Goal: Transaction & Acquisition: Purchase product/service

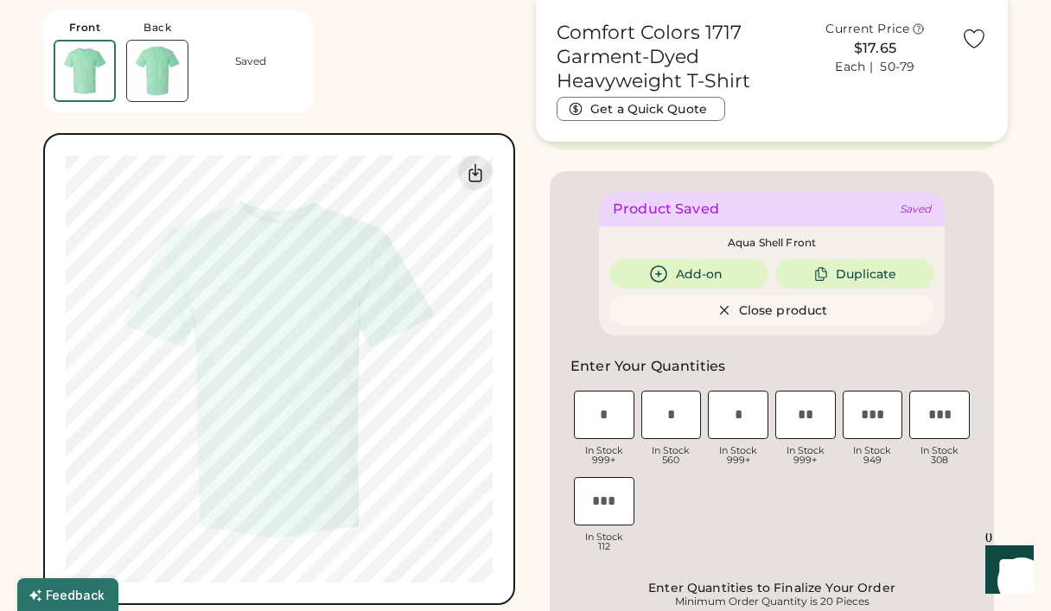
scroll to position [387, 0]
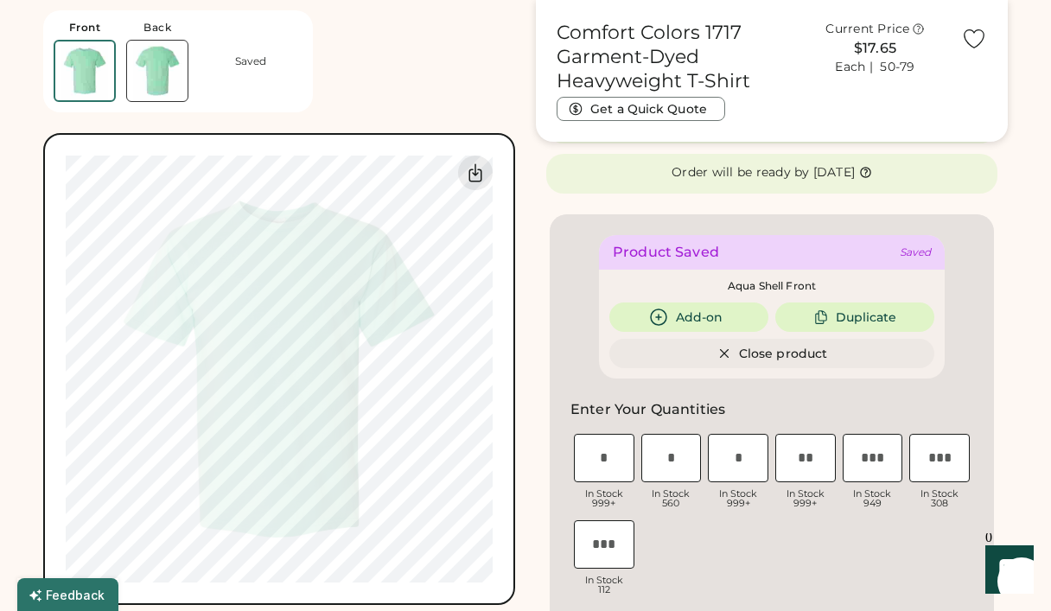
click at [793, 351] on button "Close product" at bounding box center [772, 353] width 325 height 29
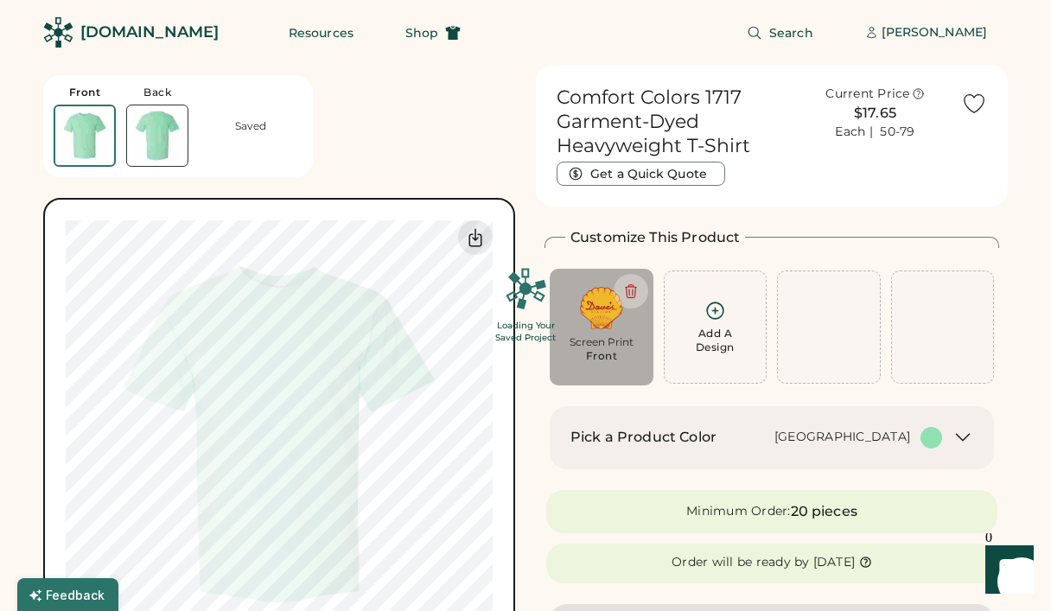
scroll to position [0, 0]
click at [919, 33] on div "[PERSON_NAME]" at bounding box center [934, 32] width 105 height 17
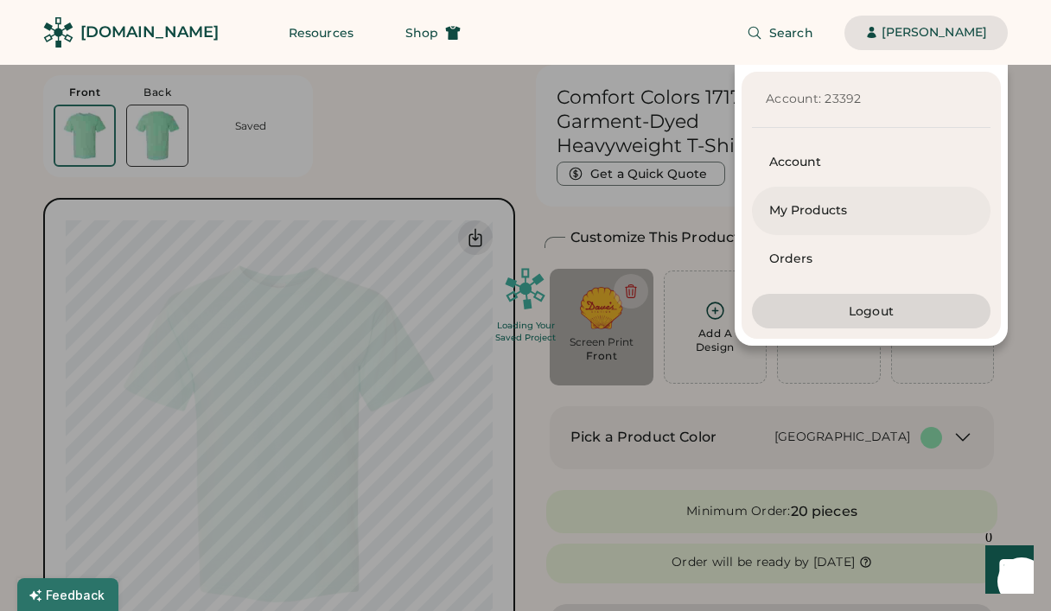
click at [803, 205] on div "My Products" at bounding box center [871, 210] width 204 height 17
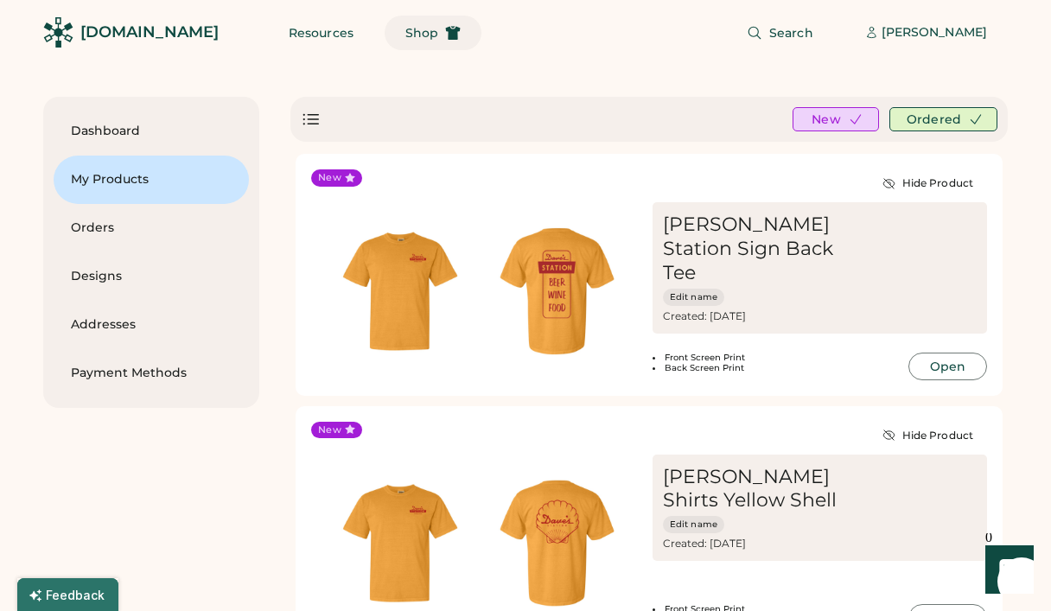
click at [405, 36] on span "Shop" at bounding box center [421, 33] width 33 height 12
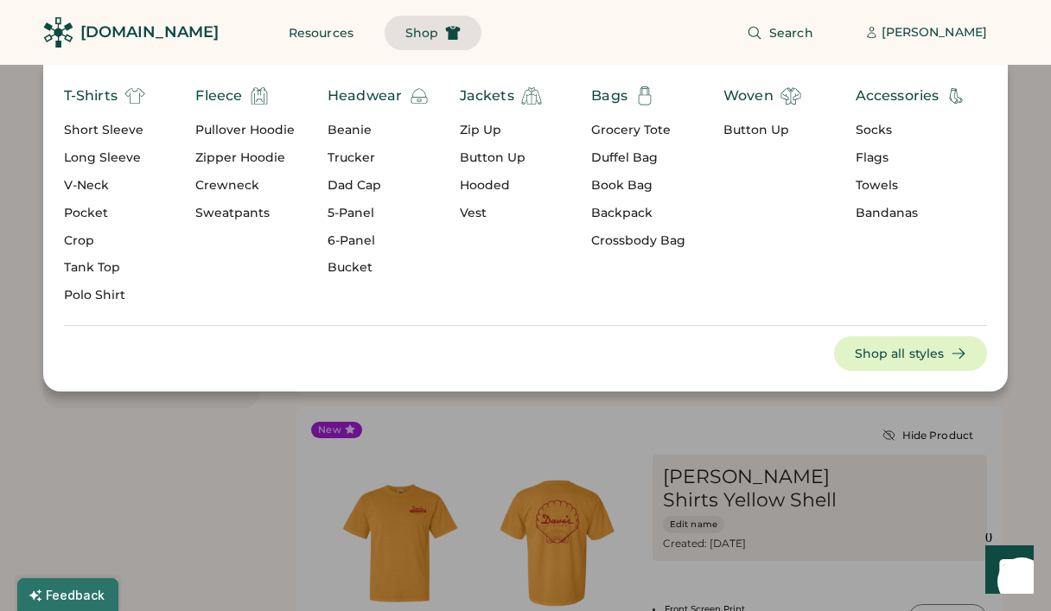
click at [118, 93] on div "T-Shirts" at bounding box center [91, 96] width 54 height 21
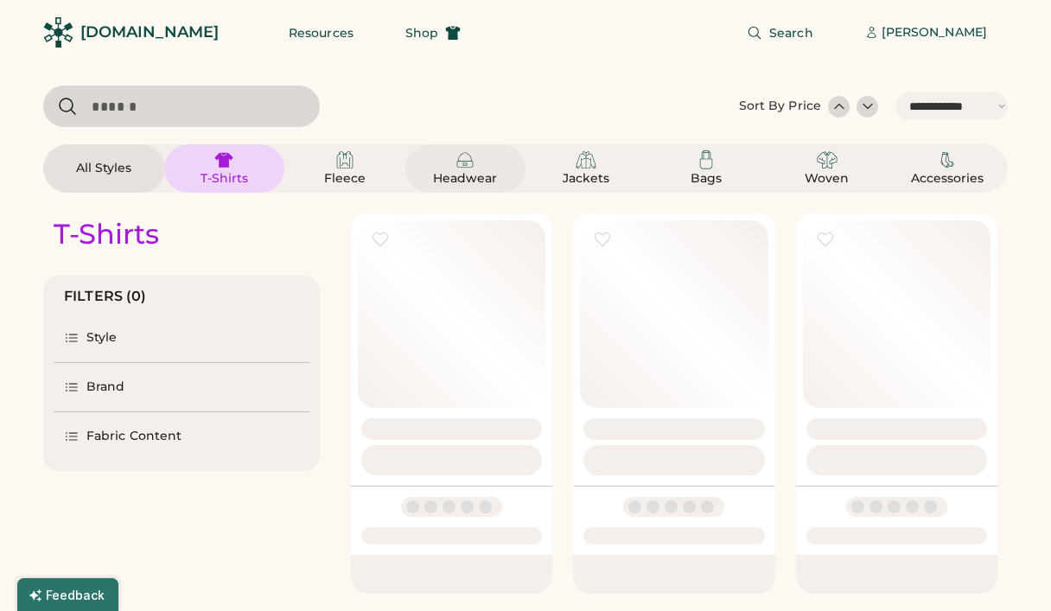
select select "*****"
select select "*"
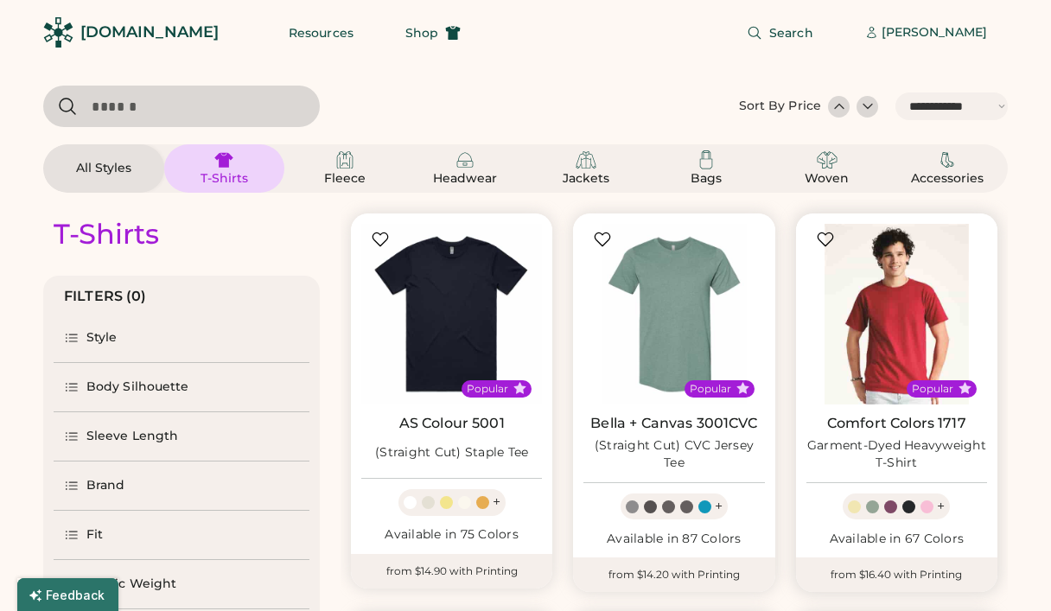
click at [913, 315] on img at bounding box center [897, 314] width 181 height 181
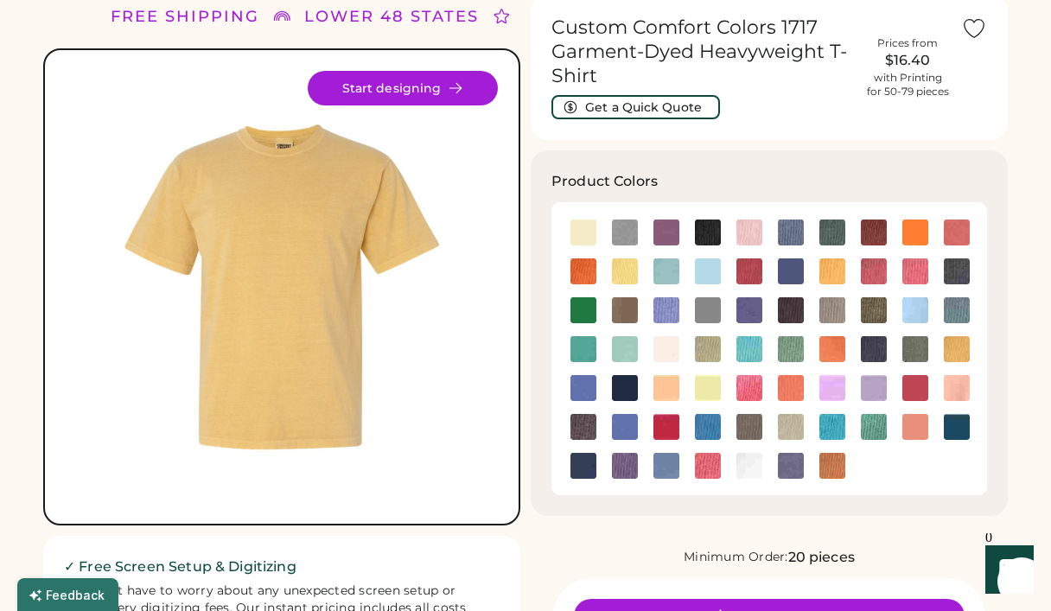
scroll to position [68, 0]
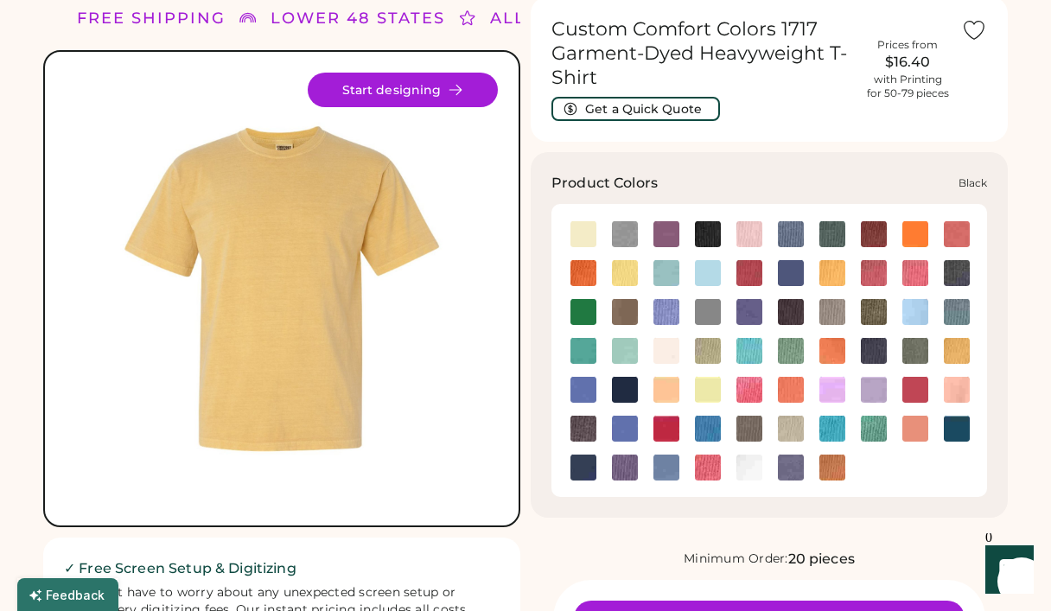
click at [708, 233] on img at bounding box center [708, 234] width 26 height 26
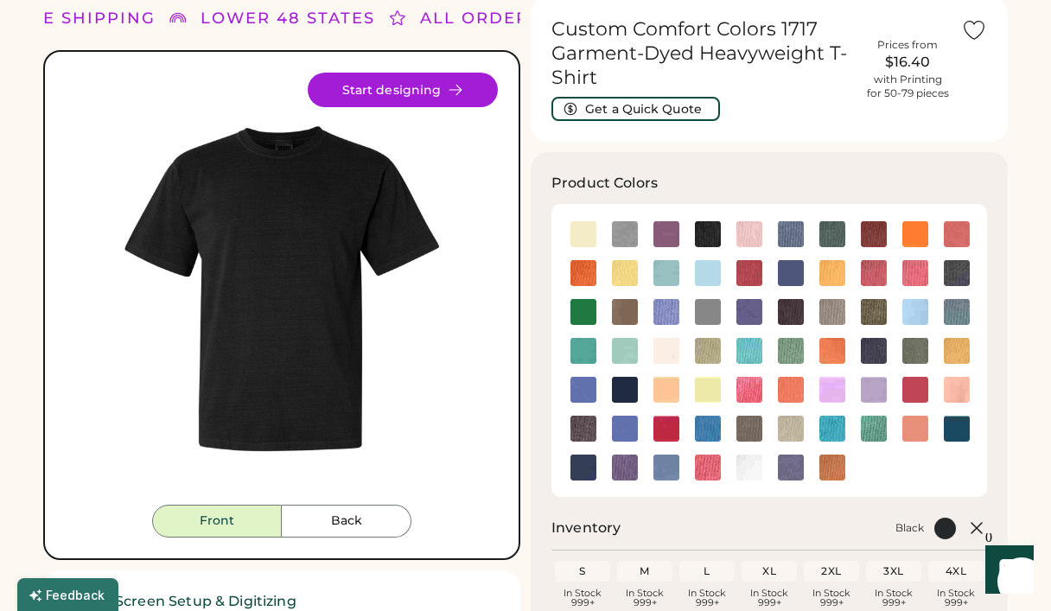
click at [432, 91] on button "Start designing" at bounding box center [403, 90] width 190 height 35
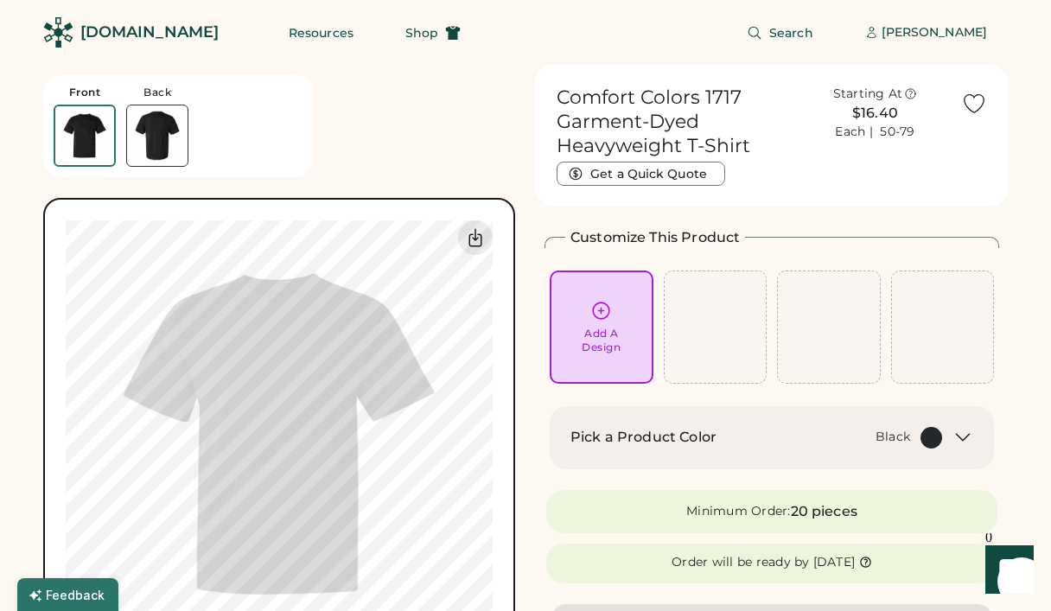
click at [610, 319] on icon at bounding box center [601, 311] width 22 height 22
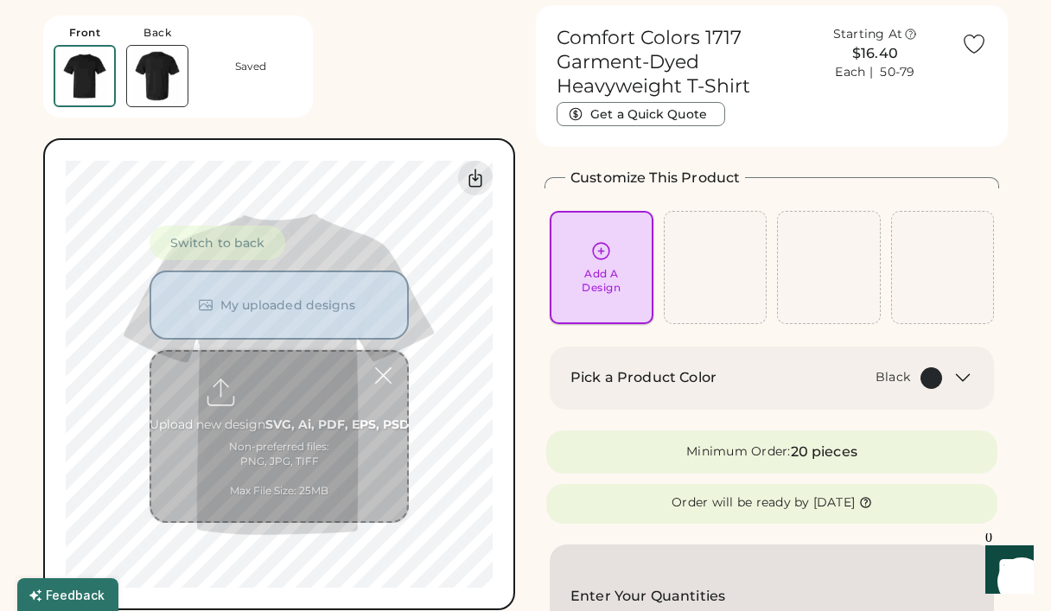
scroll to position [65, 0]
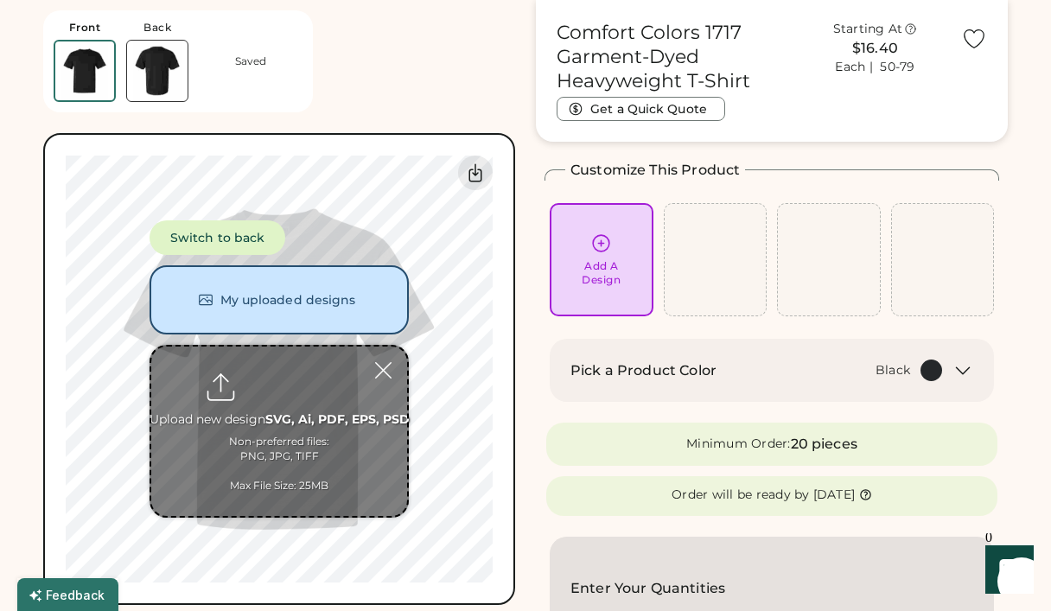
click at [297, 299] on button "My uploaded designs" at bounding box center [279, 299] width 259 height 69
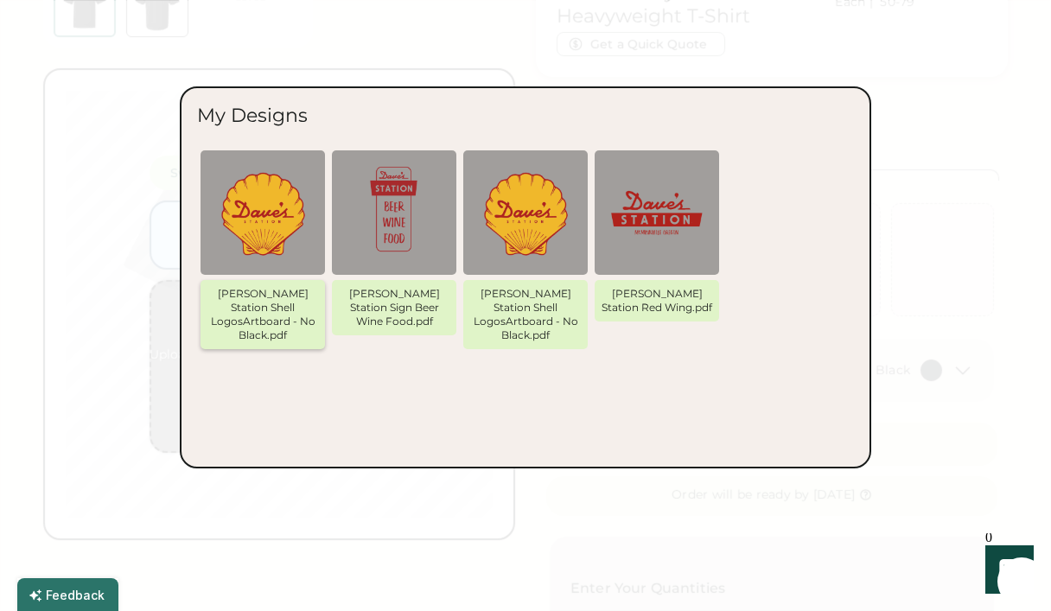
click at [281, 218] on img at bounding box center [263, 213] width 104 height 104
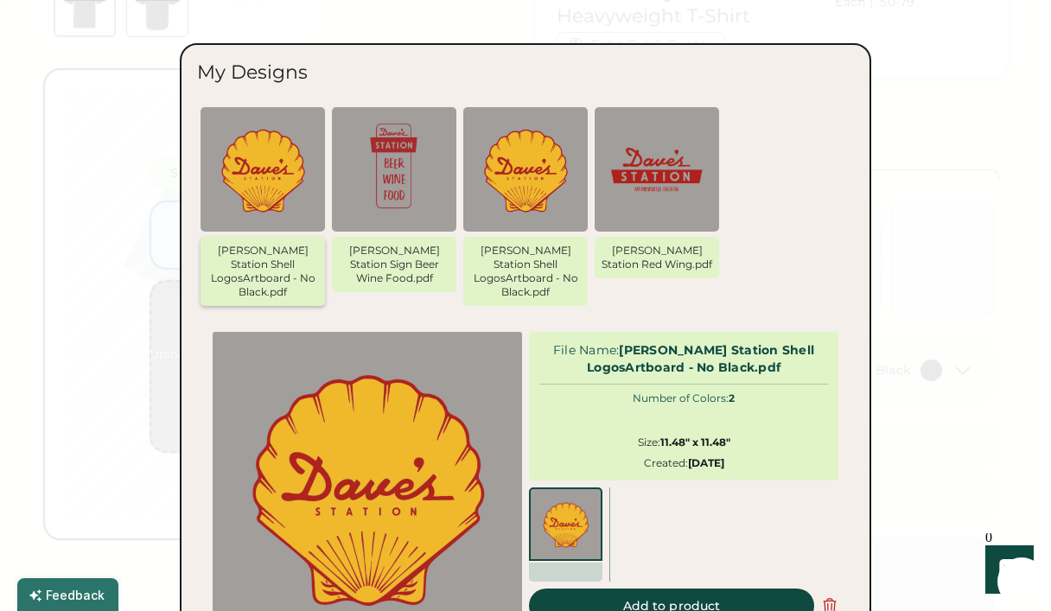
scroll to position [161, 0]
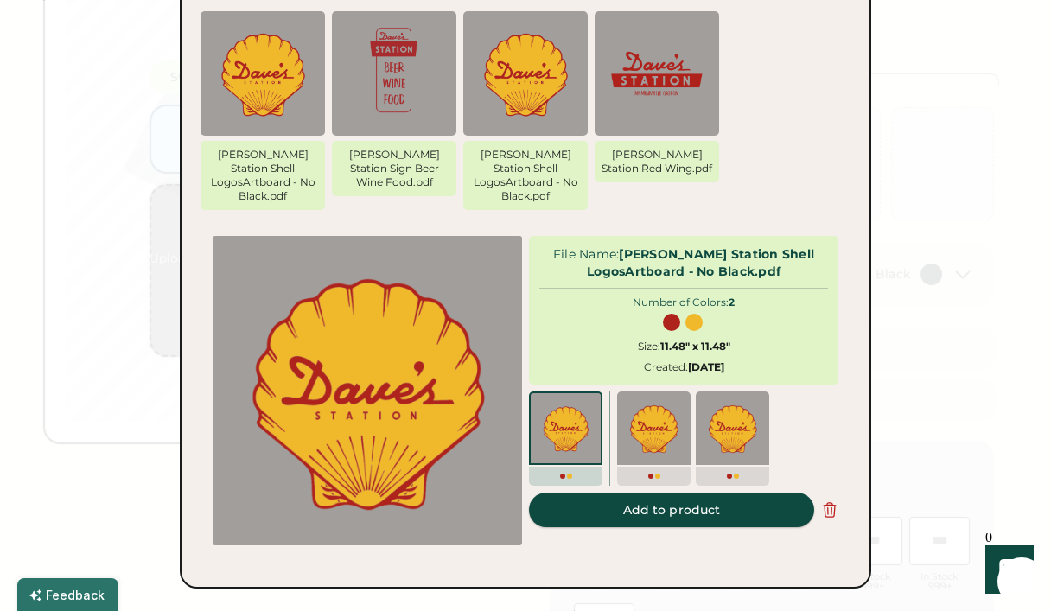
click at [683, 493] on button "Add to product" at bounding box center [671, 510] width 285 height 35
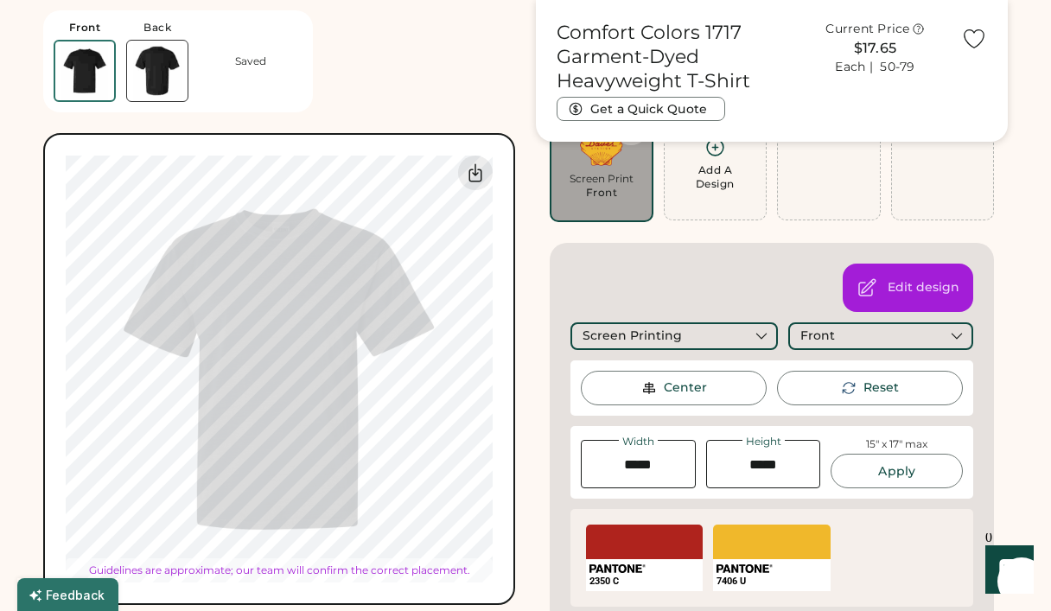
type input "****"
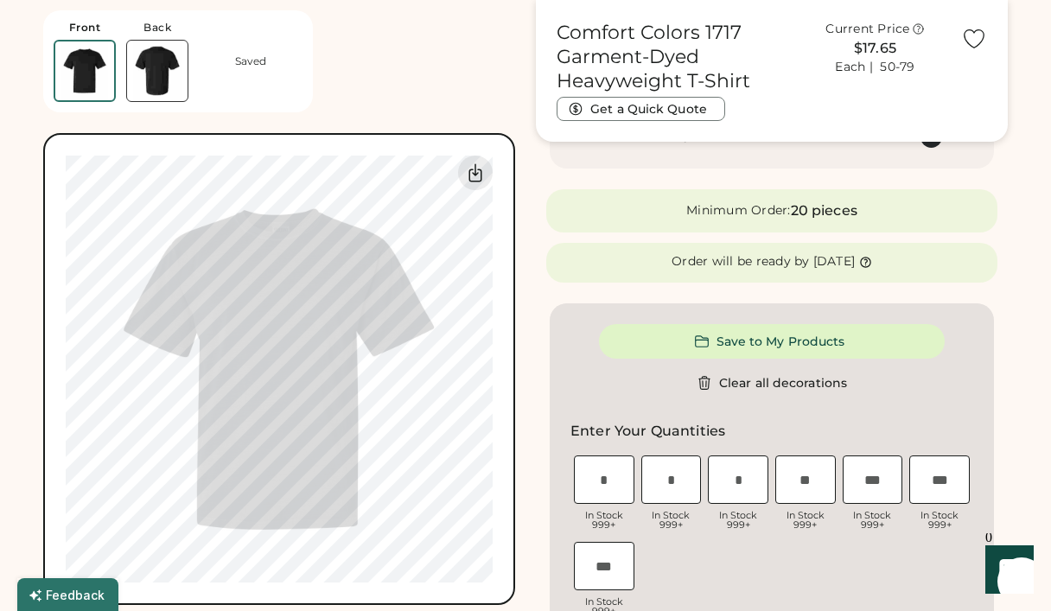
scroll to position [713, 0]
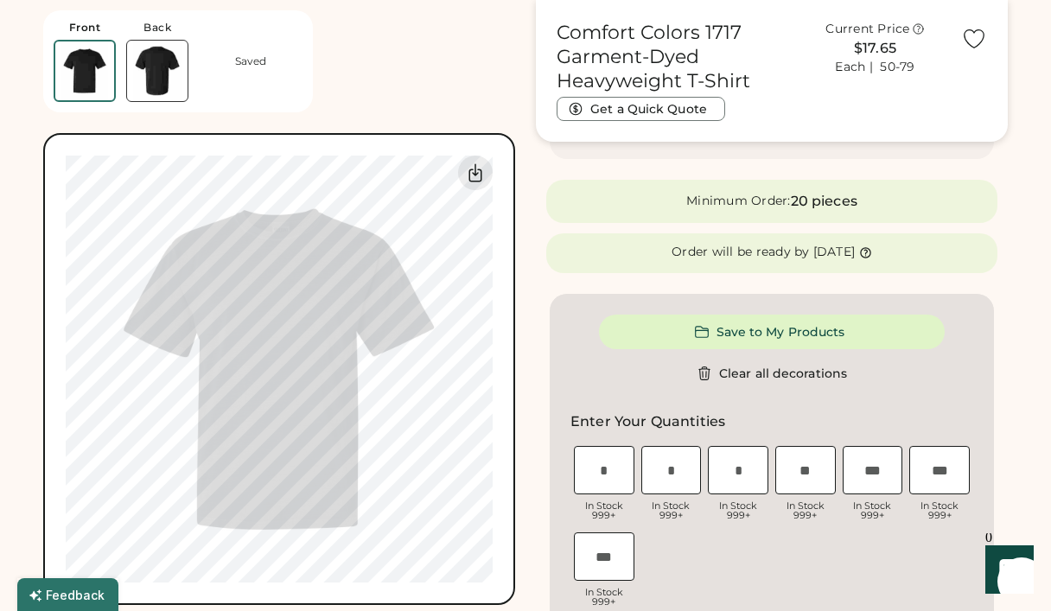
click at [872, 339] on button "Save to My Products" at bounding box center [772, 332] width 346 height 35
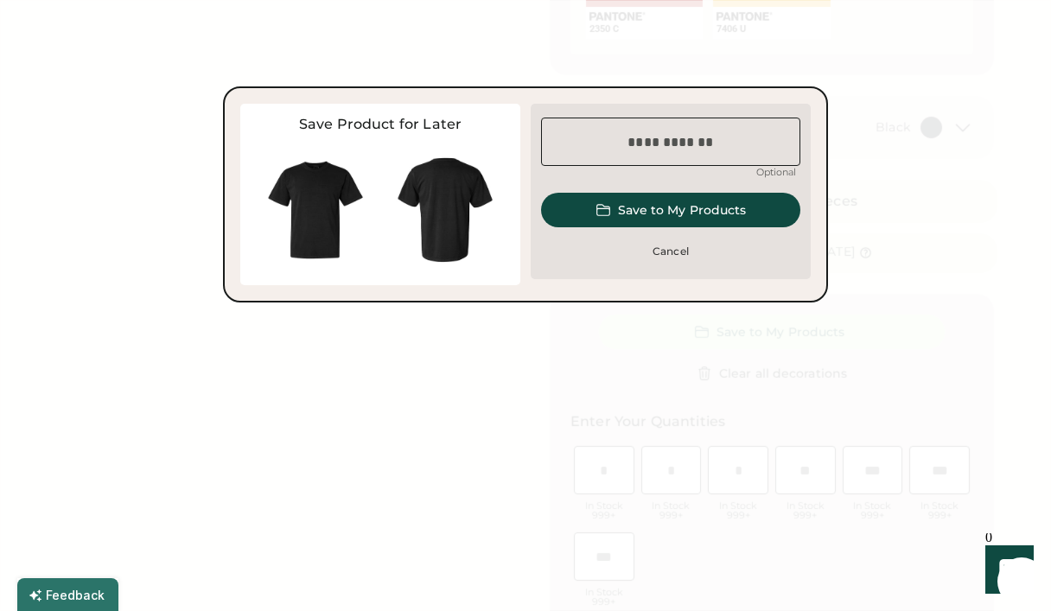
click at [693, 146] on input "input" at bounding box center [670, 142] width 259 height 48
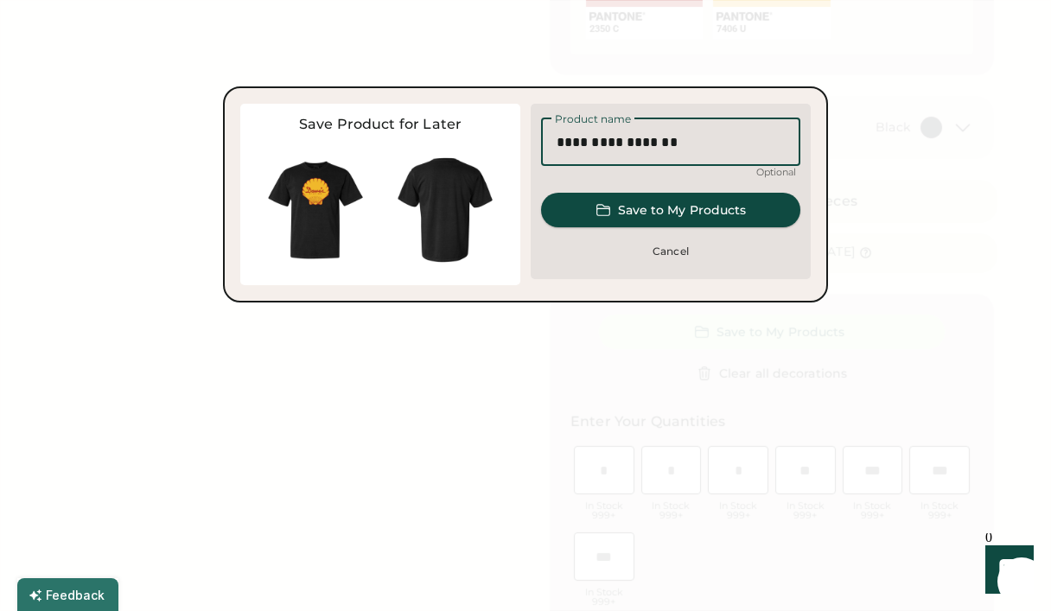
type input "**********"
click at [699, 216] on button "Save to My Products" at bounding box center [670, 210] width 259 height 35
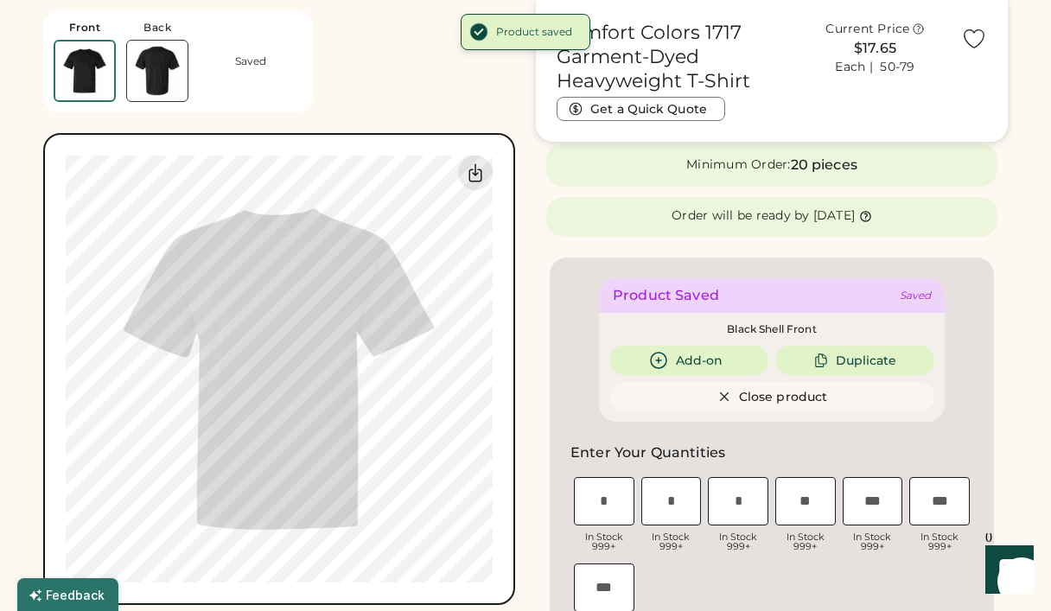
scroll to position [777, 0]
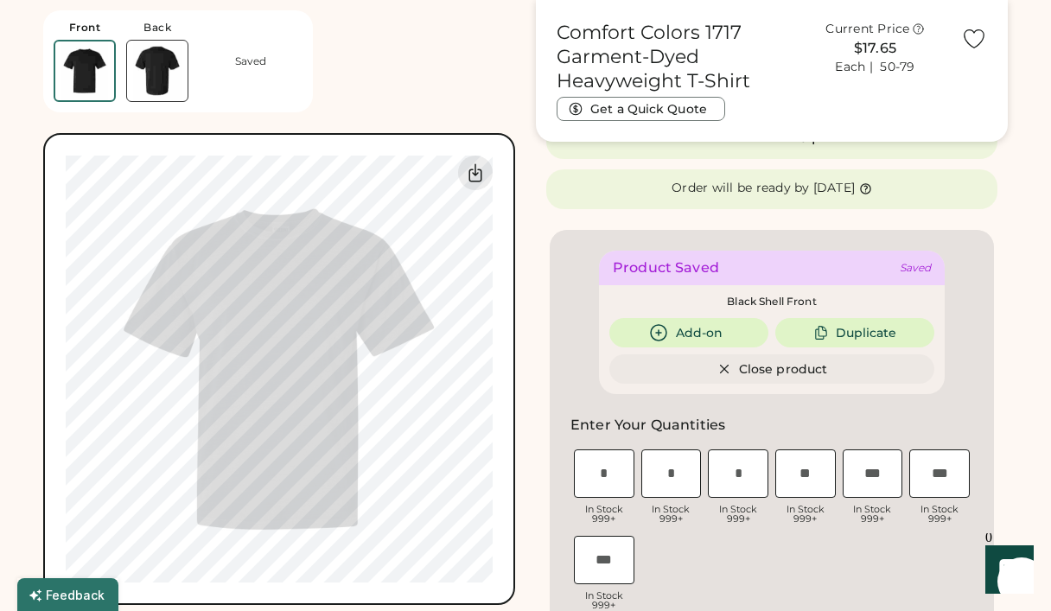
click at [831, 367] on button "Close product" at bounding box center [772, 368] width 325 height 29
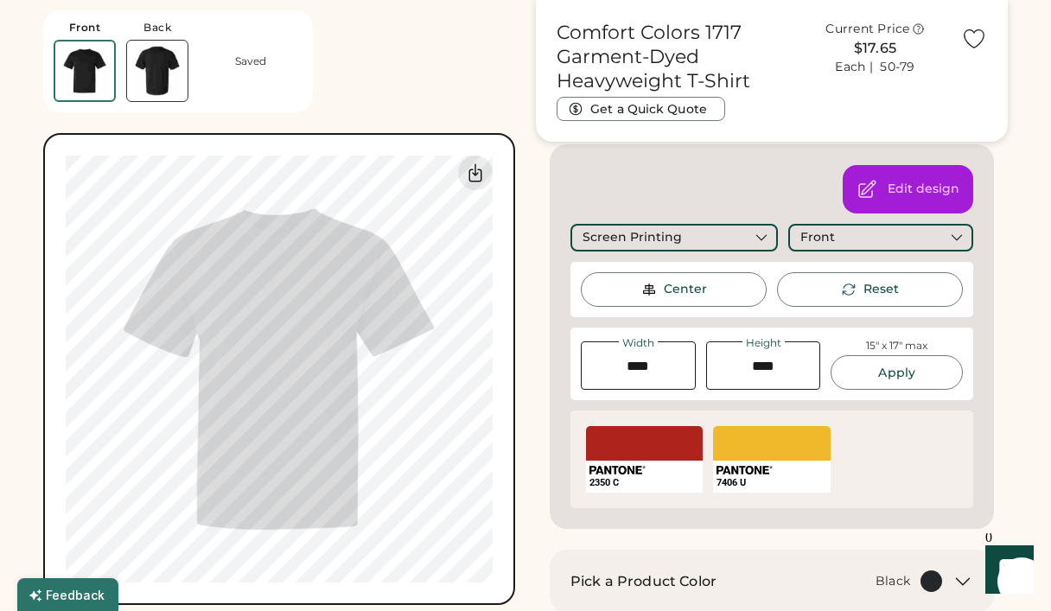
scroll to position [0, 0]
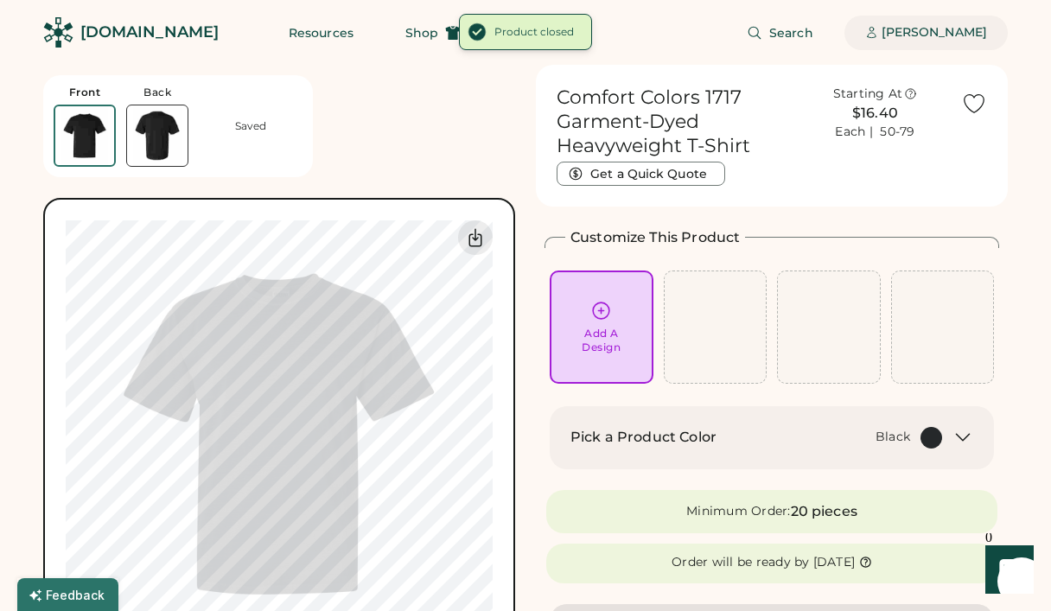
click at [942, 30] on div "[PERSON_NAME]" at bounding box center [934, 32] width 105 height 17
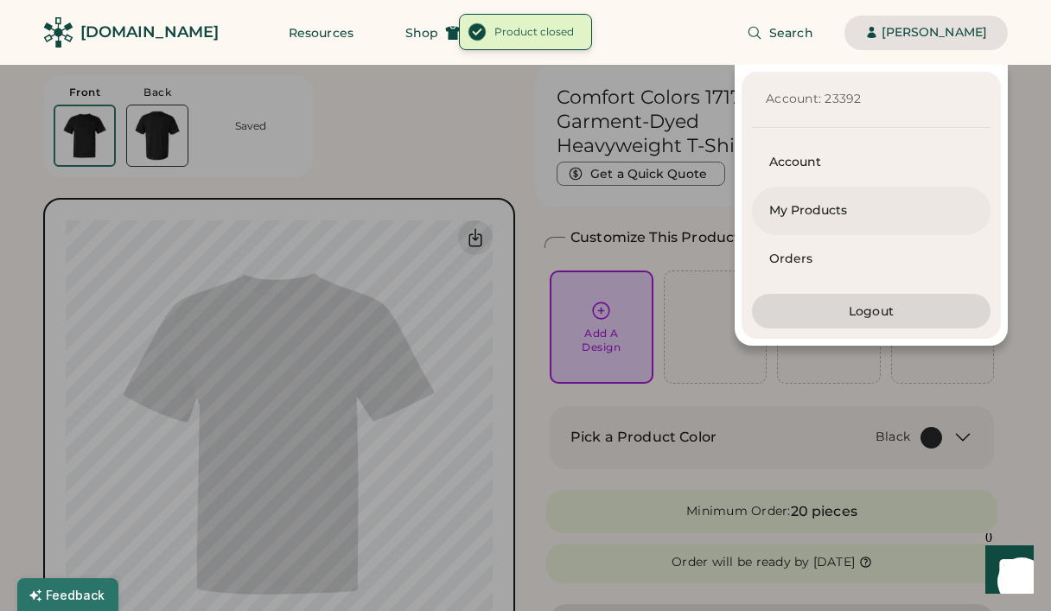
click at [830, 212] on div "My Products" at bounding box center [871, 210] width 204 height 17
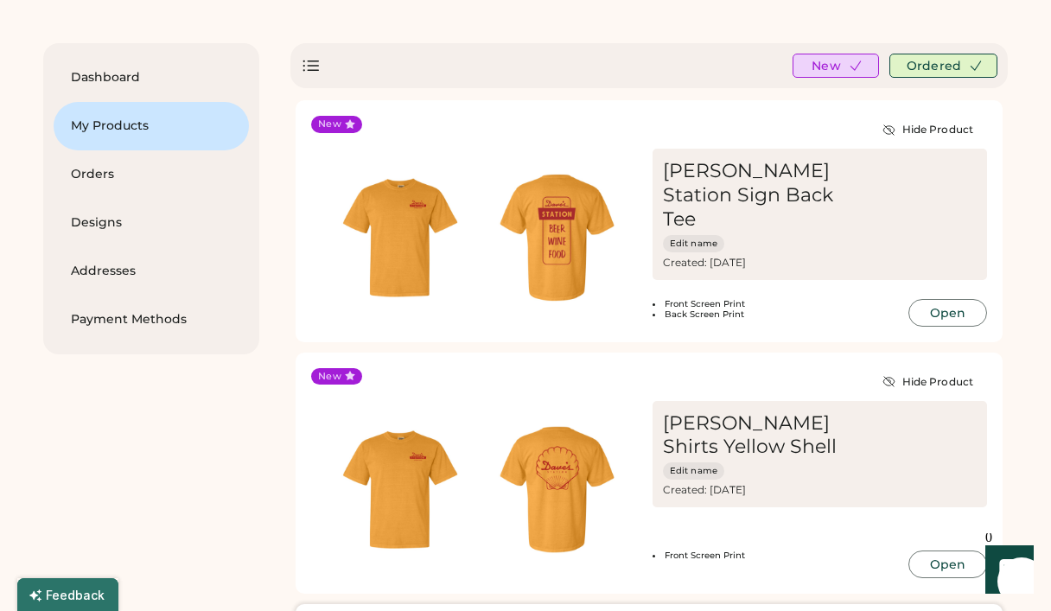
scroll to position [10, 0]
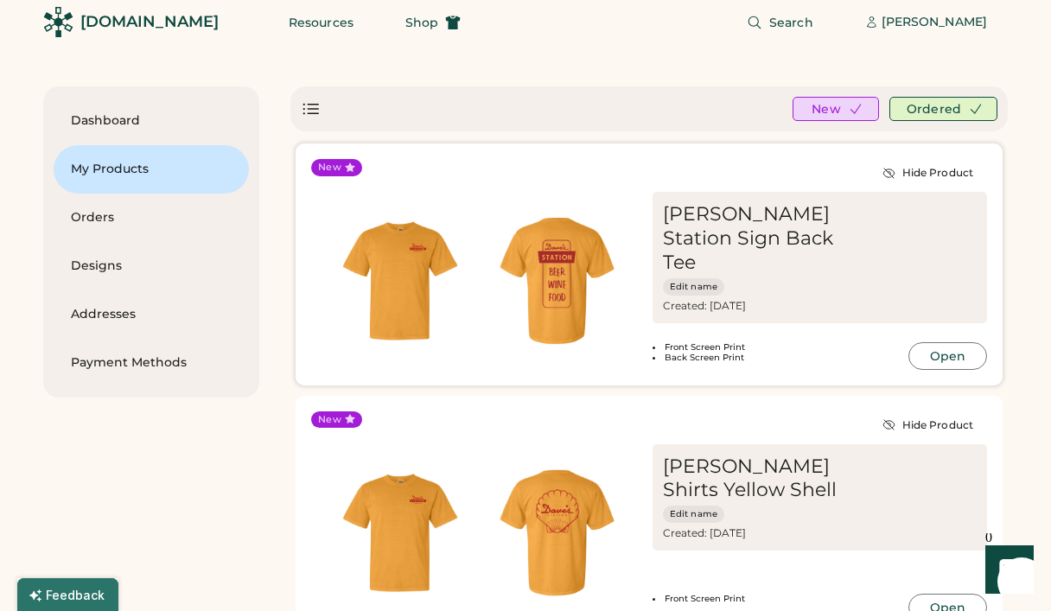
click at [801, 241] on div "[PERSON_NAME] Station Sign Back Tee" at bounding box center [751, 238] width 176 height 73
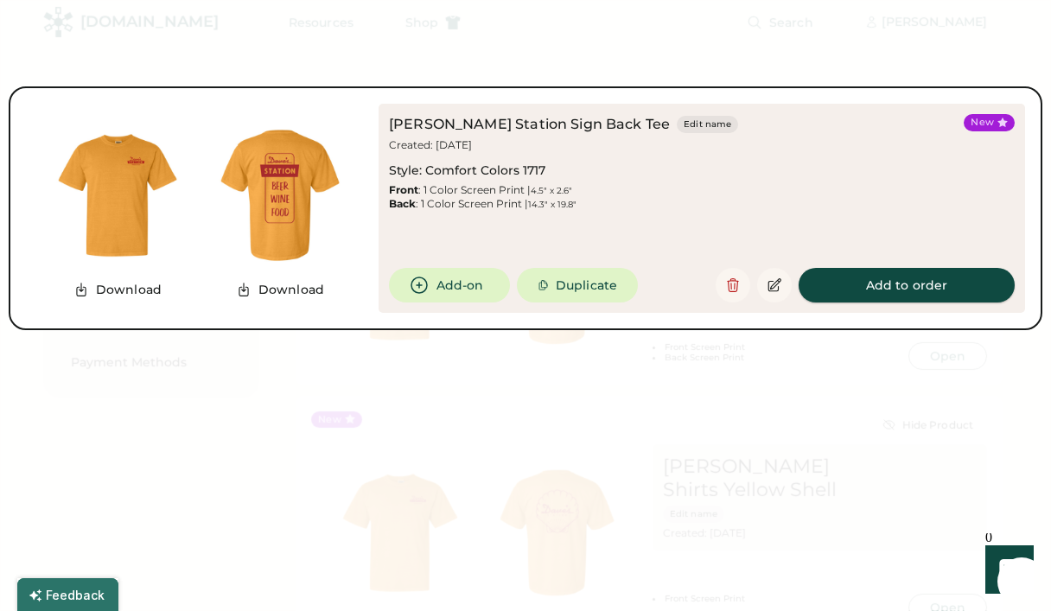
click at [895, 288] on button "Add to order" at bounding box center [907, 285] width 216 height 35
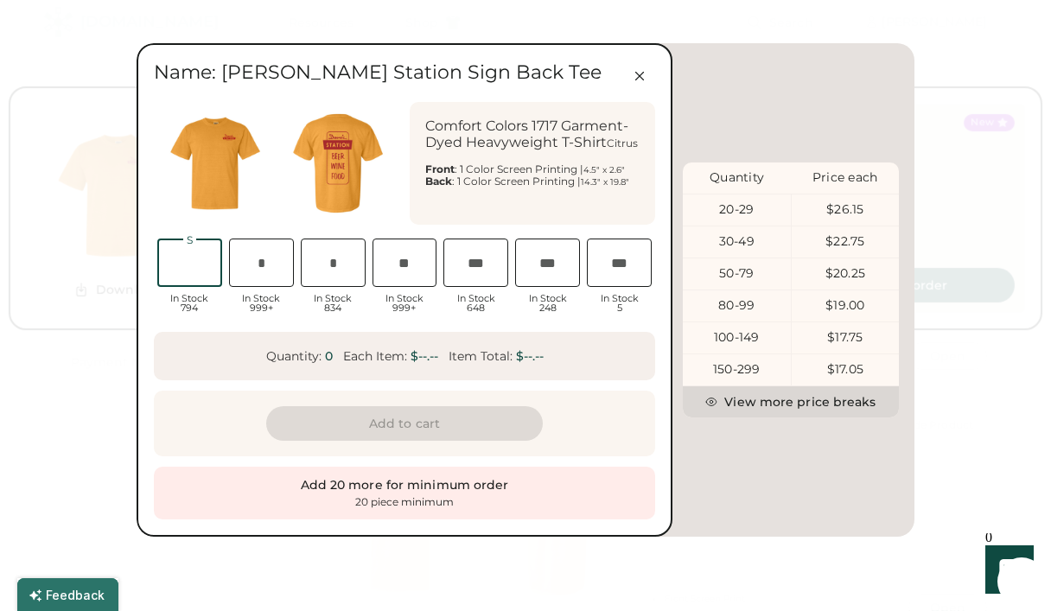
click at [199, 265] on input "input" at bounding box center [189, 263] width 65 height 48
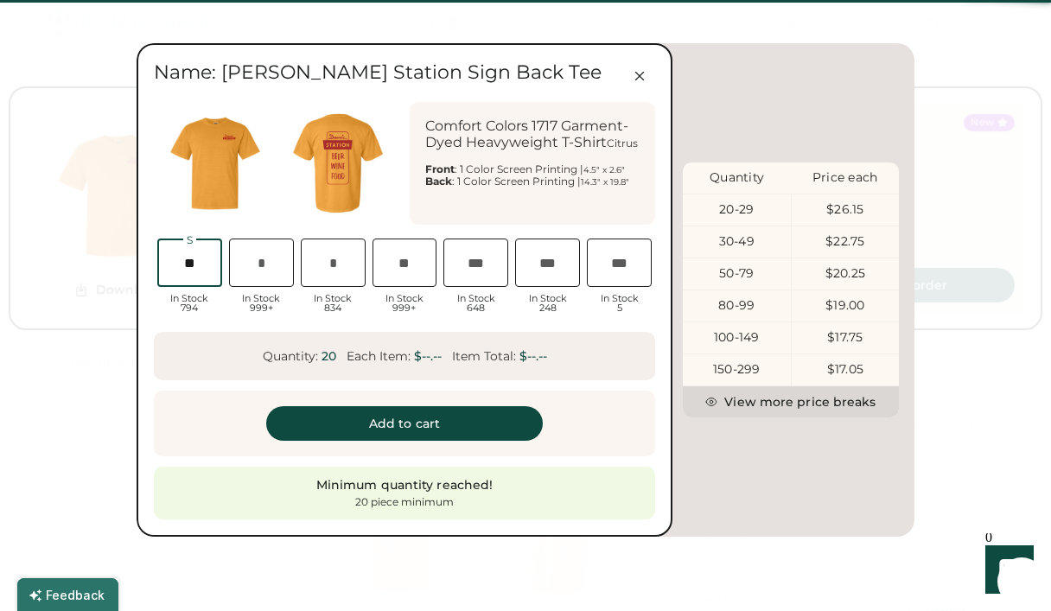
type input "**"
click at [271, 256] on input "input" at bounding box center [261, 263] width 65 height 48
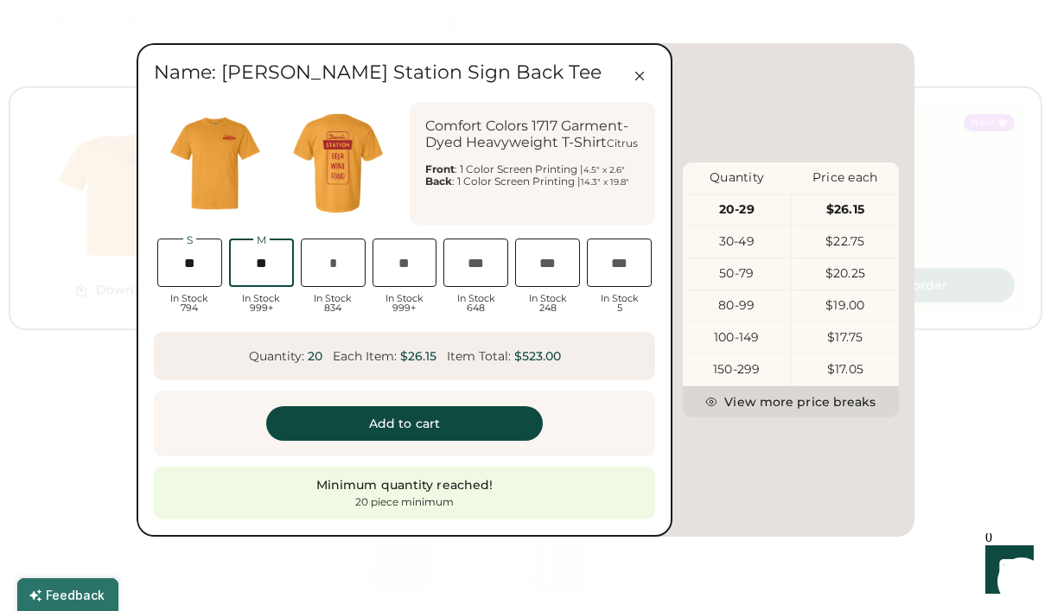
type input "**"
click at [345, 277] on input "input" at bounding box center [333, 263] width 65 height 48
type input "**"
click at [403, 265] on input "input" at bounding box center [405, 263] width 65 height 48
type input "**"
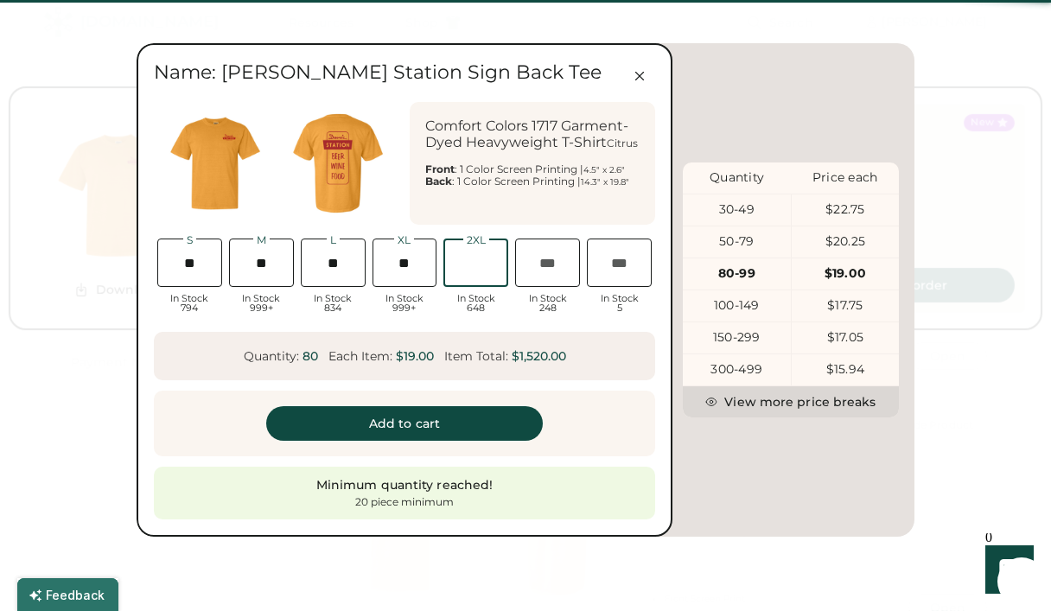
click at [491, 269] on input "input" at bounding box center [476, 263] width 65 height 48
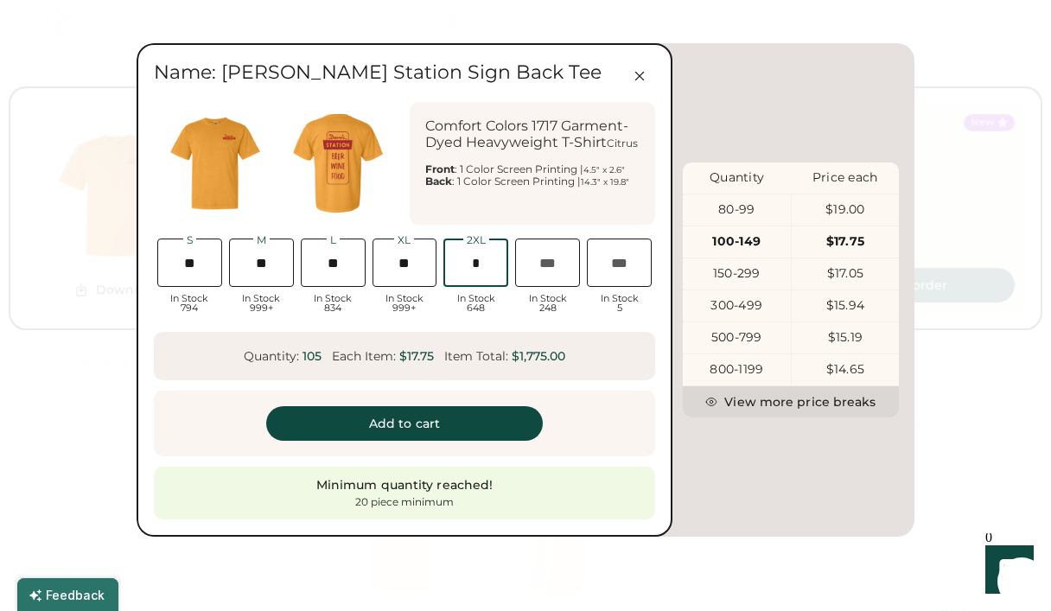
type input "*"
click at [549, 265] on input "input" at bounding box center [547, 263] width 65 height 48
type input "*"
click at [579, 319] on div "3XL In Stock 248" at bounding box center [548, 278] width 72 height 86
drag, startPoint x: 602, startPoint y: 347, endPoint x: 559, endPoint y: 347, distance: 43.2
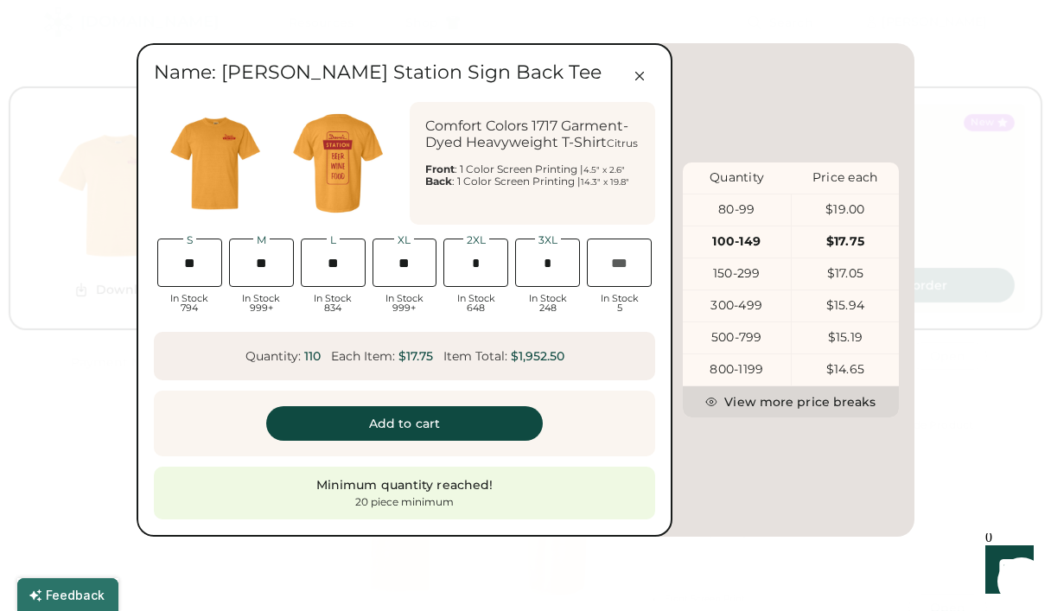
click at [549, 347] on div "Quantity: 110 Each Item: $17.75 Item Total: $1,952.50" at bounding box center [404, 356] width 501 height 48
drag, startPoint x: 386, startPoint y: 262, endPoint x: 436, endPoint y: 262, distance: 50.1
click at [436, 262] on input "input" at bounding box center [405, 263] width 65 height 48
type input "**"
drag, startPoint x: 346, startPoint y: 265, endPoint x: 246, endPoint y: 264, distance: 99.4
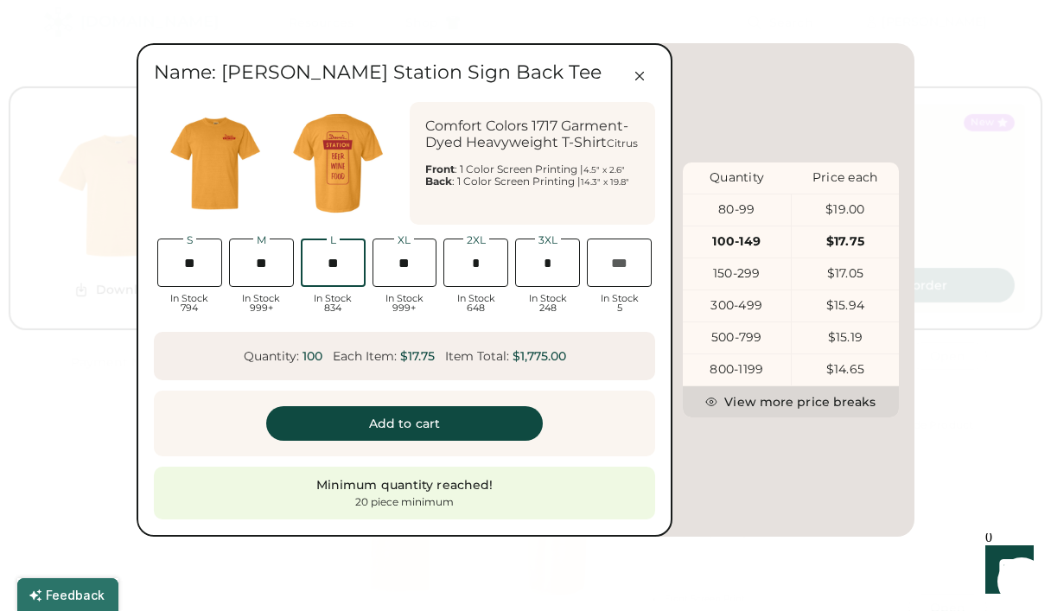
click at [246, 264] on div "S In Stock 794 M In Stock 999+ L In Stock 834 XL In Stock 999+ 2XL In Stock 648…" at bounding box center [404, 278] width 501 height 86
type input "**"
drag, startPoint x: 252, startPoint y: 259, endPoint x: 226, endPoint y: 259, distance: 25.9
click at [226, 259] on div "M In Stock 999+" at bounding box center [262, 278] width 72 height 86
type input "**"
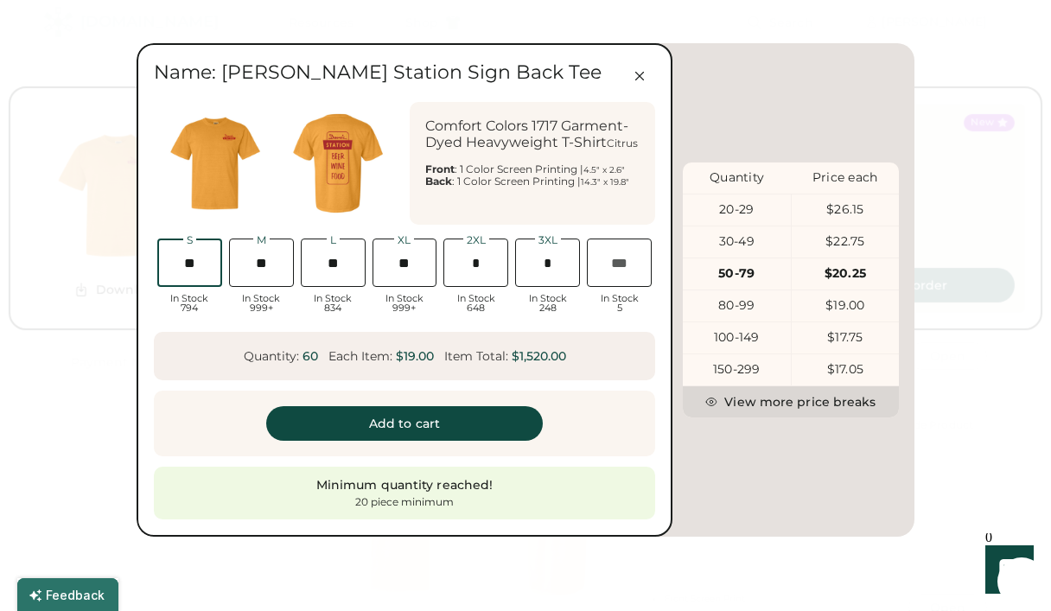
drag, startPoint x: 201, startPoint y: 264, endPoint x: 140, endPoint y: 261, distance: 61.4
click at [140, 261] on div "Name: Daves Station Sign Back Tee Comfort Colors 1717 Garment-Dyed Heavyweight …" at bounding box center [405, 290] width 536 height 494
type input "*"
drag, startPoint x: 538, startPoint y: 262, endPoint x: 603, endPoint y: 262, distance: 64.8
click at [601, 262] on div "S In Stock 794 M In Stock 999+ L In Stock 834 XL In Stock 999+ 2XL In Stock 648…" at bounding box center [404, 278] width 501 height 86
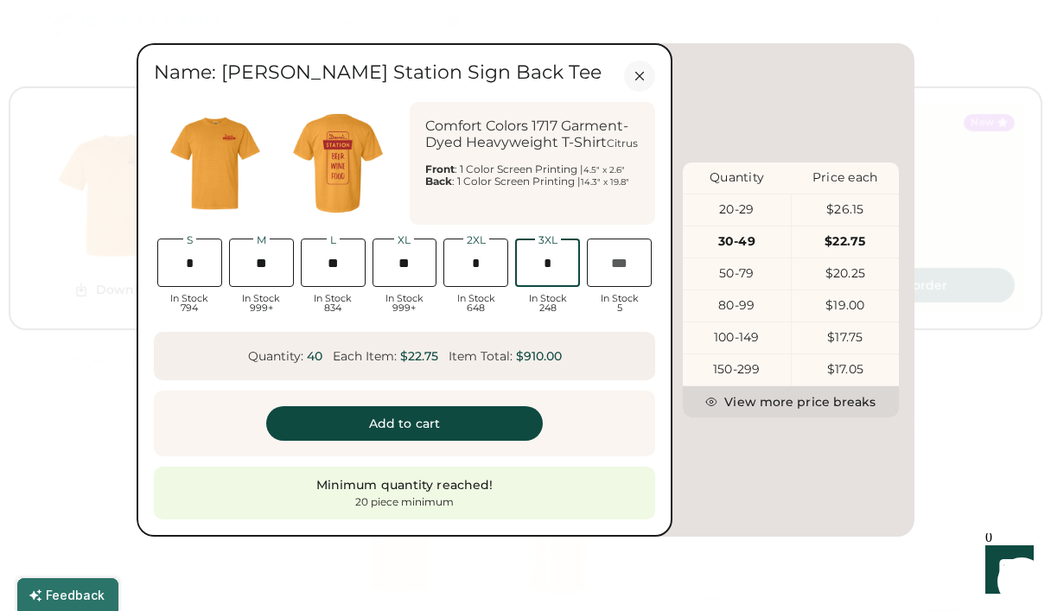
type input "*"
click at [643, 79] on icon at bounding box center [640, 76] width 16 height 16
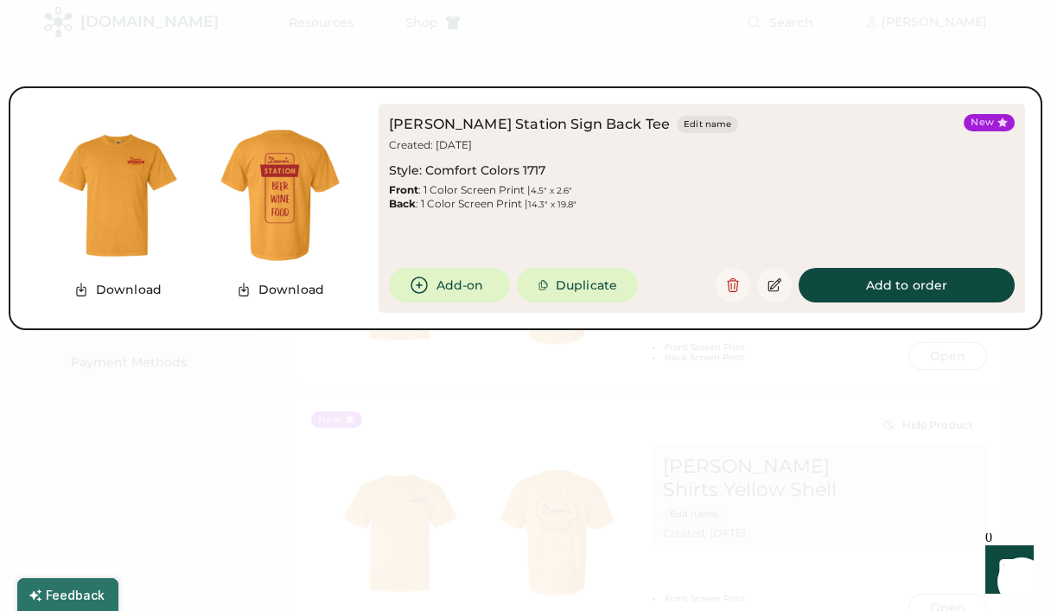
click at [837, 418] on div at bounding box center [525, 305] width 1051 height 611
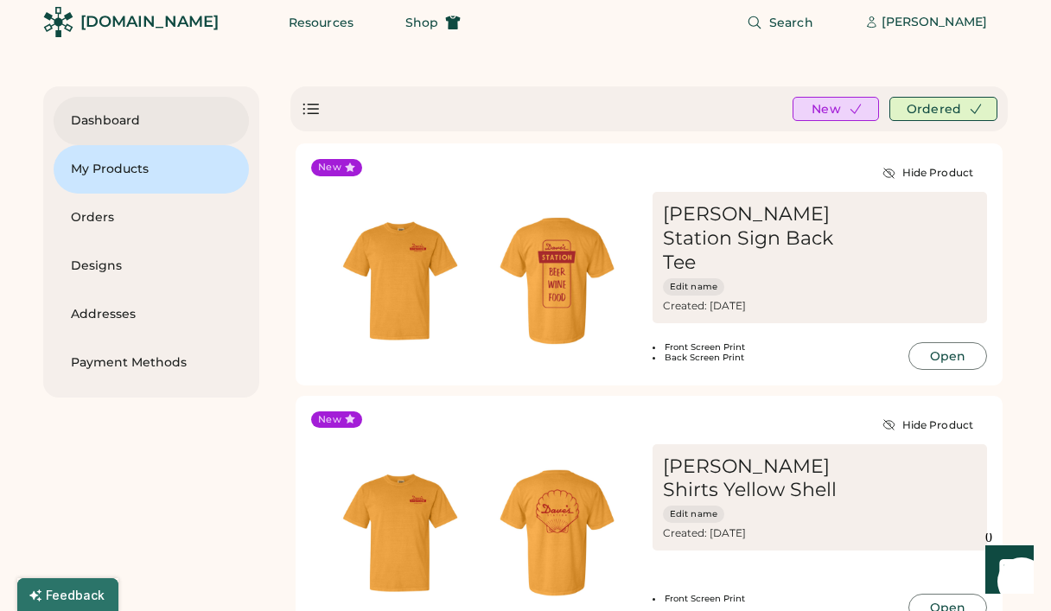
click at [108, 124] on div "Dashboard" at bounding box center [151, 120] width 161 height 17
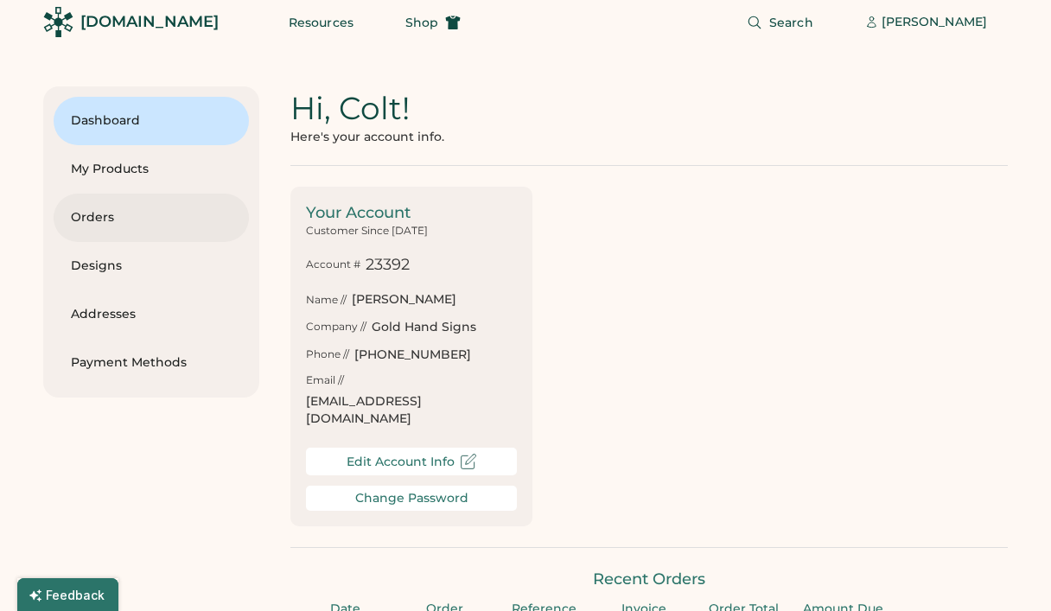
click at [103, 212] on div "Orders" at bounding box center [151, 217] width 161 height 17
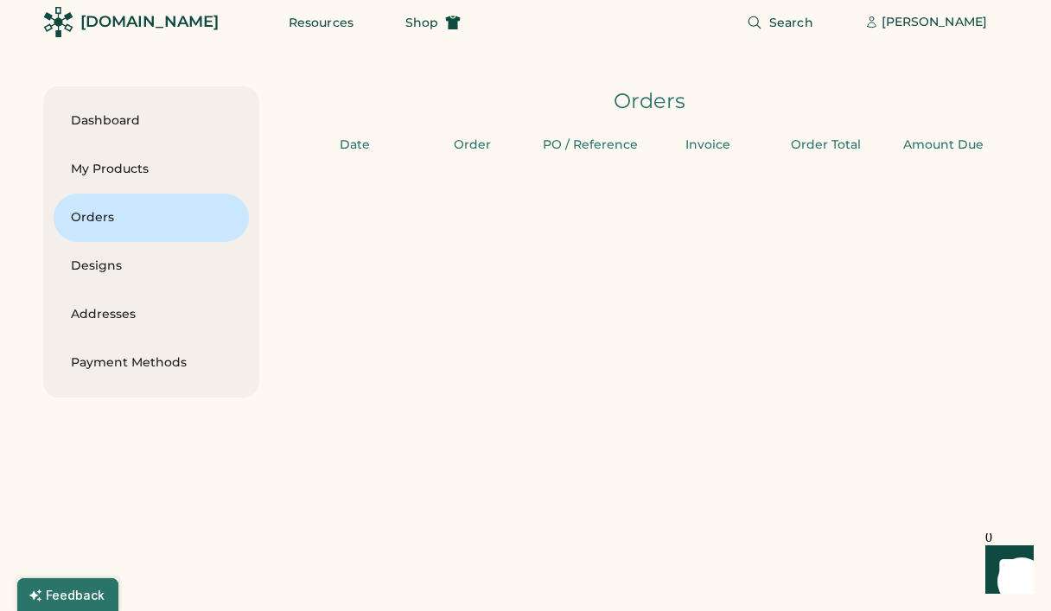
click at [163, 27] on div "[DOMAIN_NAME]" at bounding box center [149, 22] width 138 height 22
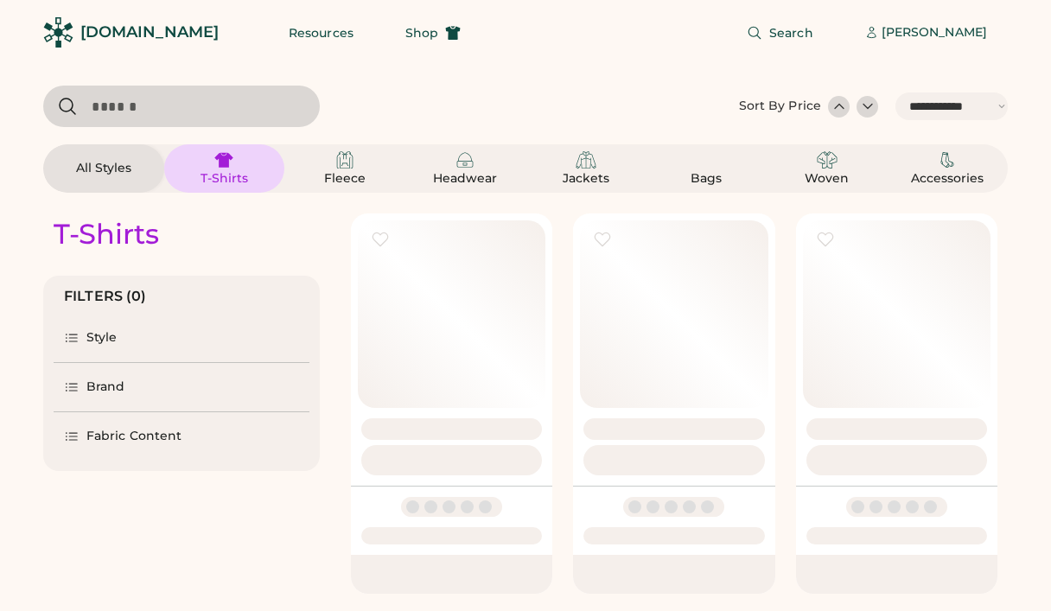
select select "*****"
select select "*"
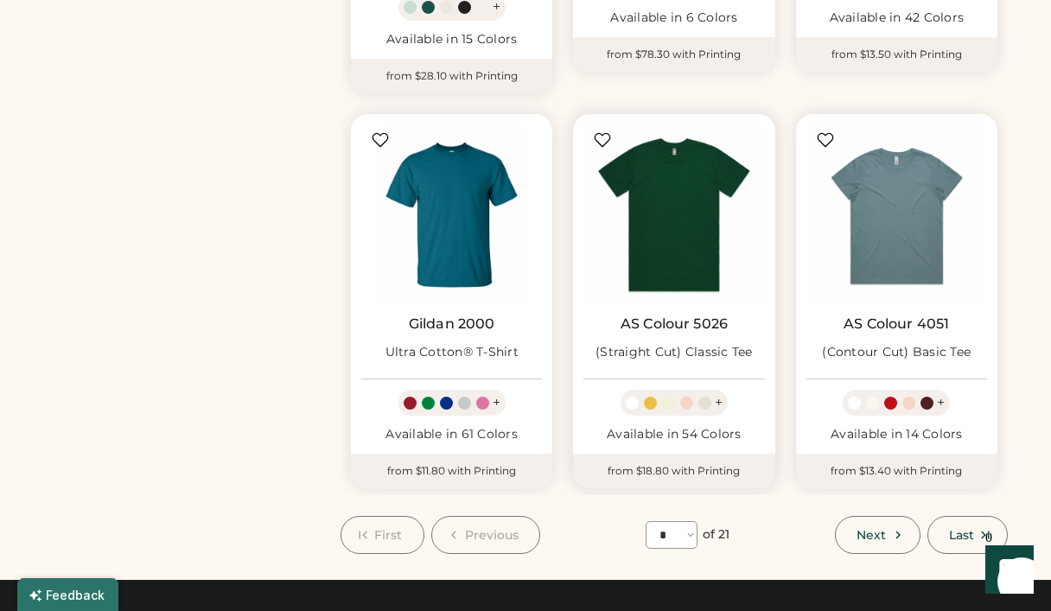
scroll to position [1328, 0]
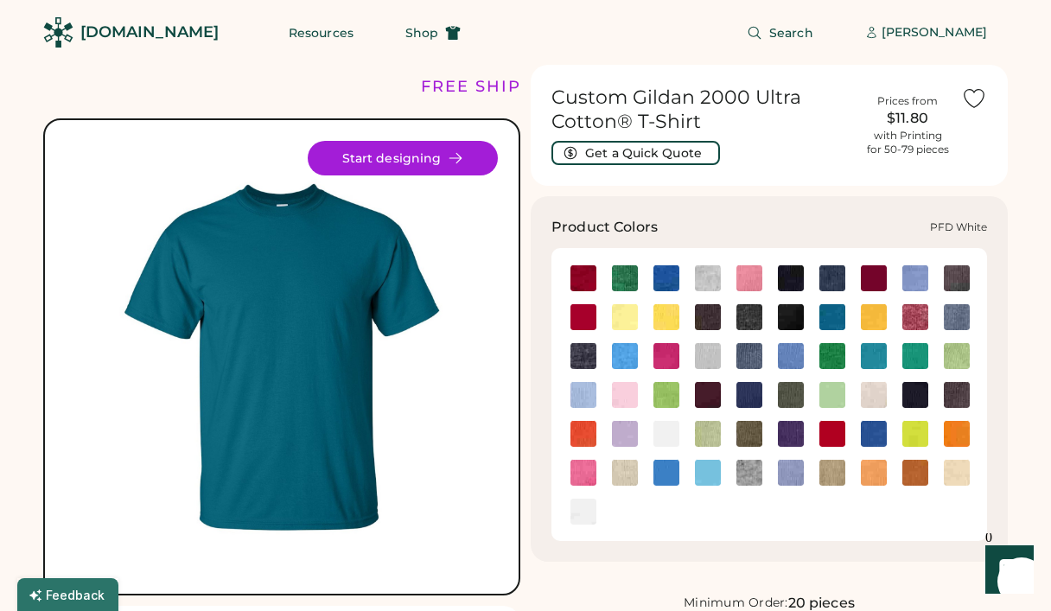
click at [667, 437] on img at bounding box center [667, 434] width 26 height 26
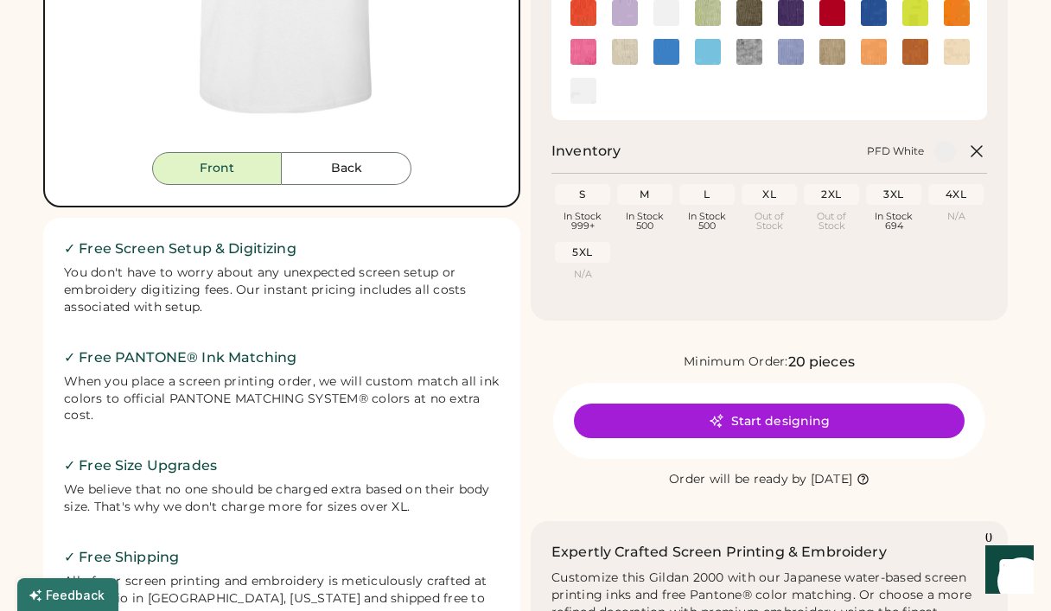
scroll to position [425, 0]
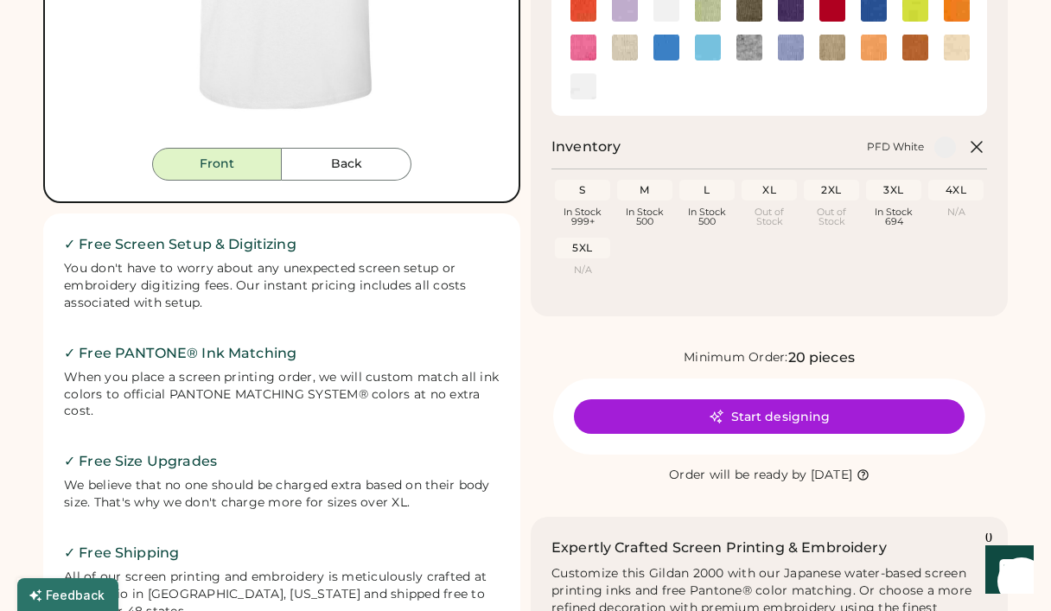
click at [586, 88] on img at bounding box center [584, 86] width 26 height 26
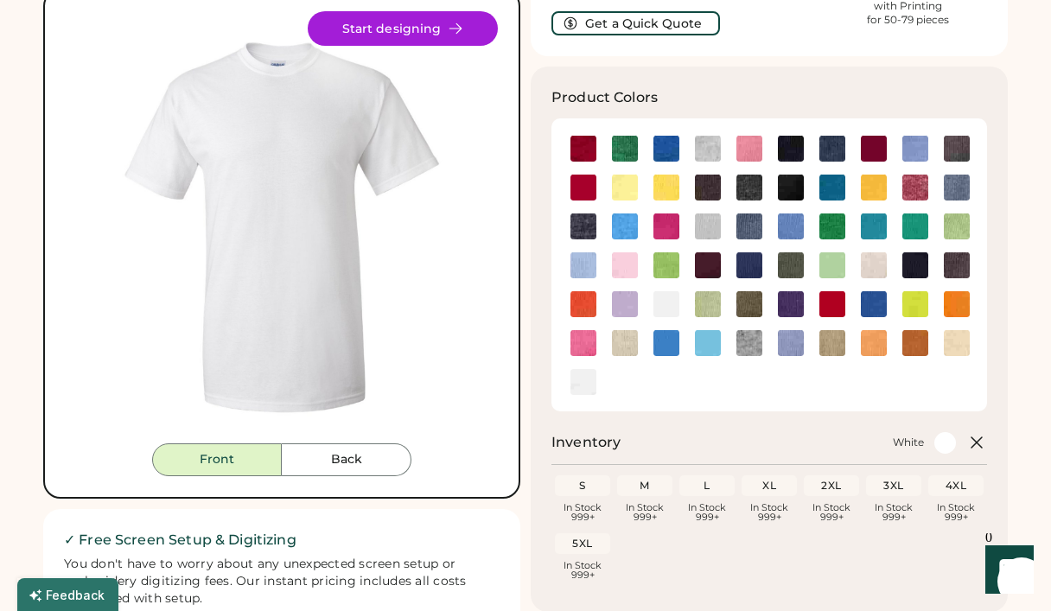
scroll to position [191, 0]
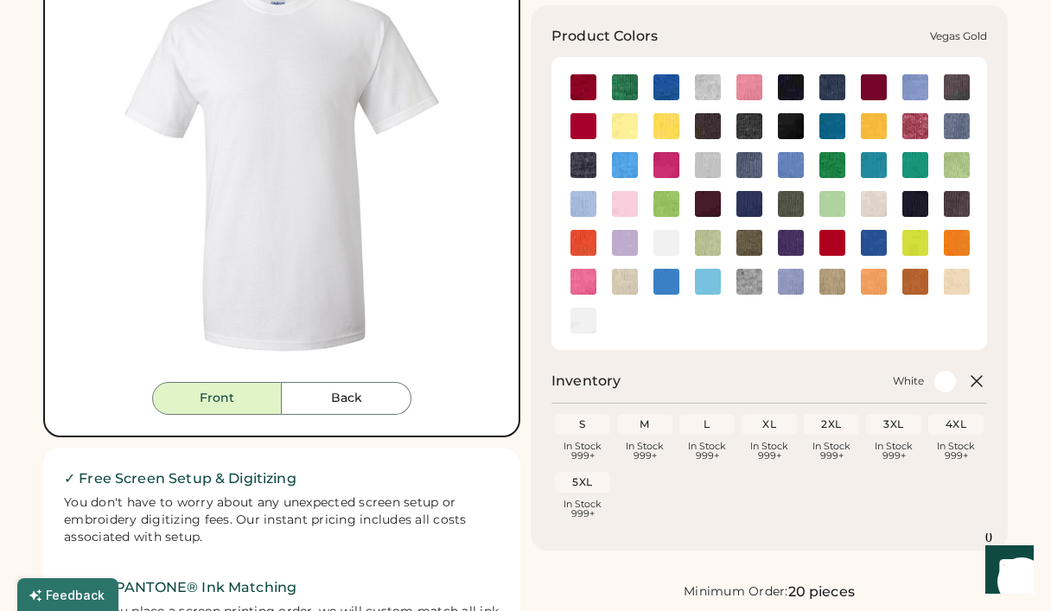
click at [961, 271] on img at bounding box center [957, 282] width 26 height 26
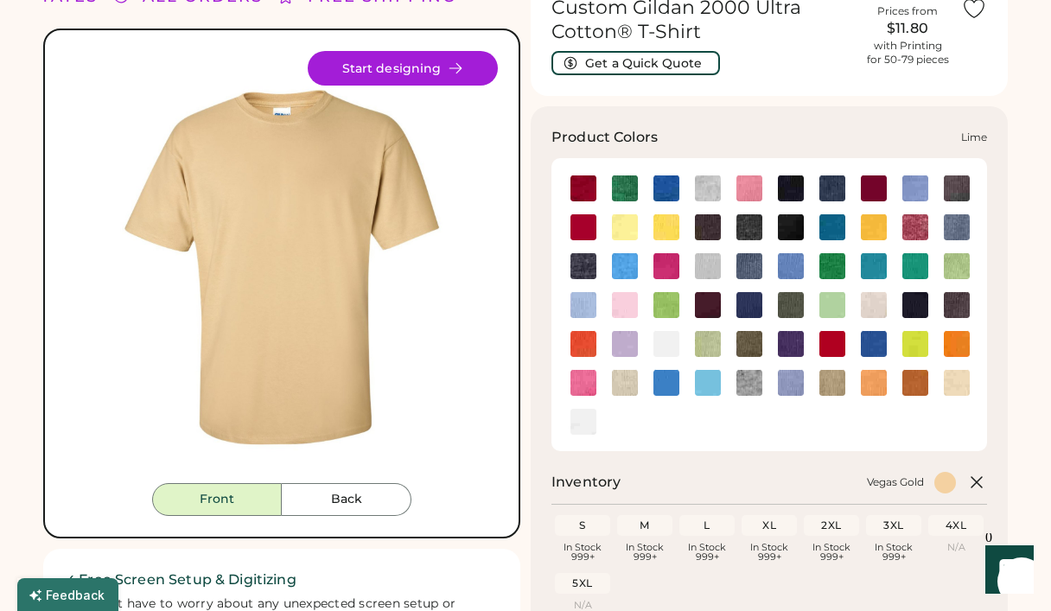
scroll to position [90, 0]
click at [623, 380] on img at bounding box center [625, 383] width 26 height 26
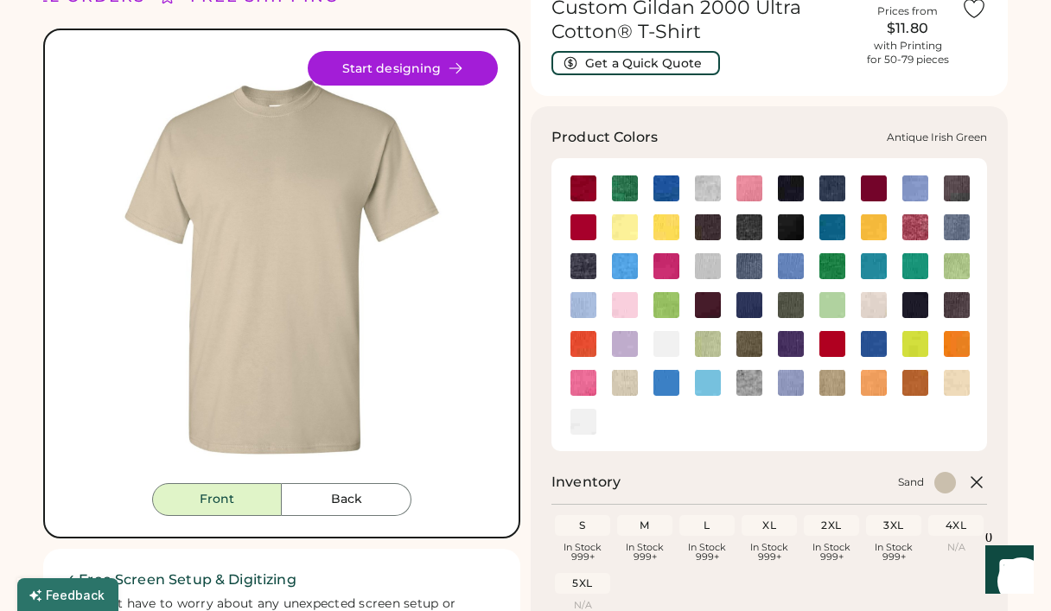
click at [632, 180] on img at bounding box center [625, 189] width 26 height 26
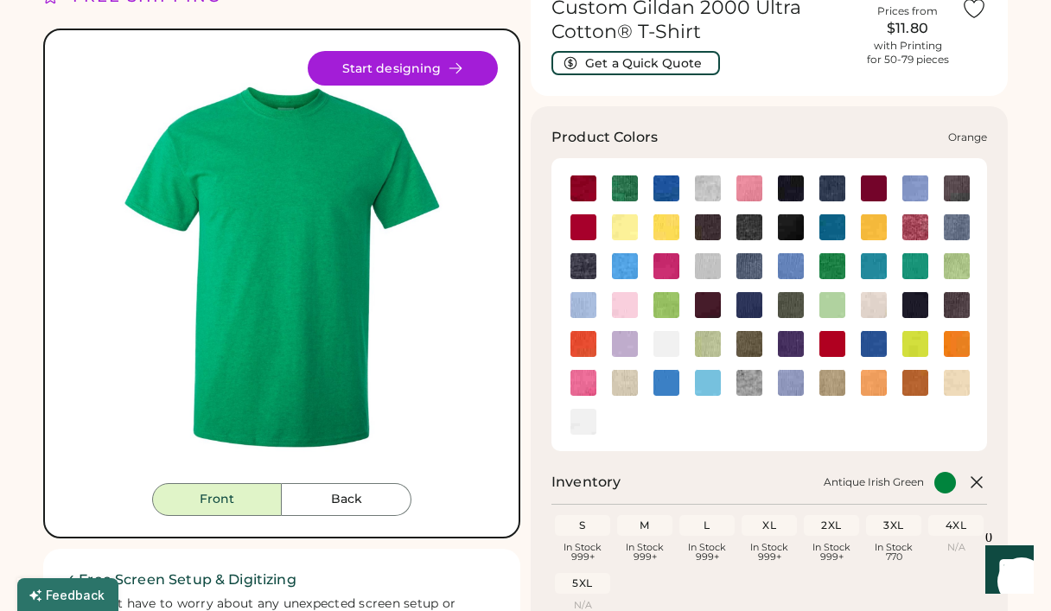
click at [589, 347] on img at bounding box center [584, 344] width 26 height 26
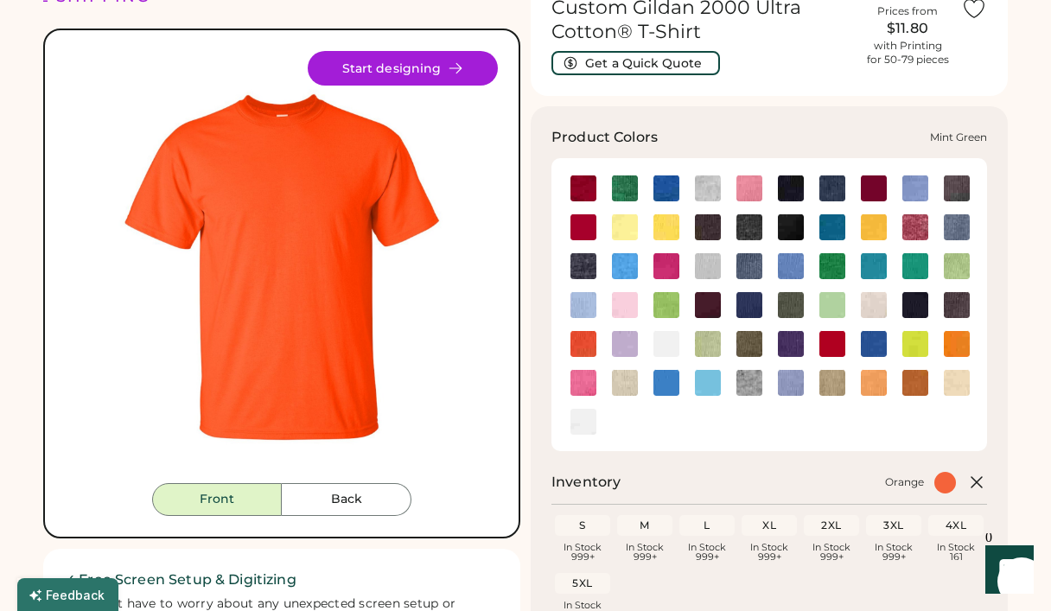
click at [839, 301] on img at bounding box center [833, 305] width 26 height 26
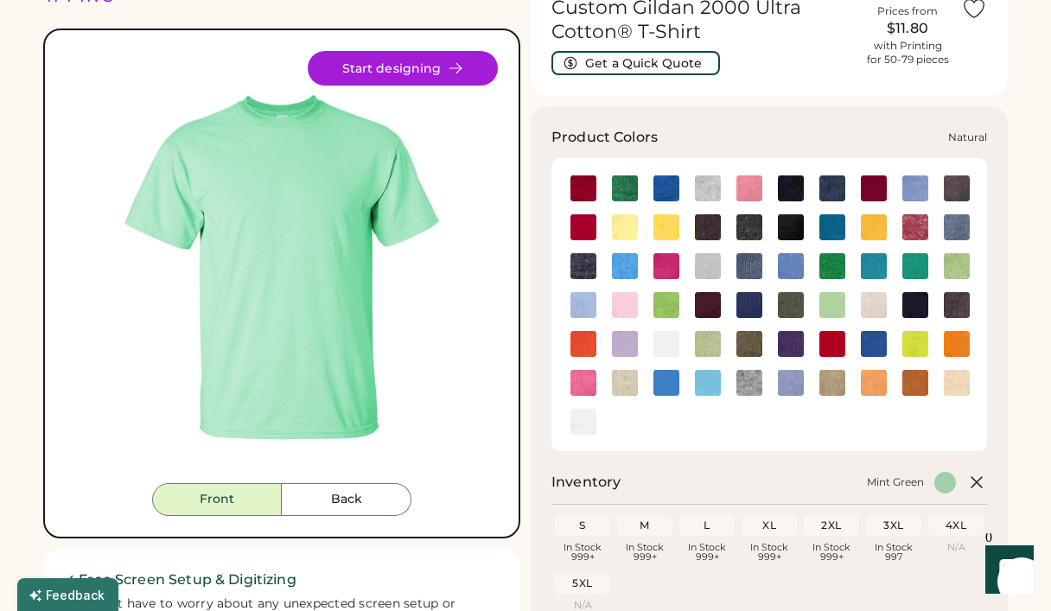
click at [872, 307] on img at bounding box center [874, 305] width 26 height 26
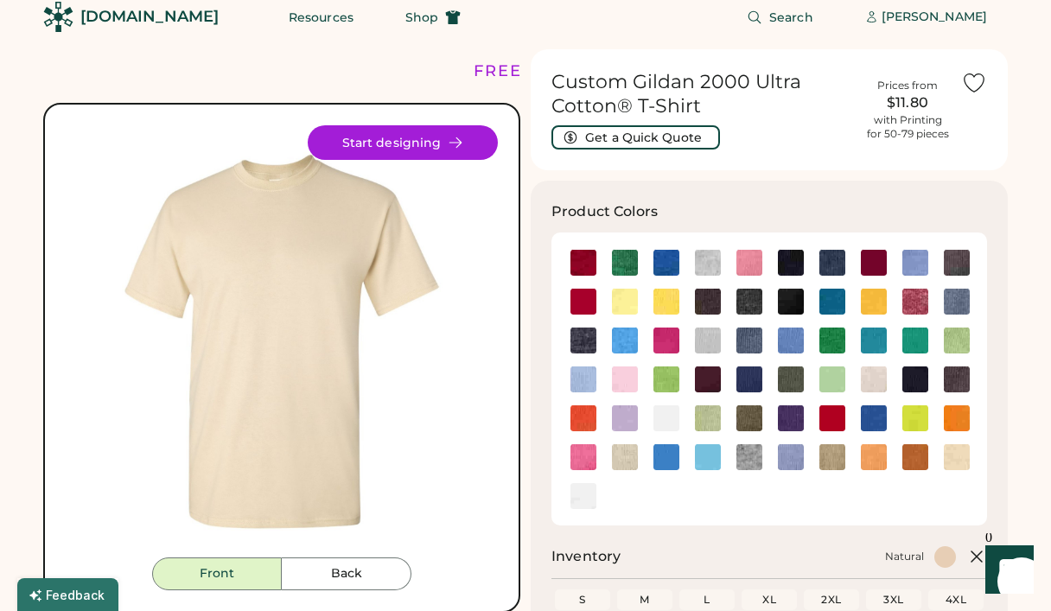
scroll to position [66, 0]
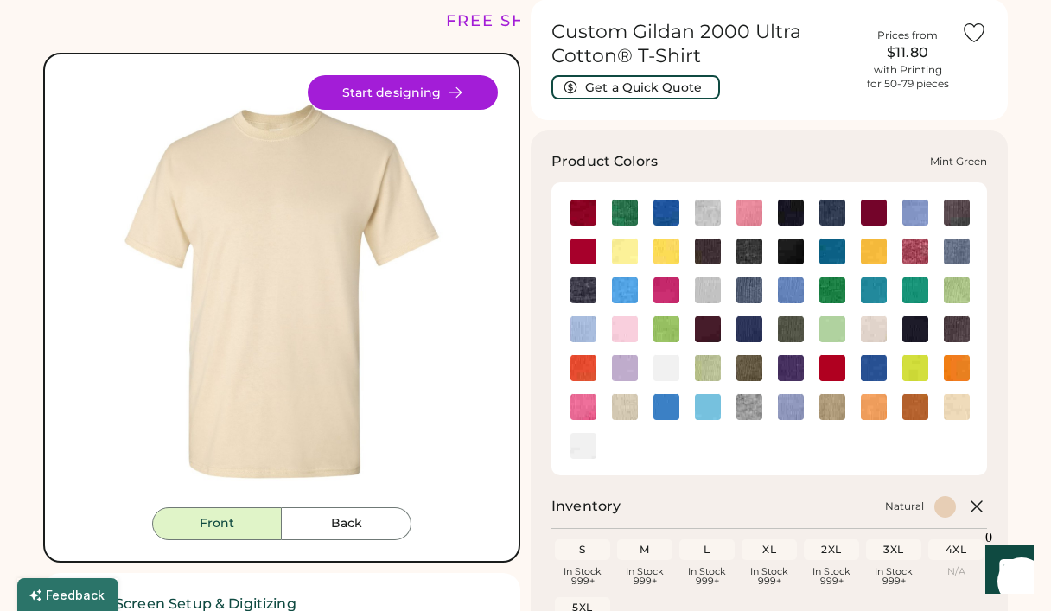
click at [833, 317] on img at bounding box center [833, 329] width 26 height 26
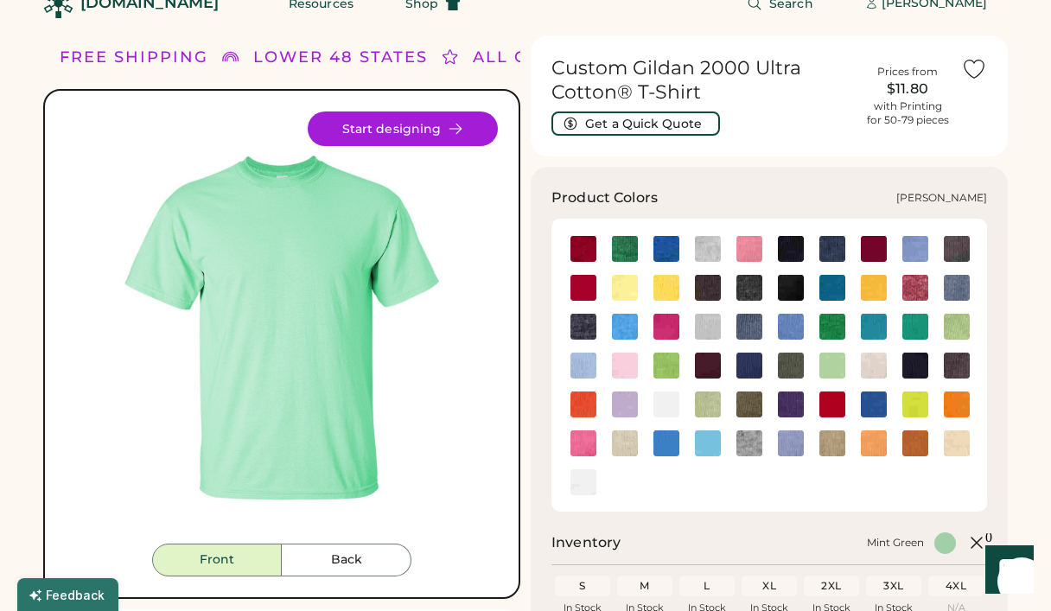
scroll to position [83, 0]
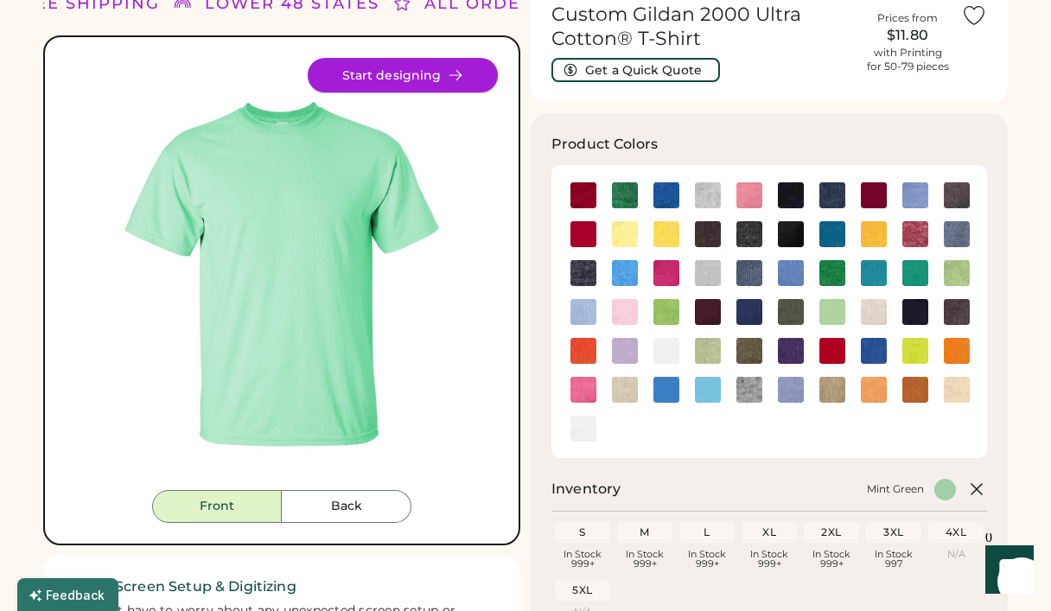
click at [463, 72] on button "Start designing" at bounding box center [403, 75] width 190 height 35
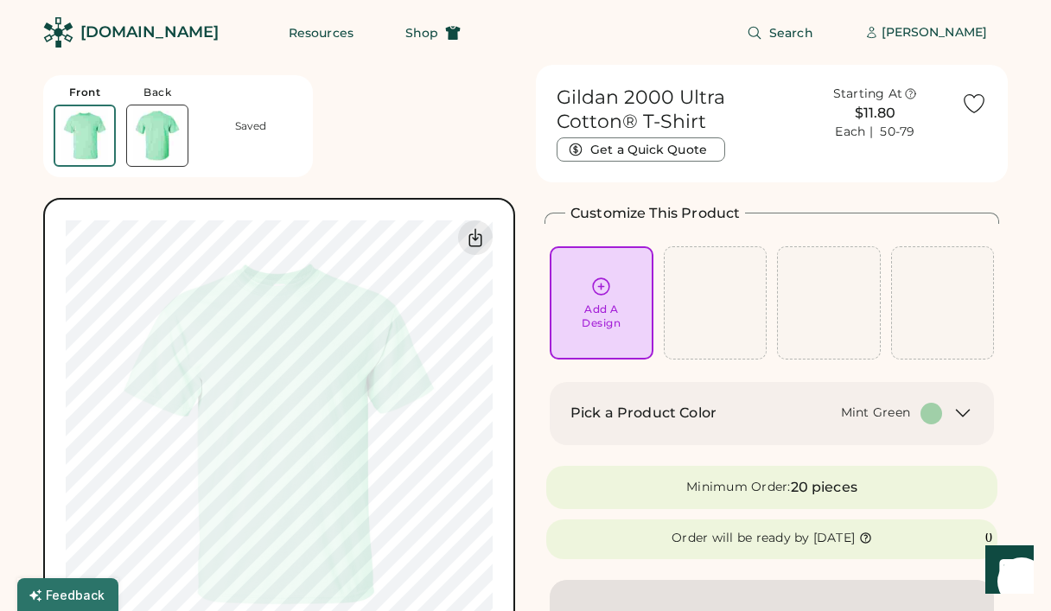
click at [622, 283] on div "Add A Design" at bounding box center [602, 303] width 80 height 54
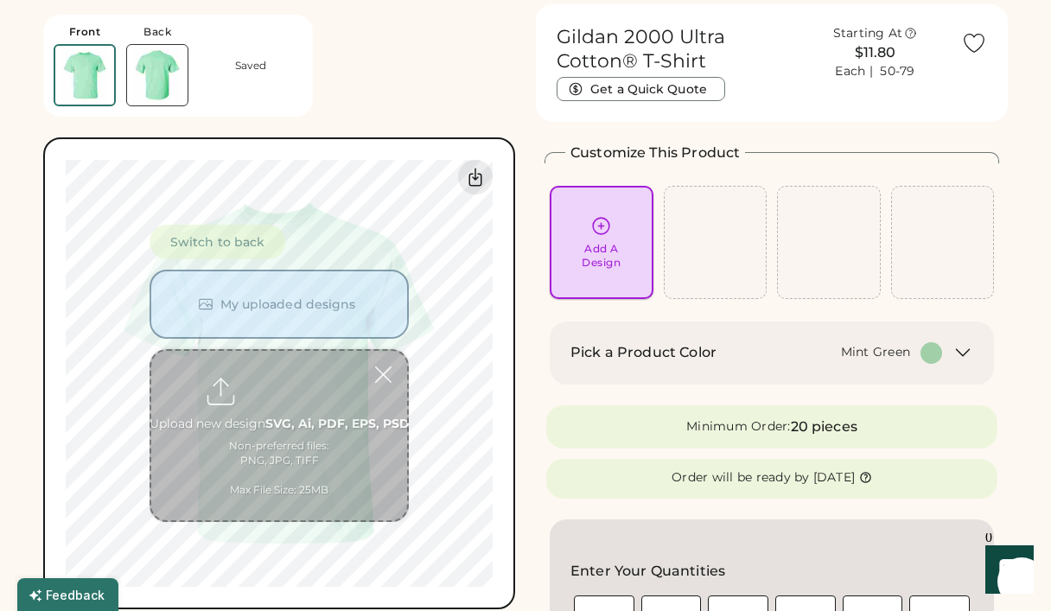
scroll to position [65, 0]
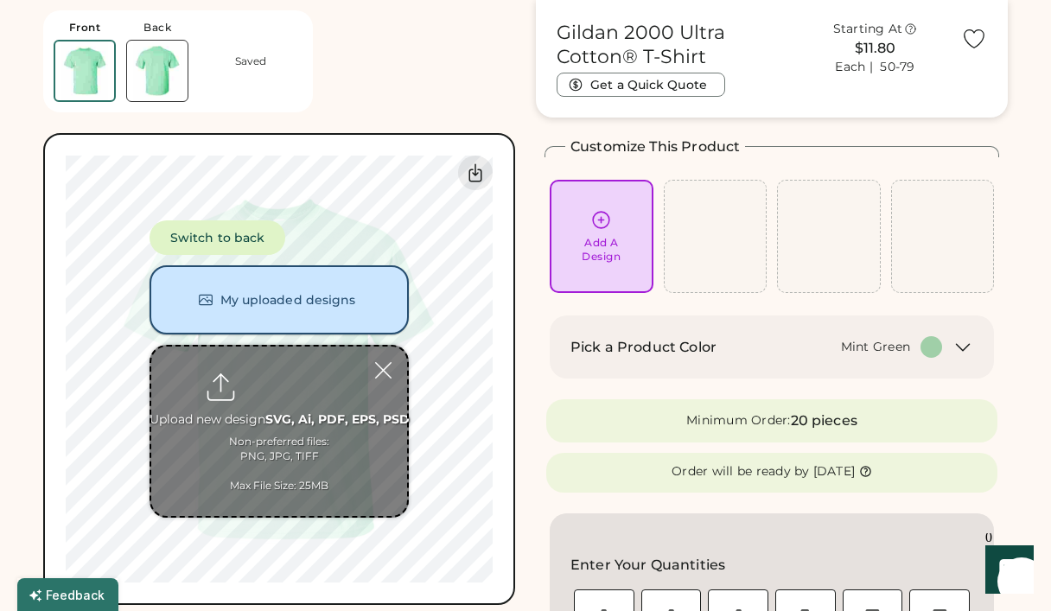
click at [286, 304] on button "My uploaded designs" at bounding box center [279, 299] width 259 height 69
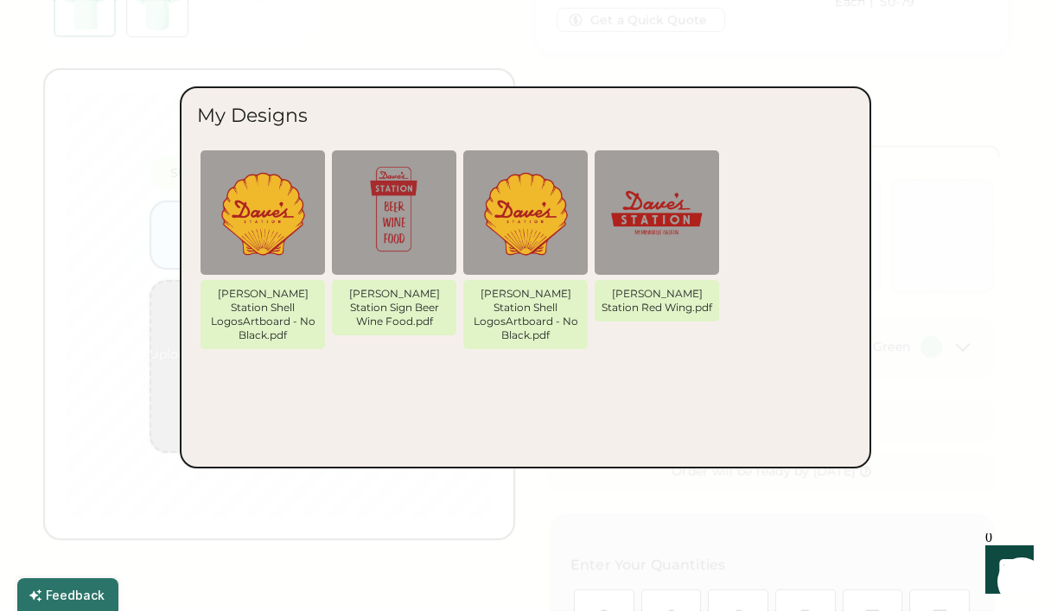
click at [934, 228] on div at bounding box center [525, 305] width 1051 height 611
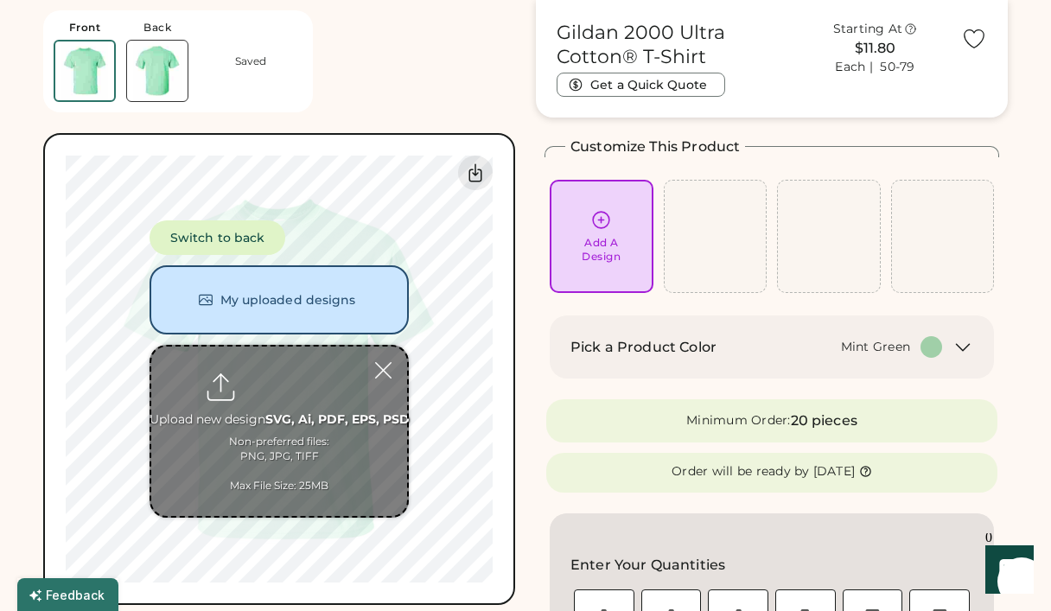
click at [298, 402] on input "file" at bounding box center [279, 431] width 256 height 169
type input "**********"
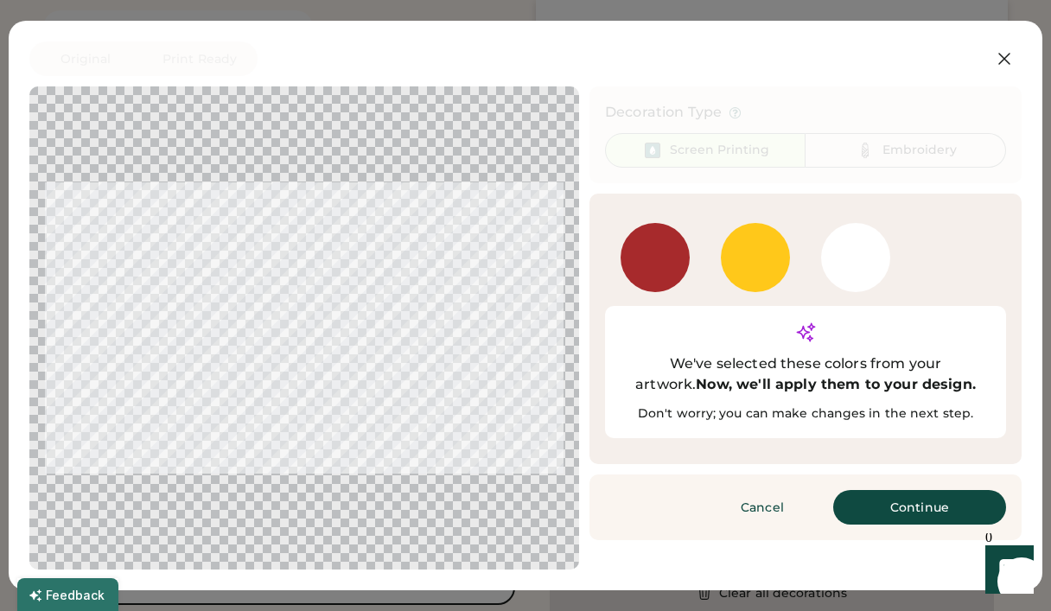
click at [864, 272] on div at bounding box center [855, 257] width 69 height 69
click at [894, 490] on button "Continue" at bounding box center [919, 507] width 173 height 35
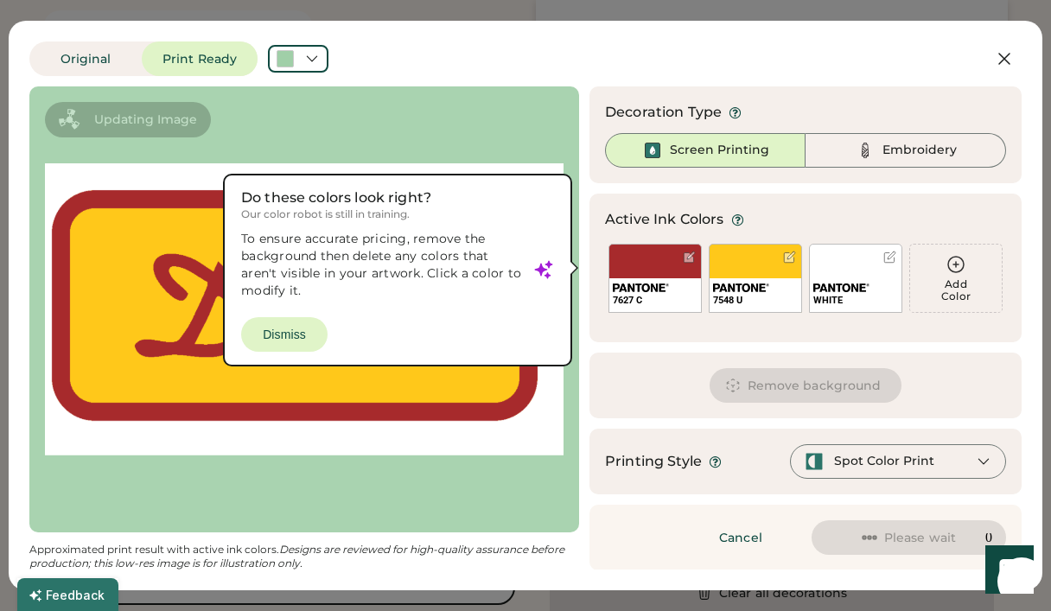
click at [889, 255] on div at bounding box center [890, 257] width 13 height 13
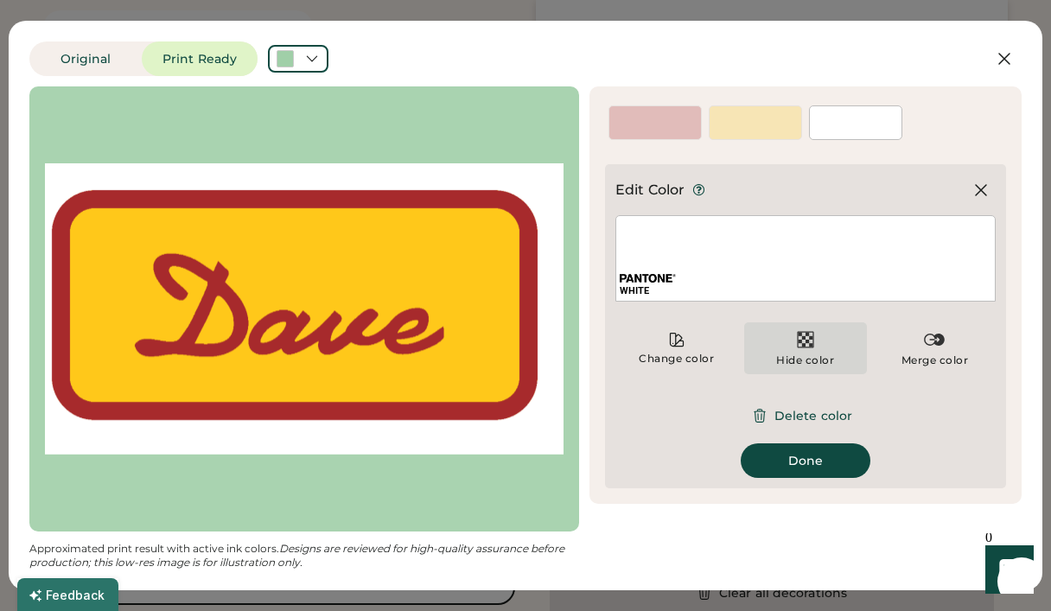
click at [809, 342] on img at bounding box center [805, 339] width 21 height 21
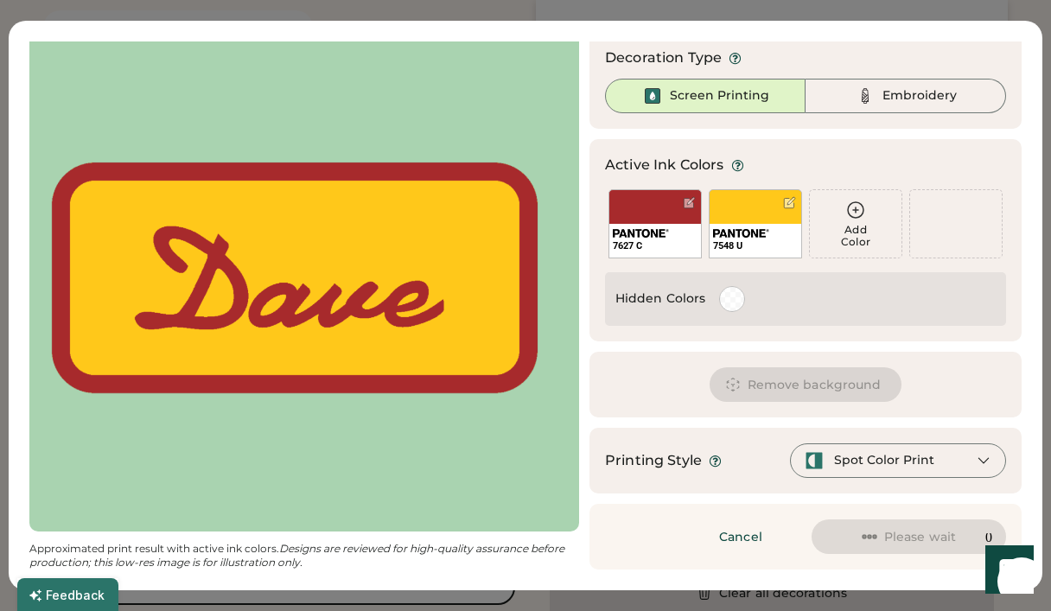
scroll to position [54, 0]
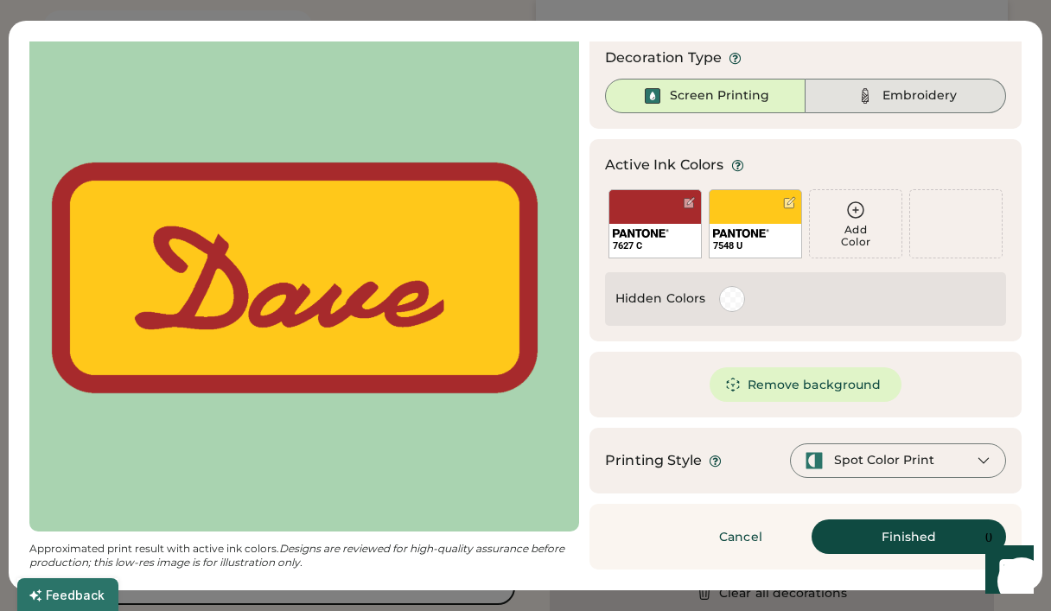
click at [938, 107] on div "Embroidery" at bounding box center [906, 96] width 201 height 35
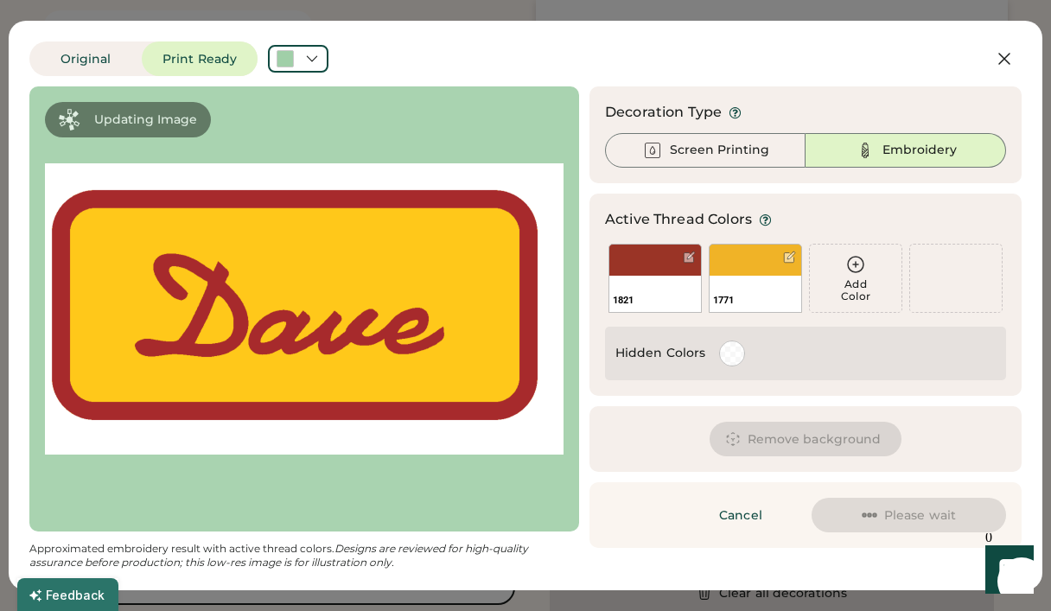
scroll to position [0, 0]
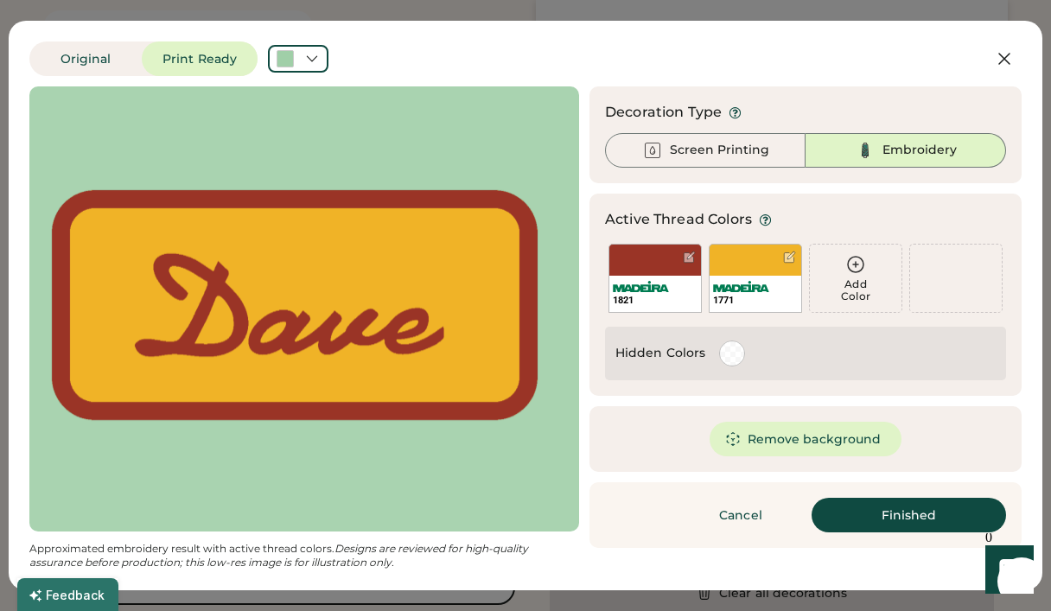
click at [910, 511] on button "Finished" at bounding box center [909, 515] width 195 height 35
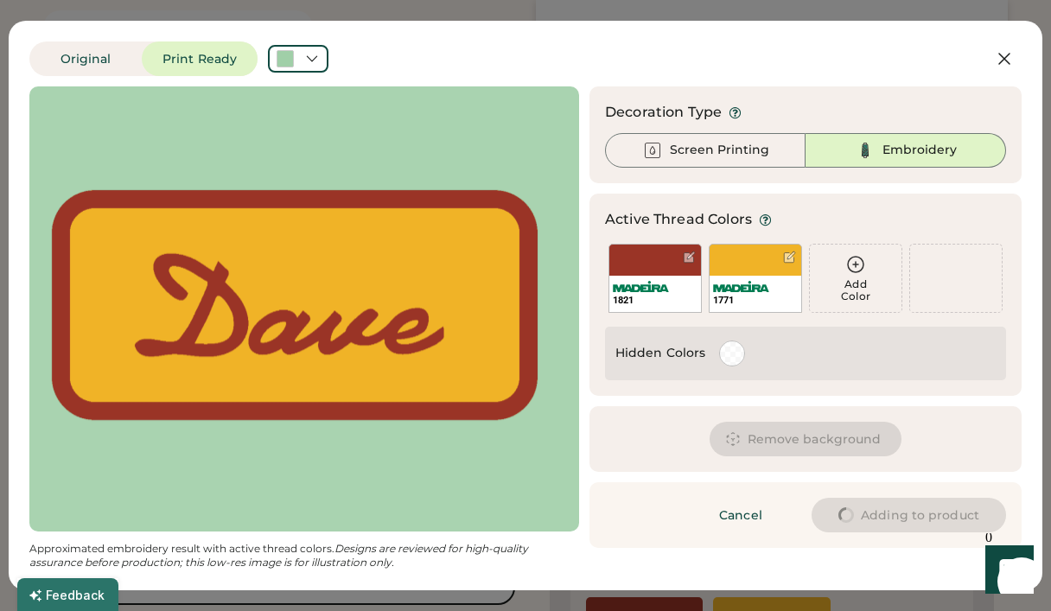
type input "****"
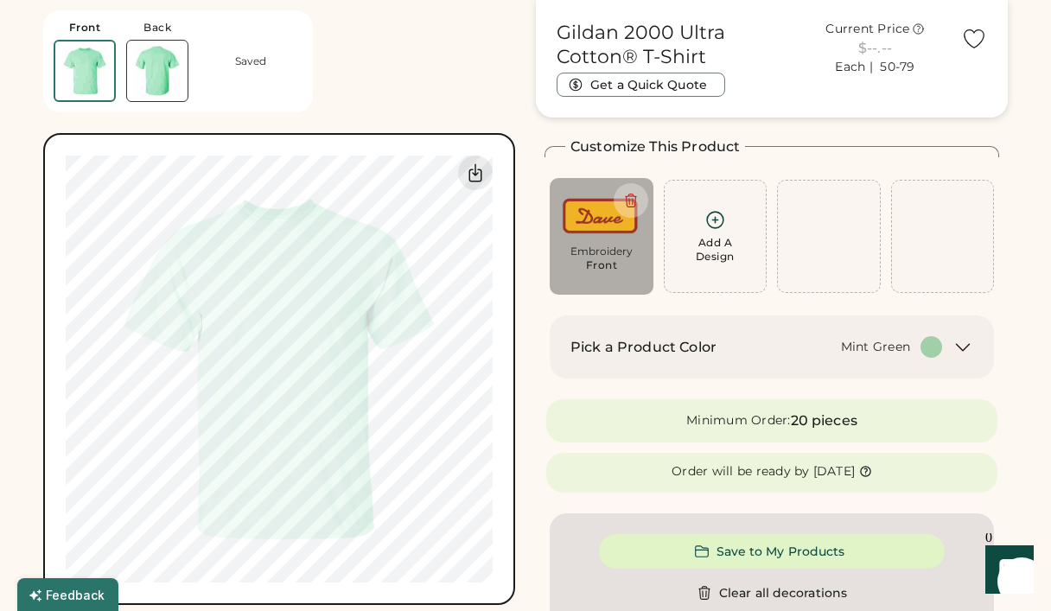
type input "****"
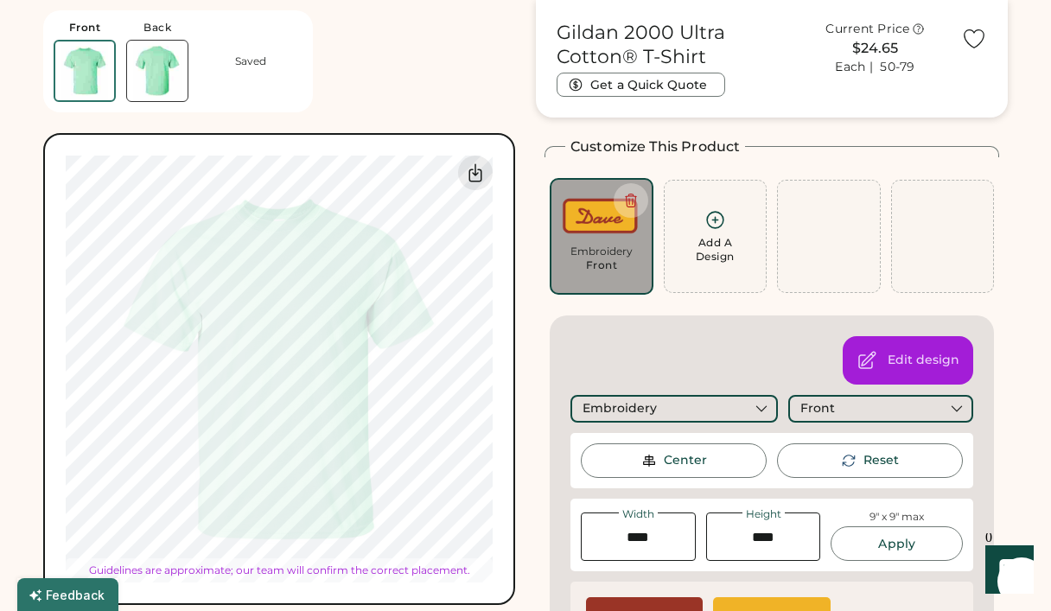
type input "****"
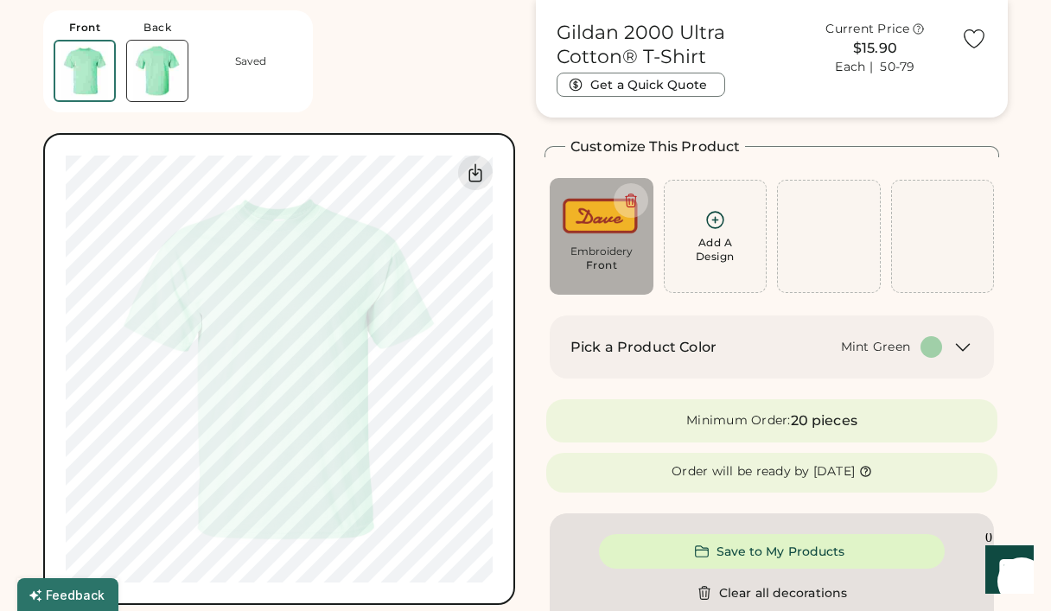
click at [144, 67] on img at bounding box center [157, 71] width 61 height 61
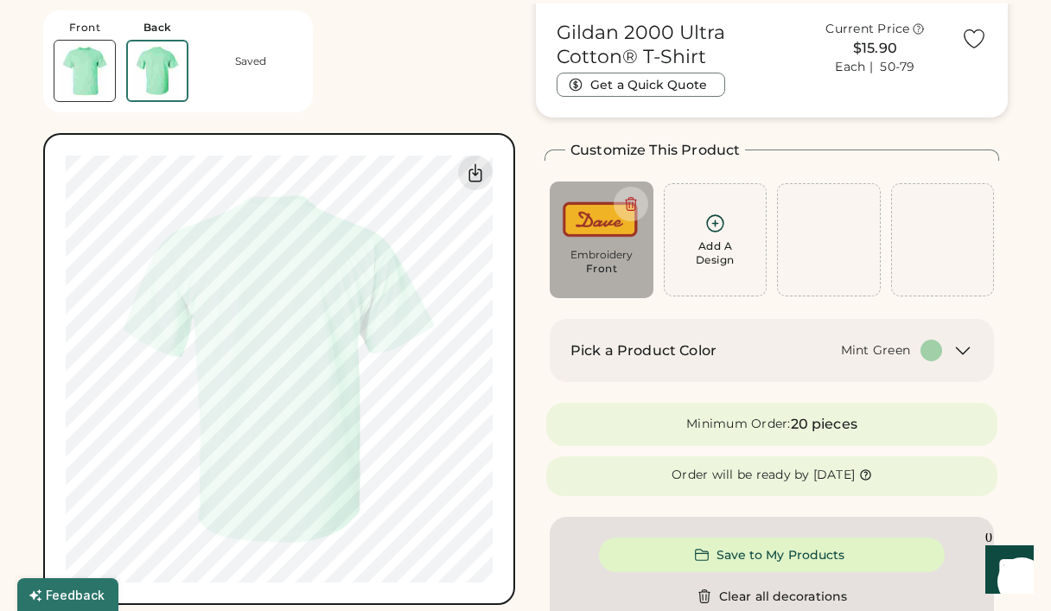
scroll to position [58, 0]
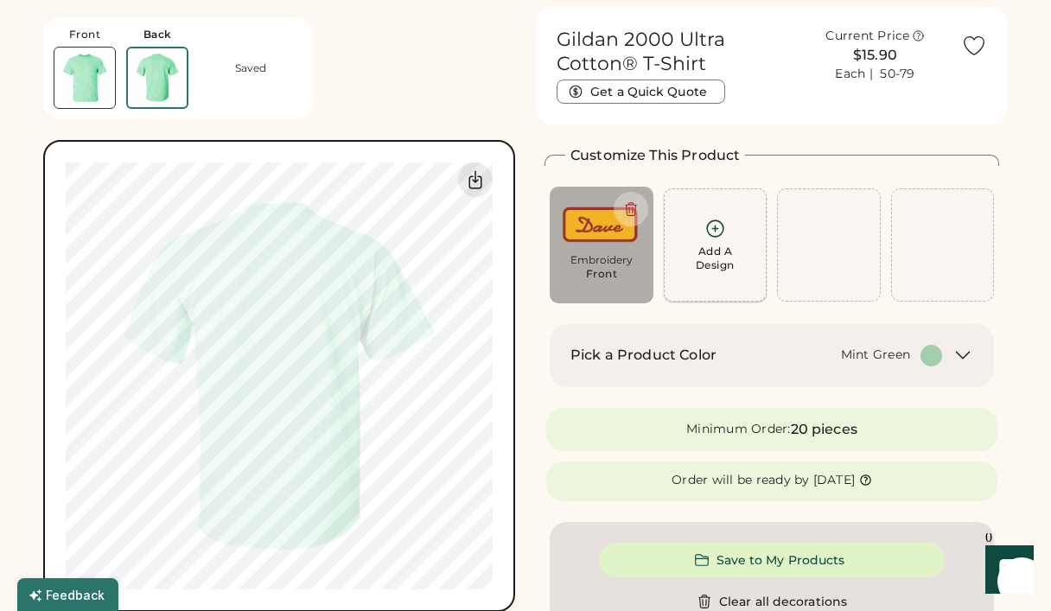
click at [722, 245] on div "Add A Design" at bounding box center [715, 259] width 39 height 28
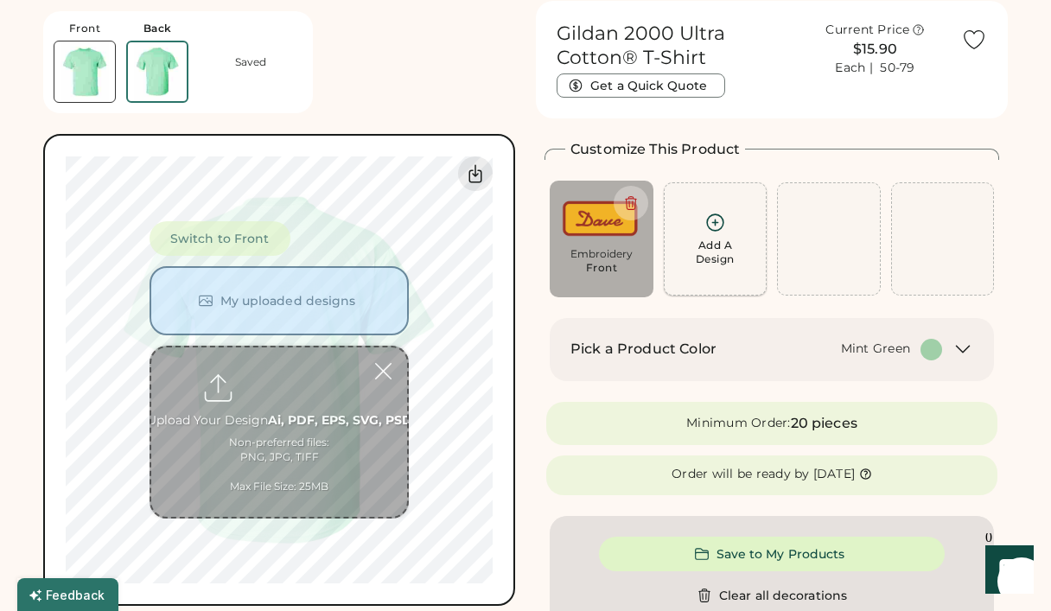
scroll to position [65, 0]
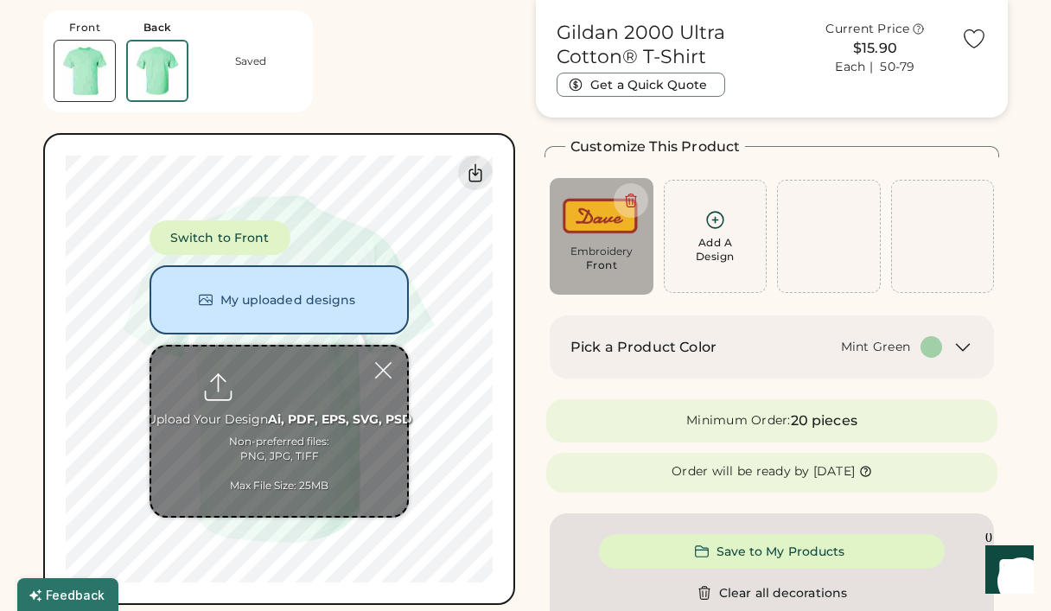
click at [302, 304] on button "My uploaded designs" at bounding box center [279, 299] width 259 height 69
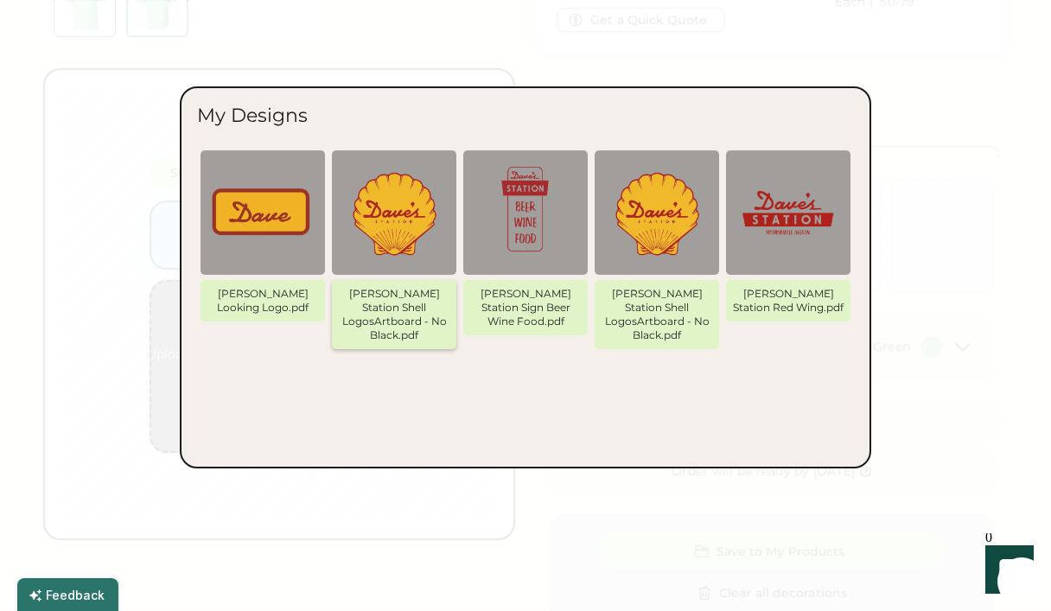
click at [405, 227] on img at bounding box center [394, 213] width 104 height 104
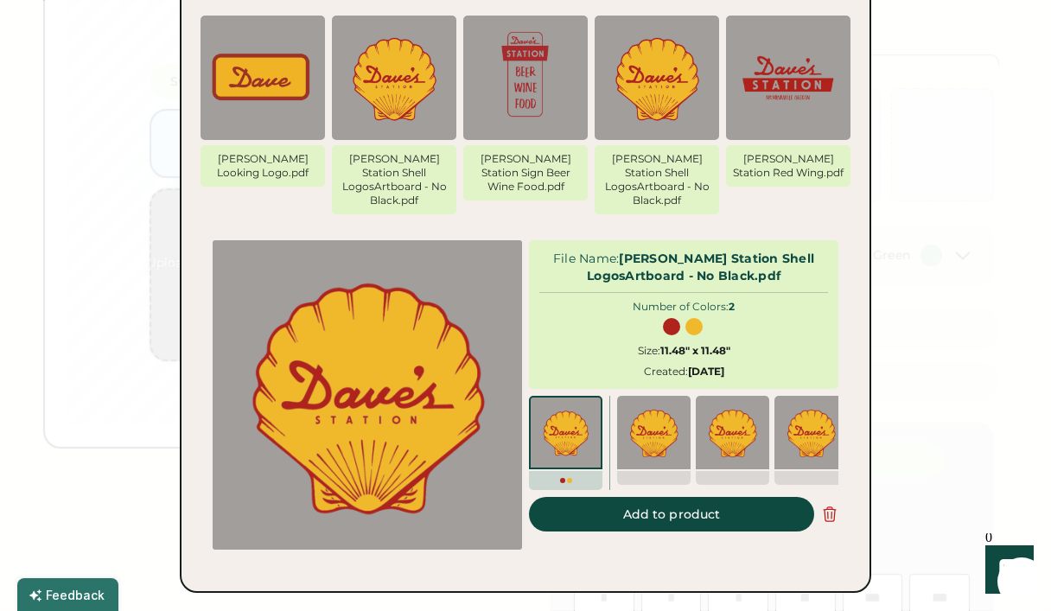
scroll to position [161, 0]
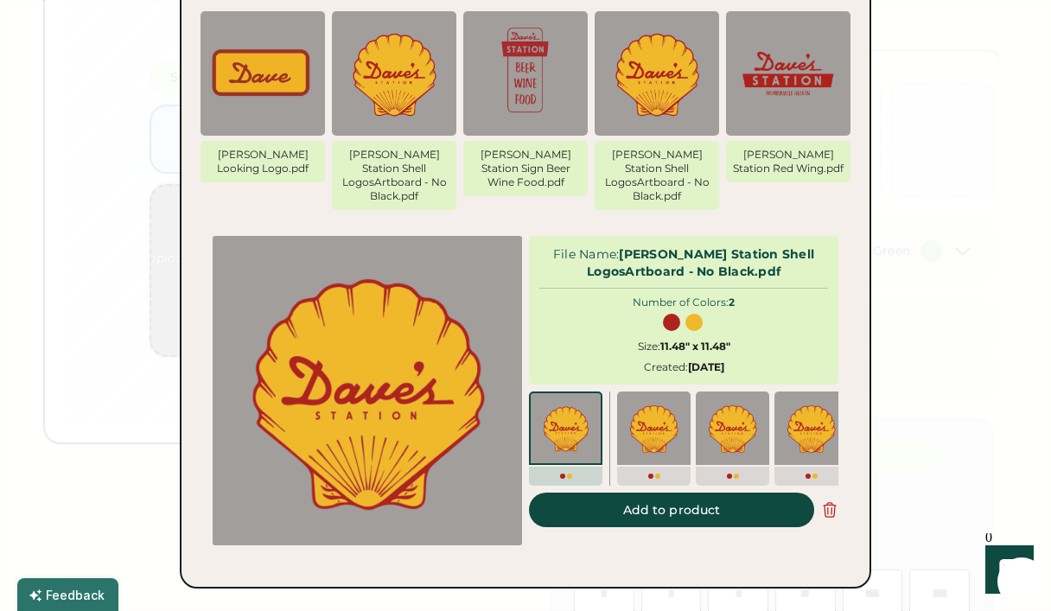
click at [649, 493] on button "Add to product" at bounding box center [671, 510] width 285 height 35
type input "*****"
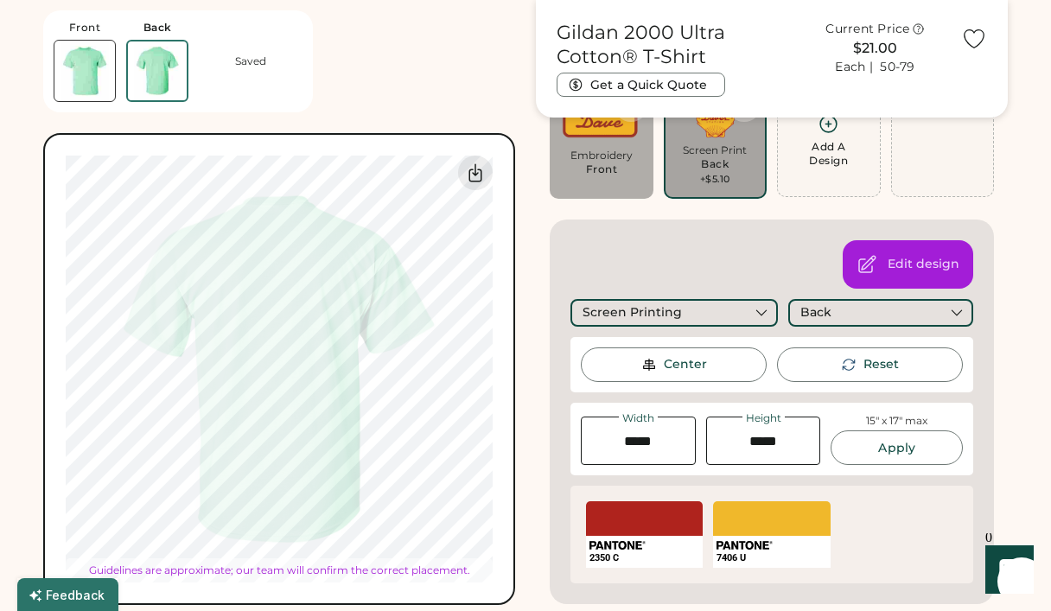
type input "*****"
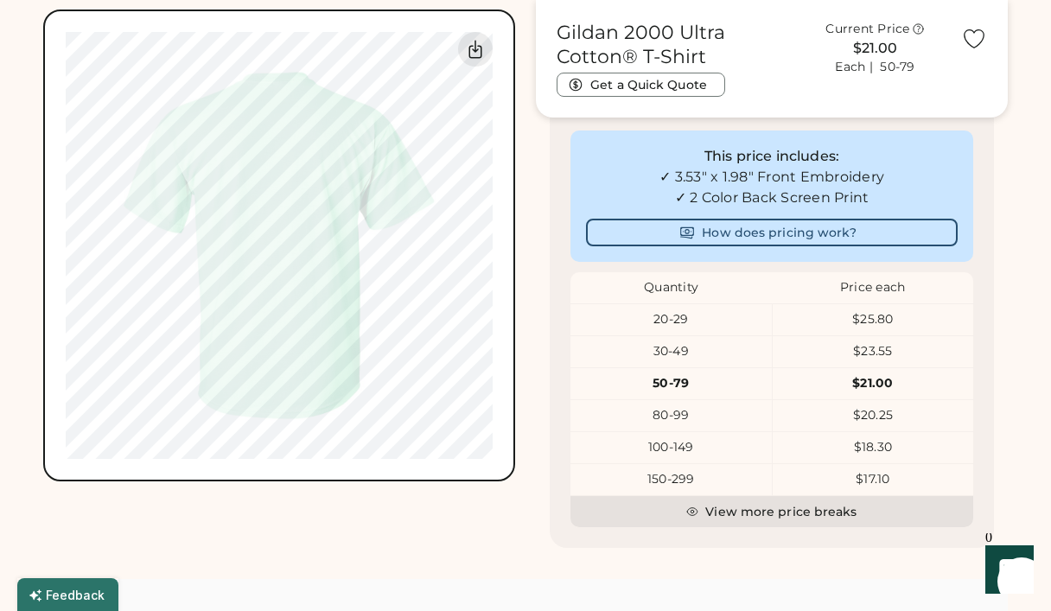
scroll to position [1036, 0]
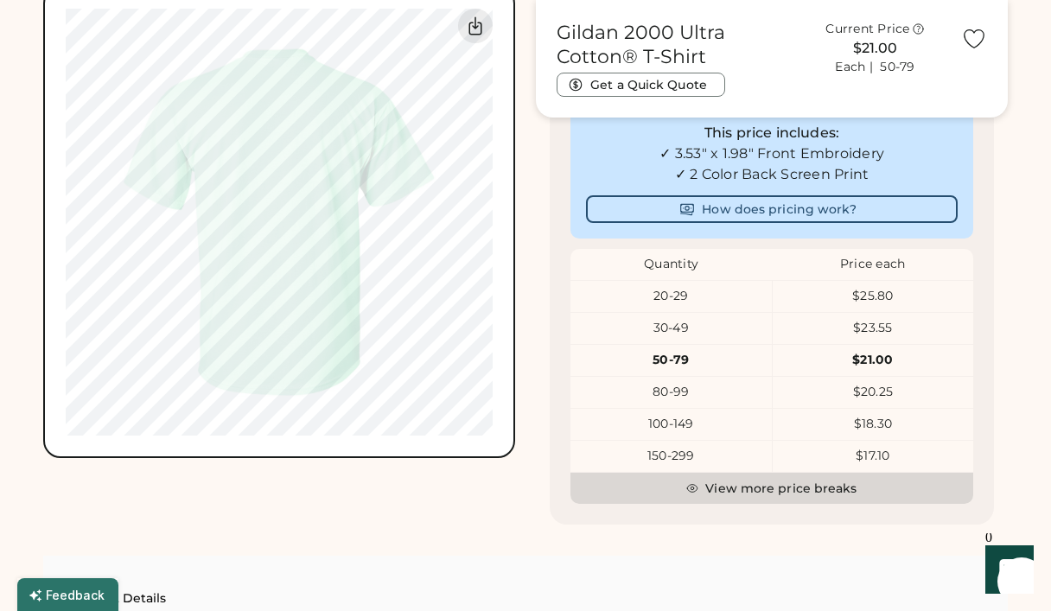
click at [846, 481] on button "View more price breaks" at bounding box center [772, 488] width 403 height 31
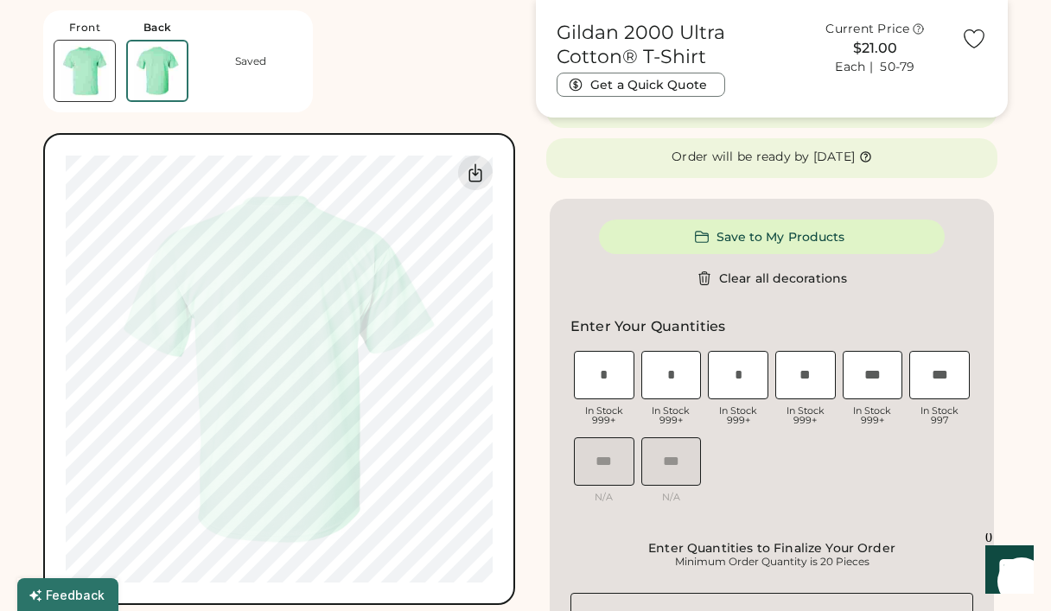
scroll to position [382, 0]
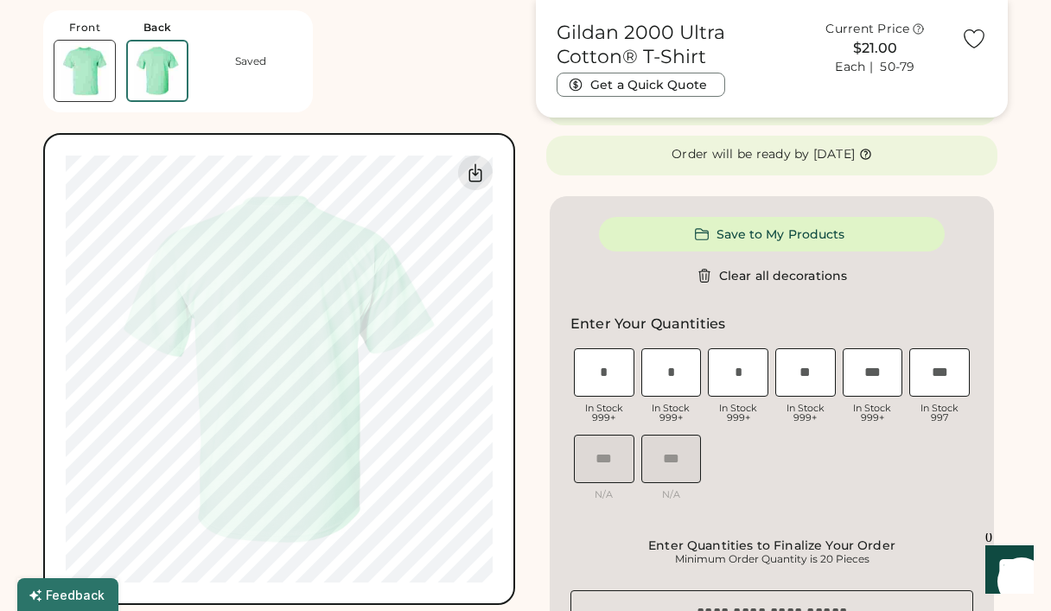
click at [617, 387] on input "input" at bounding box center [604, 372] width 61 height 48
type input "**"
click at [675, 383] on input "input" at bounding box center [672, 372] width 61 height 48
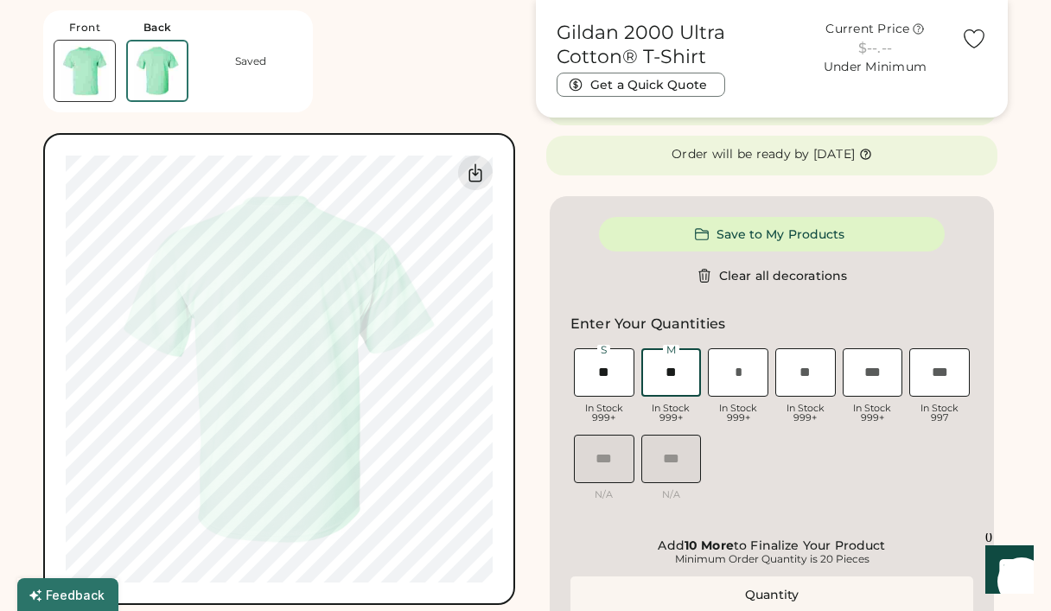
type input "**"
click at [740, 375] on input "input" at bounding box center [738, 372] width 61 height 48
type input "**"
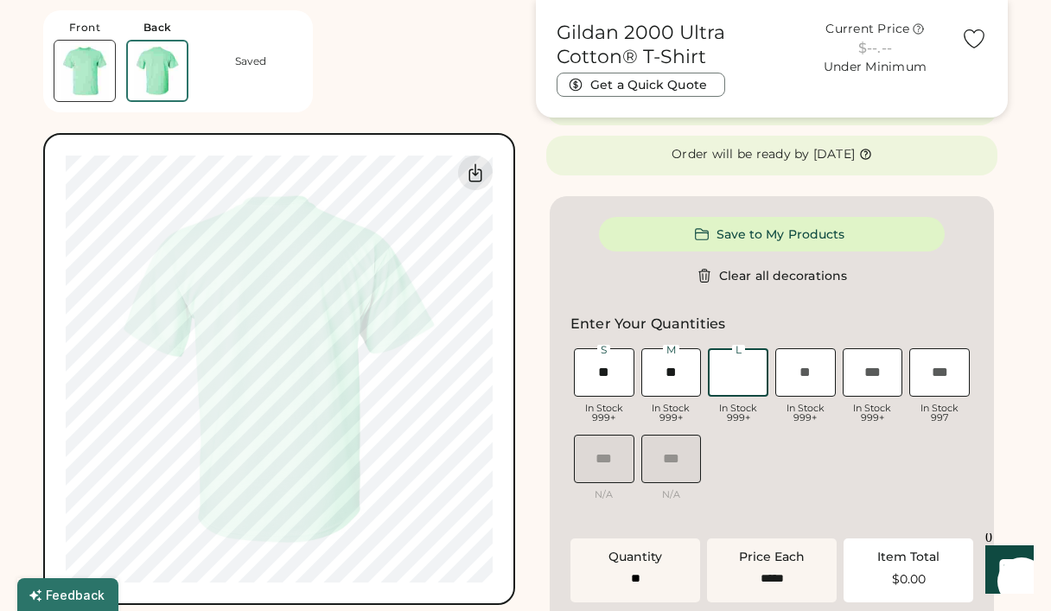
type input "******"
type input "**"
click at [807, 382] on input "input" at bounding box center [806, 372] width 61 height 48
type input "**"
type input "******"
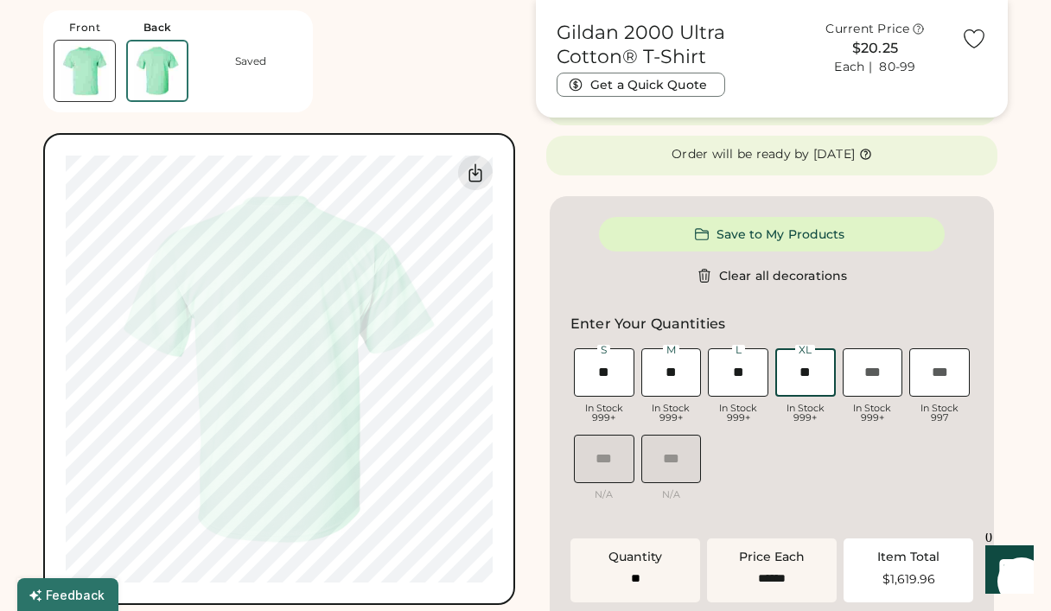
type input "**"
type input "***"
click at [871, 386] on input "input" at bounding box center [873, 372] width 61 height 48
type input "******"
type input "**"
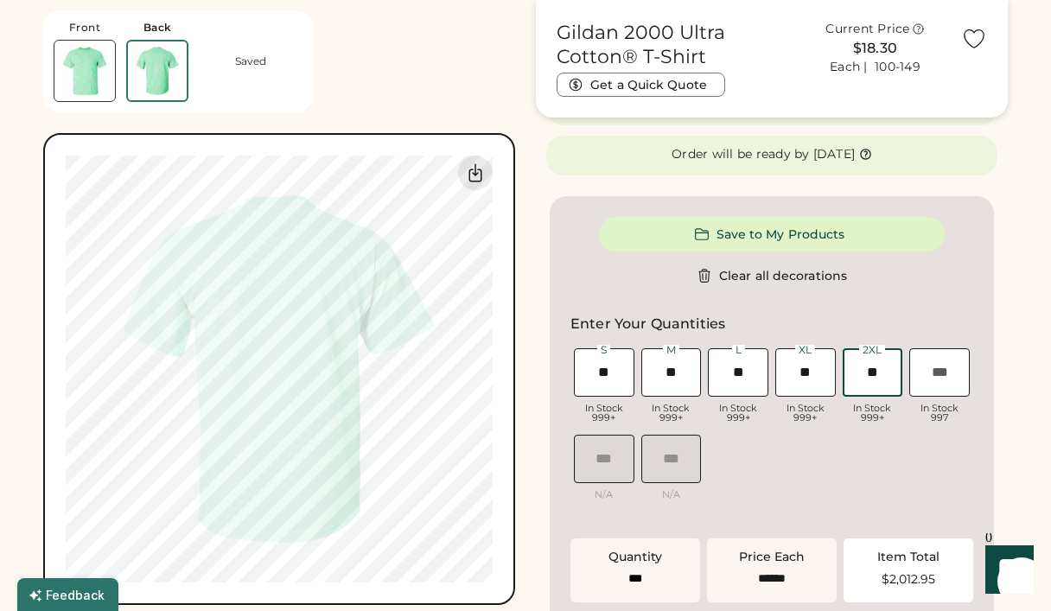
type input "***"
type input "**"
click at [902, 302] on div "Save to My Products Clear all decorations Enter Your Quantities S In Stock 999+…" at bounding box center [772, 475] width 444 height 559
click at [616, 372] on input "input" at bounding box center [604, 372] width 61 height 48
type input "**"
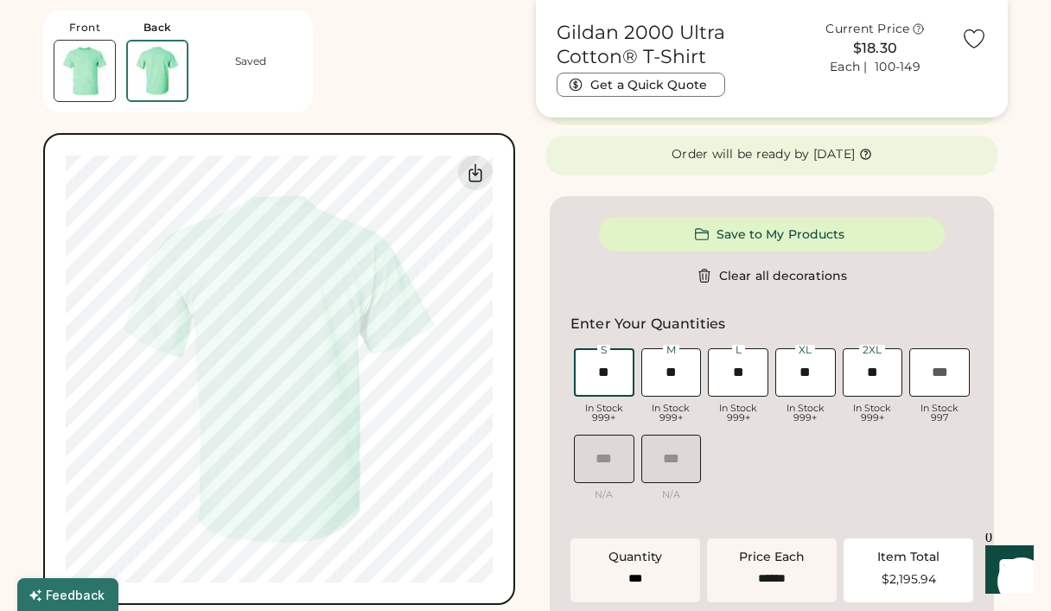
type input "***"
click at [827, 444] on div "S In Stock 999+ M In Stock 999+ L In Stock 999+ XL In Stock 999+ 2XL In Stock 9…" at bounding box center [772, 431] width 403 height 173
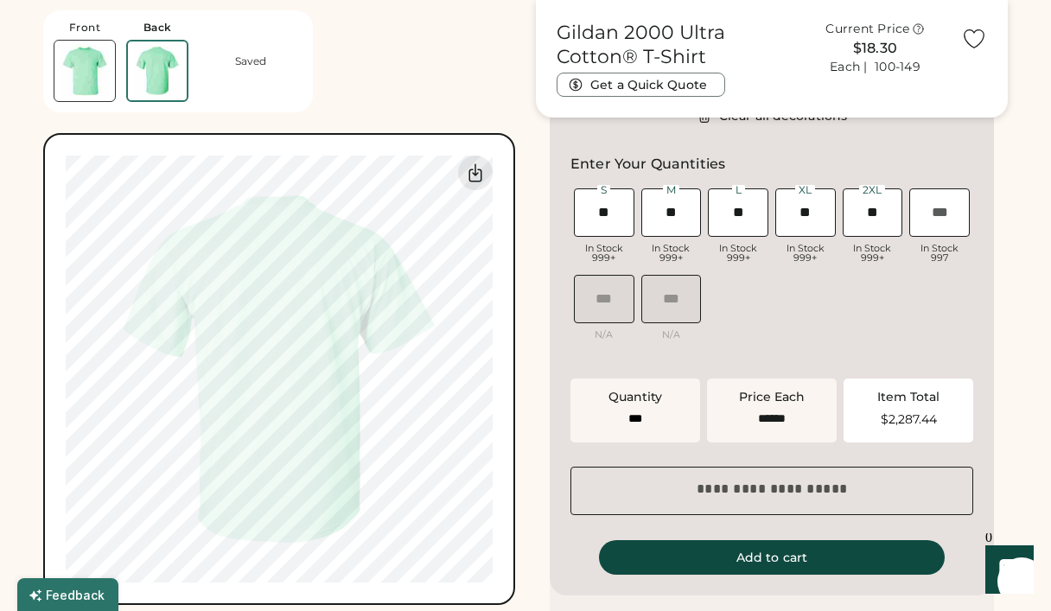
scroll to position [528, 0]
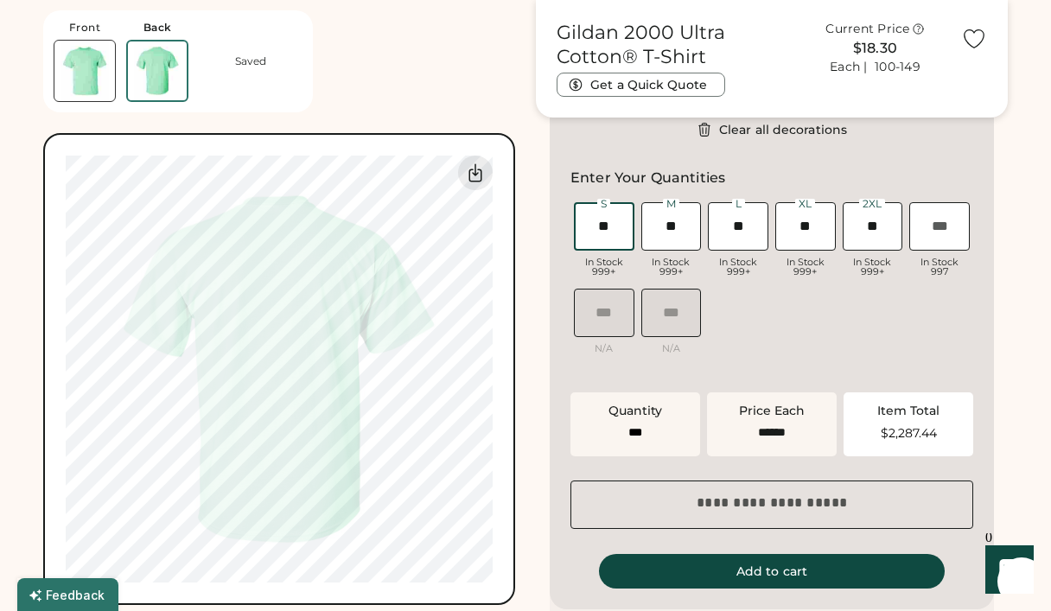
drag, startPoint x: 618, startPoint y: 219, endPoint x: 566, endPoint y: 214, distance: 52.1
click at [567, 214] on div "Save to My Products Clear all decorations Enter Your Quantities S In Stock 999+…" at bounding box center [772, 329] width 444 height 559
type input "*"
type input "***"
type input "*"
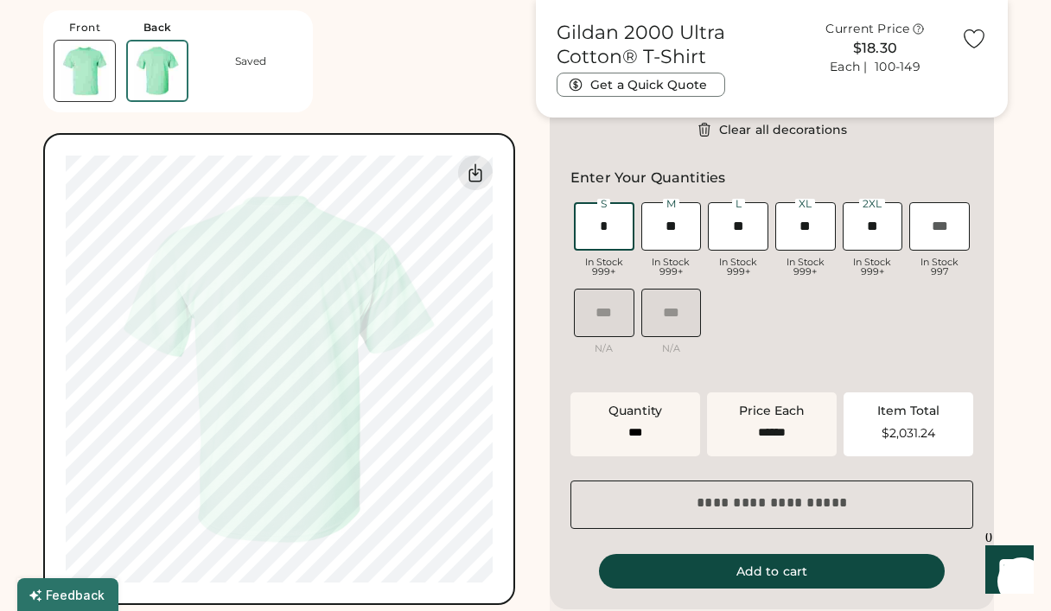
type input "***"
type input "*"
drag, startPoint x: 684, startPoint y: 226, endPoint x: 604, endPoint y: 226, distance: 79.5
click at [604, 226] on div "S In Stock 999+ M In Stock 999+ L In Stock 999+ XL In Stock 999+ 2XL In Stock 9…" at bounding box center [772, 285] width 403 height 173
type input "*"
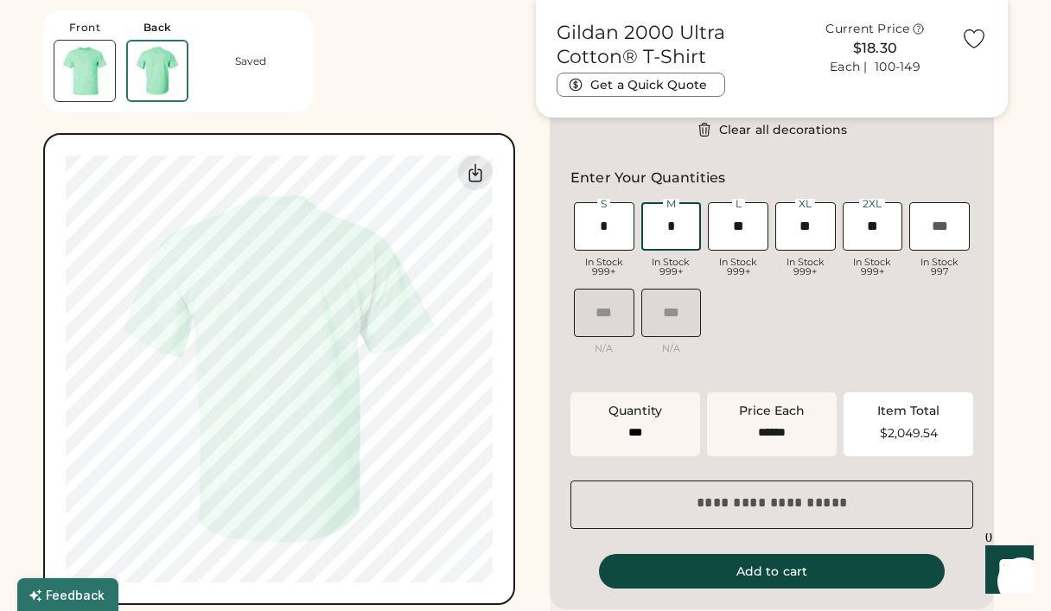
type input "**"
type input "******"
type input "*"
drag, startPoint x: 753, startPoint y: 227, endPoint x: 637, endPoint y: 220, distance: 116.1
click at [637, 220] on div "S In Stock 999+ M In Stock 999+ L In Stock 999+ XL In Stock 999+ 2XL In Stock 9…" at bounding box center [772, 285] width 403 height 173
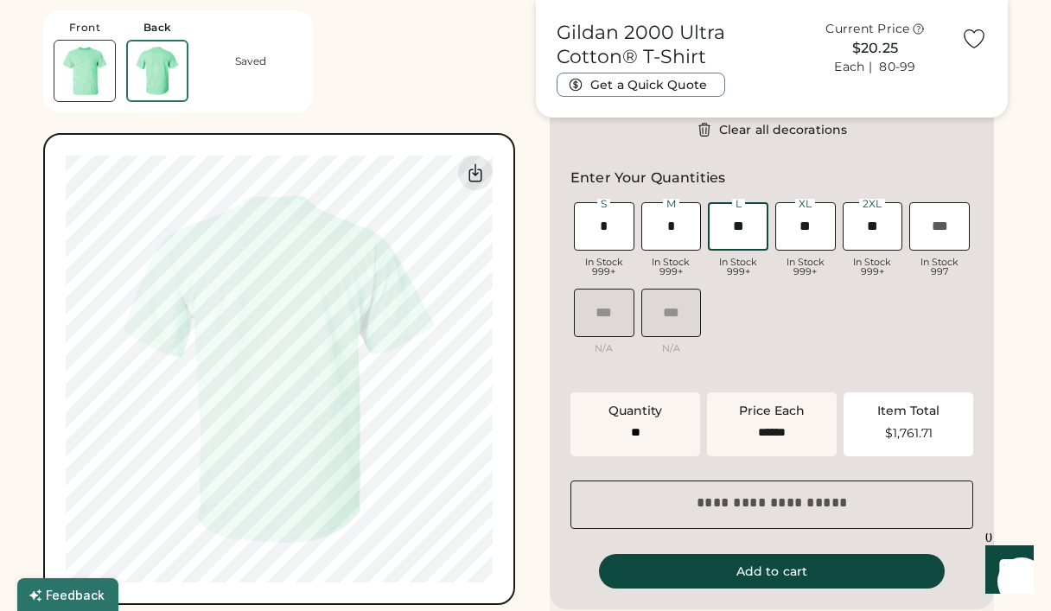
type input "*"
type input "**"
type input "******"
type input "*"
drag, startPoint x: 807, startPoint y: 225, endPoint x: 872, endPoint y: 225, distance: 64.8
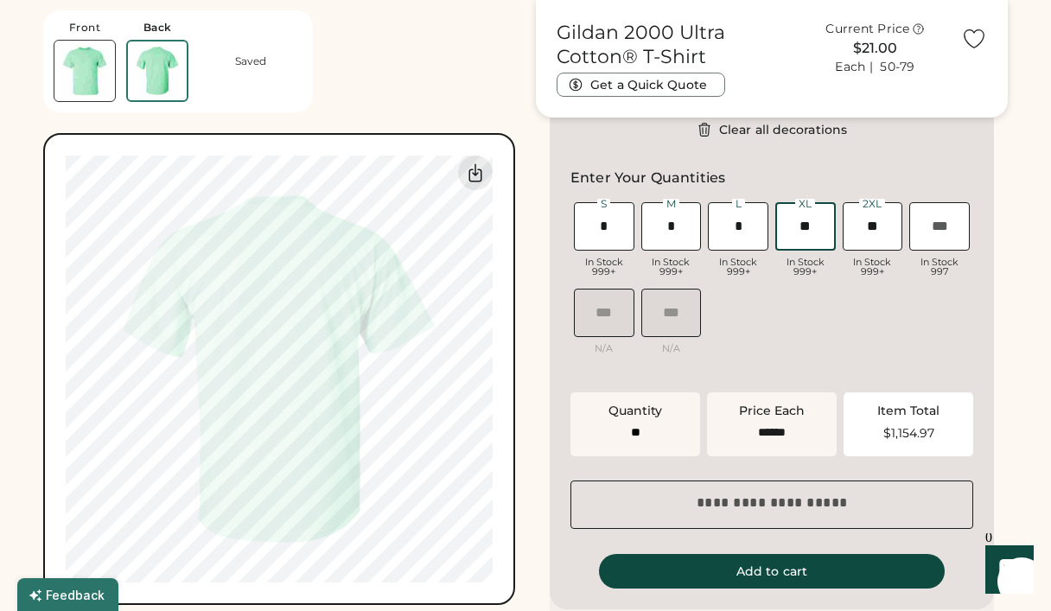
click at [872, 225] on div "S In Stock 999+ M In Stock 999+ L In Stock 999+ XL In Stock 999+ 2XL In Stock 9…" at bounding box center [772, 285] width 403 height 173
type input "*"
type input "**"
type input "******"
type input "*"
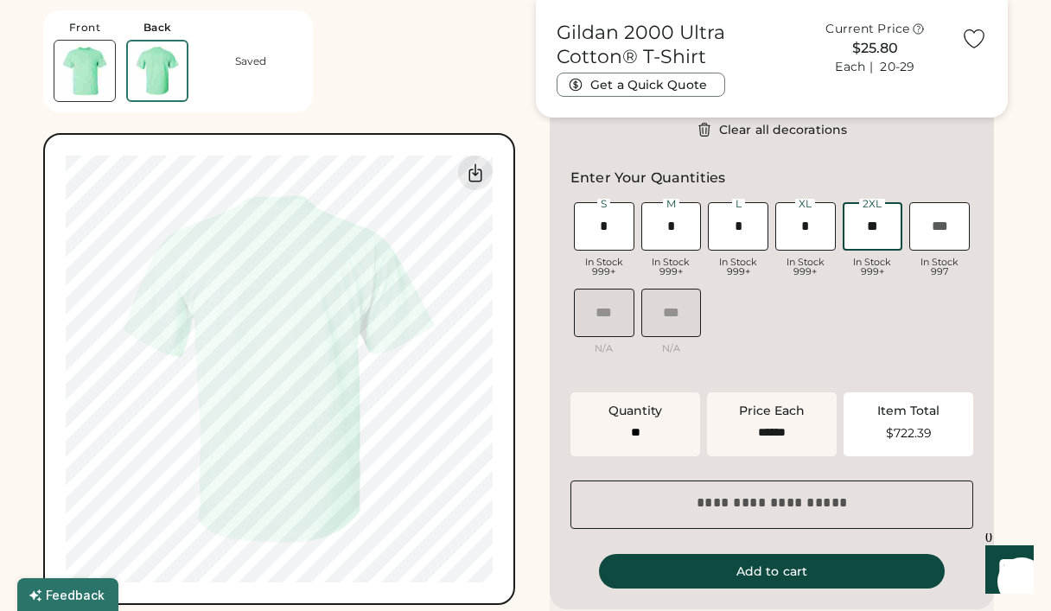
drag, startPoint x: 869, startPoint y: 227, endPoint x: 904, endPoint y: 228, distance: 35.5
click at [904, 228] on div "2XL In Stock 999+" at bounding box center [872, 242] width 67 height 86
type input "*"
type input "**"
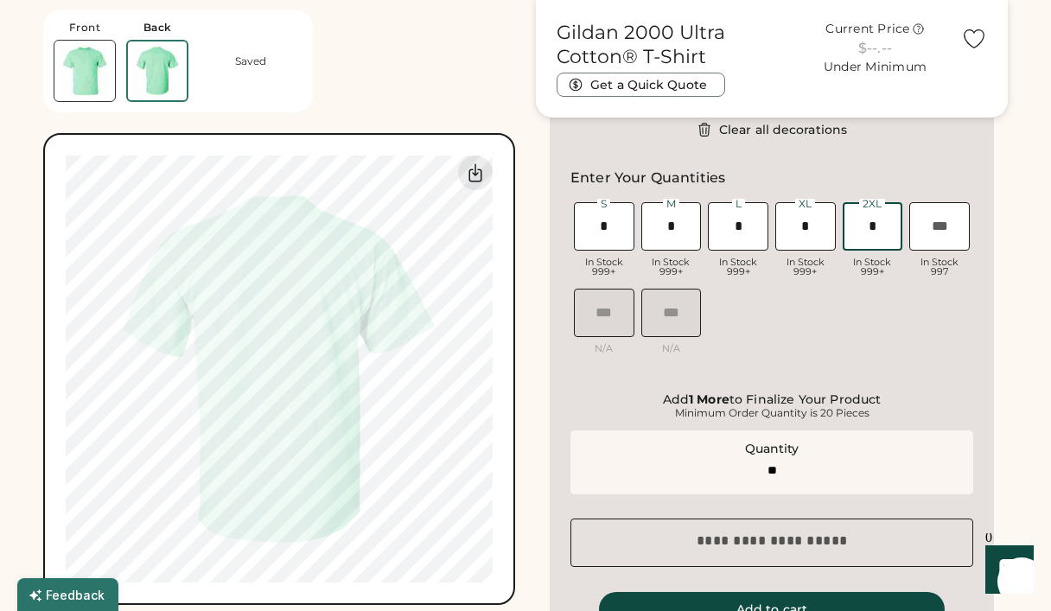
type input "*"
click at [731, 226] on input "input" at bounding box center [738, 226] width 61 height 48
drag, startPoint x: 680, startPoint y: 227, endPoint x: 661, endPoint y: 227, distance: 19.0
click at [661, 227] on input "input" at bounding box center [672, 226] width 61 height 48
type input "*"
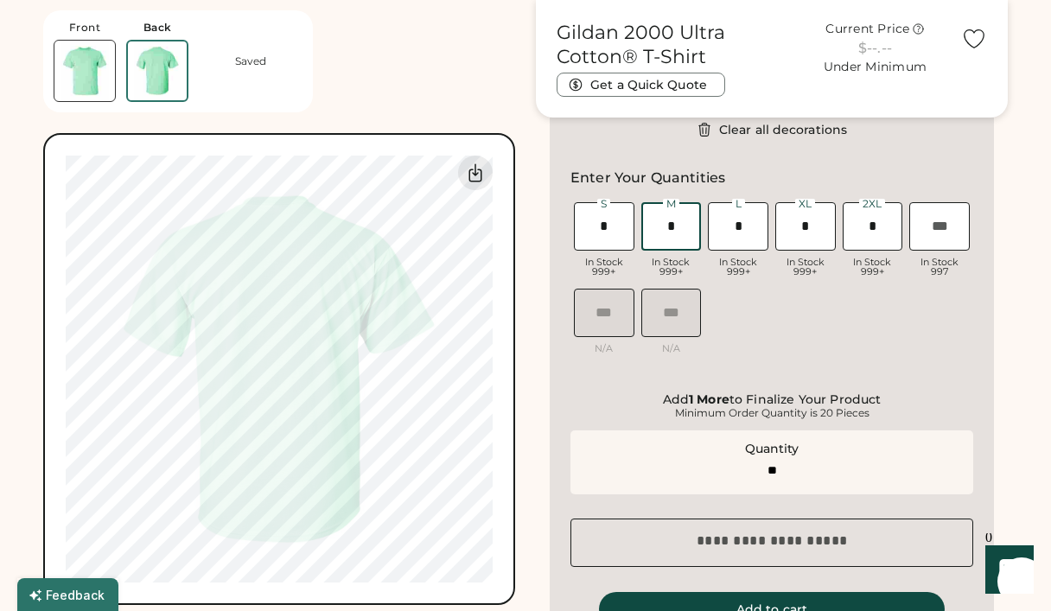
type input "**"
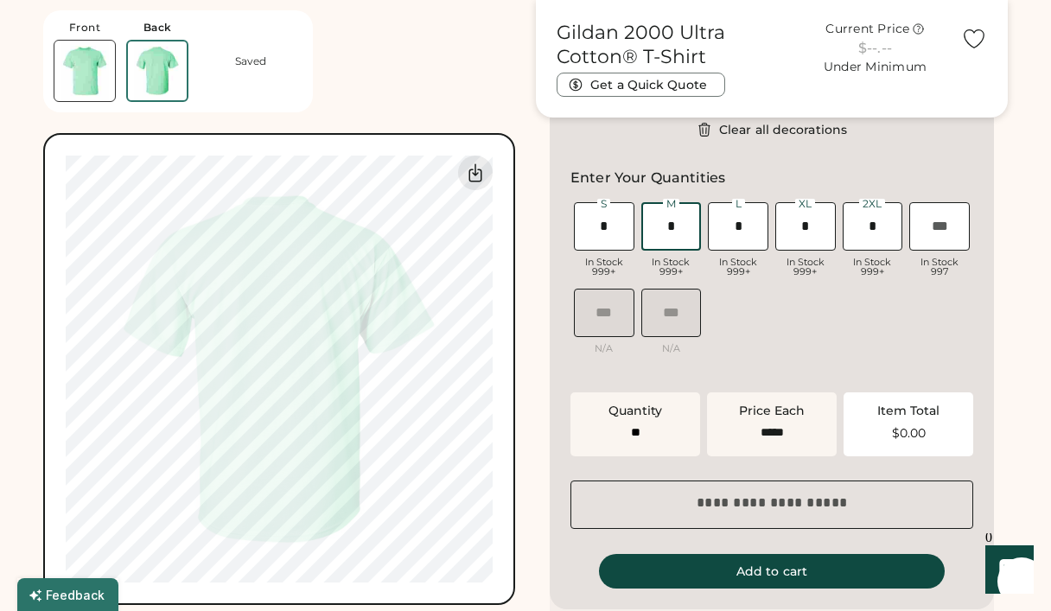
type input "******"
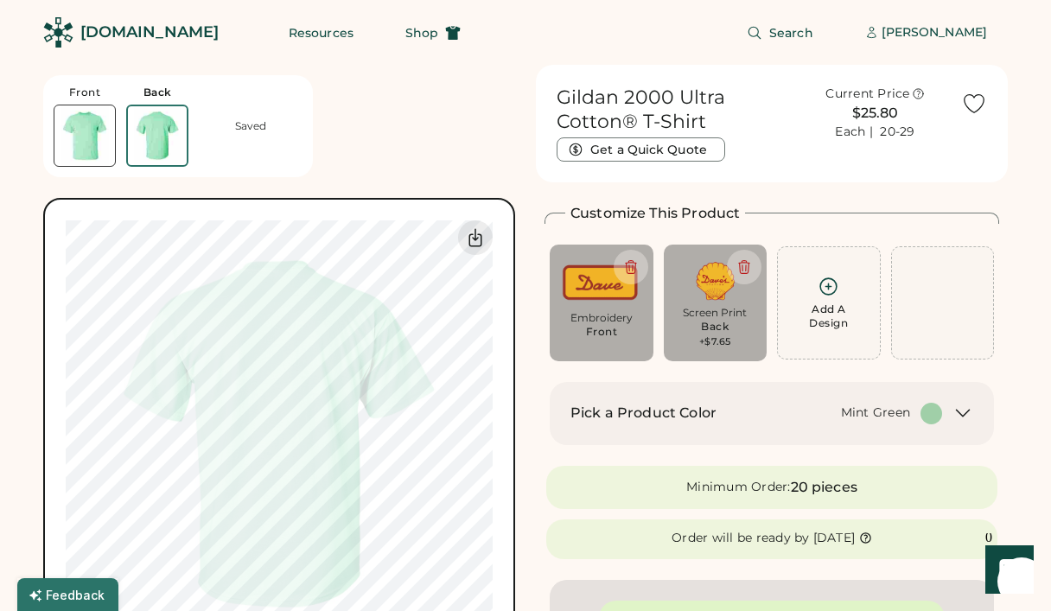
scroll to position [0, 0]
type input "*"
click at [73, 125] on img at bounding box center [84, 135] width 61 height 61
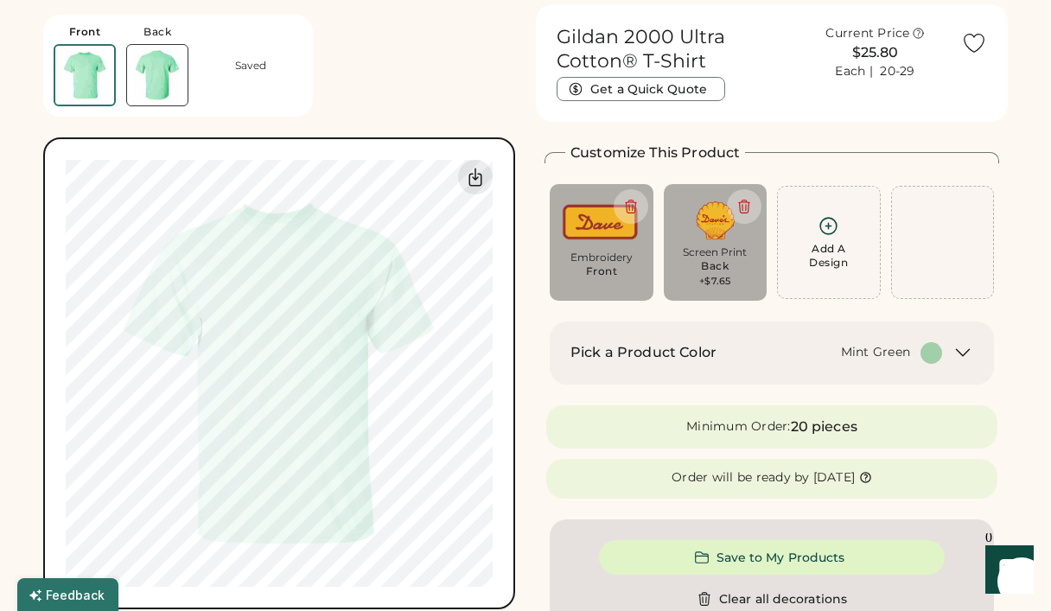
scroll to position [65, 0]
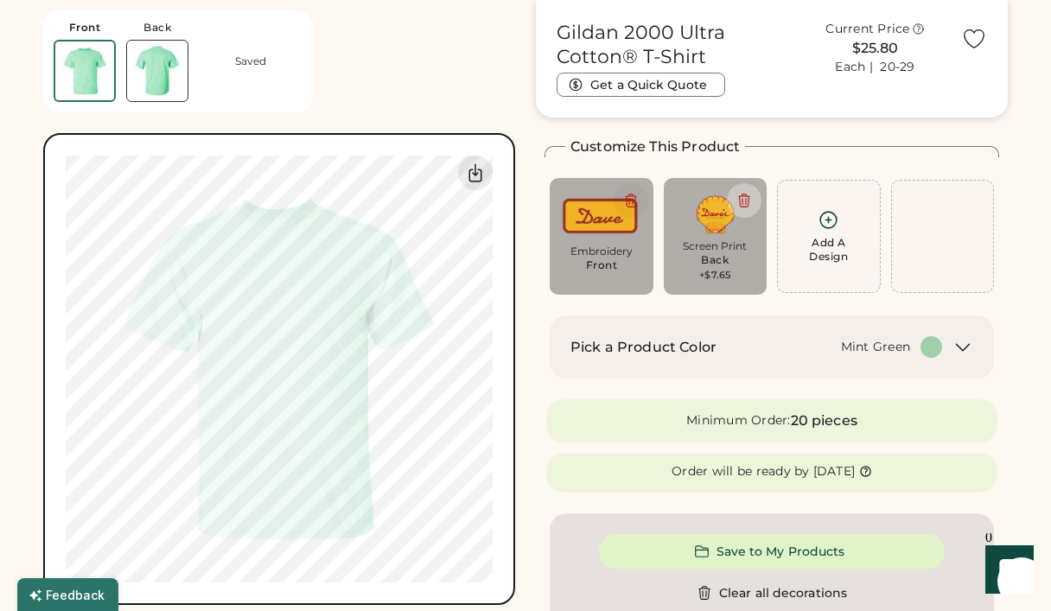
click at [629, 203] on icon at bounding box center [631, 201] width 16 height 16
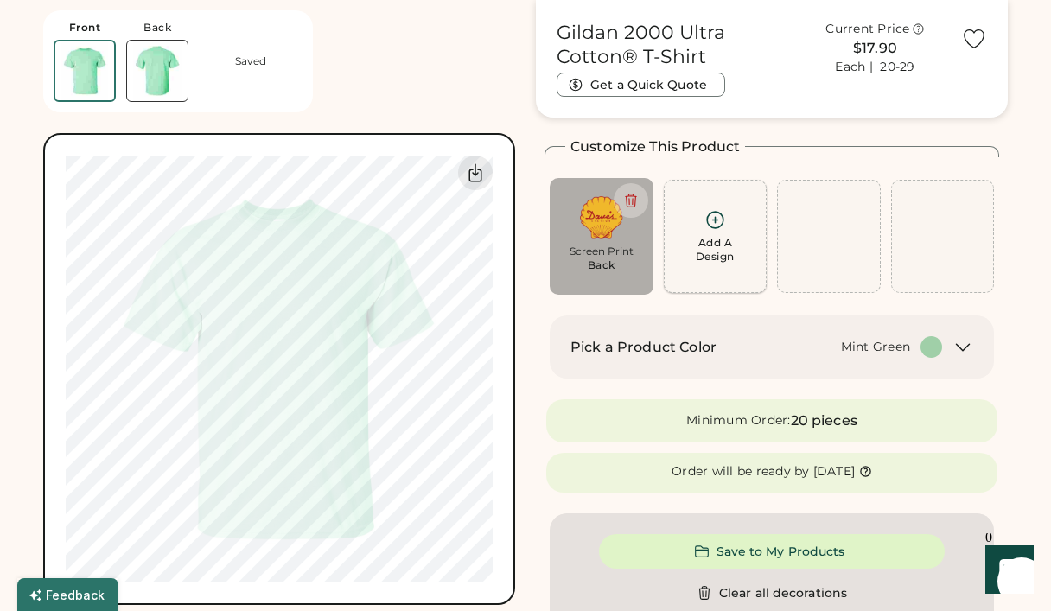
click at [712, 230] on icon at bounding box center [716, 220] width 22 height 22
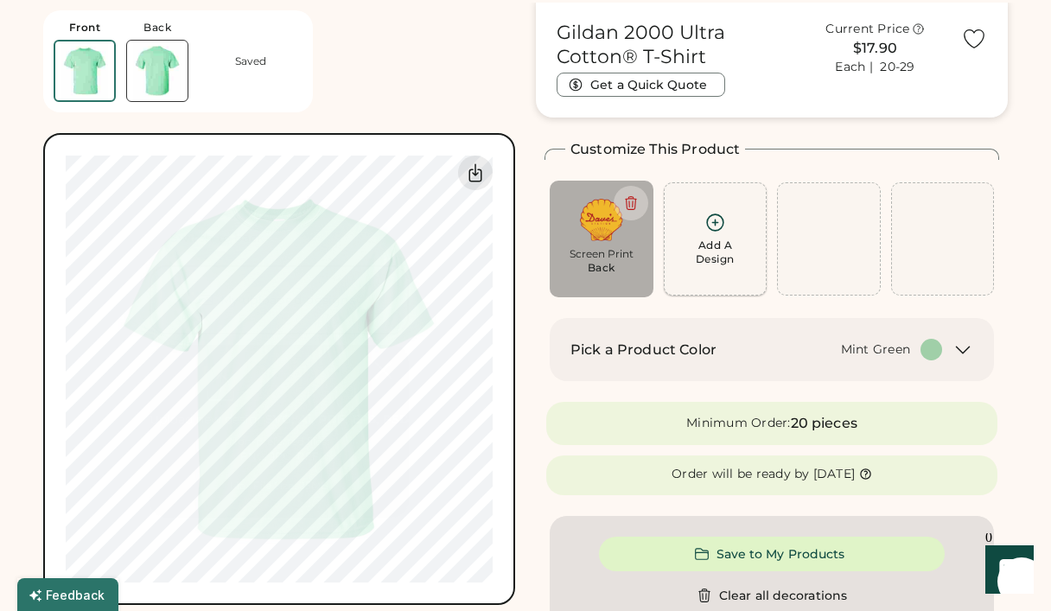
scroll to position [58, 0]
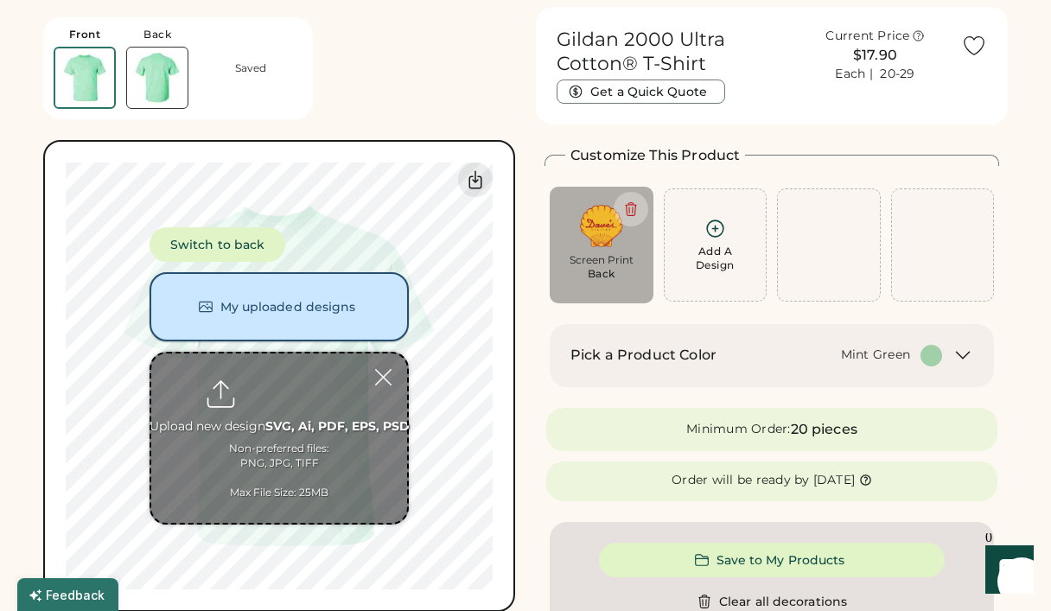
click at [301, 332] on button "My uploaded designs" at bounding box center [279, 306] width 259 height 69
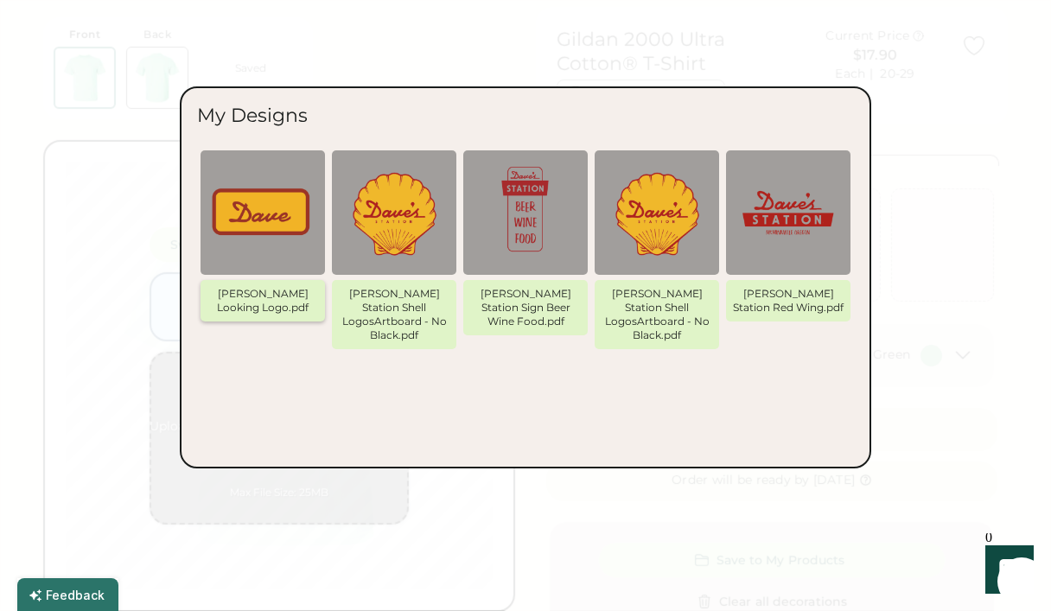
click at [287, 221] on img at bounding box center [263, 213] width 104 height 104
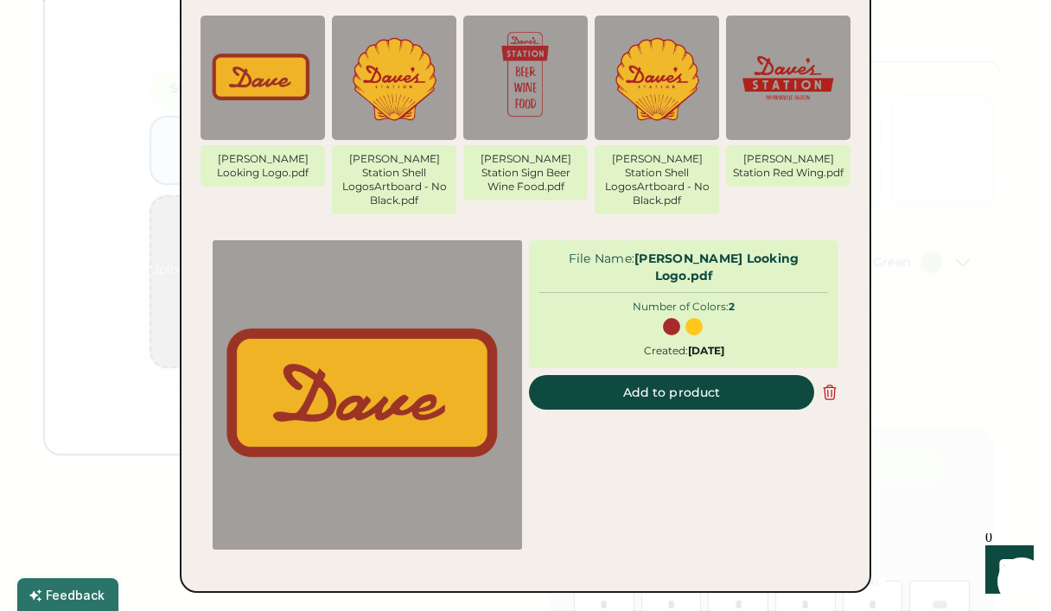
scroll to position [154, 0]
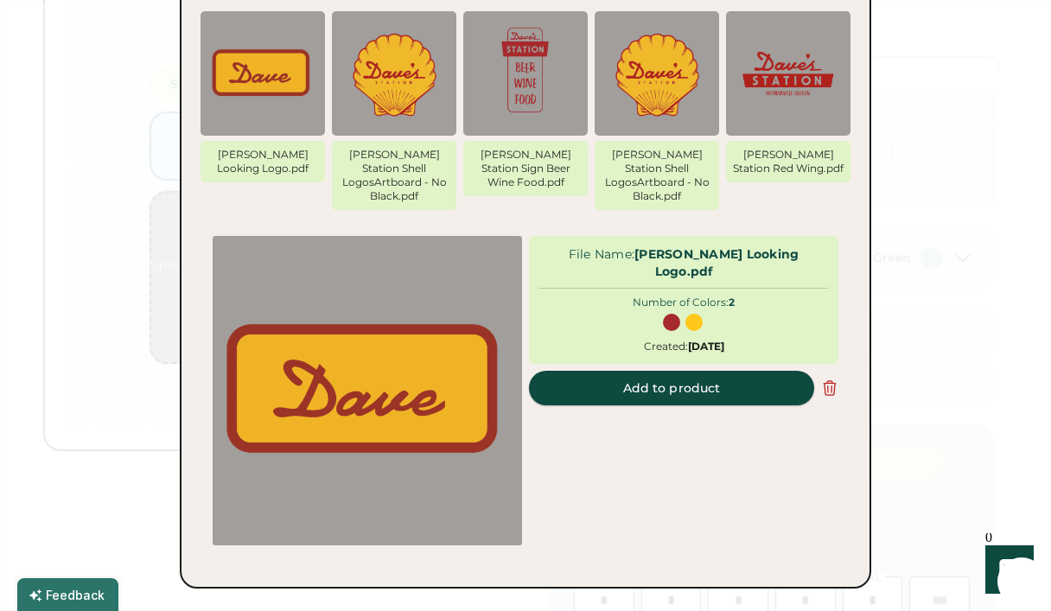
click at [720, 371] on button "Add to product" at bounding box center [671, 388] width 285 height 35
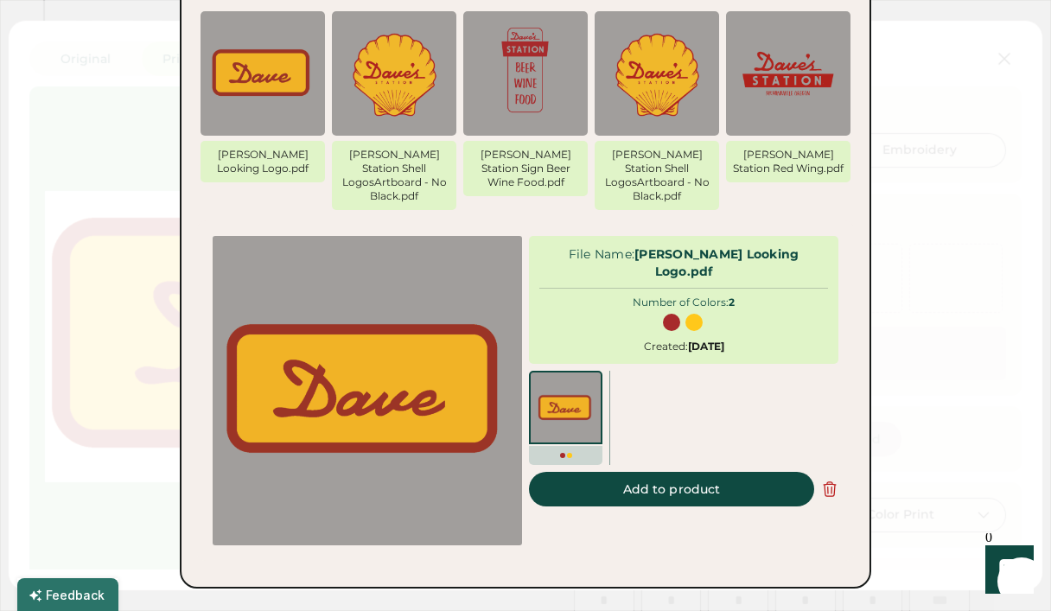
type input "******"
click at [680, 371] on div at bounding box center [727, 392] width 221 height 43
type input "*****"
type input "****"
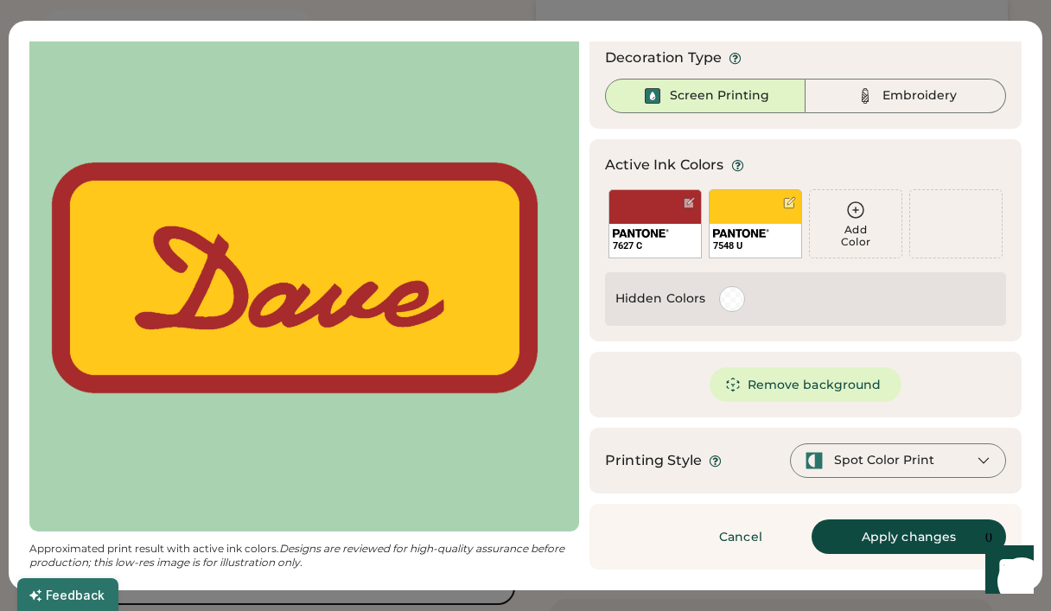
scroll to position [187, 0]
click at [901, 540] on button "Apply changes" at bounding box center [909, 537] width 195 height 35
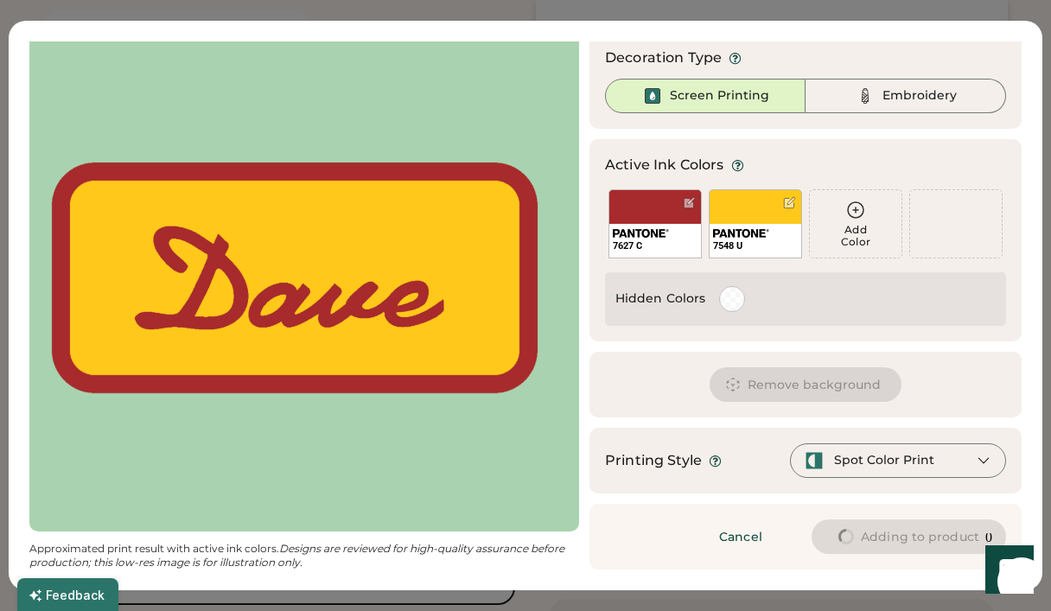
type input "****"
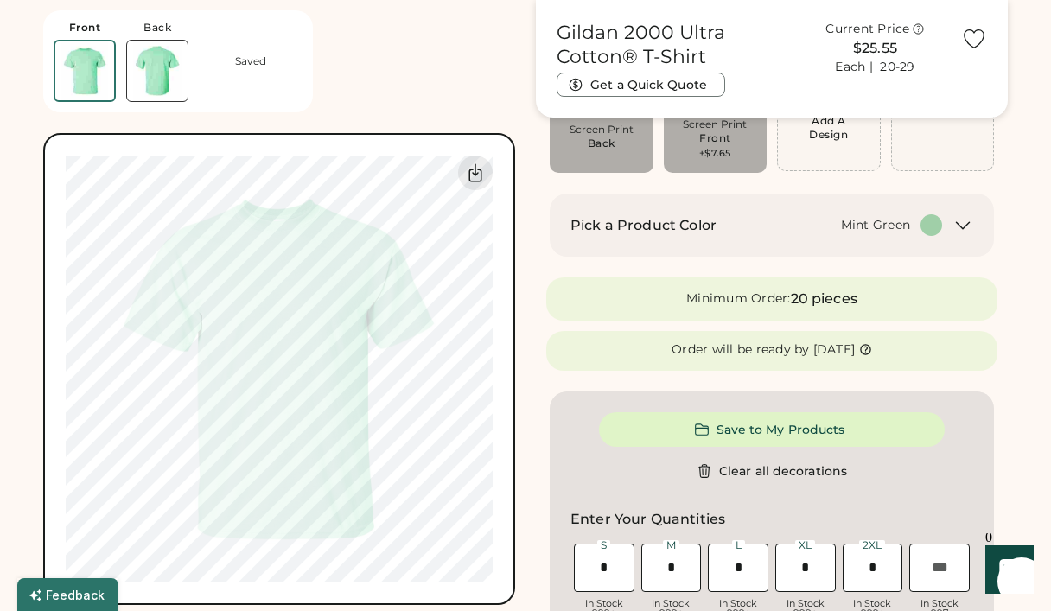
type input "*****"
type input "****"
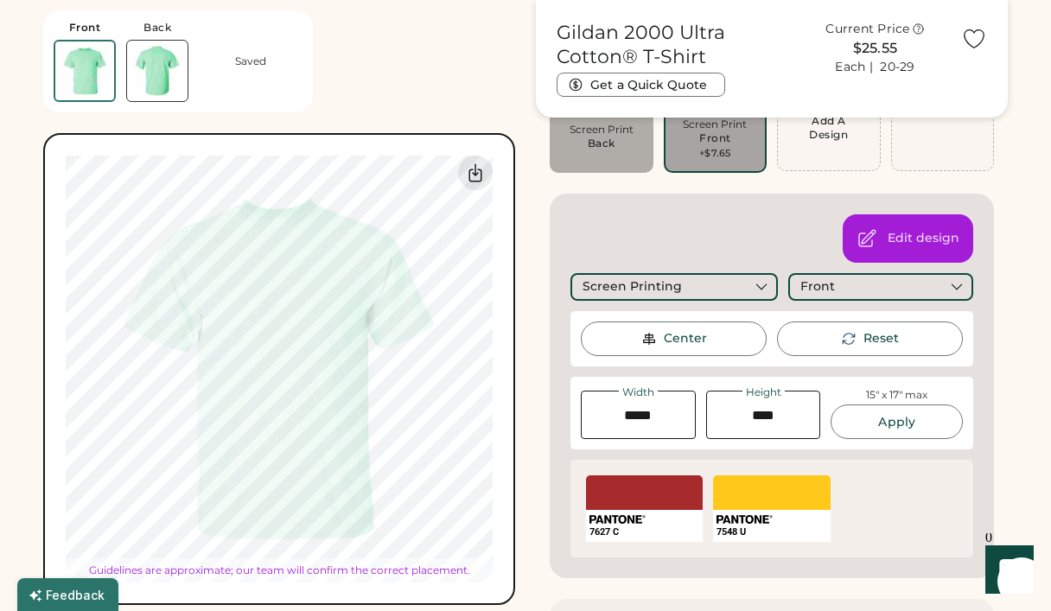
type input "****"
click at [992, 357] on div "Edit design Screen Printing Front Center Reset Width Height 15" x 17" max Apply…" at bounding box center [772, 386] width 444 height 385
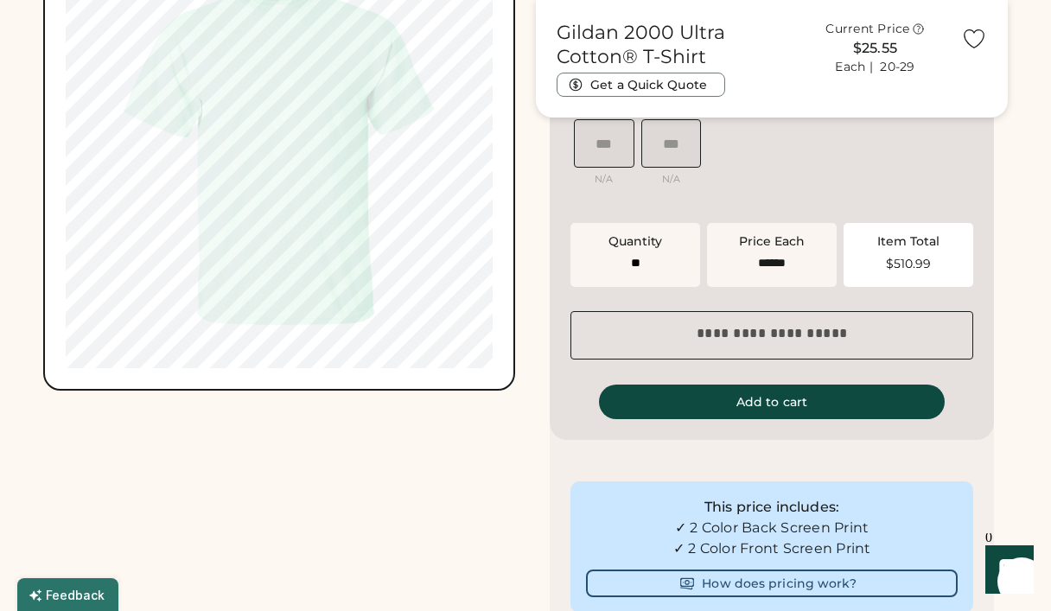
scroll to position [1112, 0]
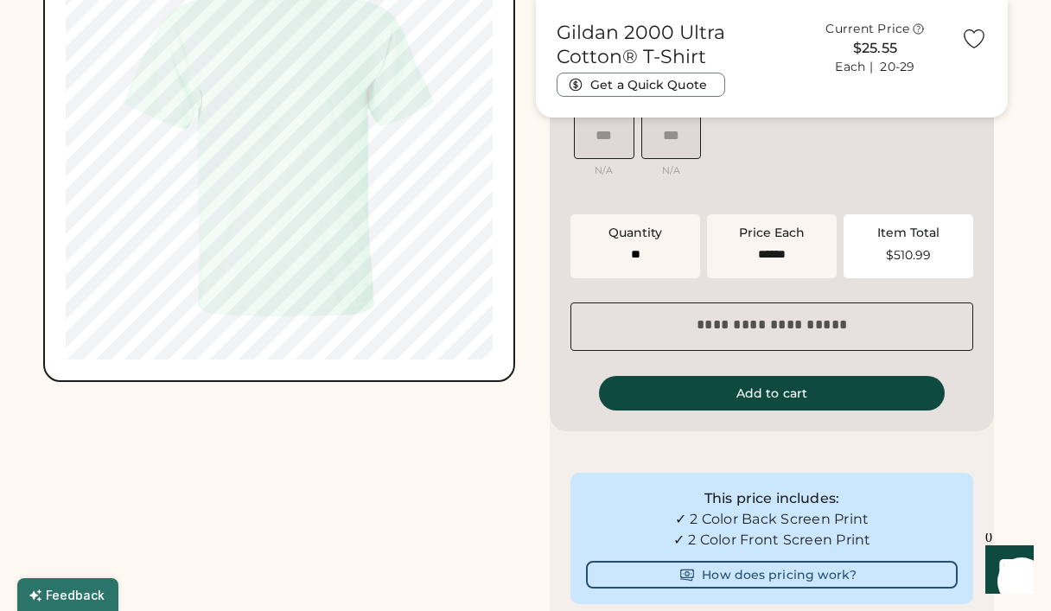
click at [533, 211] on div "Front Back Saved Switch to back My uploaded designs Upload new design SVG, Ai, …" at bounding box center [525, 17] width 965 height 2129
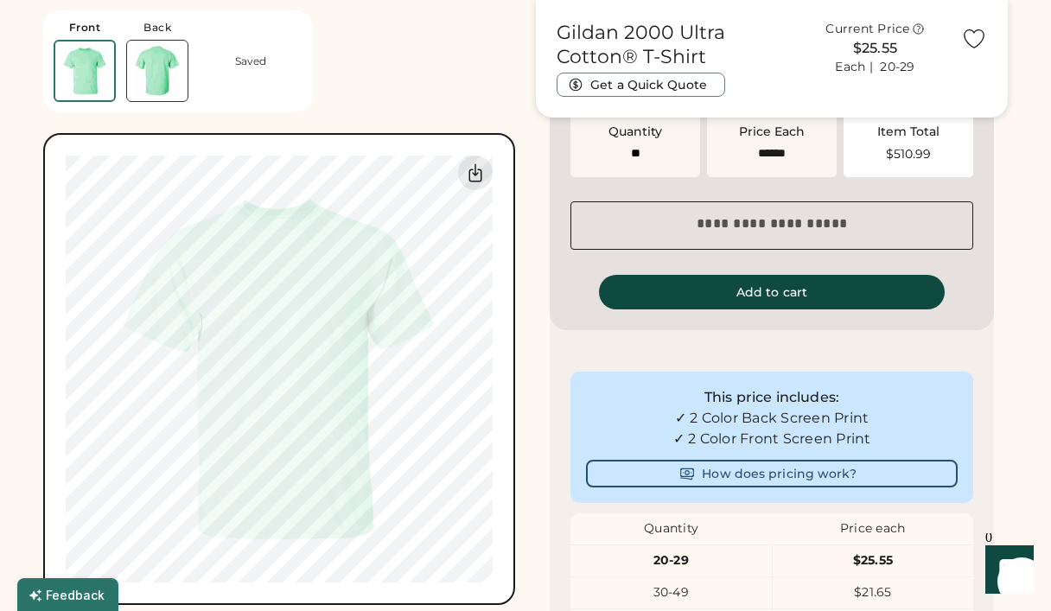
scroll to position [682, 0]
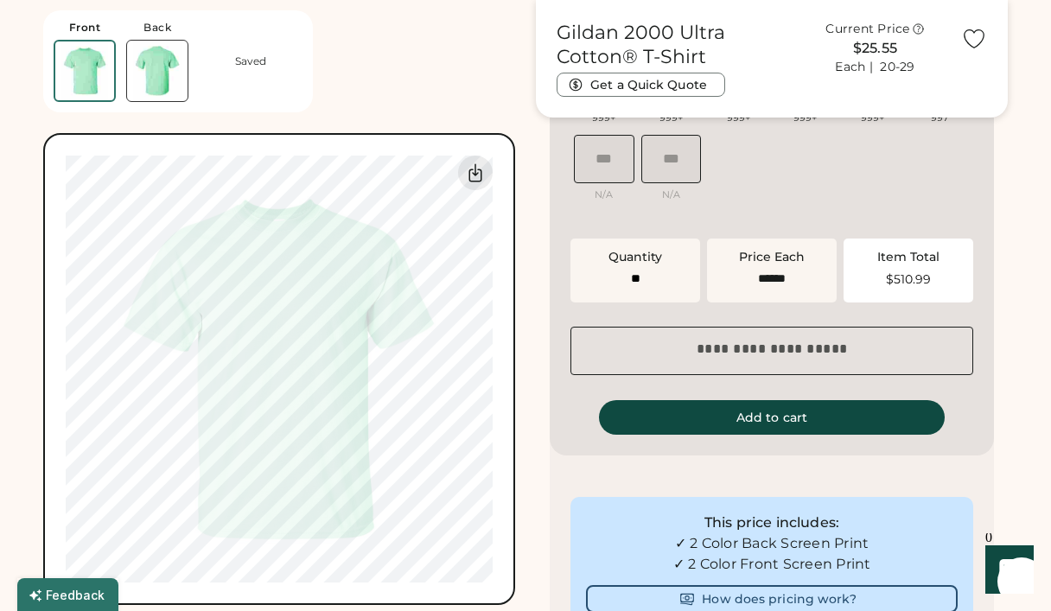
click at [156, 56] on img at bounding box center [157, 71] width 61 height 61
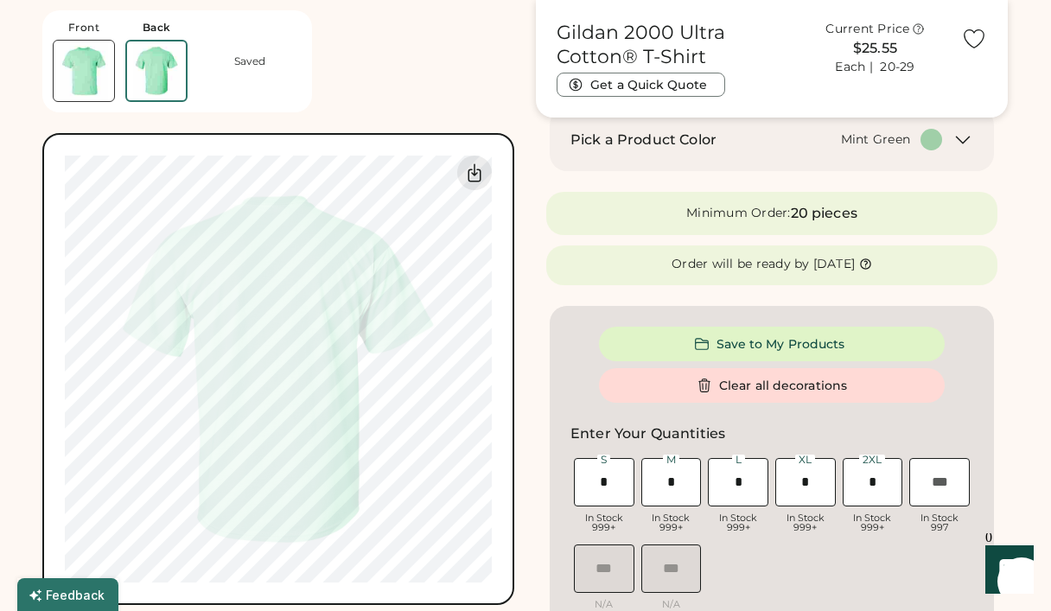
scroll to position [270, 0]
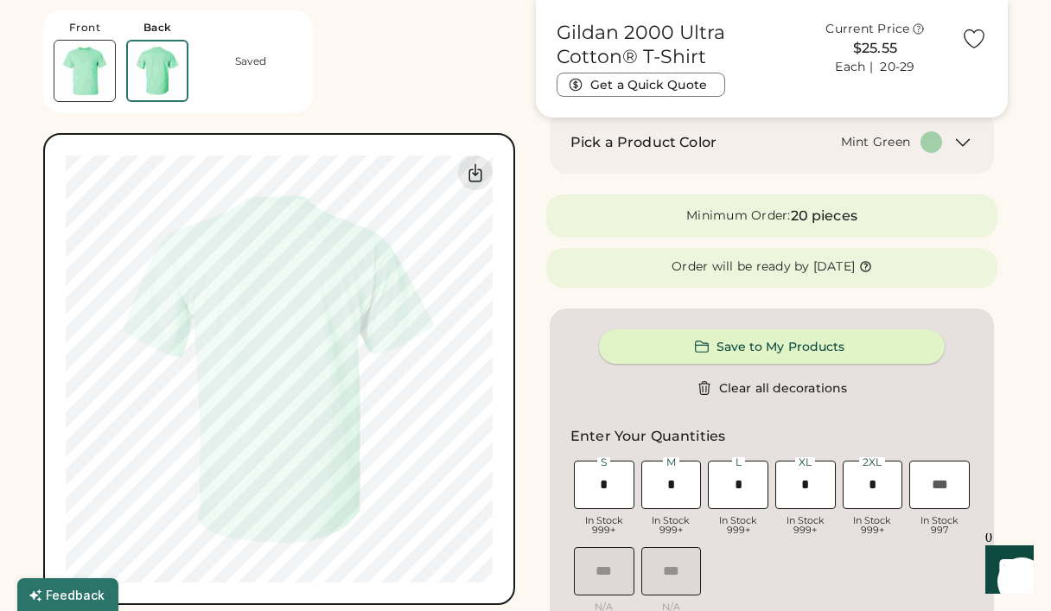
click at [845, 347] on button "Save to My Products" at bounding box center [772, 346] width 346 height 35
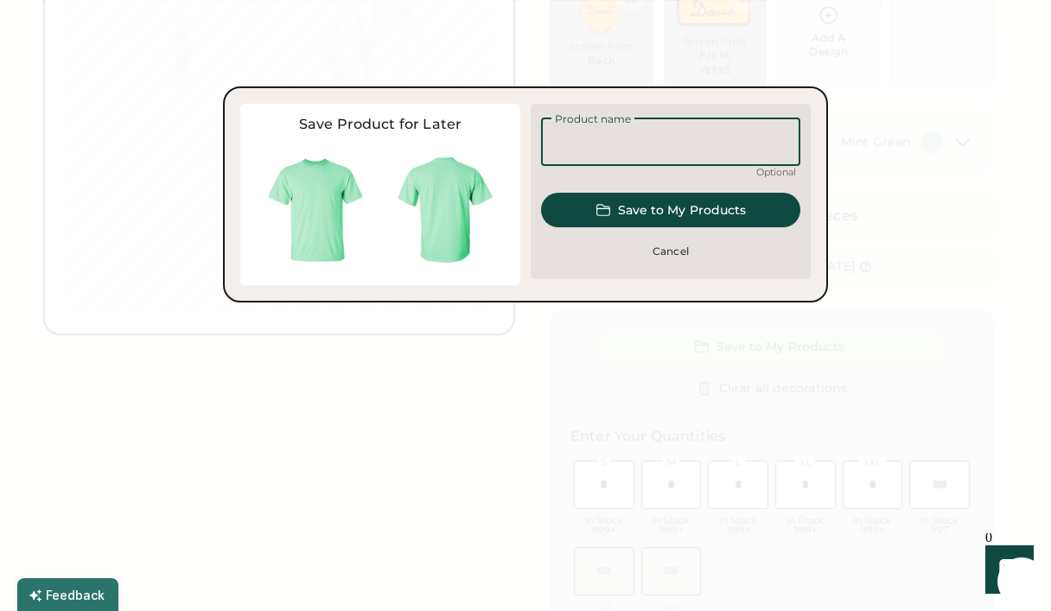
click at [640, 151] on input "input" at bounding box center [670, 142] width 259 height 48
type input "**********"
click at [687, 211] on button "Save to My Products" at bounding box center [670, 210] width 259 height 35
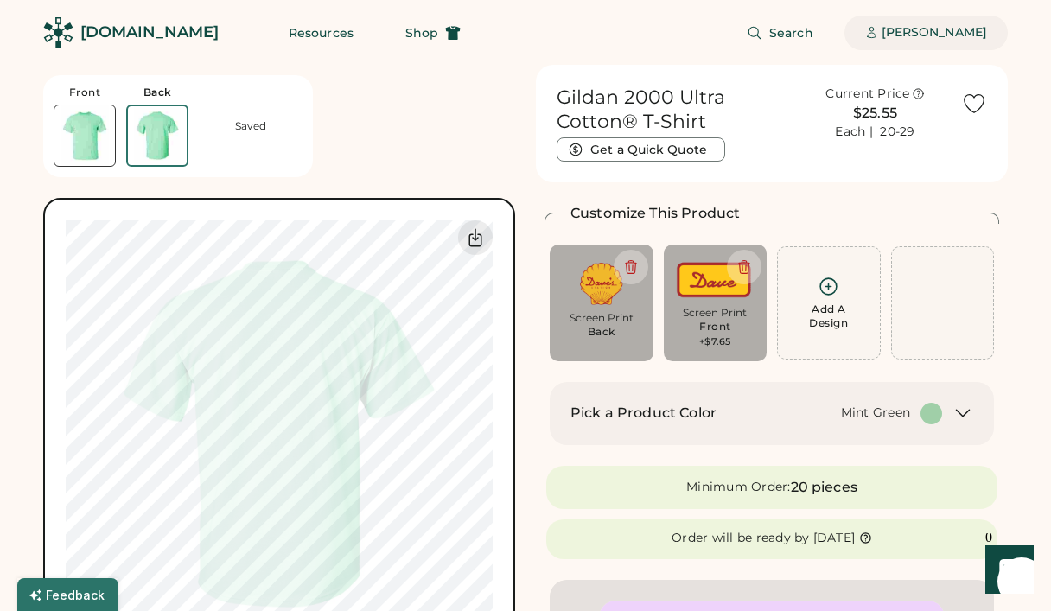
click at [948, 36] on div "[PERSON_NAME]" at bounding box center [934, 32] width 105 height 17
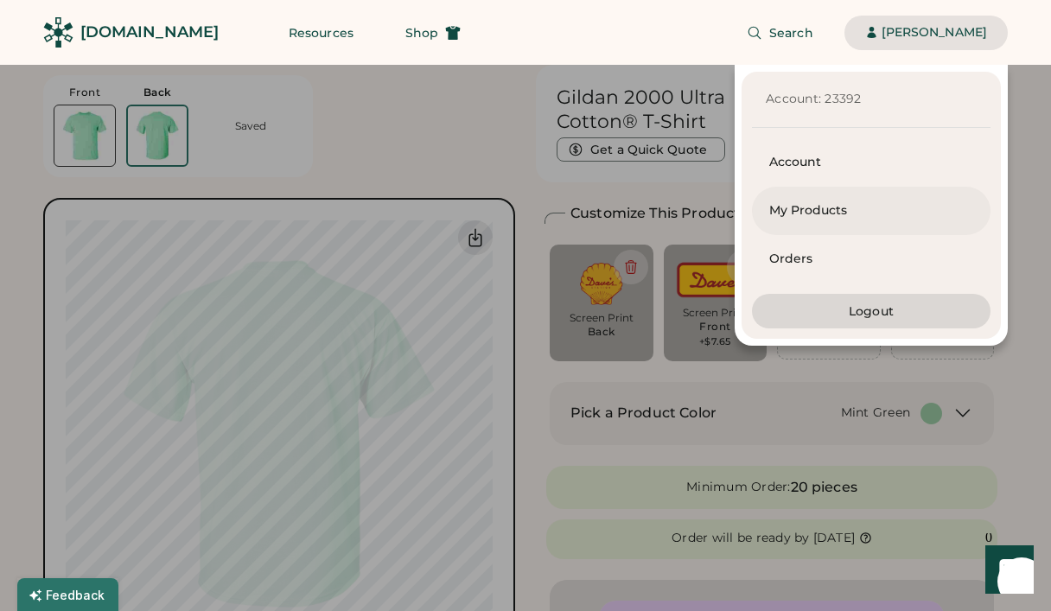
click at [817, 207] on div "My Products" at bounding box center [871, 210] width 204 height 17
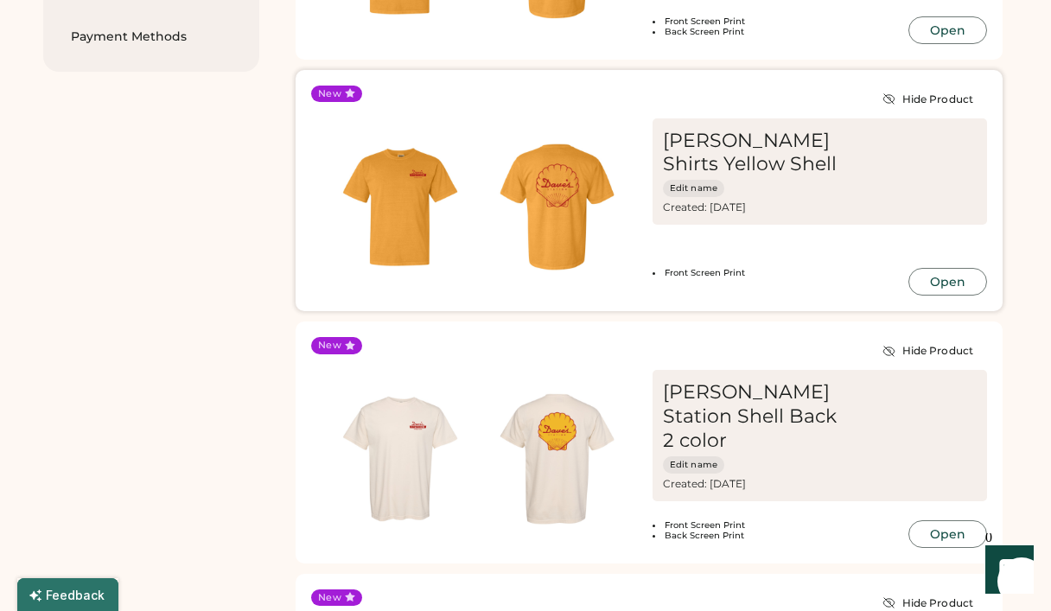
scroll to position [333, 0]
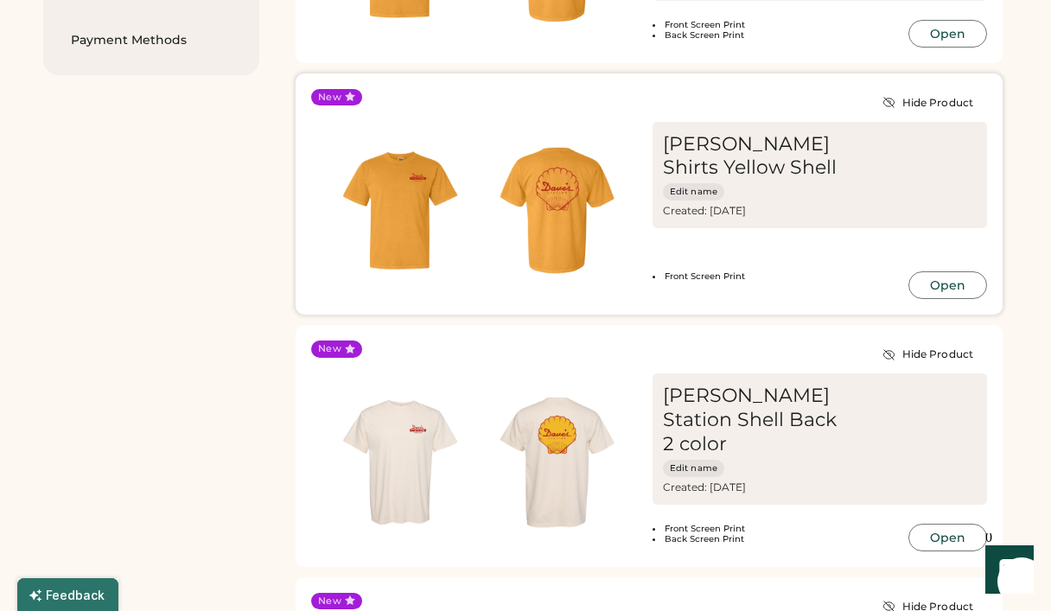
click at [961, 290] on button "Open" at bounding box center [948, 285] width 79 height 28
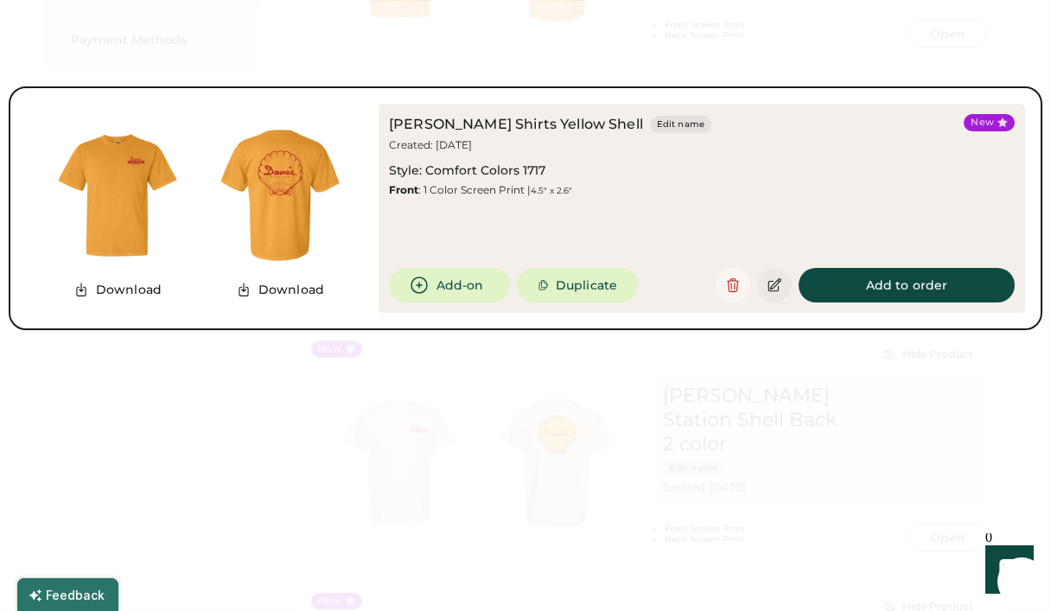
click at [778, 278] on icon at bounding box center [775, 286] width 16 height 16
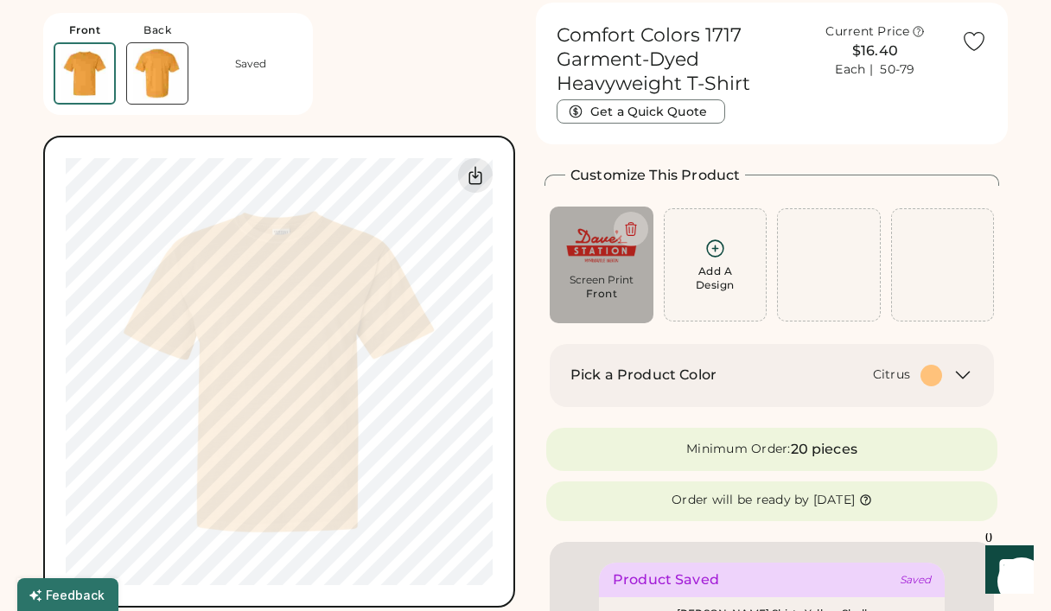
scroll to position [62, 0]
click at [956, 373] on icon at bounding box center [963, 375] width 21 height 21
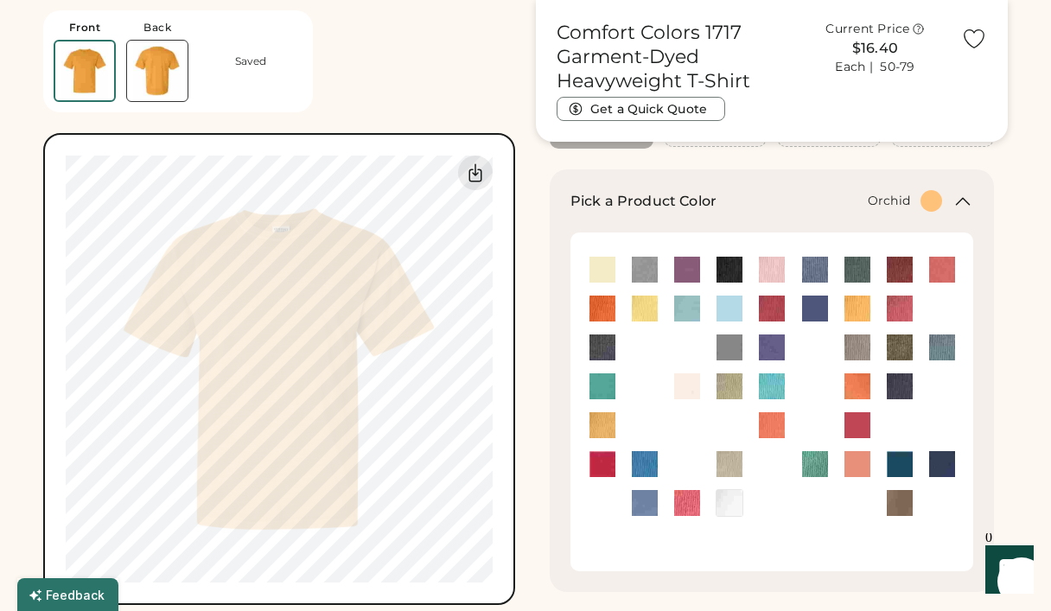
scroll to position [249, 0]
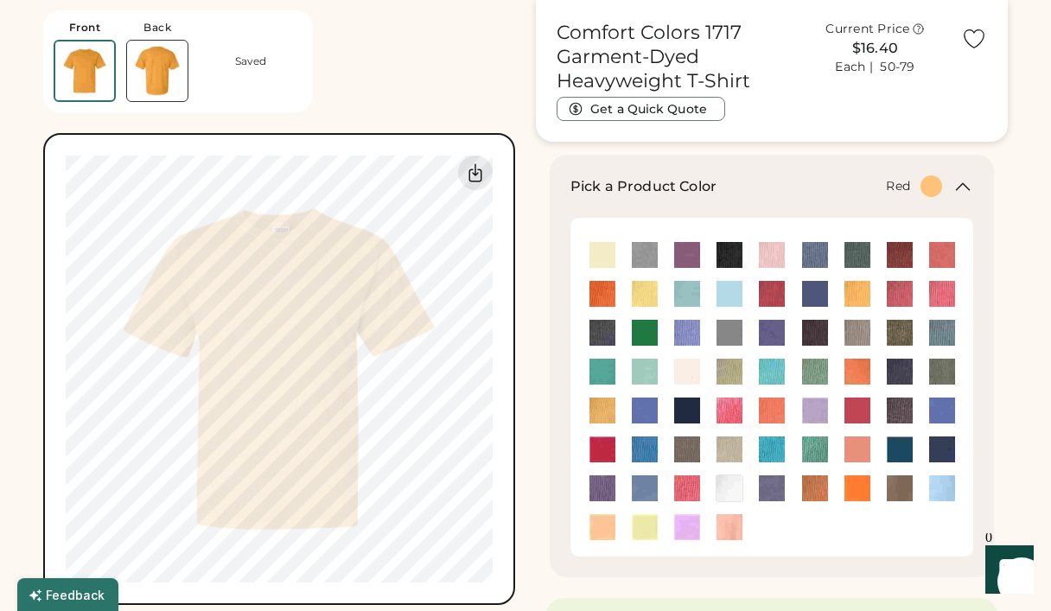
click at [609, 451] on img at bounding box center [603, 450] width 26 height 26
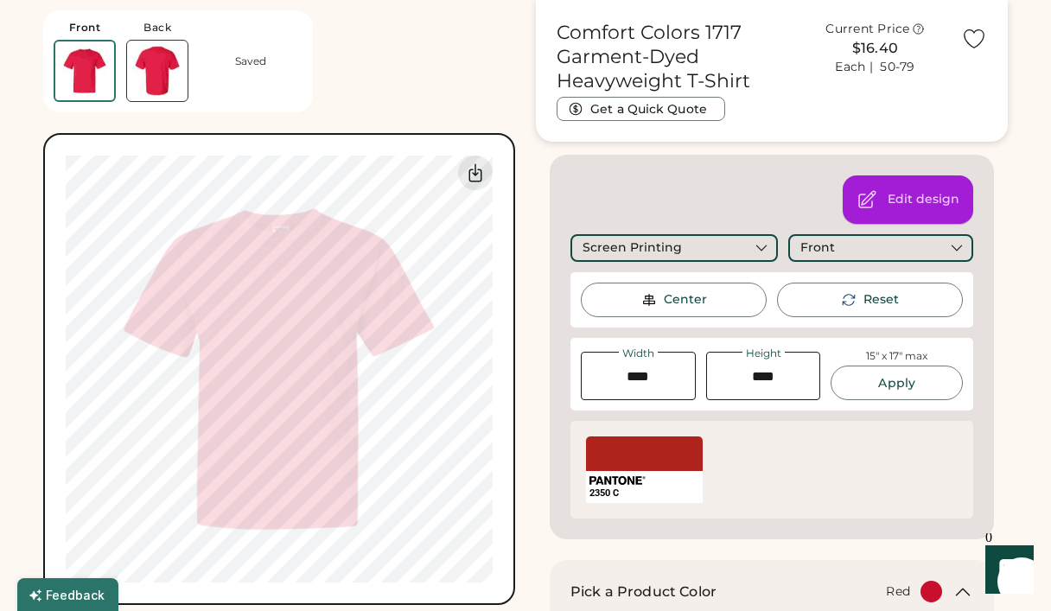
click at [880, 209] on div "Edit design" at bounding box center [908, 200] width 131 height 48
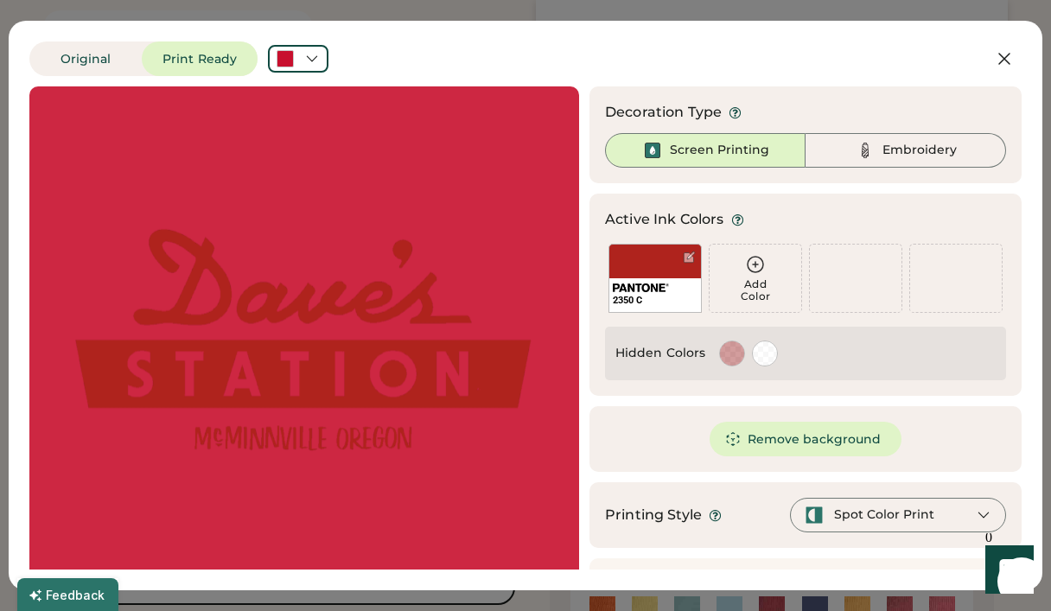
scroll to position [0, 0]
click at [113, 54] on button "Original" at bounding box center [85, 58] width 112 height 35
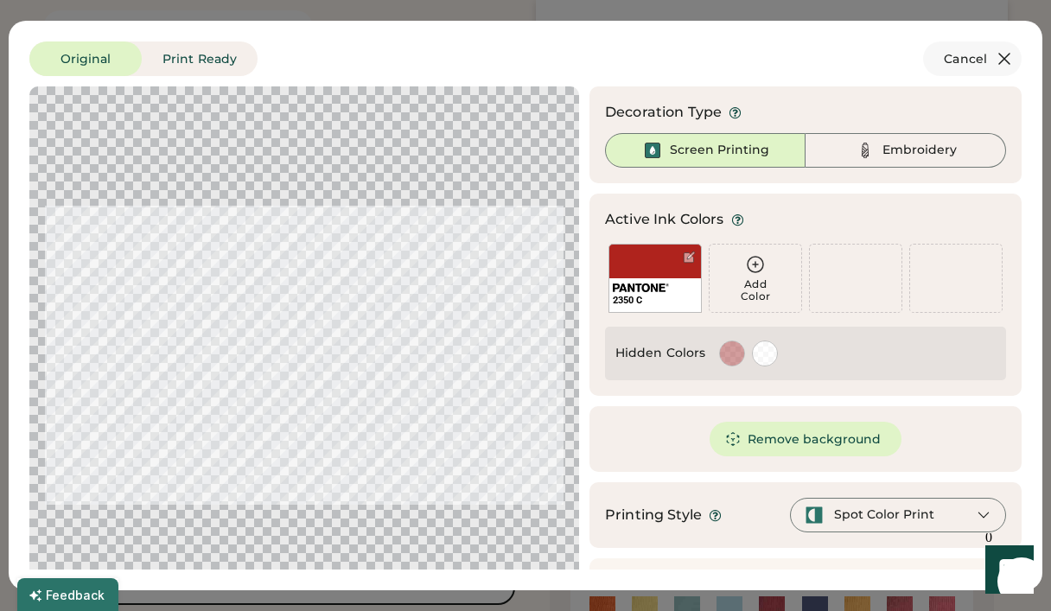
click at [1012, 55] on icon at bounding box center [1004, 58] width 21 height 21
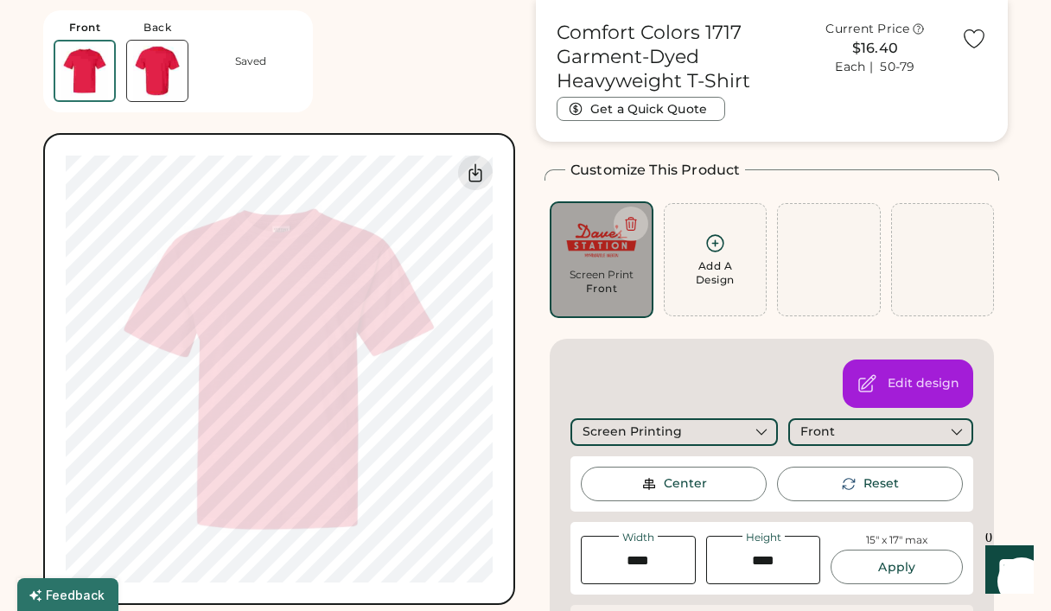
scroll to position [62, 0]
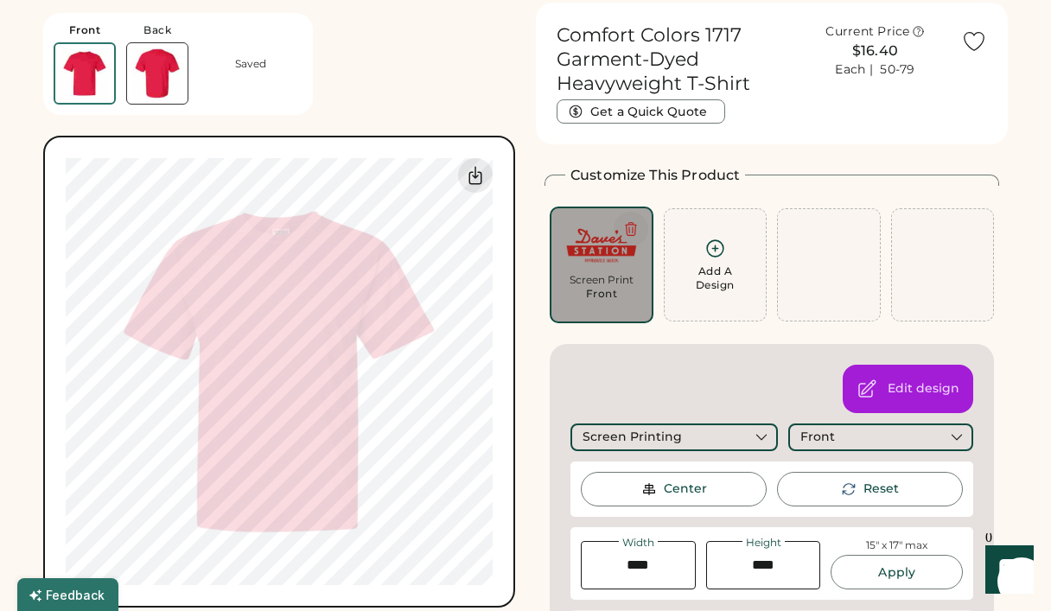
click at [628, 221] on icon at bounding box center [631, 229] width 16 height 16
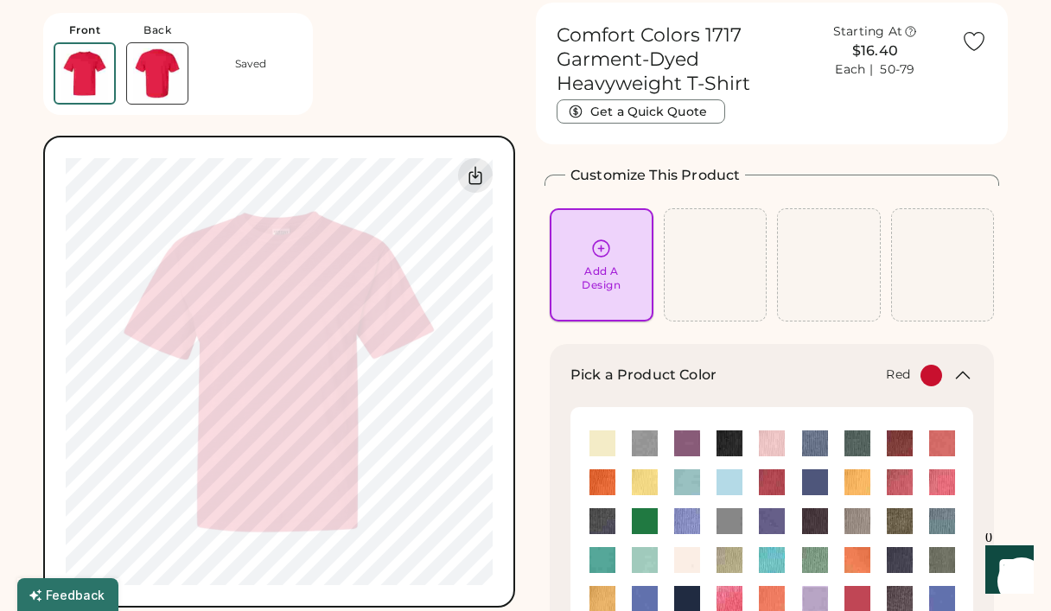
click at [603, 268] on div "Add A Design" at bounding box center [601, 279] width 39 height 28
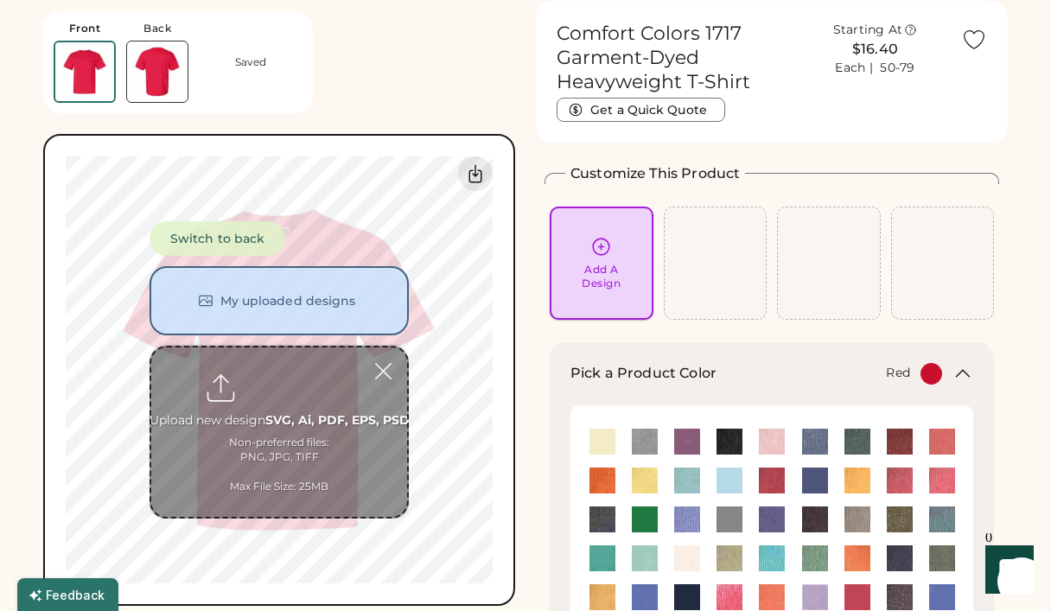
scroll to position [65, 0]
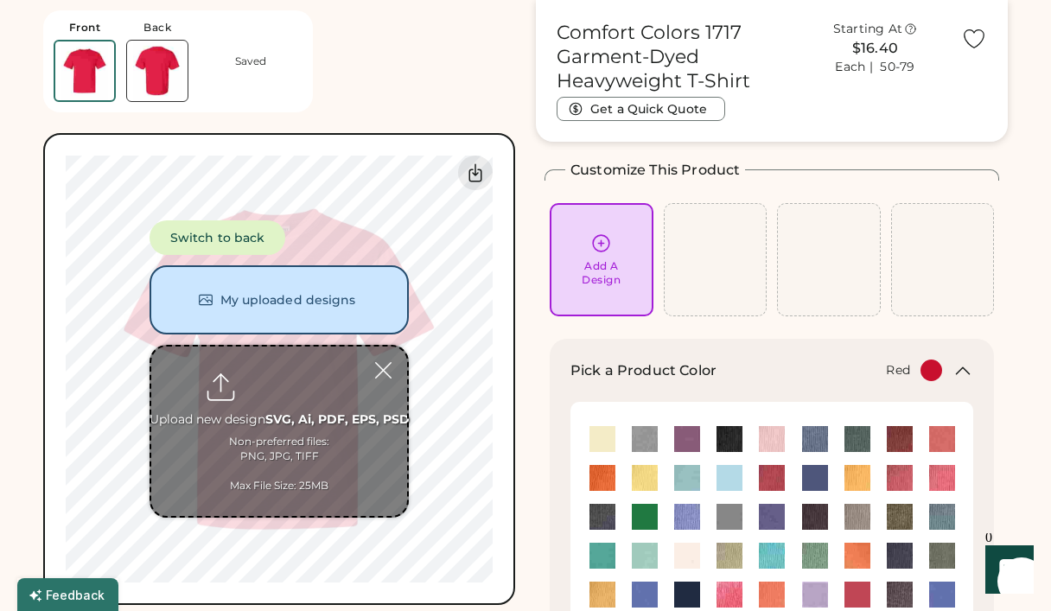
click at [279, 390] on input "file" at bounding box center [279, 431] width 256 height 169
click at [320, 311] on button "My uploaded designs" at bounding box center [279, 299] width 259 height 69
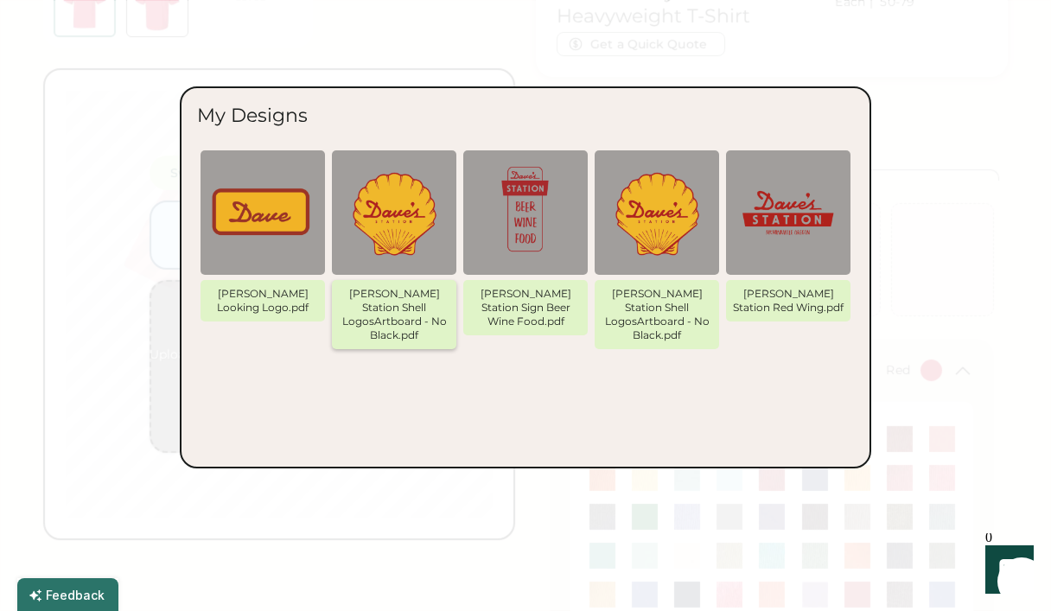
click at [398, 225] on img at bounding box center [394, 213] width 104 height 104
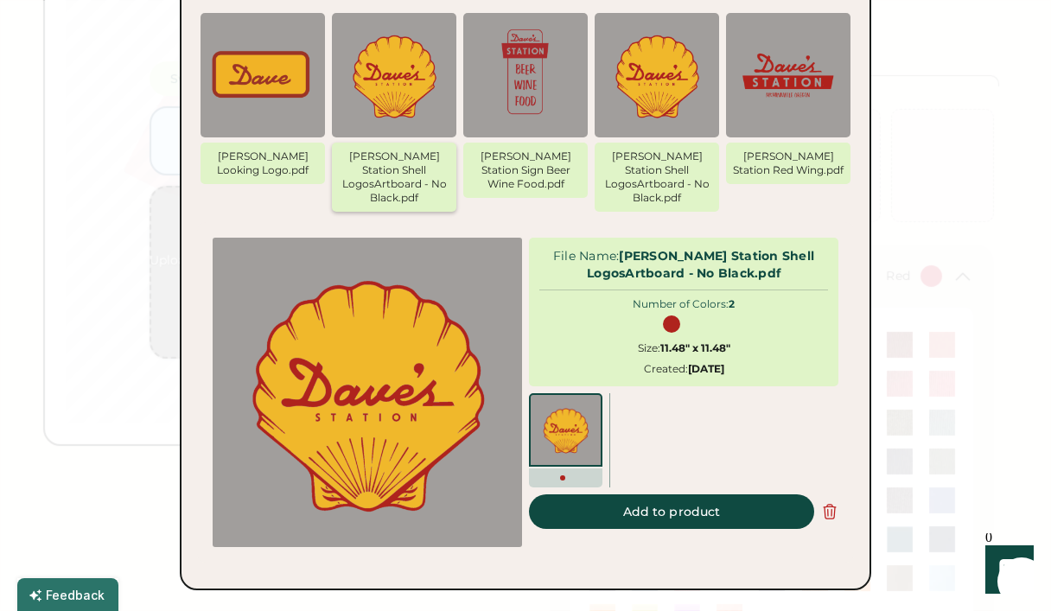
scroll to position [161, 0]
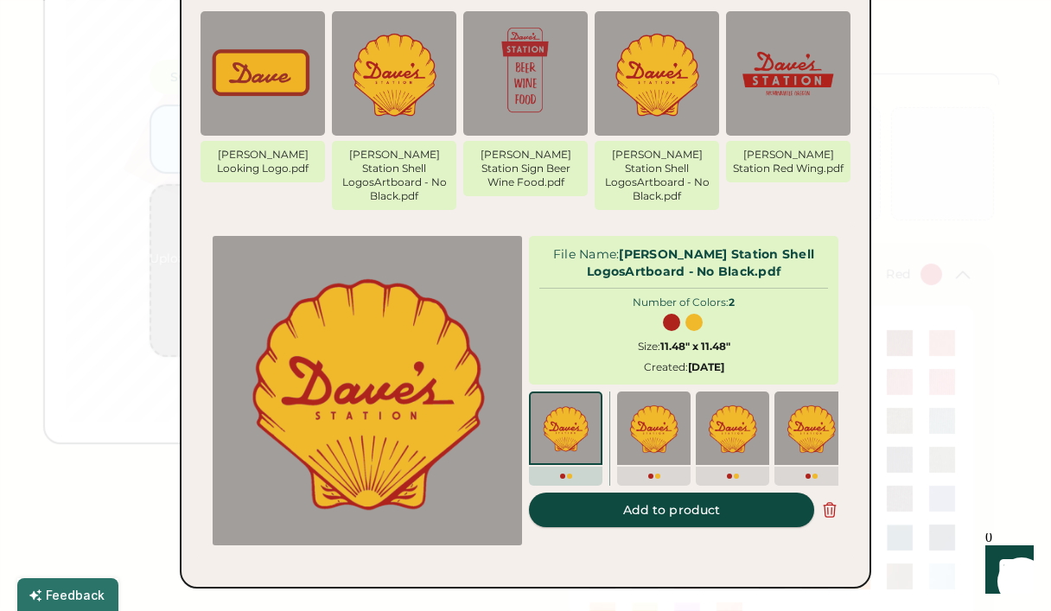
click at [648, 493] on button "Add to product" at bounding box center [671, 510] width 285 height 35
type input "*****"
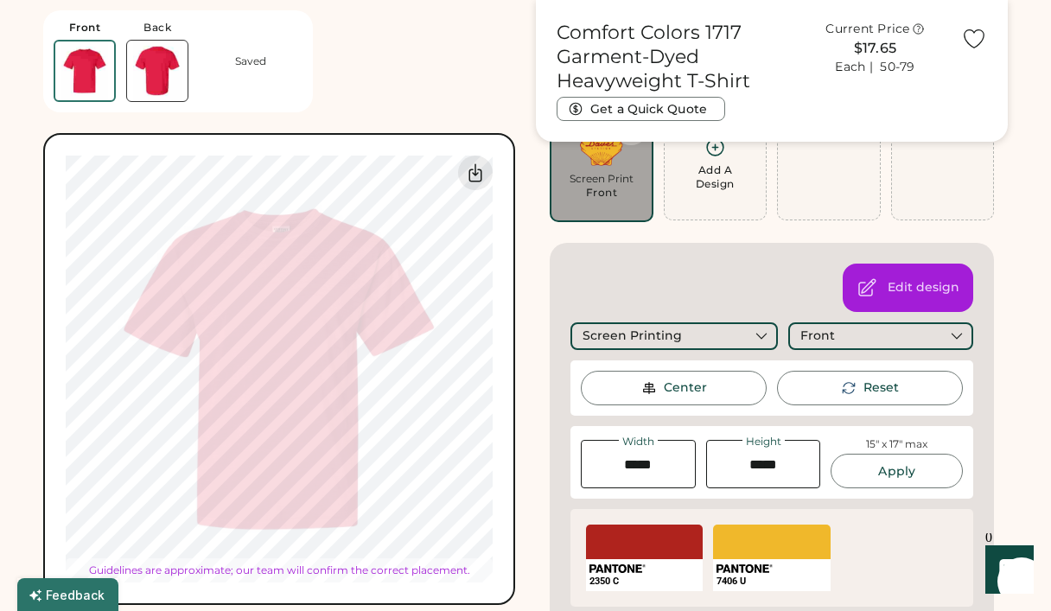
type input "****"
click at [154, 74] on img at bounding box center [157, 71] width 61 height 61
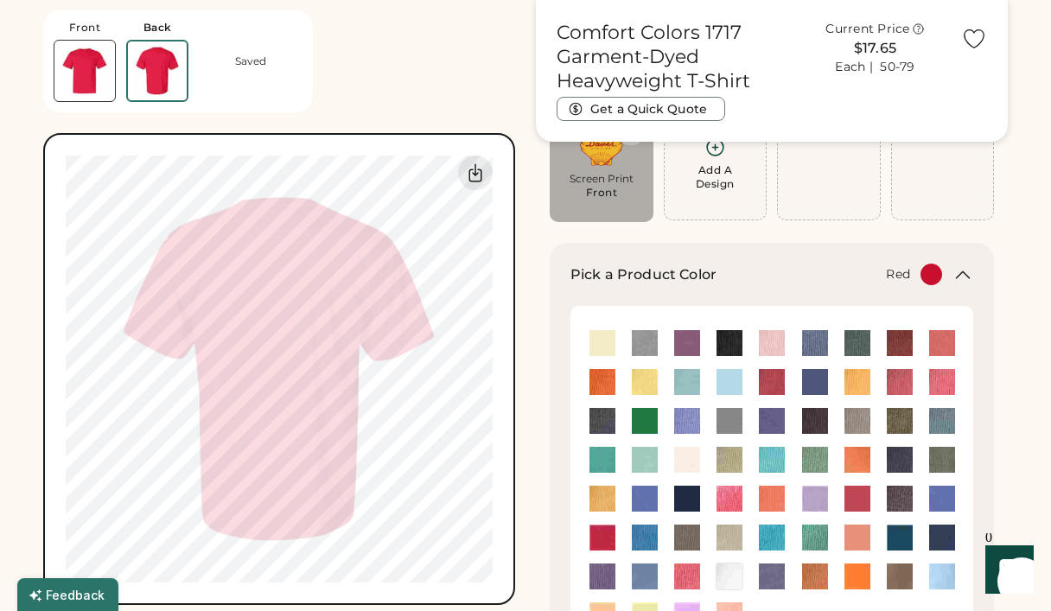
scroll to position [154, 0]
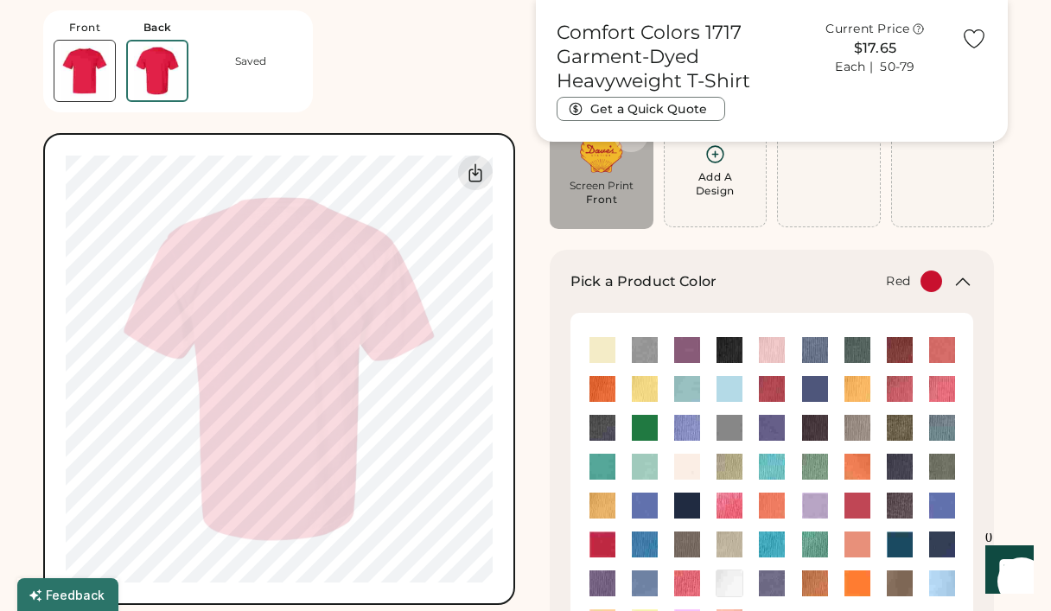
click at [99, 87] on img at bounding box center [84, 71] width 61 height 61
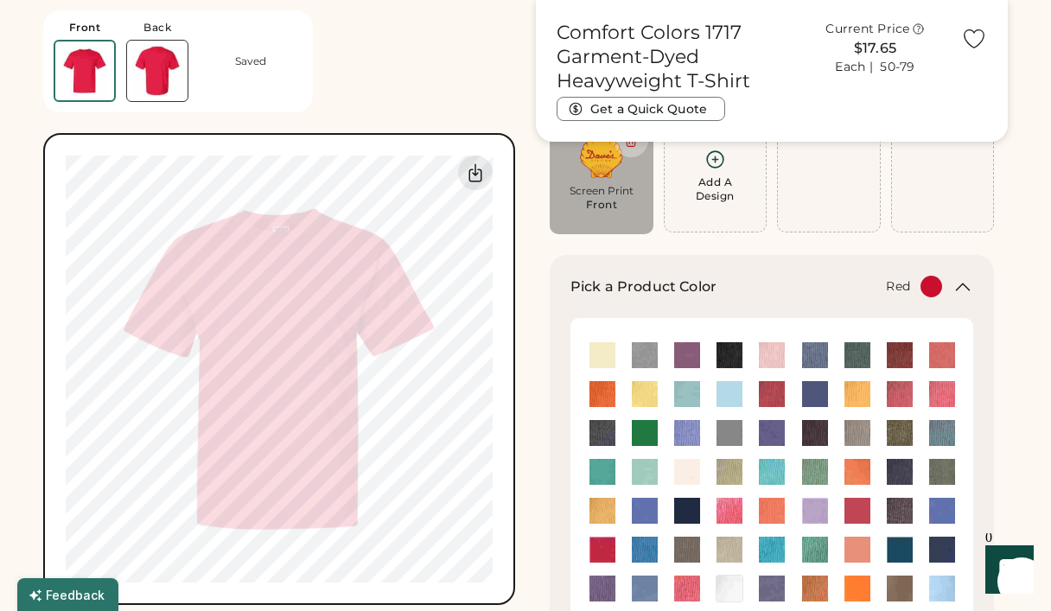
scroll to position [147, 0]
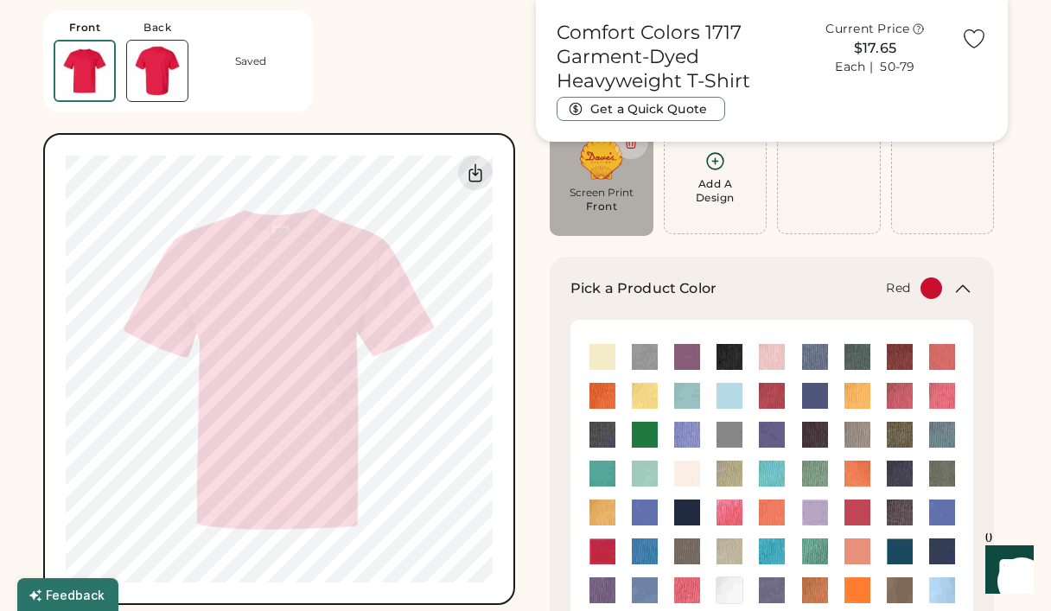
type input "****"
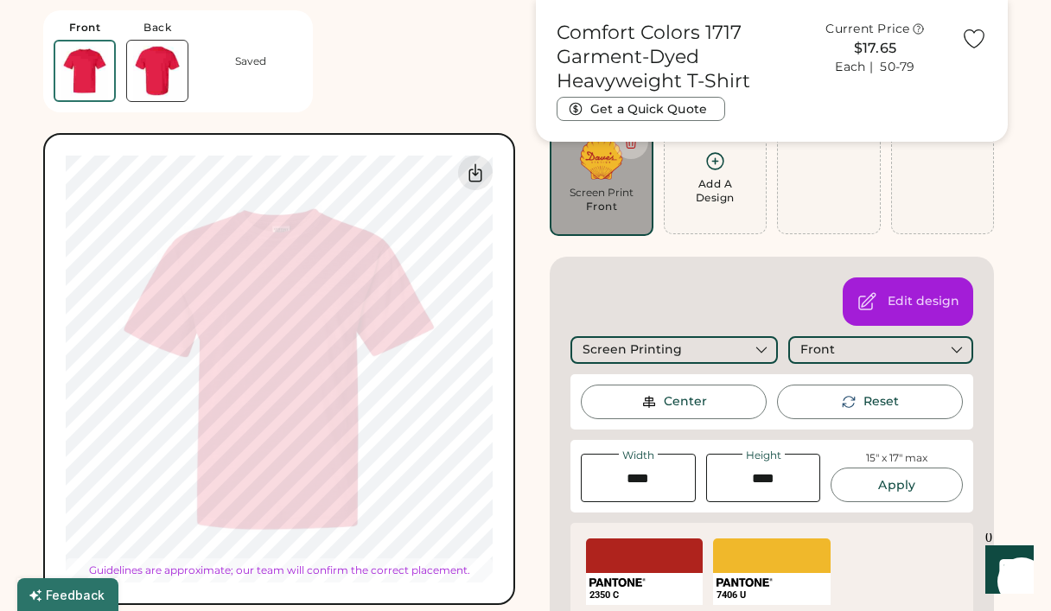
type input "*****"
click at [150, 63] on img at bounding box center [157, 71] width 61 height 61
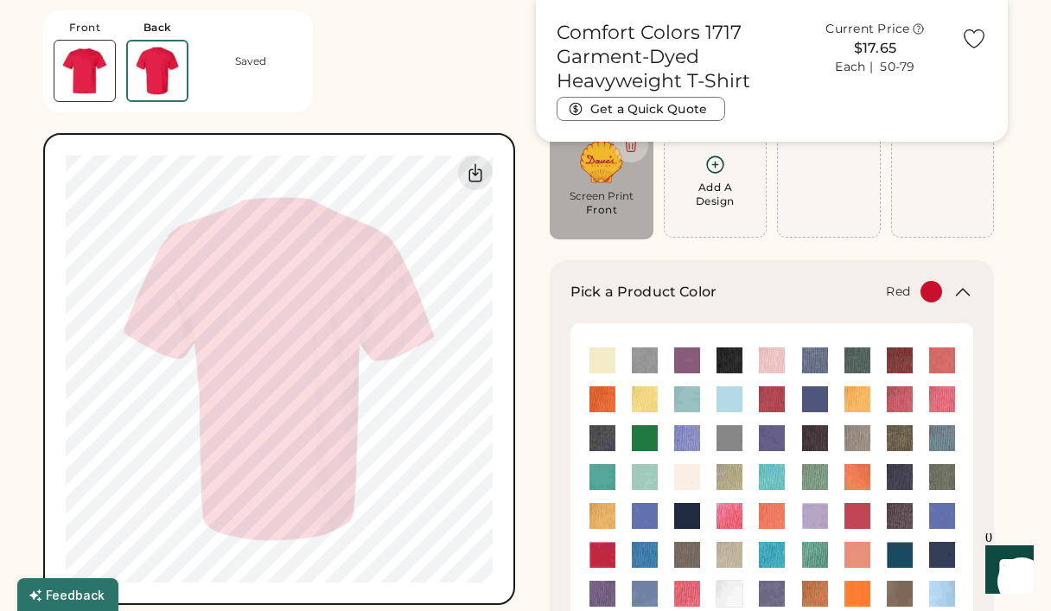
scroll to position [140, 0]
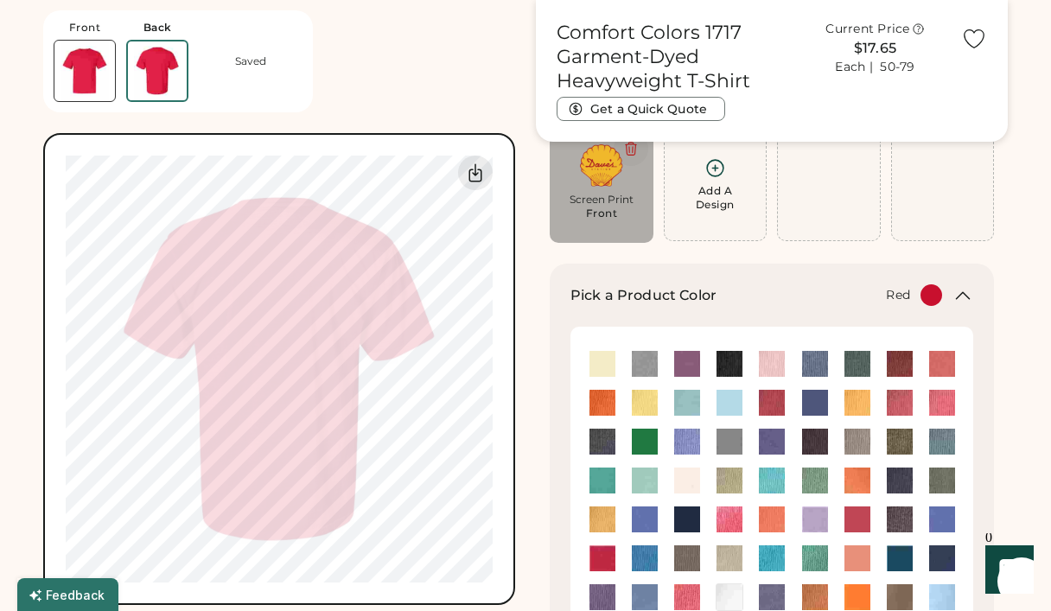
click at [629, 149] on icon at bounding box center [630, 149] width 10 height 13
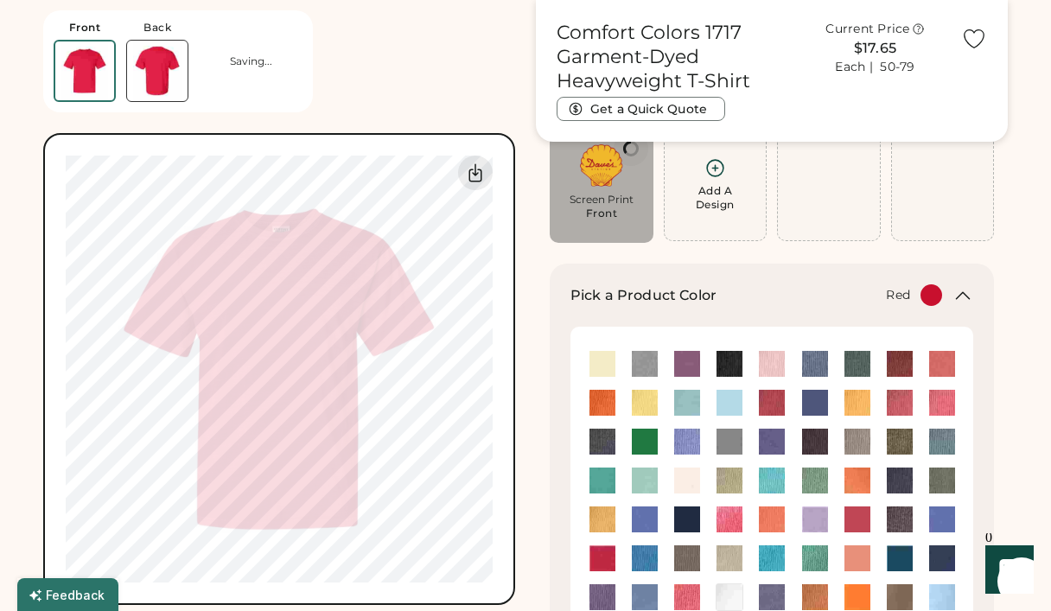
type input "*****"
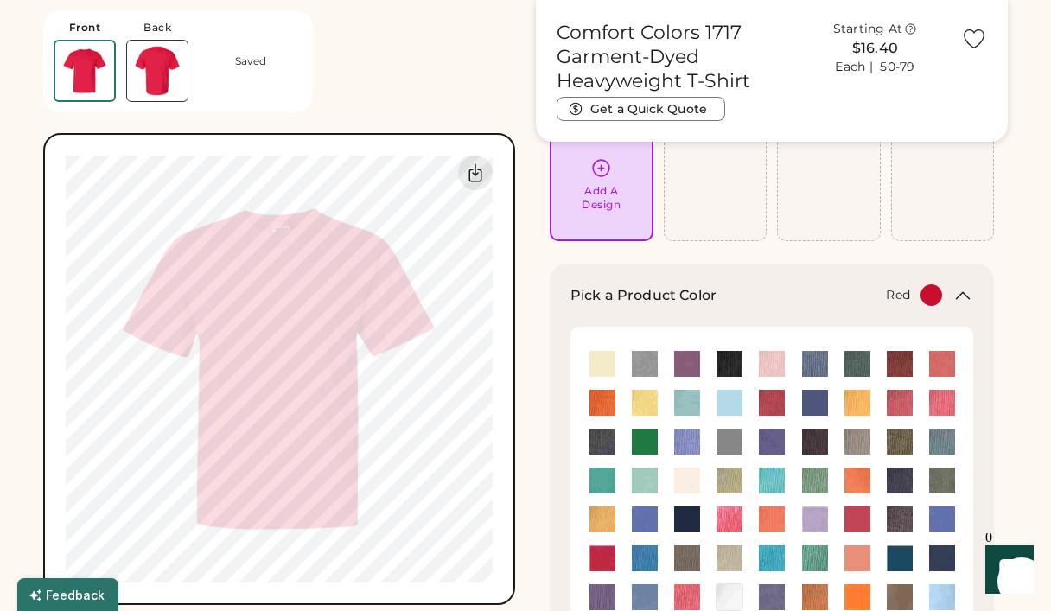
click at [89, 67] on img at bounding box center [84, 70] width 59 height 59
click at [165, 72] on img at bounding box center [157, 71] width 61 height 61
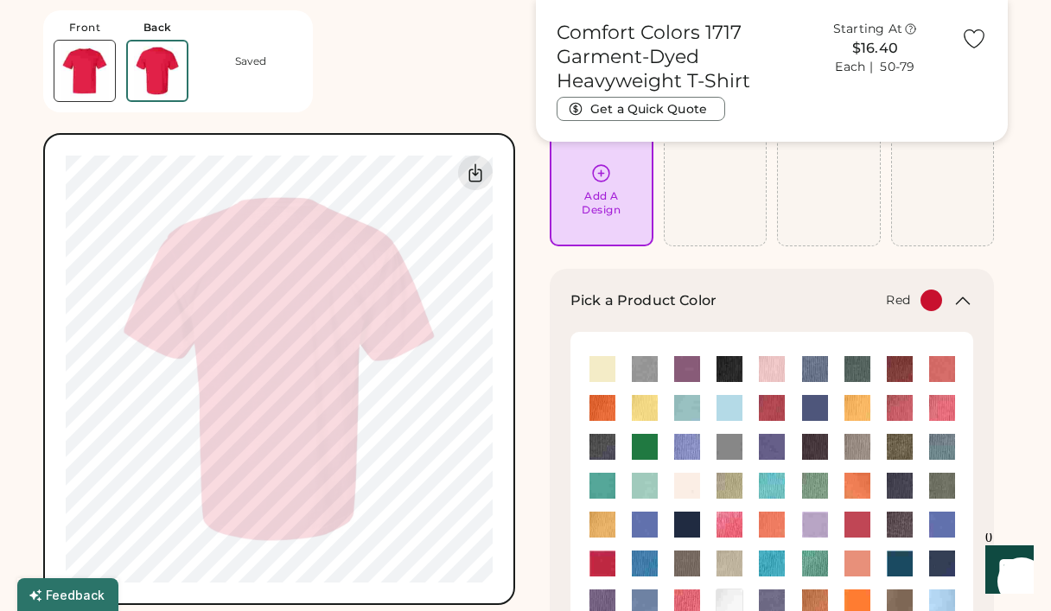
scroll to position [133, 0]
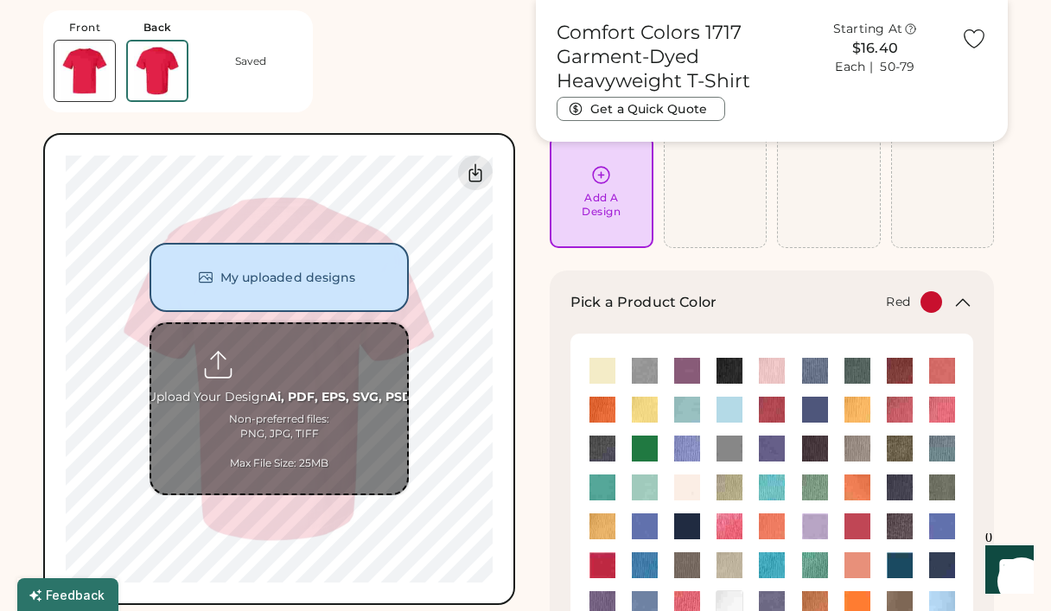
click at [292, 289] on button "My uploaded designs" at bounding box center [279, 277] width 259 height 69
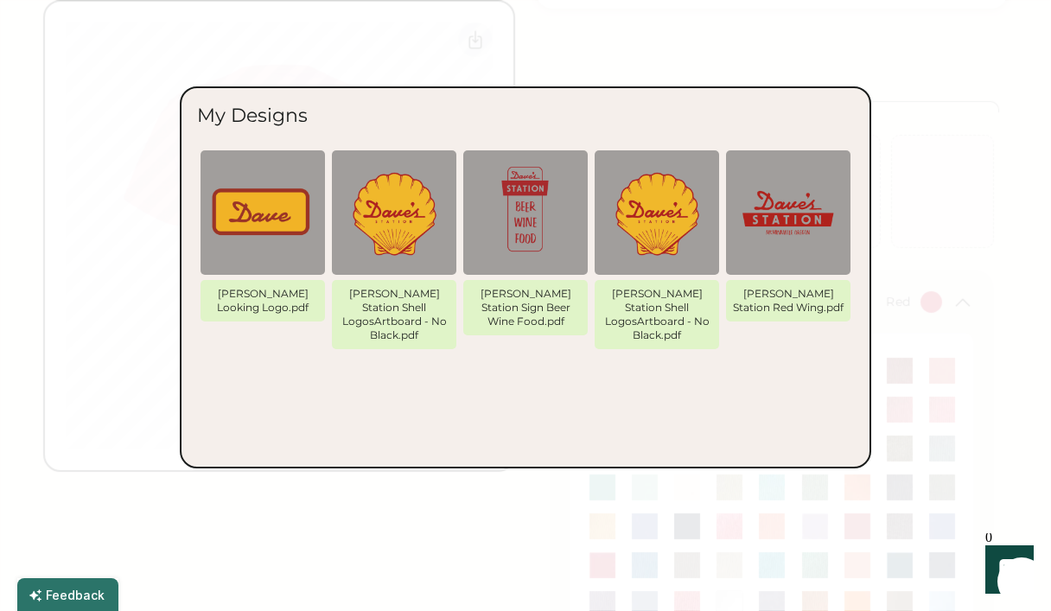
click at [929, 201] on div at bounding box center [525, 305] width 1051 height 611
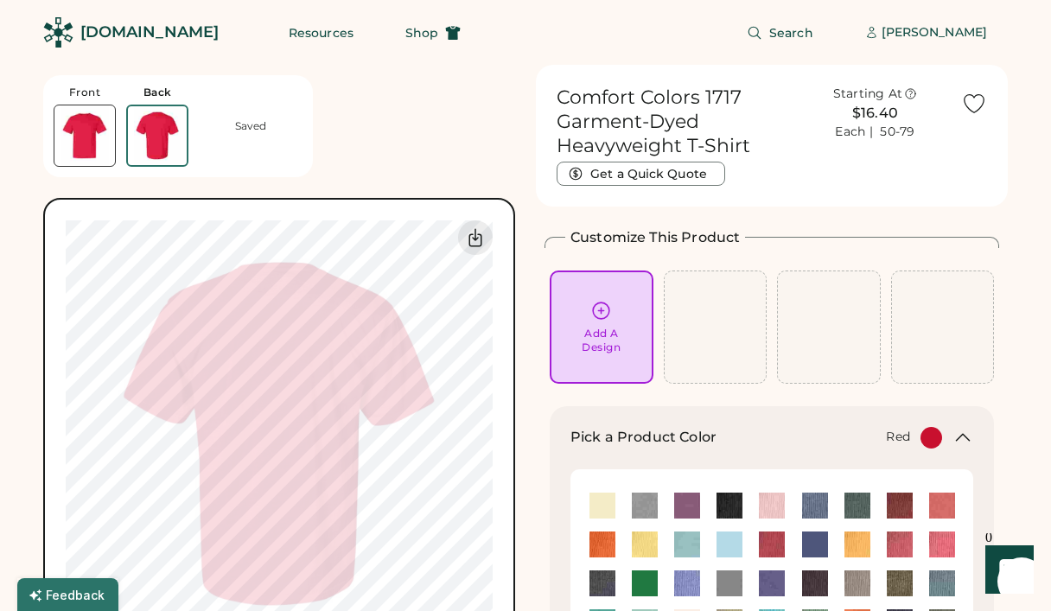
scroll to position [0, 0]
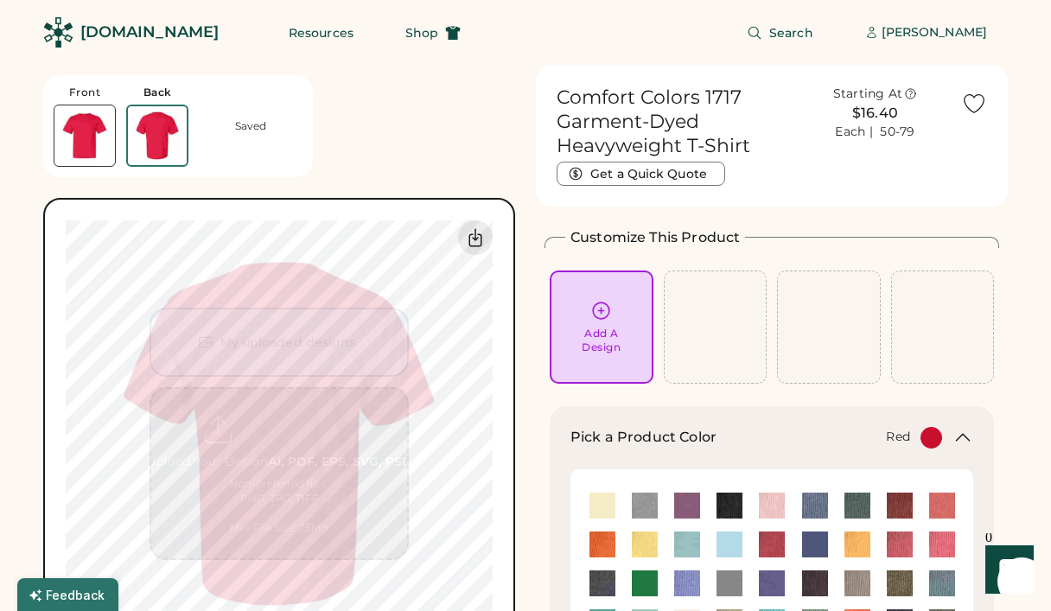
click at [162, 140] on img at bounding box center [157, 135] width 59 height 59
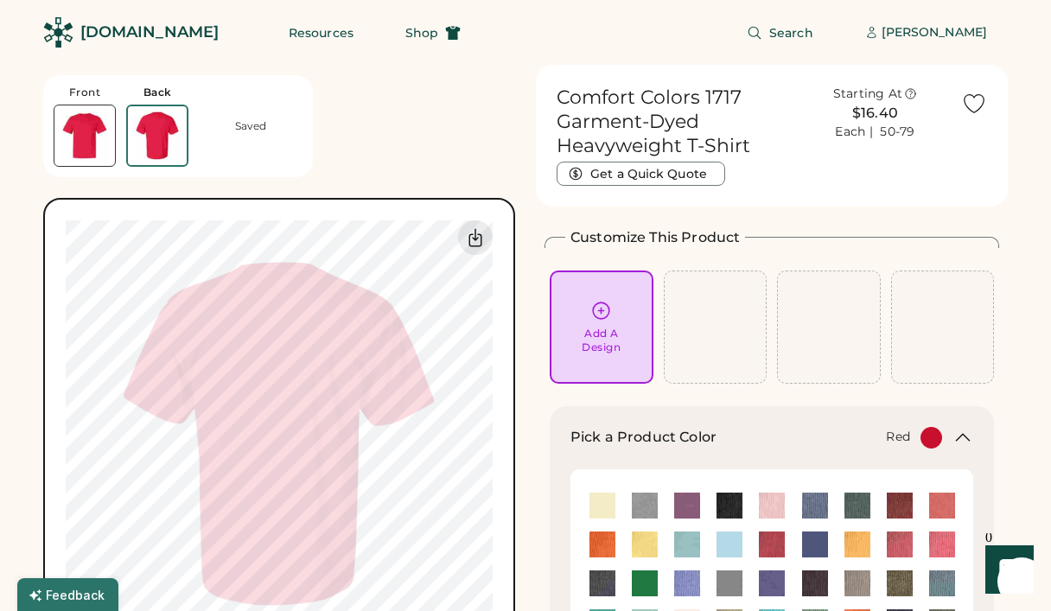
click at [92, 131] on img at bounding box center [84, 135] width 61 height 61
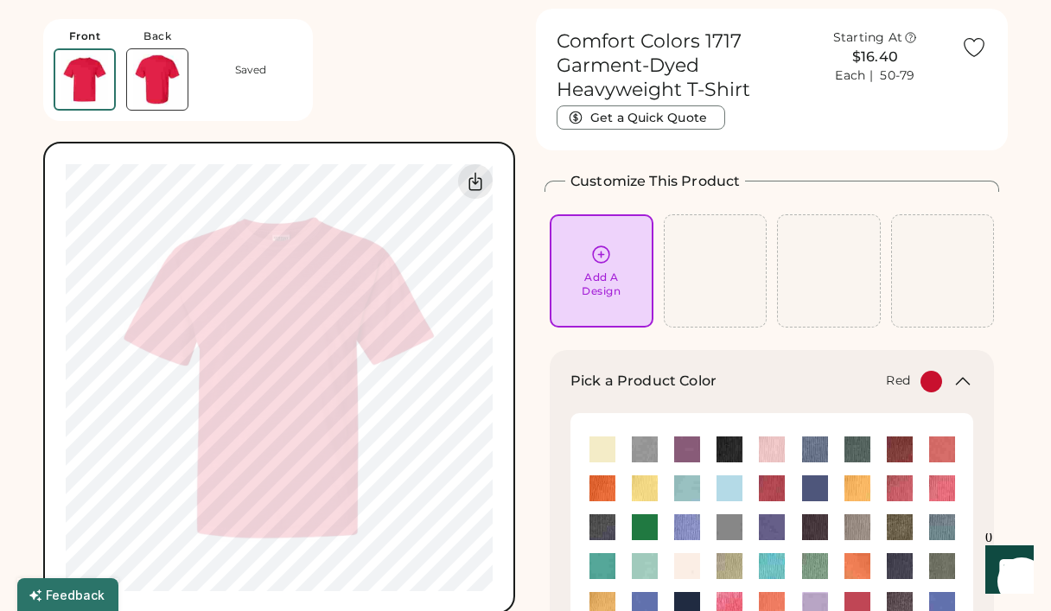
scroll to position [65, 0]
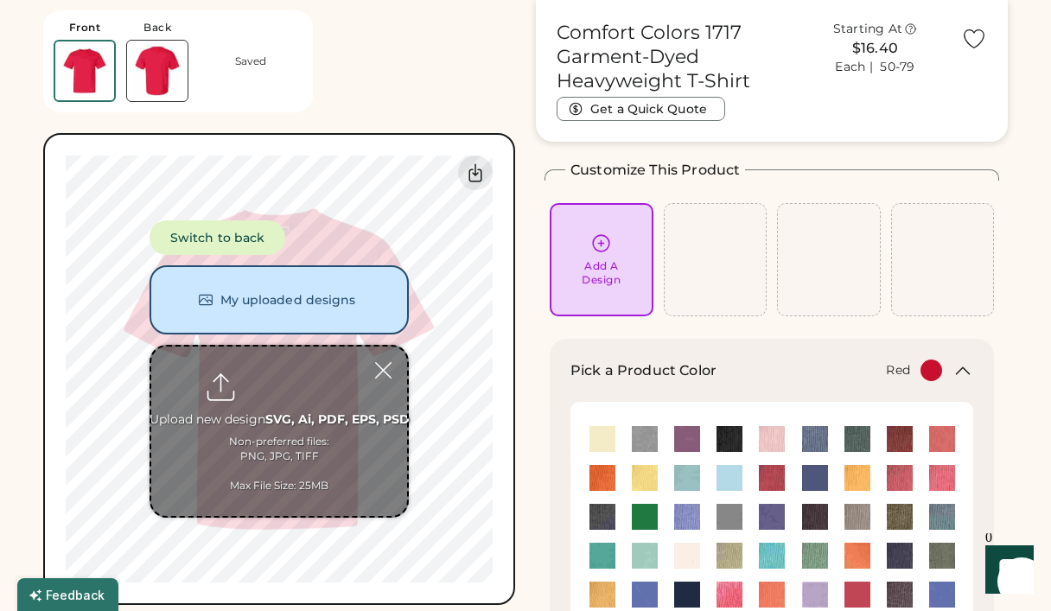
click at [303, 307] on button "My uploaded designs" at bounding box center [279, 299] width 259 height 69
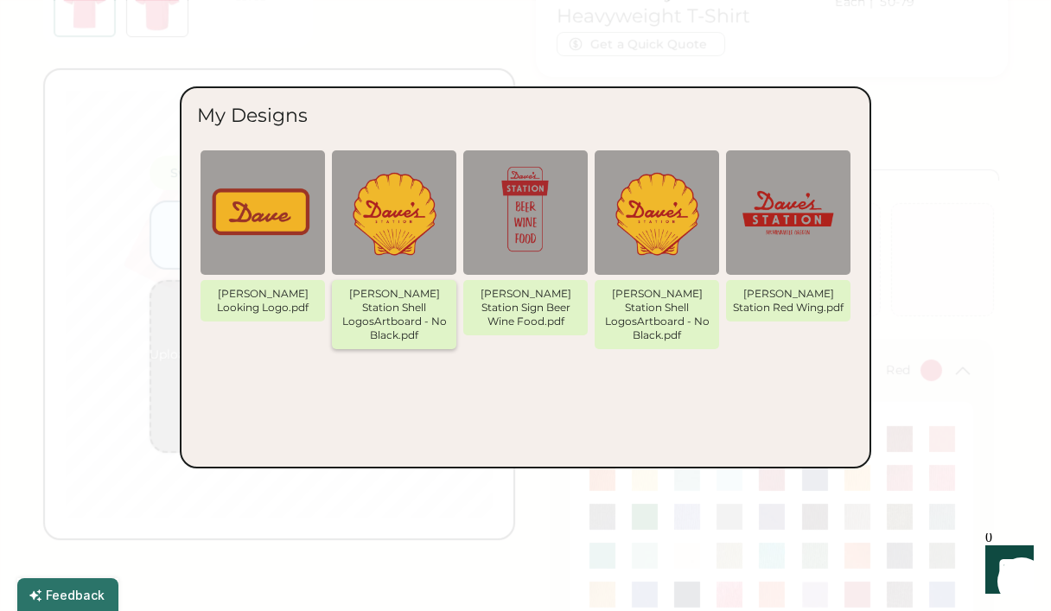
click at [386, 241] on img at bounding box center [394, 213] width 104 height 104
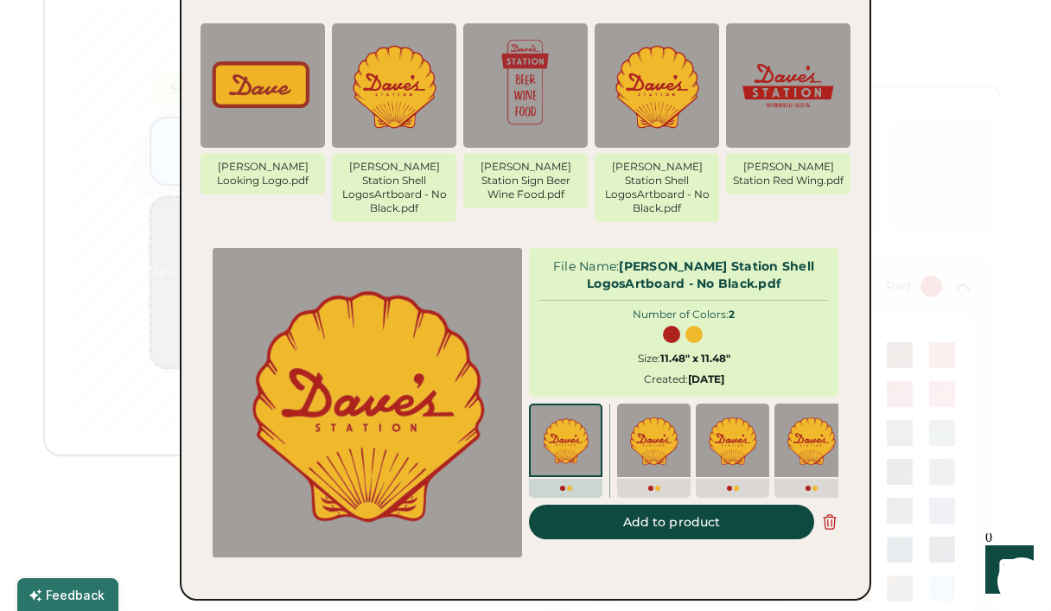
scroll to position [161, 0]
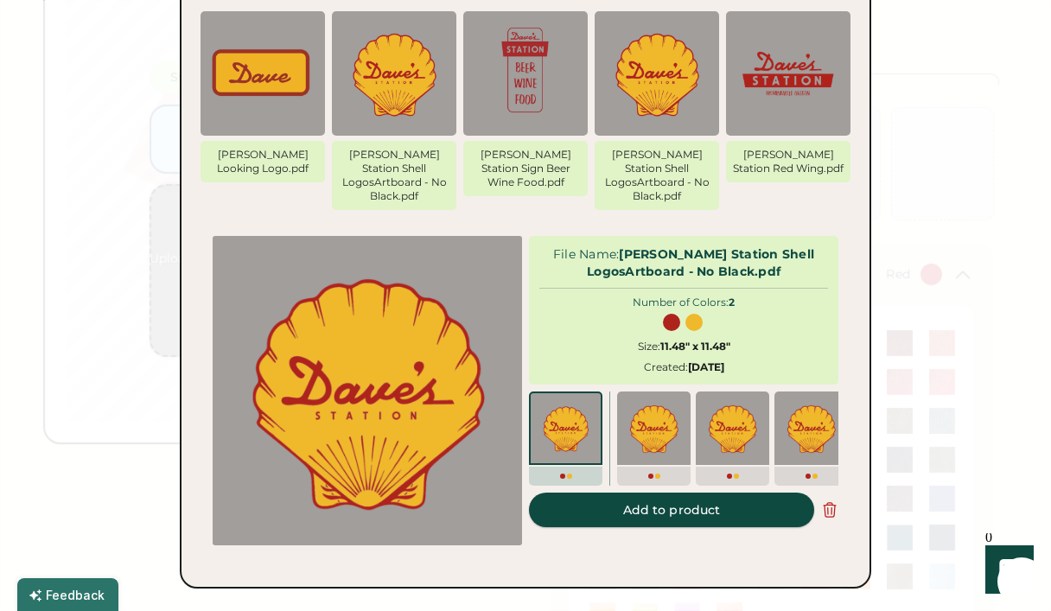
click at [633, 493] on button "Add to product" at bounding box center [671, 510] width 285 height 35
type input "*****"
click at [730, 450] on body "Front Back Saving... Switch to back My uploaded designs Upload new design SVG, …" at bounding box center [525, 144] width 1051 height 611
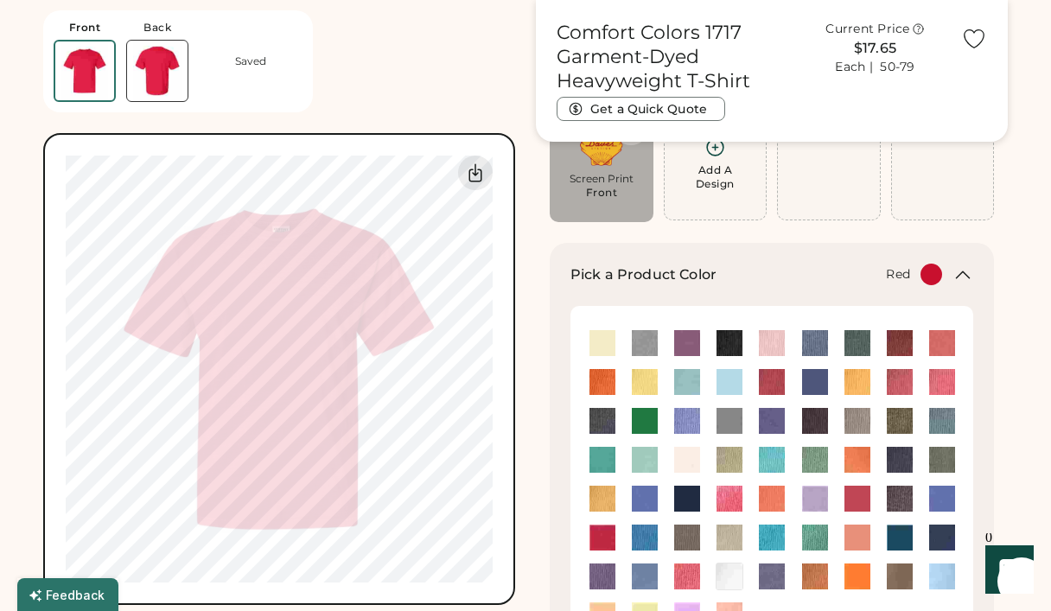
click at [142, 70] on img at bounding box center [157, 71] width 61 height 61
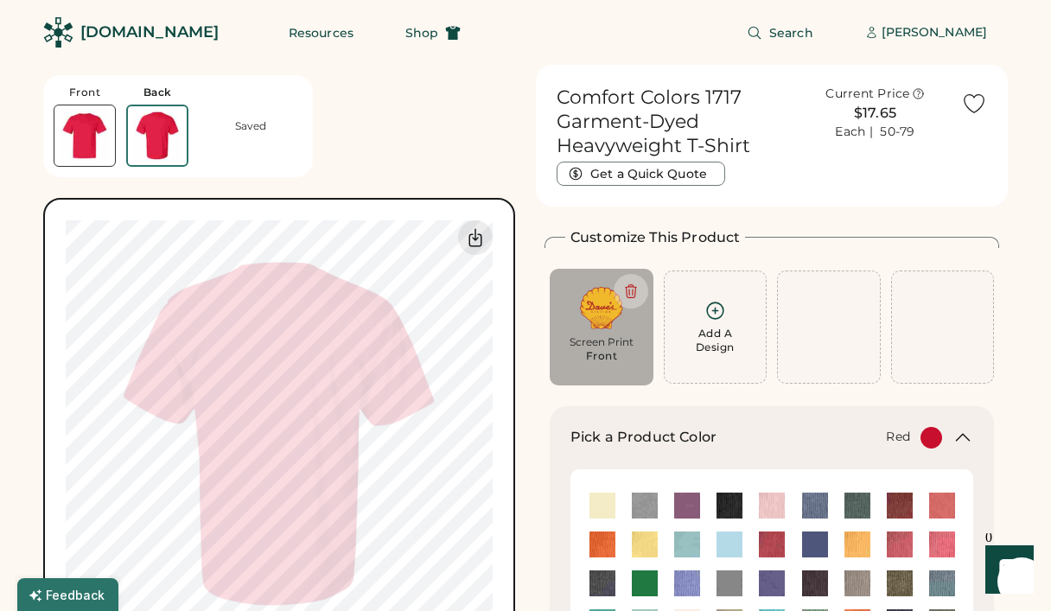
scroll to position [0, 0]
click at [259, 129] on div "Saved" at bounding box center [250, 126] width 31 height 14
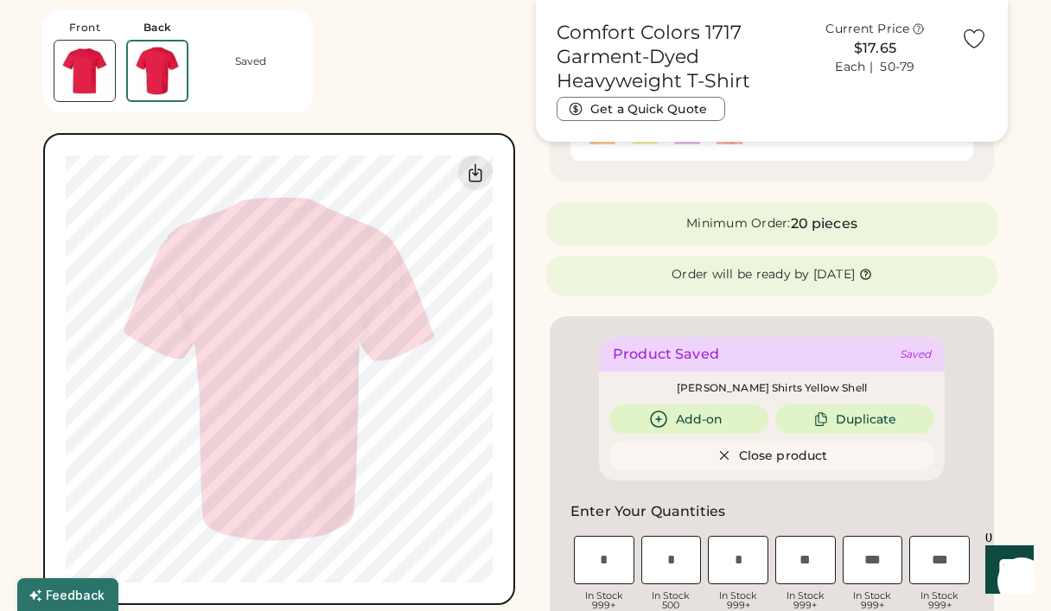
scroll to position [673, 0]
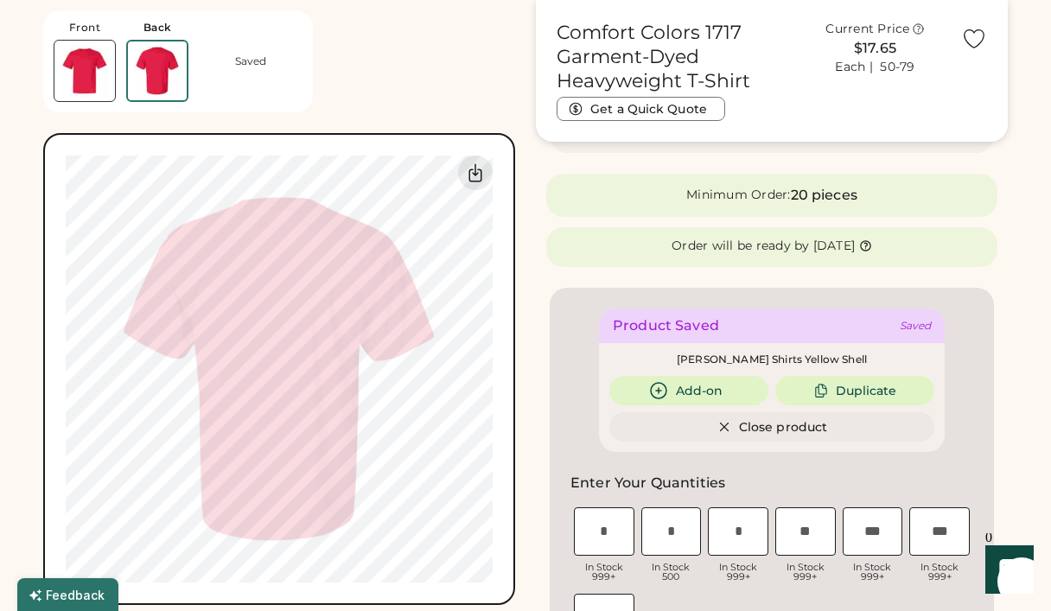
click at [859, 426] on button "Close product" at bounding box center [772, 426] width 325 height 29
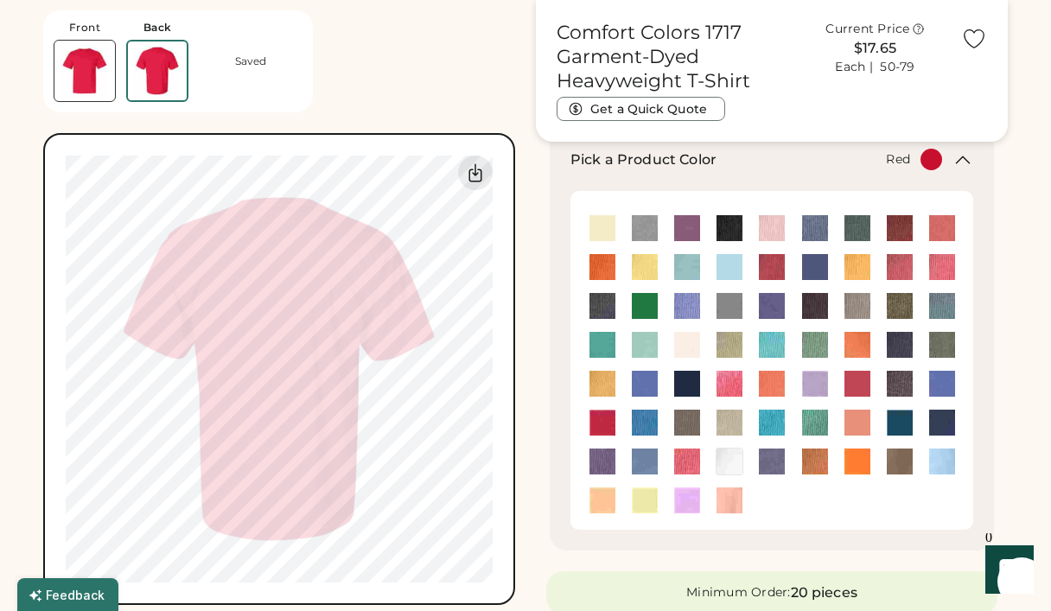
scroll to position [0, 0]
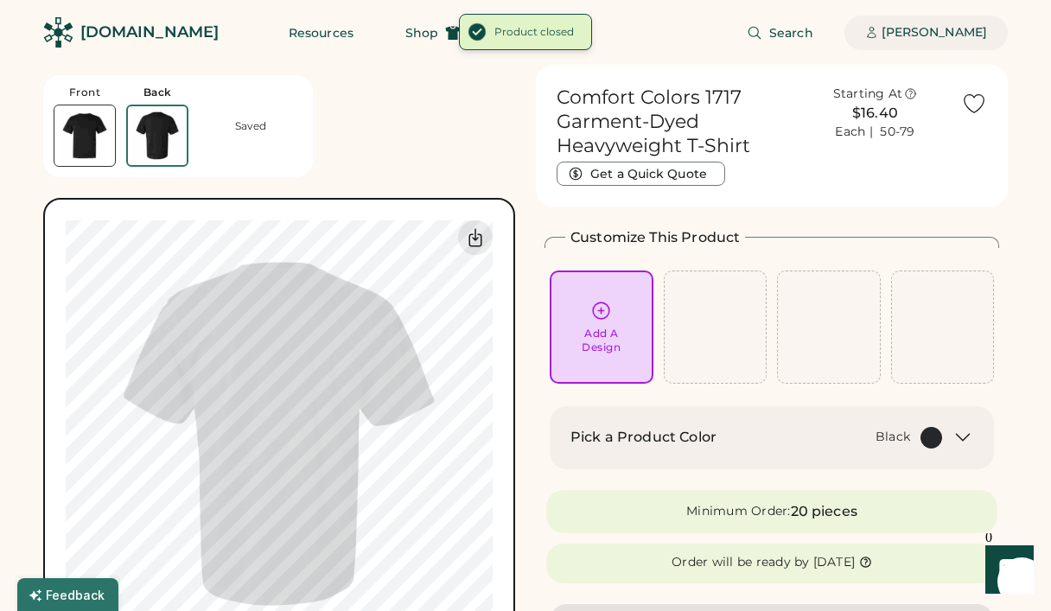
click at [929, 29] on div "[PERSON_NAME]" at bounding box center [934, 32] width 105 height 17
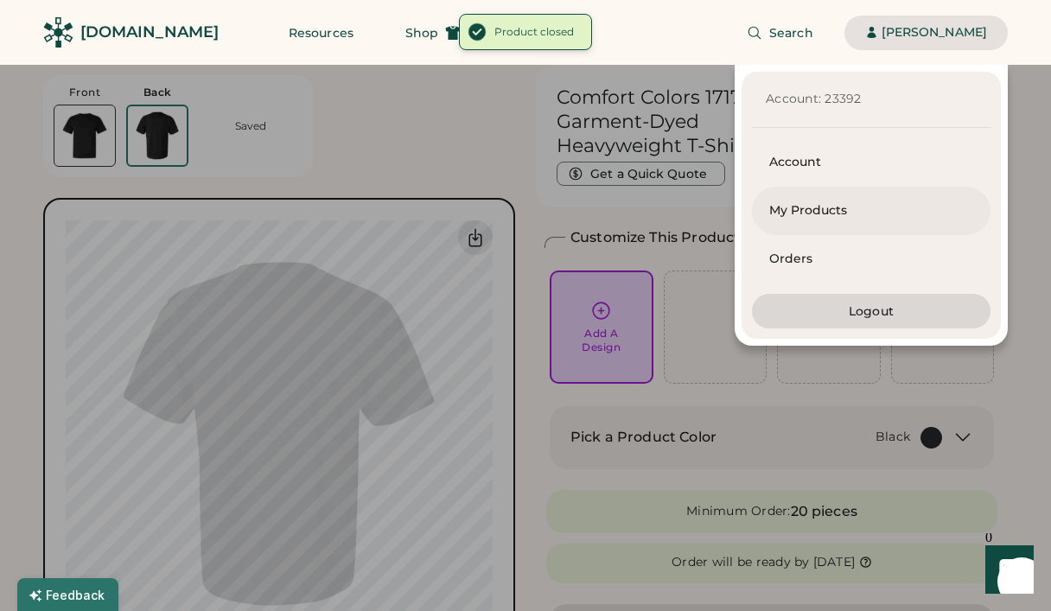
click at [815, 211] on div "My Products" at bounding box center [871, 210] width 204 height 17
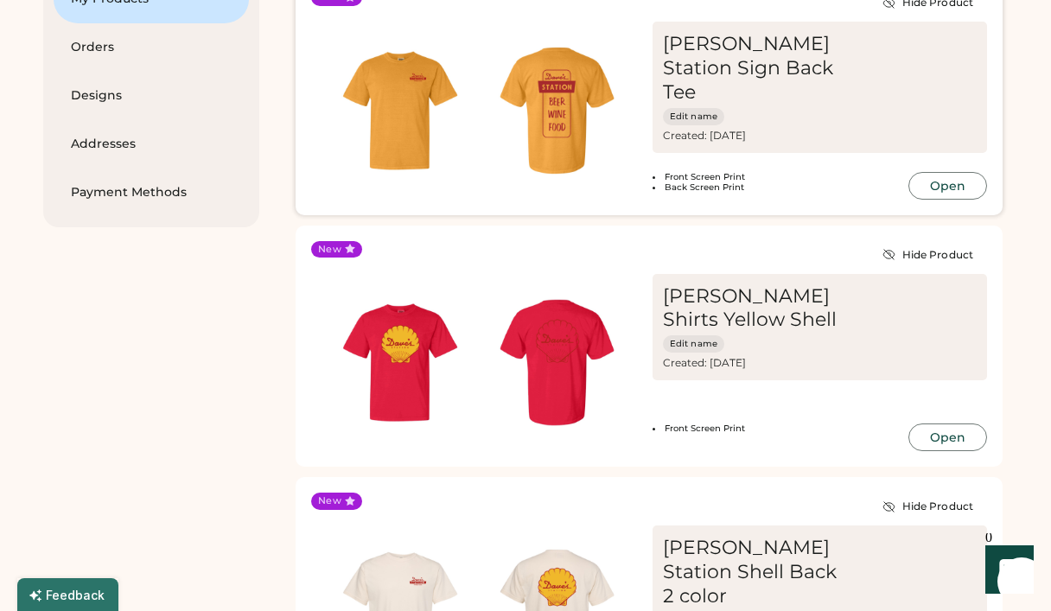
scroll to position [295, 0]
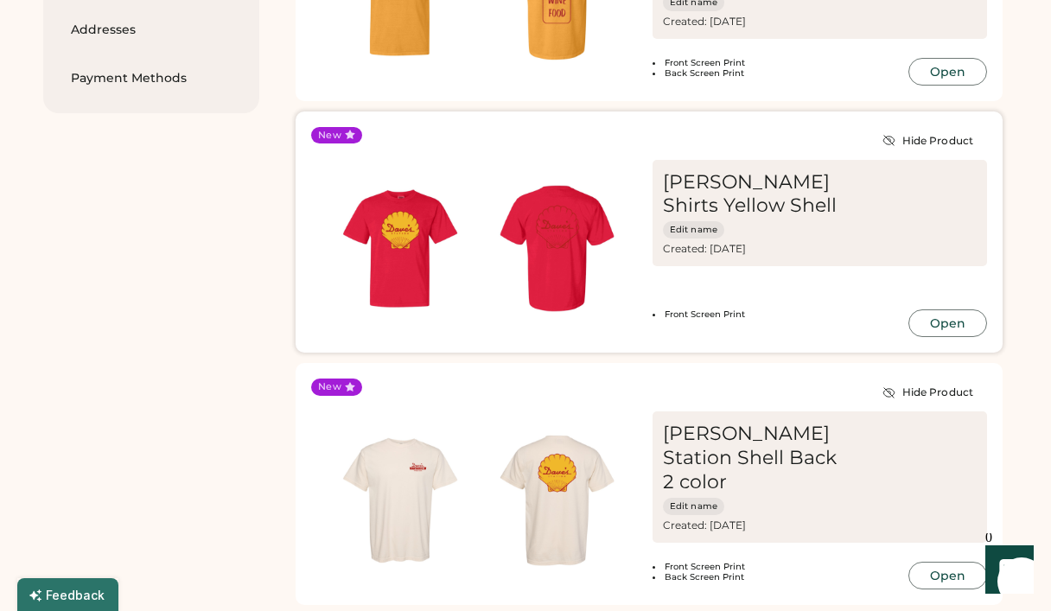
click at [588, 216] on img at bounding box center [557, 248] width 157 height 157
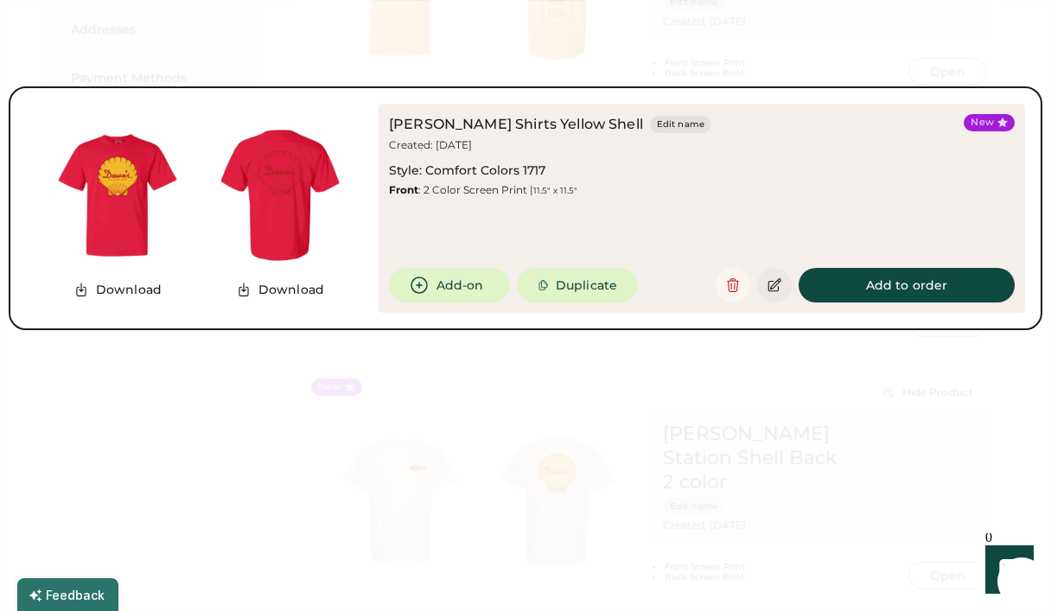
click at [775, 279] on icon at bounding box center [775, 286] width 16 height 16
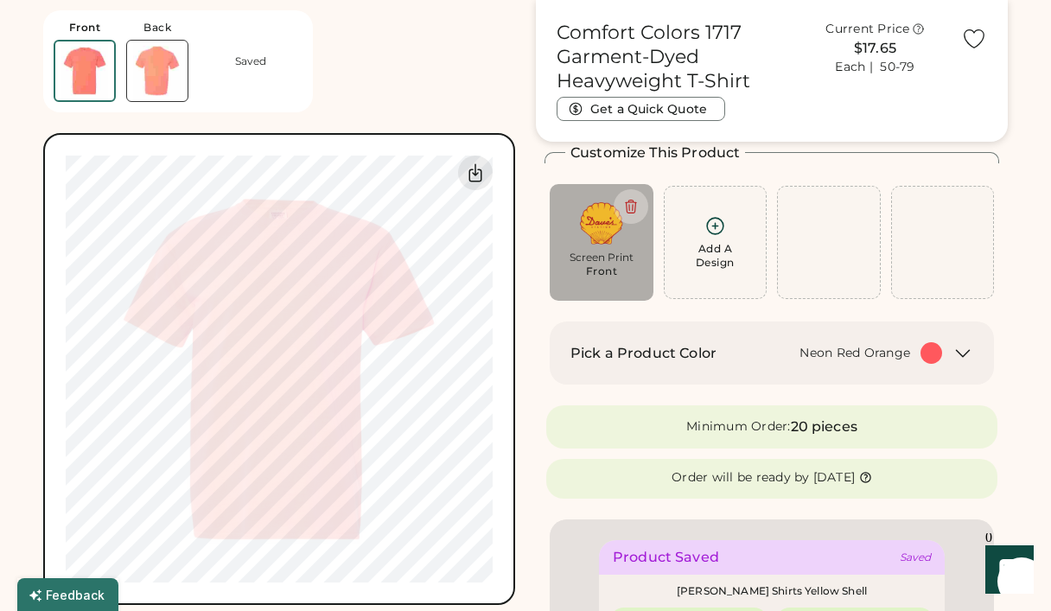
scroll to position [112, 0]
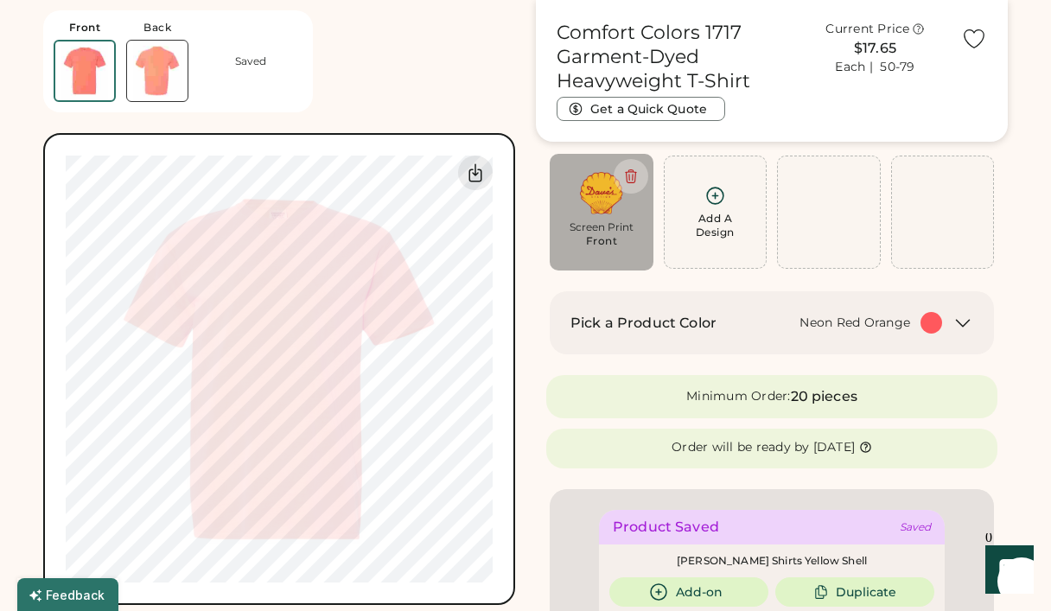
click at [156, 80] on img at bounding box center [157, 71] width 61 height 61
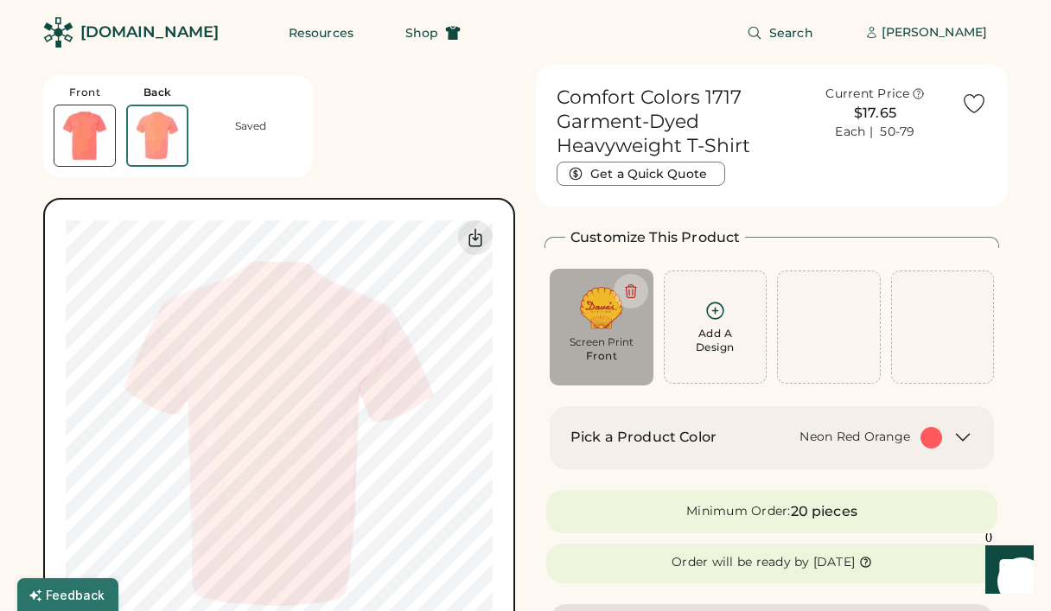
scroll to position [0, 0]
click at [921, 32] on div "[PERSON_NAME]" at bounding box center [934, 32] width 105 height 17
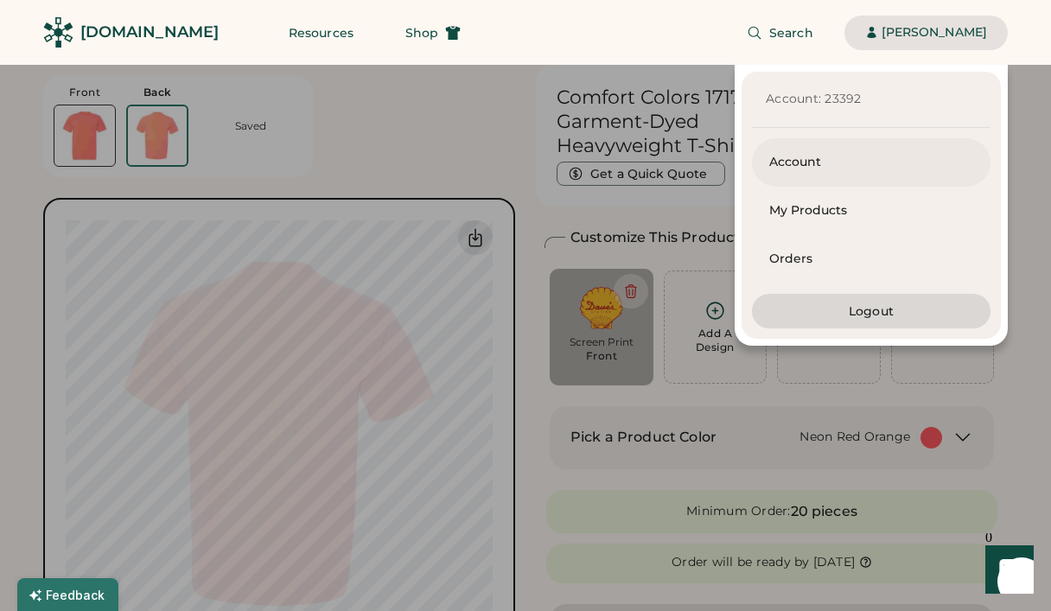
click at [812, 207] on div "My Products" at bounding box center [871, 210] width 204 height 17
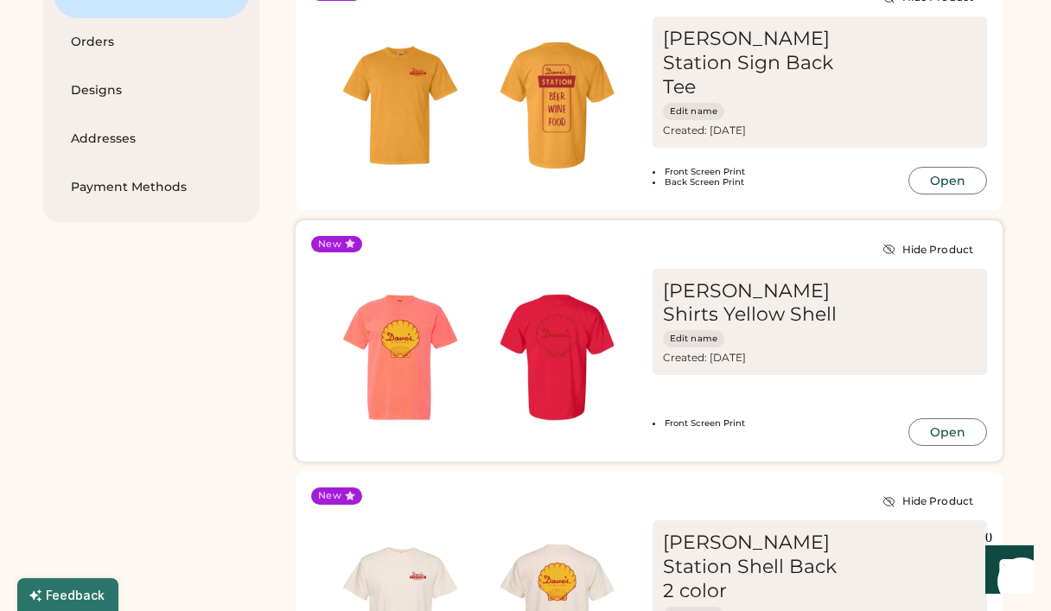
scroll to position [61, 0]
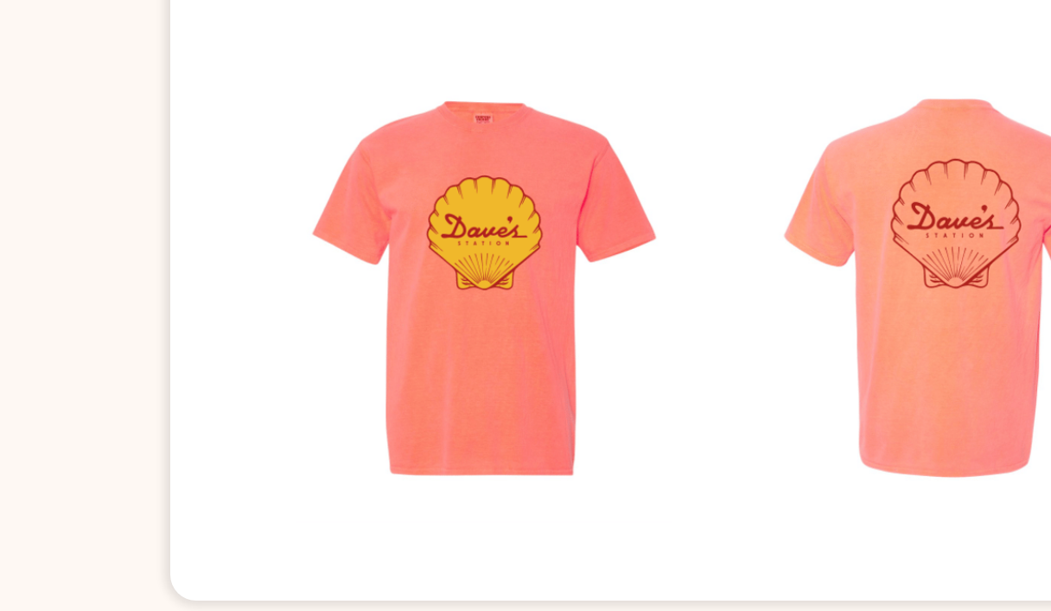
click at [322, 404] on img at bounding box center [400, 482] width 157 height 157
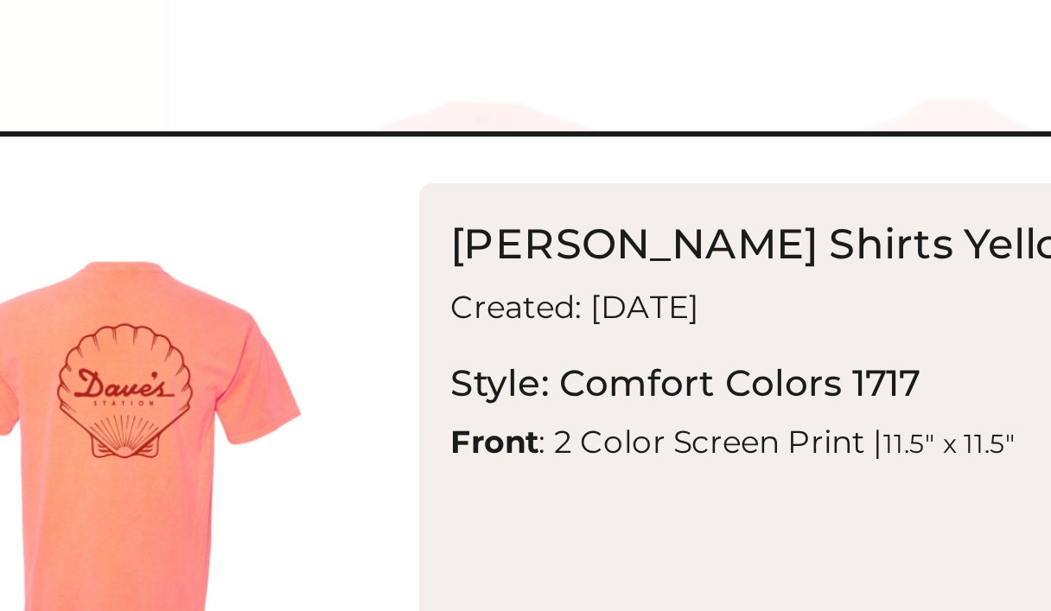
scroll to position [231, 0]
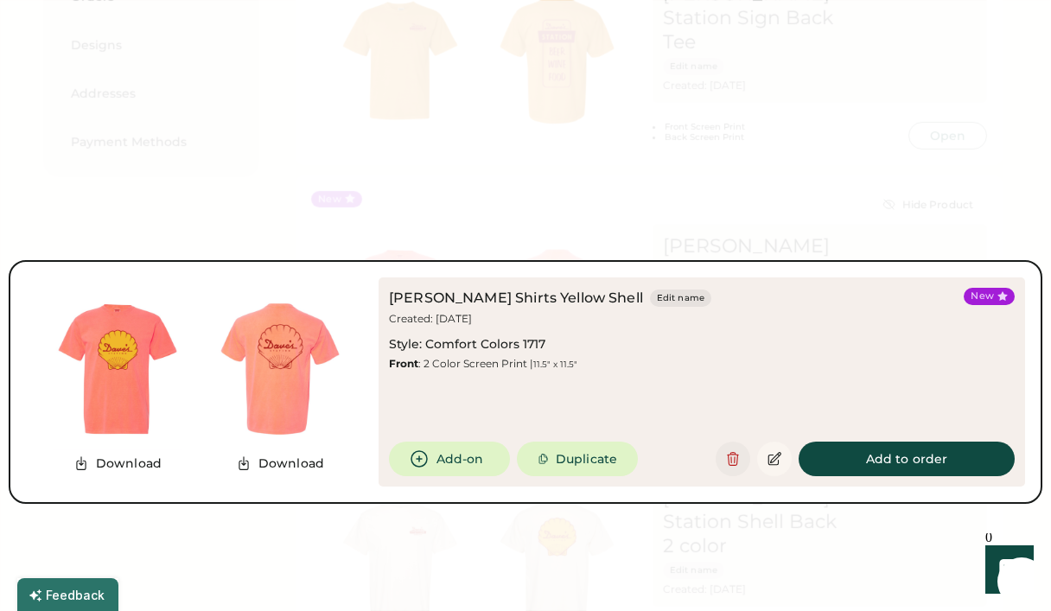
click at [732, 464] on icon at bounding box center [733, 459] width 16 height 16
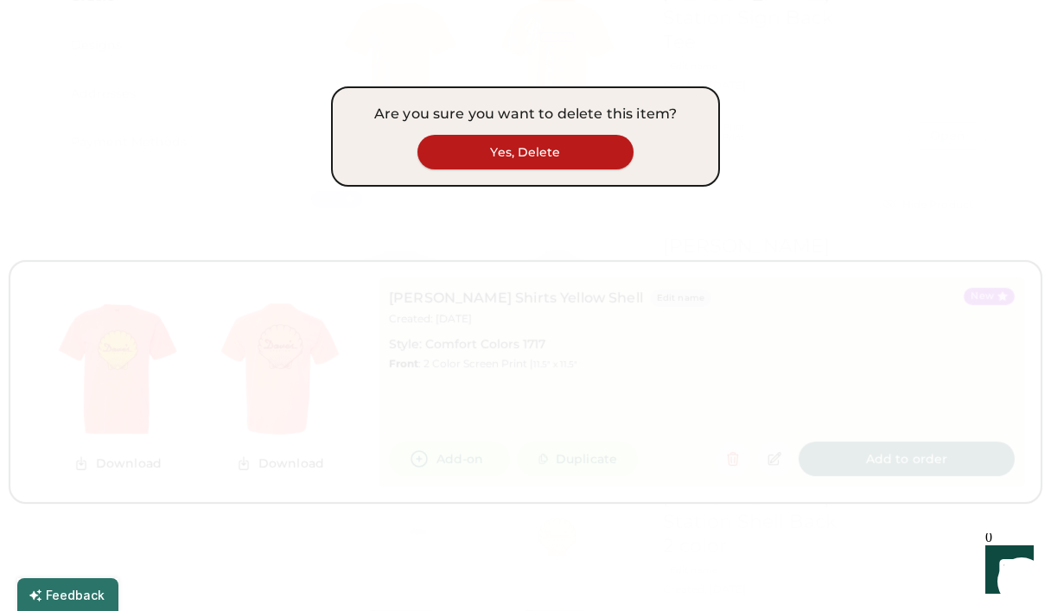
click at [525, 156] on button "Yes, Delete" at bounding box center [526, 152] width 216 height 35
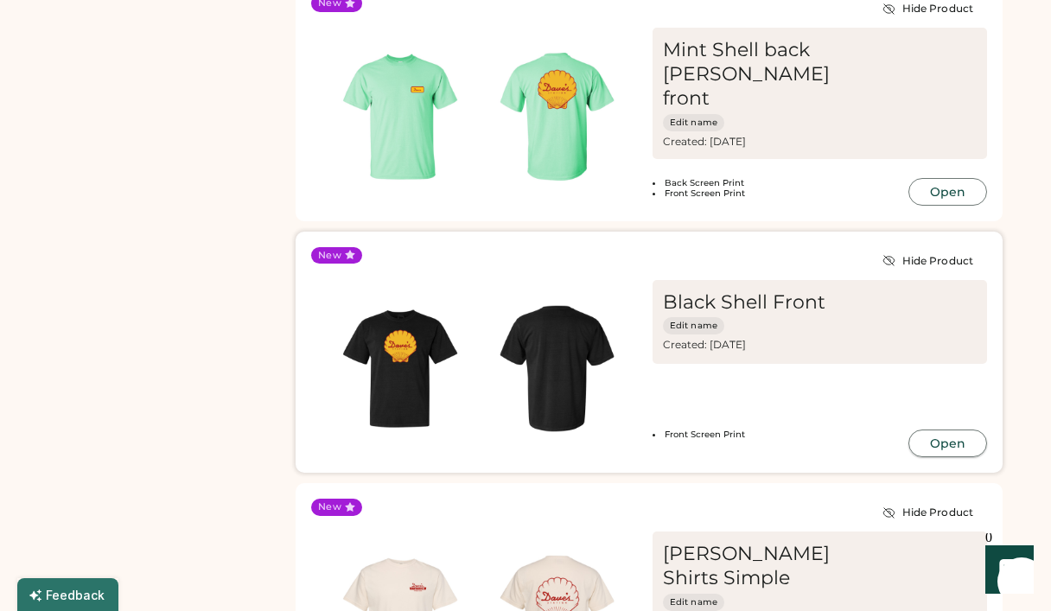
scroll to position [661, 0]
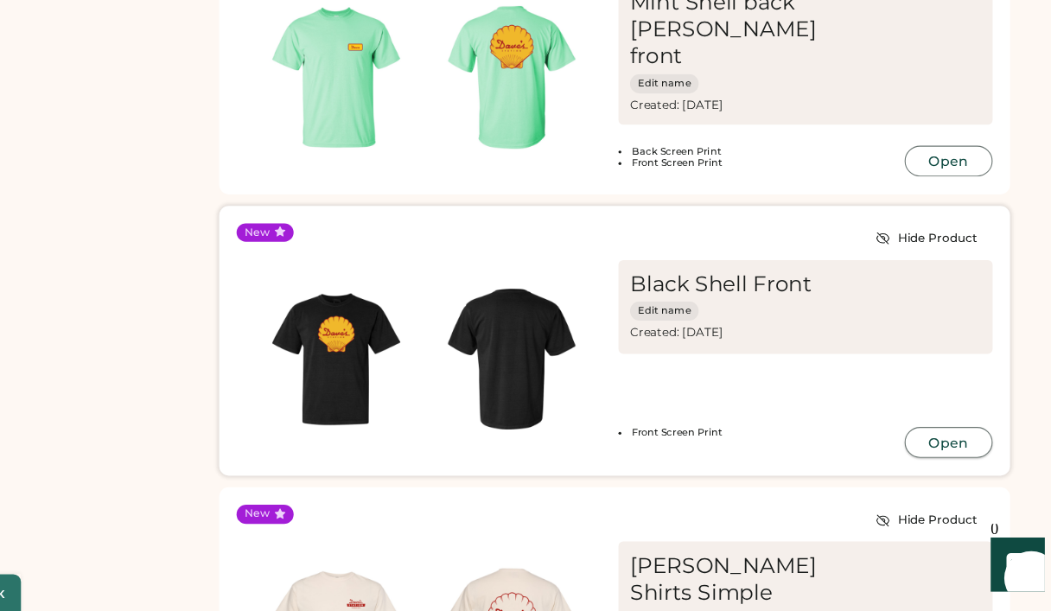
click at [909, 447] on button "Open" at bounding box center [948, 461] width 79 height 28
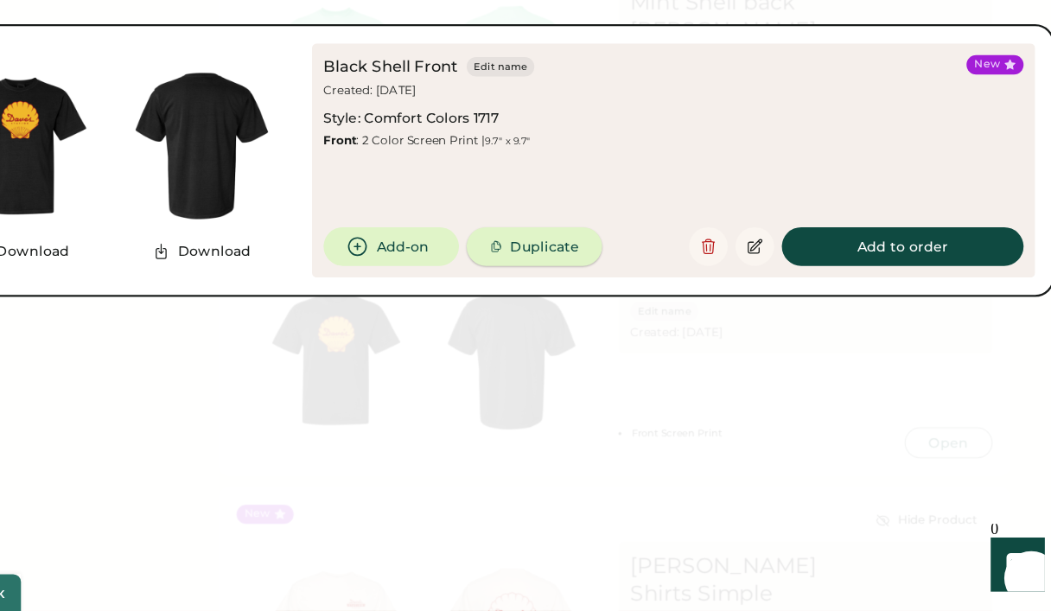
click at [517, 268] on button "Duplicate" at bounding box center [577, 285] width 121 height 35
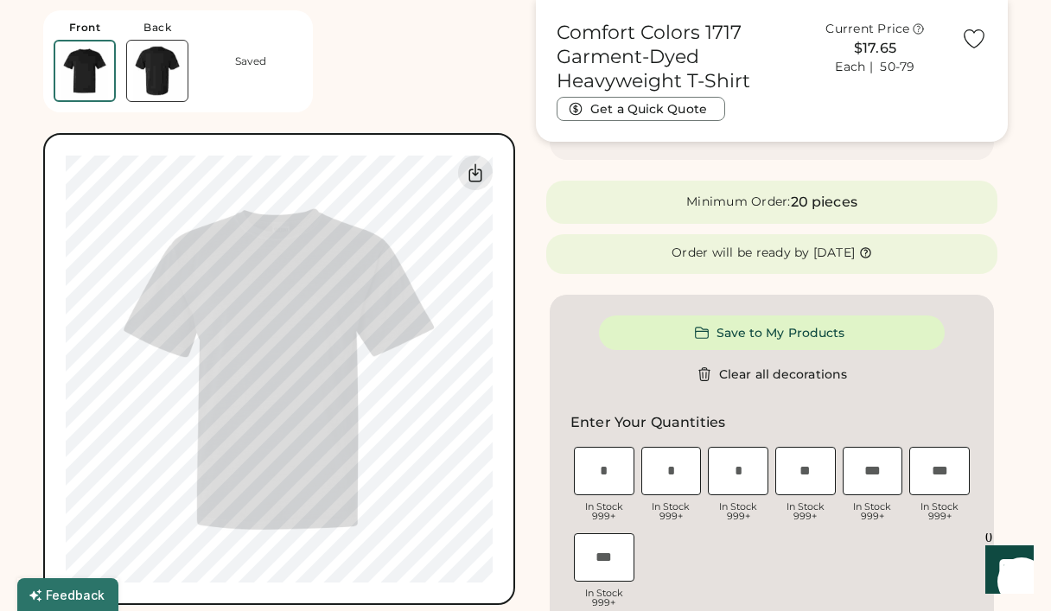
scroll to position [192, 0]
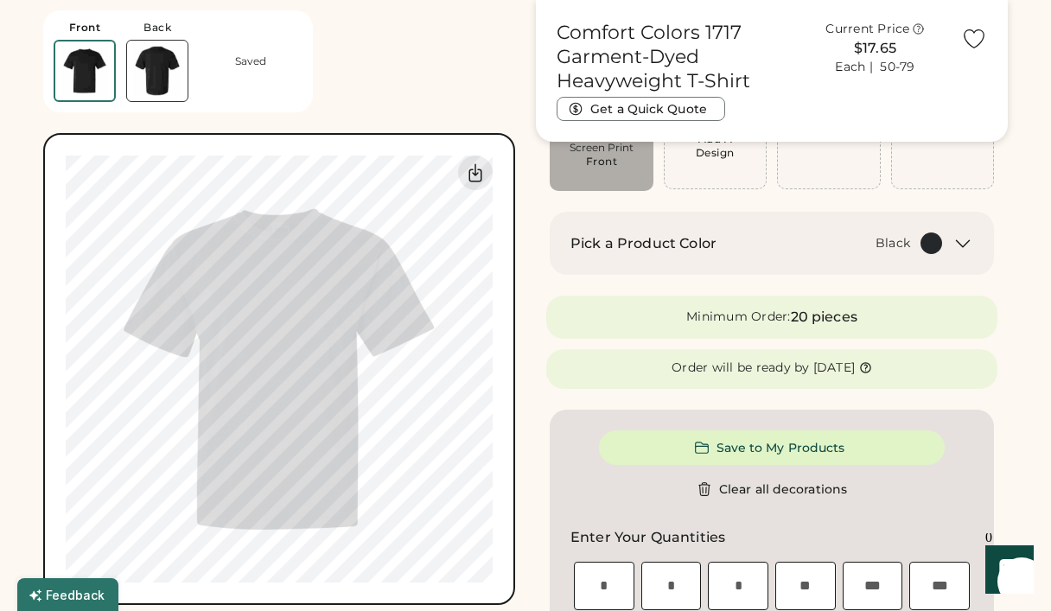
click at [969, 239] on icon at bounding box center [963, 243] width 21 height 21
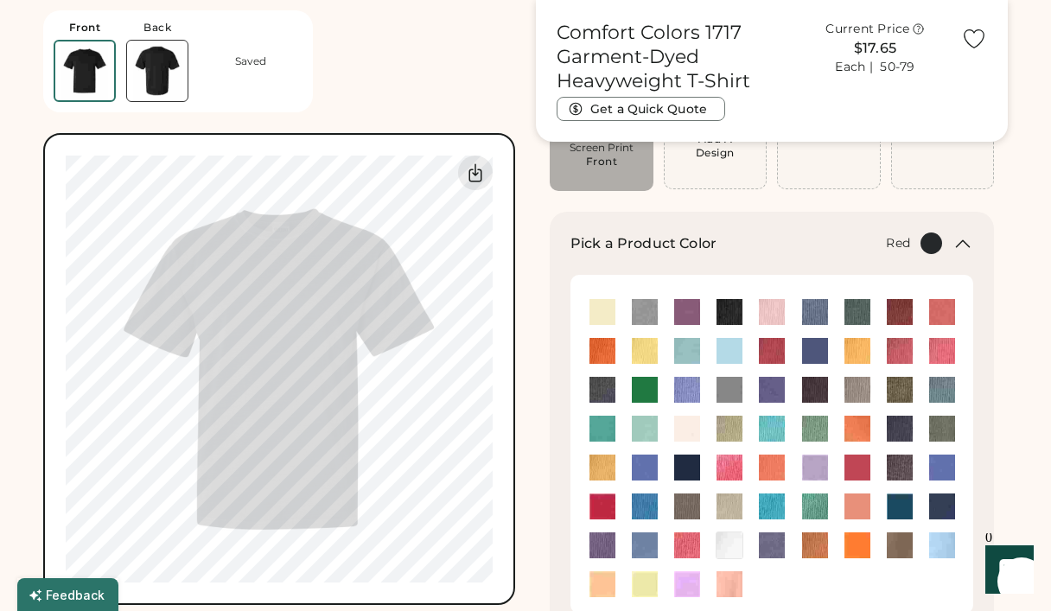
click at [610, 507] on img at bounding box center [603, 507] width 26 height 26
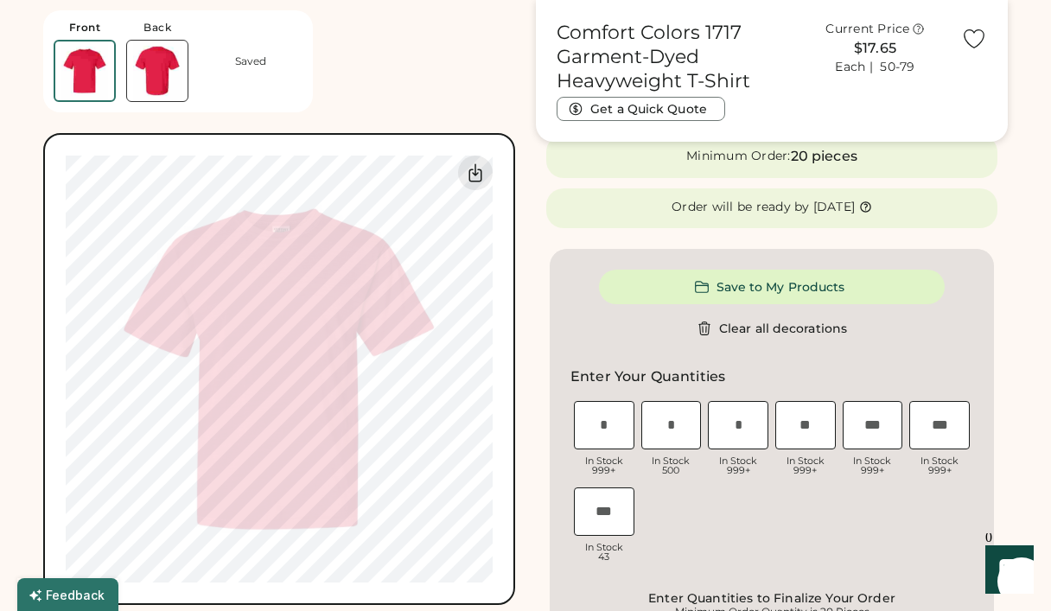
scroll to position [734, 0]
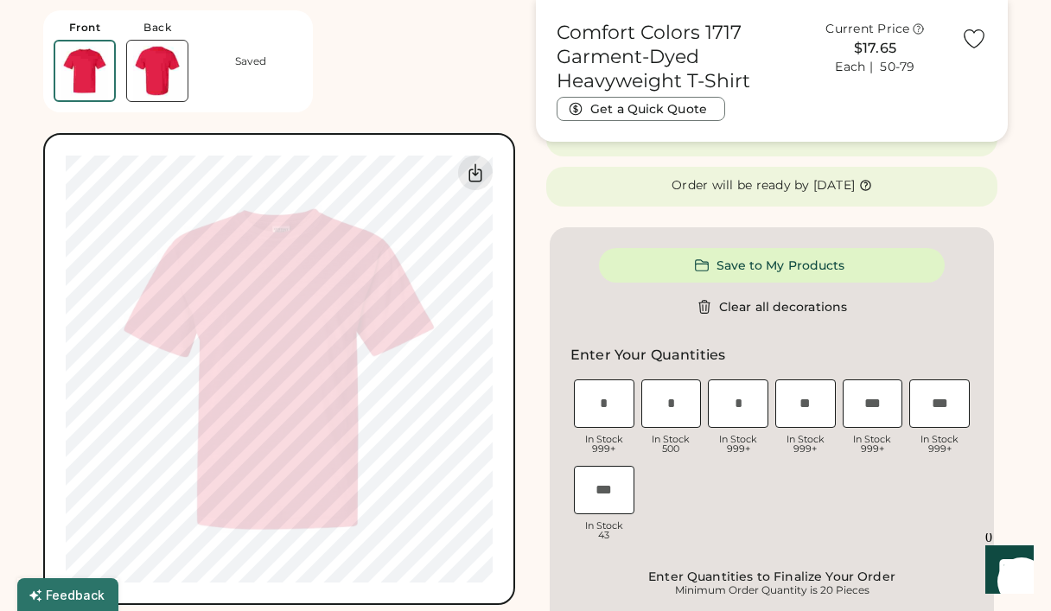
click at [827, 266] on button "Save to My Products" at bounding box center [772, 265] width 346 height 35
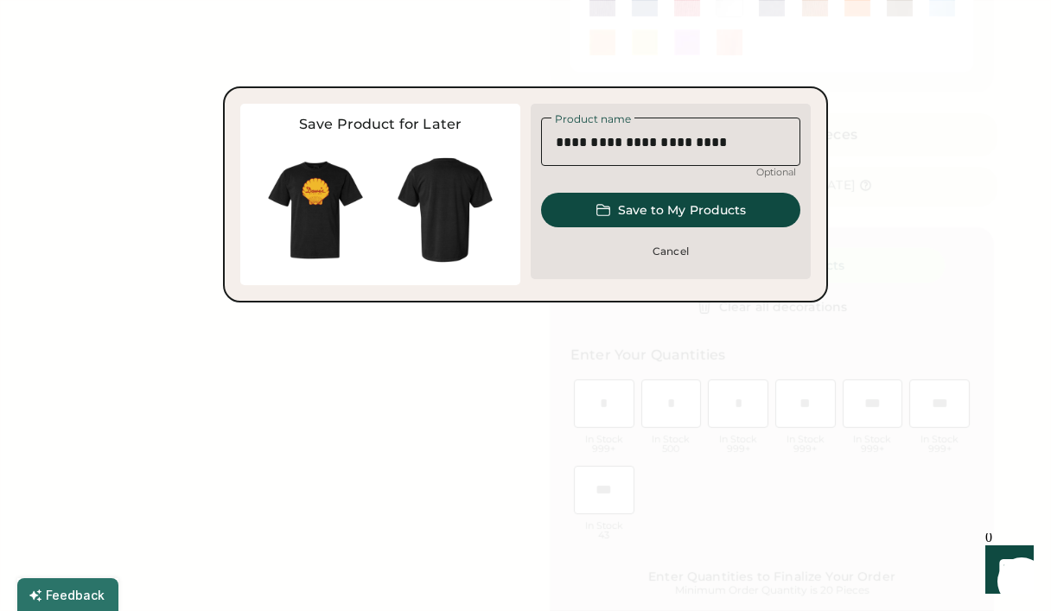
click at [345, 144] on div "Save Product for Later You have an unsaved design on another product. Please ch…" at bounding box center [525, 195] width 571 height 182
type input "**********"
click at [623, 203] on button "Save to My Products" at bounding box center [670, 210] width 259 height 35
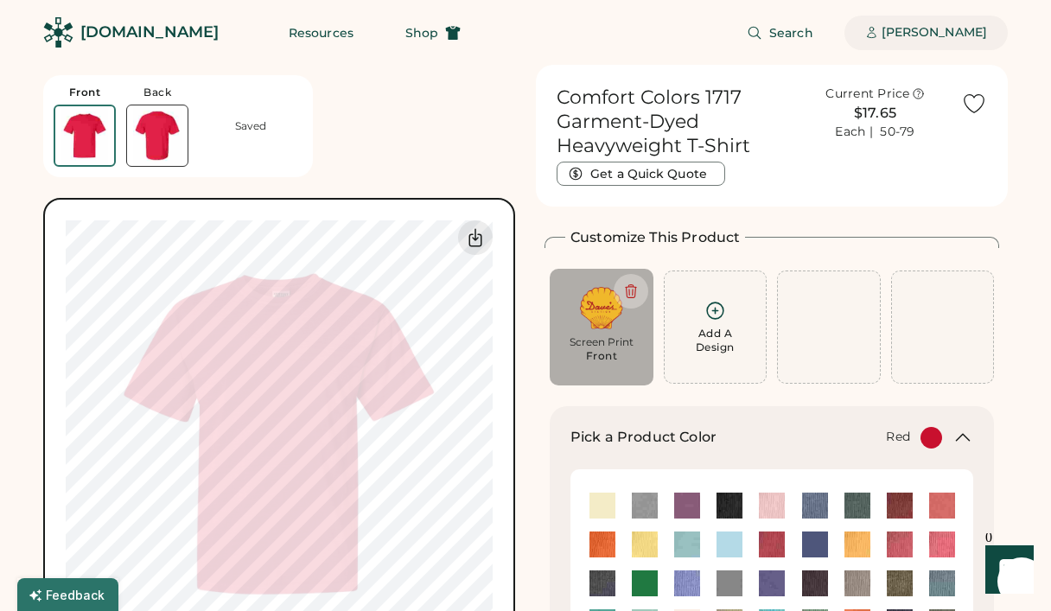
scroll to position [0, 0]
click at [958, 30] on div "[PERSON_NAME]" at bounding box center [934, 32] width 105 height 17
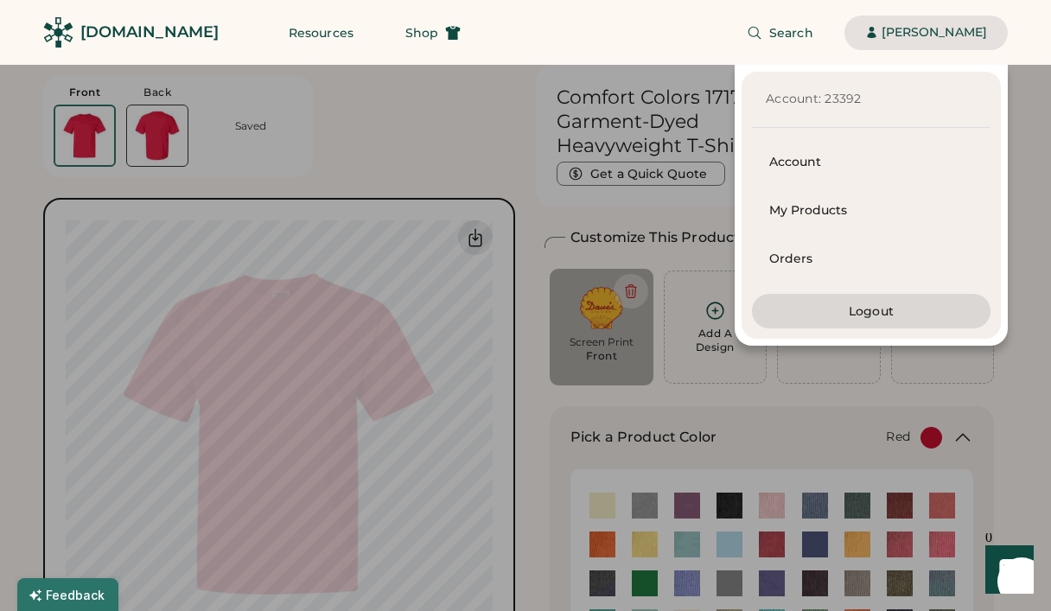
click at [1031, 178] on div at bounding box center [525, 305] width 1051 height 611
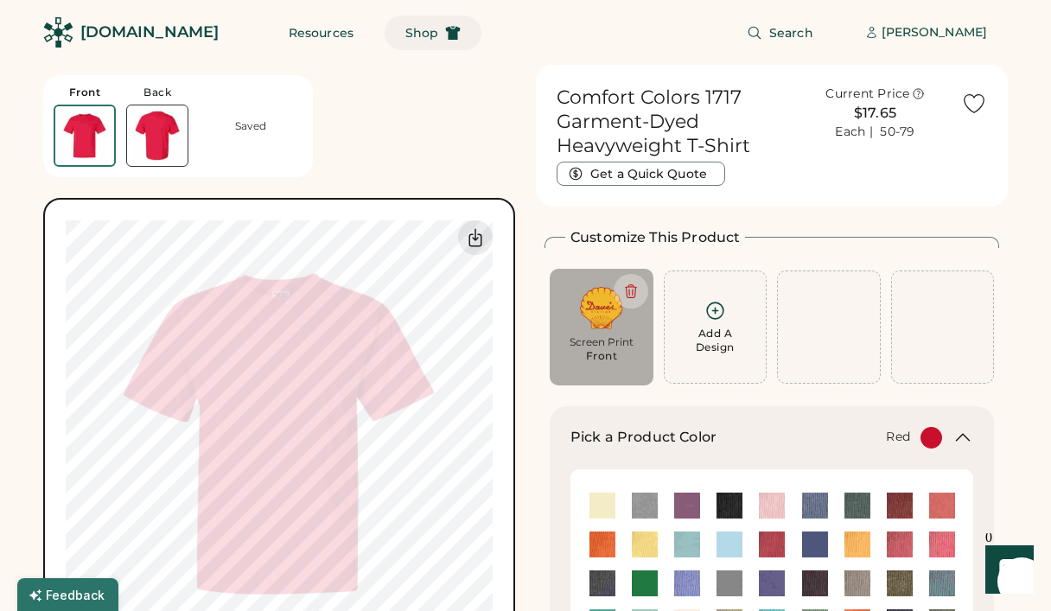
click at [405, 29] on span "Shop" at bounding box center [421, 33] width 33 height 12
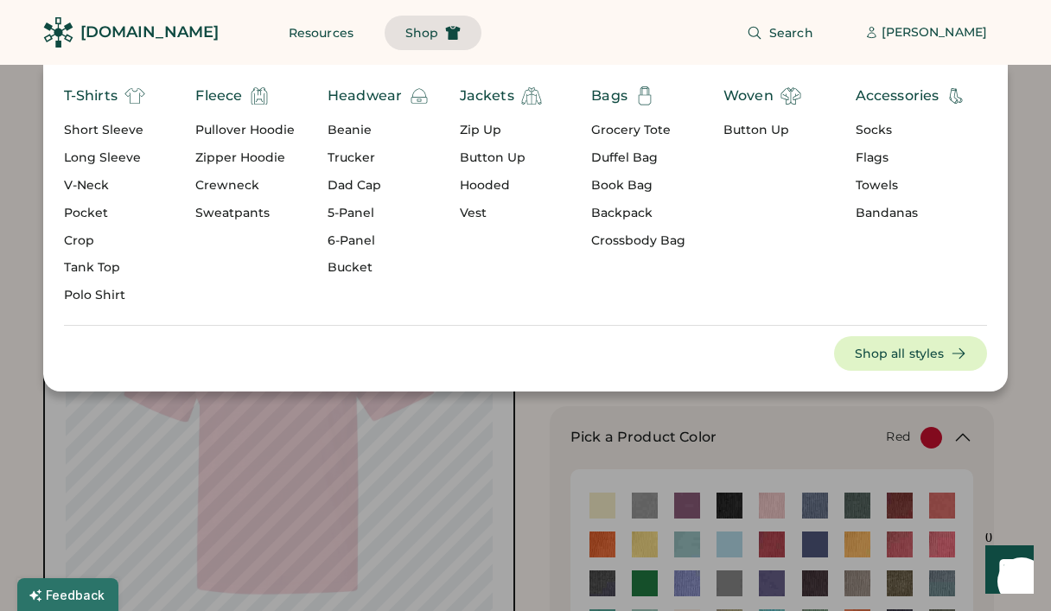
click at [100, 97] on div "T-Shirts" at bounding box center [91, 96] width 54 height 21
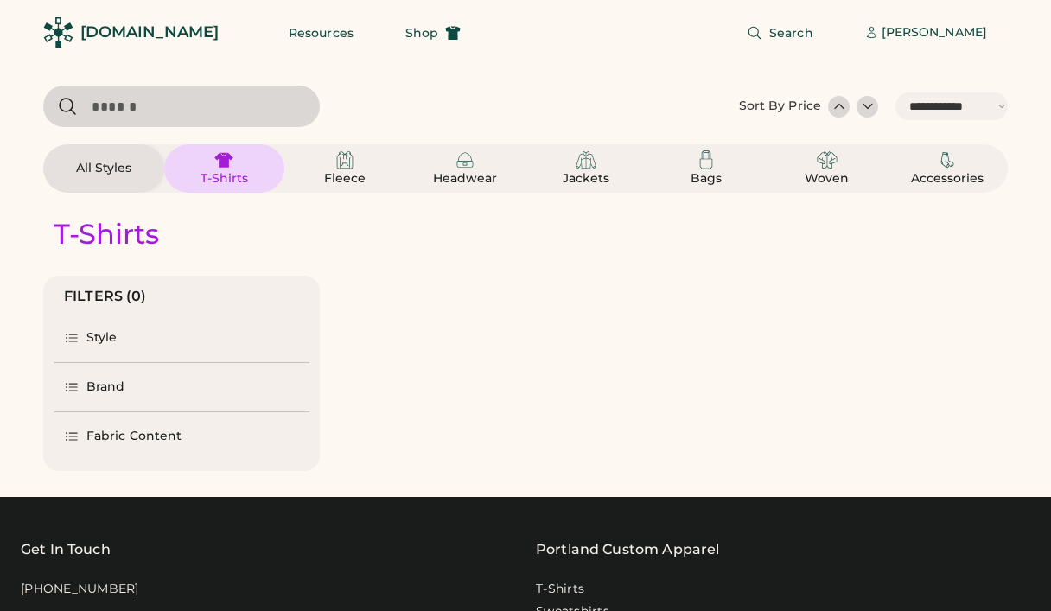
select select "*****"
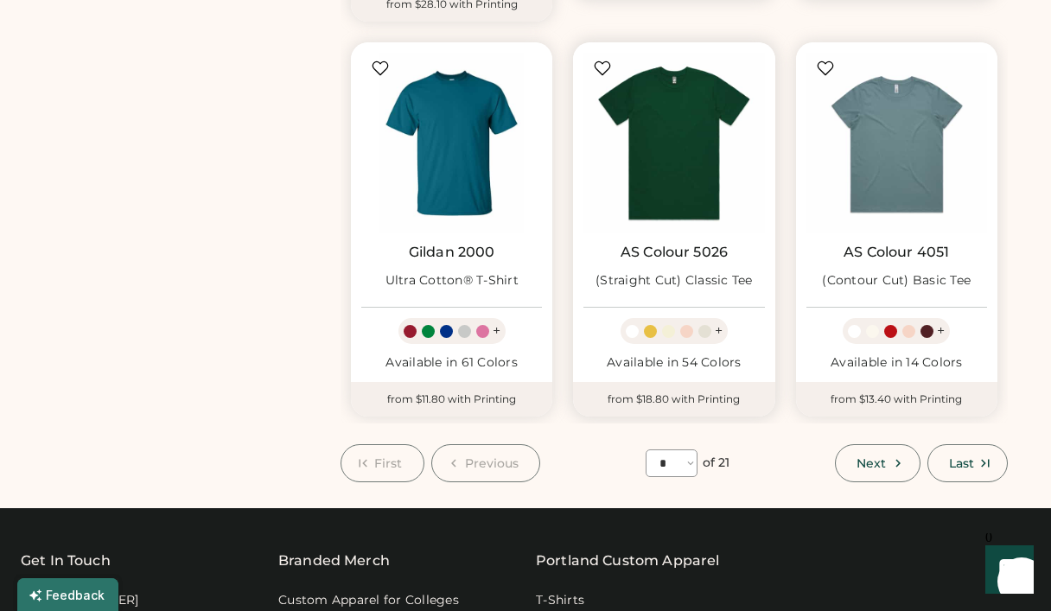
scroll to position [1438, 0]
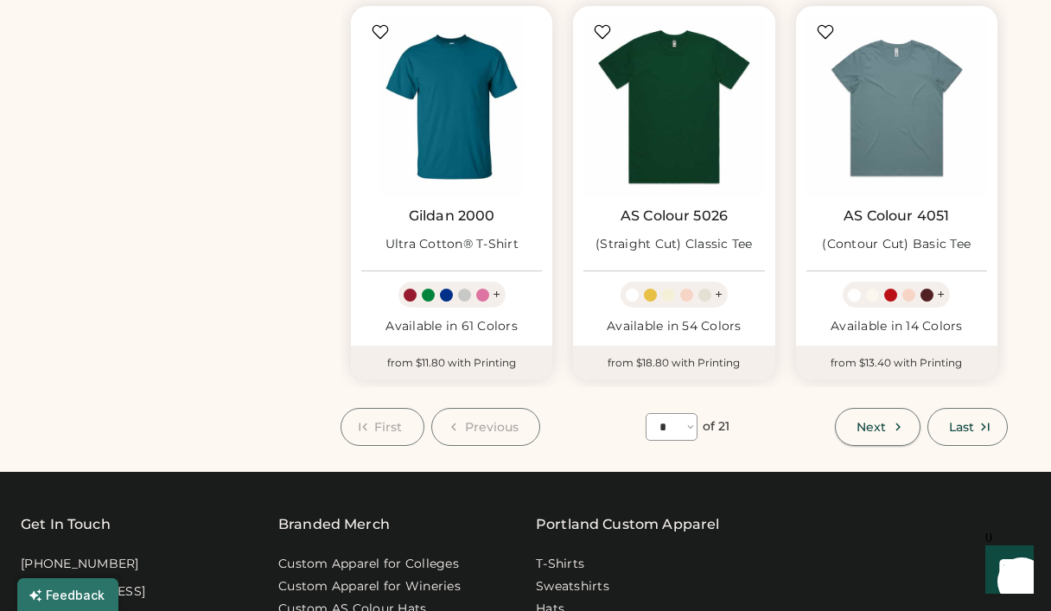
click at [883, 414] on button "Next" at bounding box center [877, 427] width 85 height 38
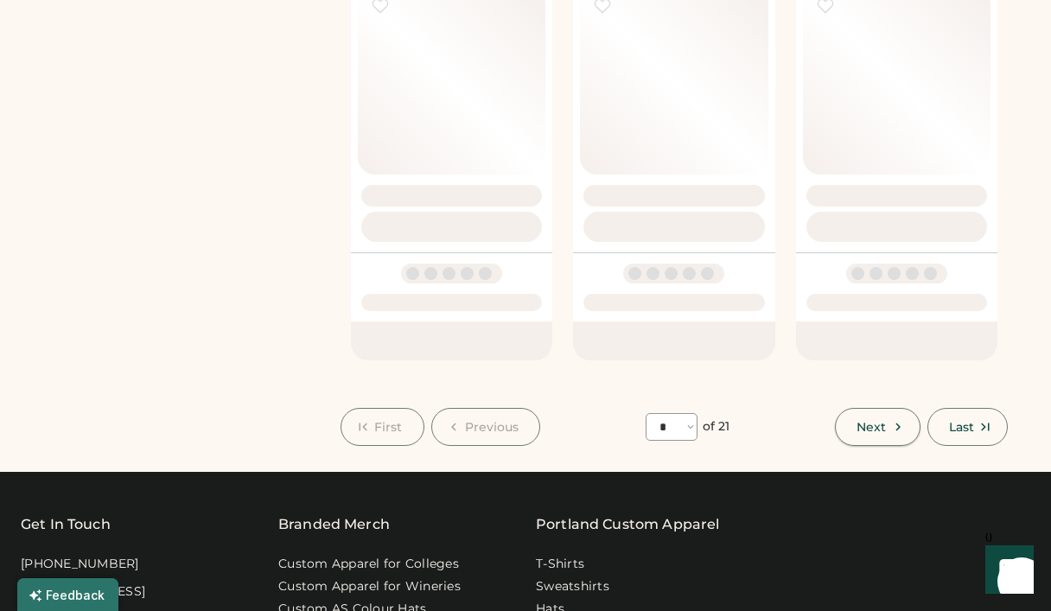
select select "*"
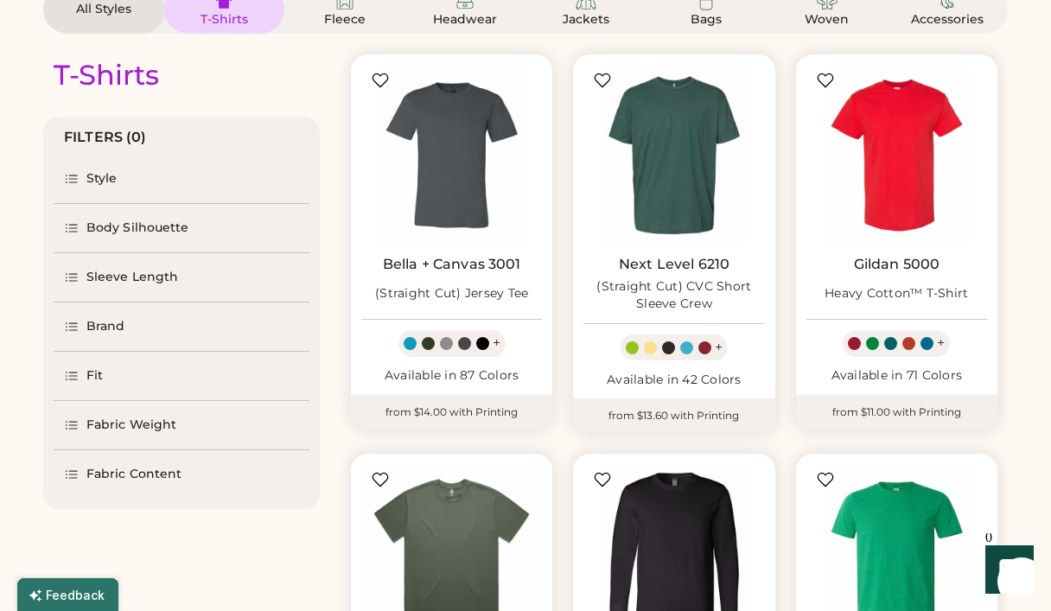
scroll to position [170, 0]
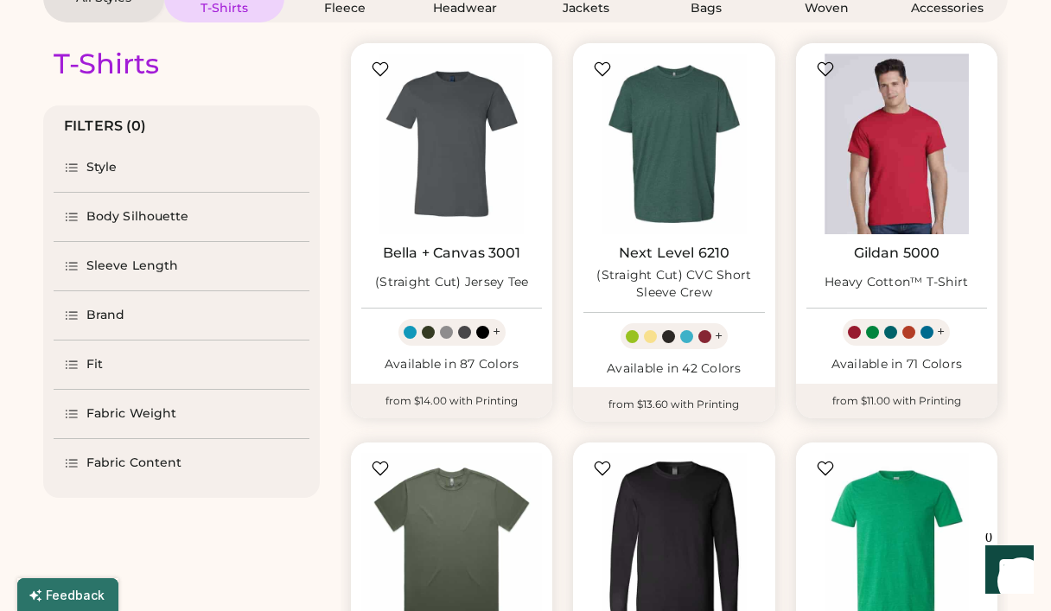
click at [904, 180] on img at bounding box center [897, 144] width 181 height 181
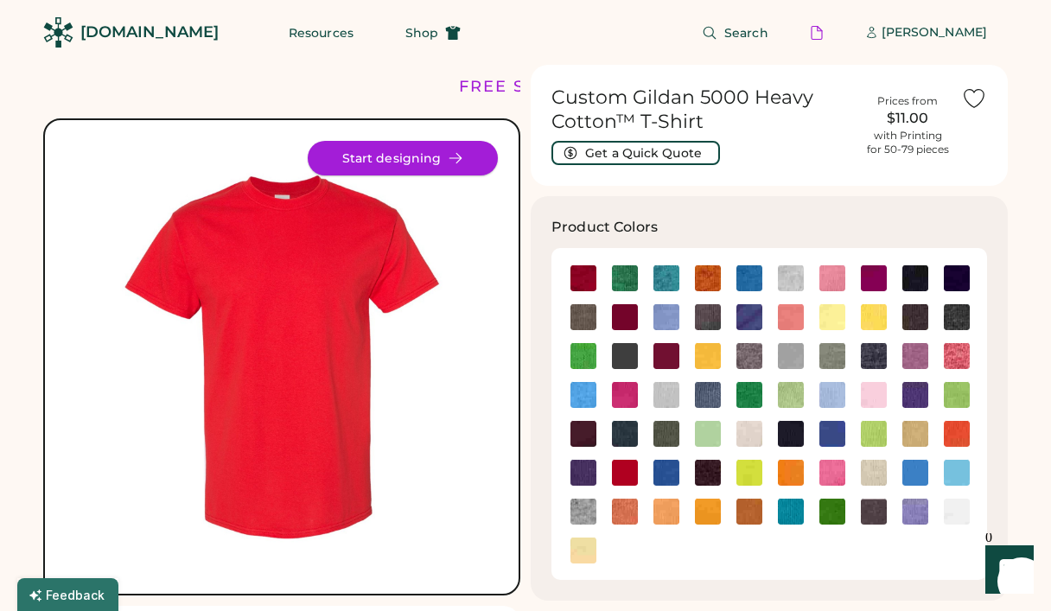
click at [448, 153] on icon at bounding box center [456, 158] width 16 height 16
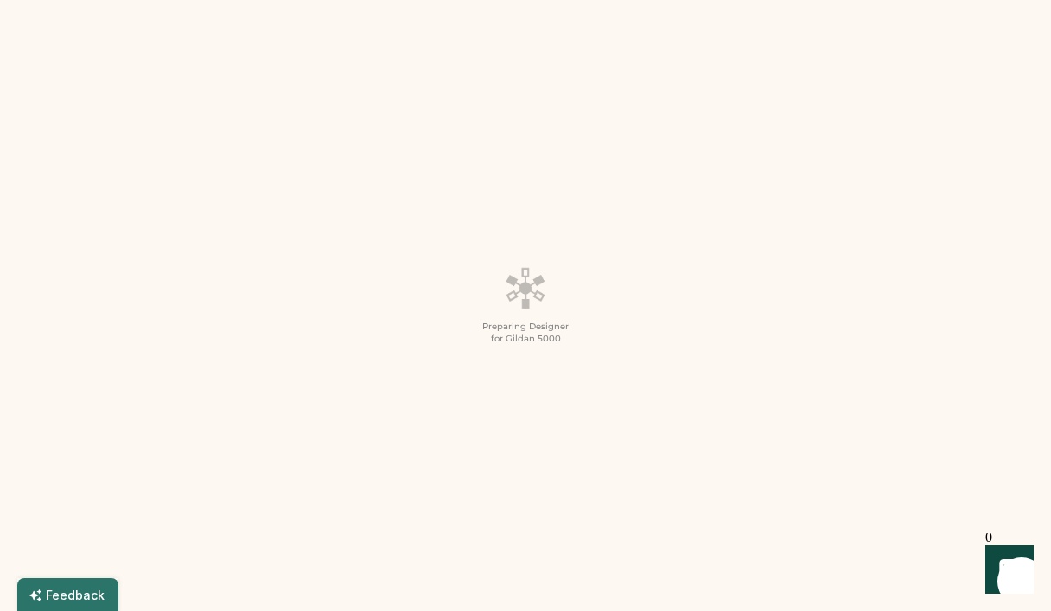
scroll to position [81, 0]
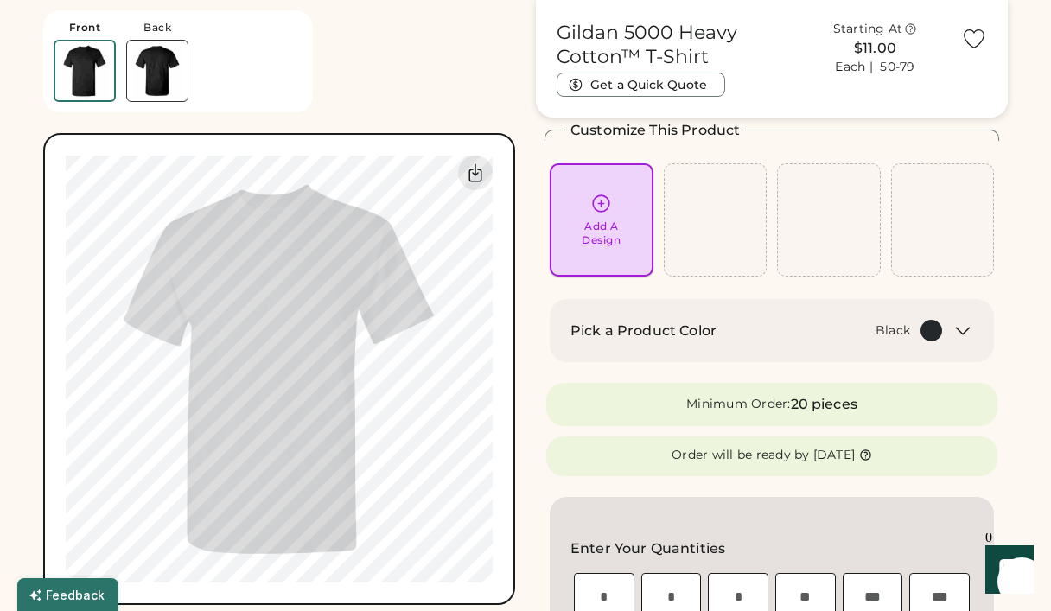
click at [614, 202] on div "Add A Design" at bounding box center [602, 220] width 80 height 54
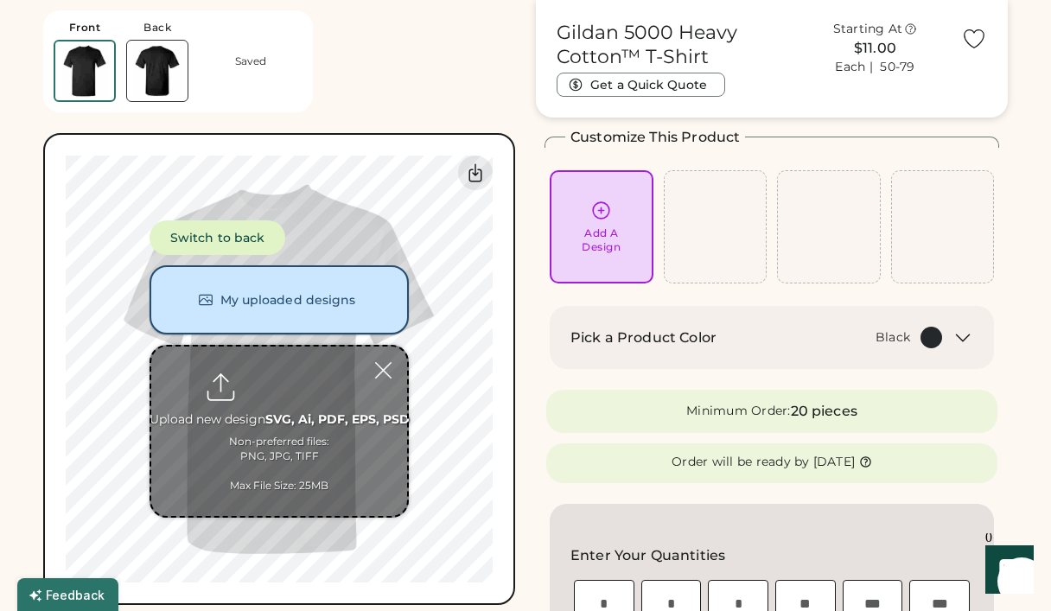
click at [289, 306] on button "My uploaded designs" at bounding box center [279, 299] width 259 height 69
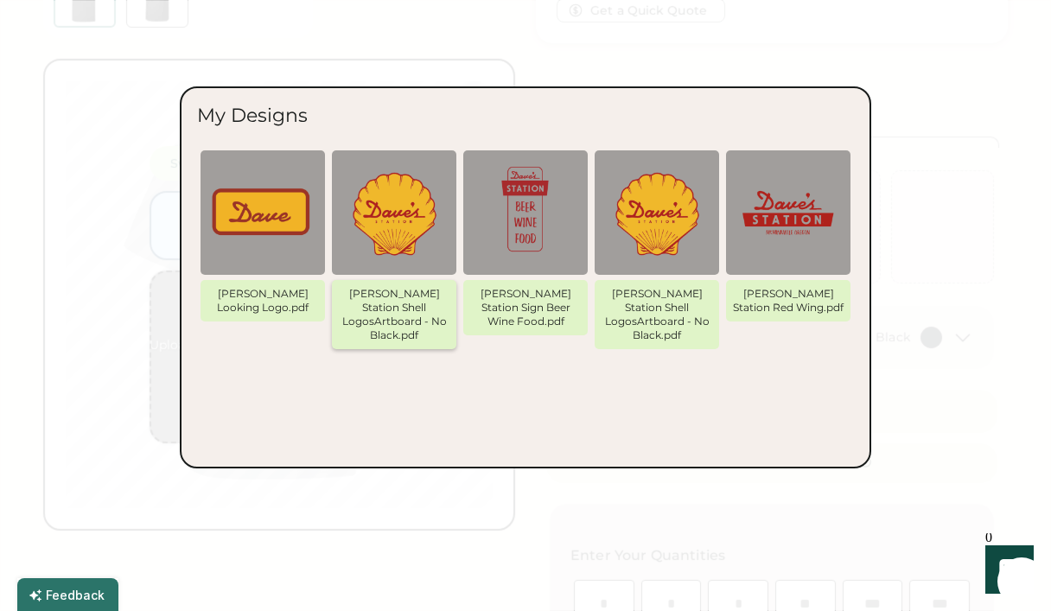
click at [393, 232] on img at bounding box center [394, 213] width 104 height 104
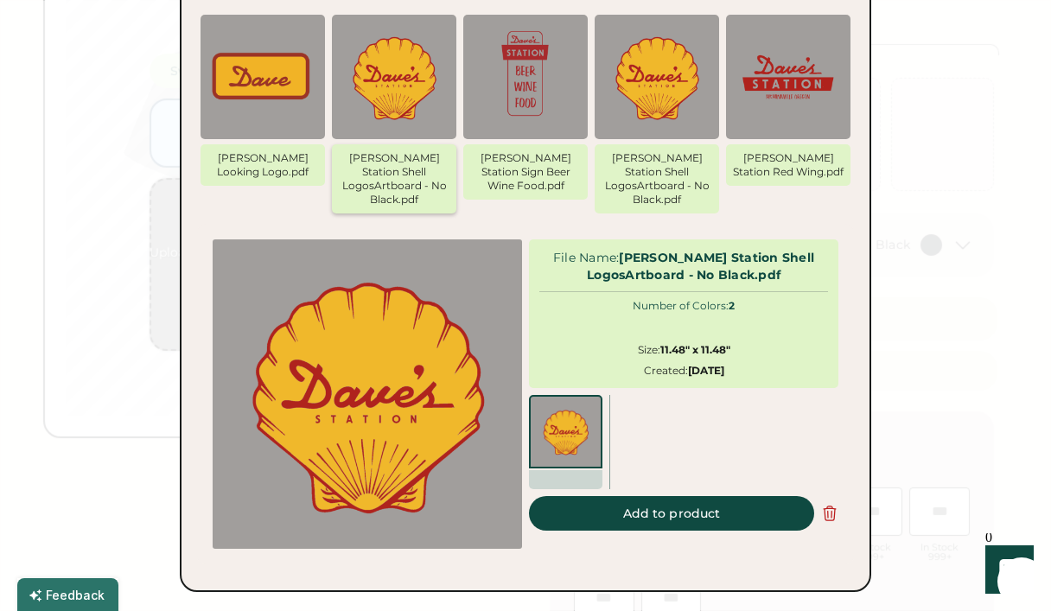
scroll to position [170, 0]
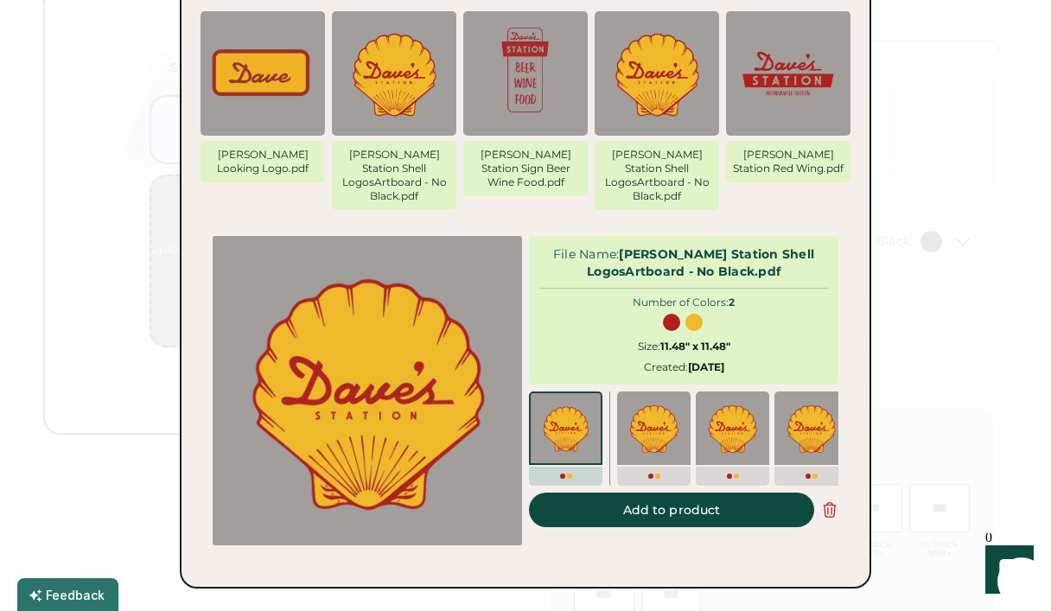
click at [617, 493] on button "Add to product" at bounding box center [671, 510] width 285 height 35
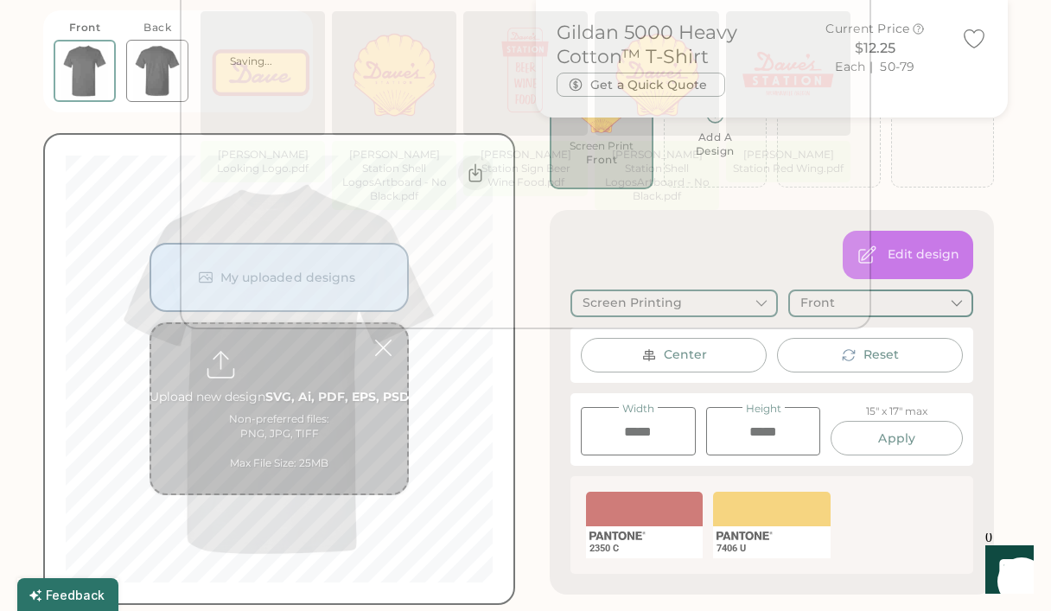
click at [694, 441] on body "Front Back Saving... Switch to back My uploaded designs Upload new design SVG, …" at bounding box center [525, 135] width 1051 height 611
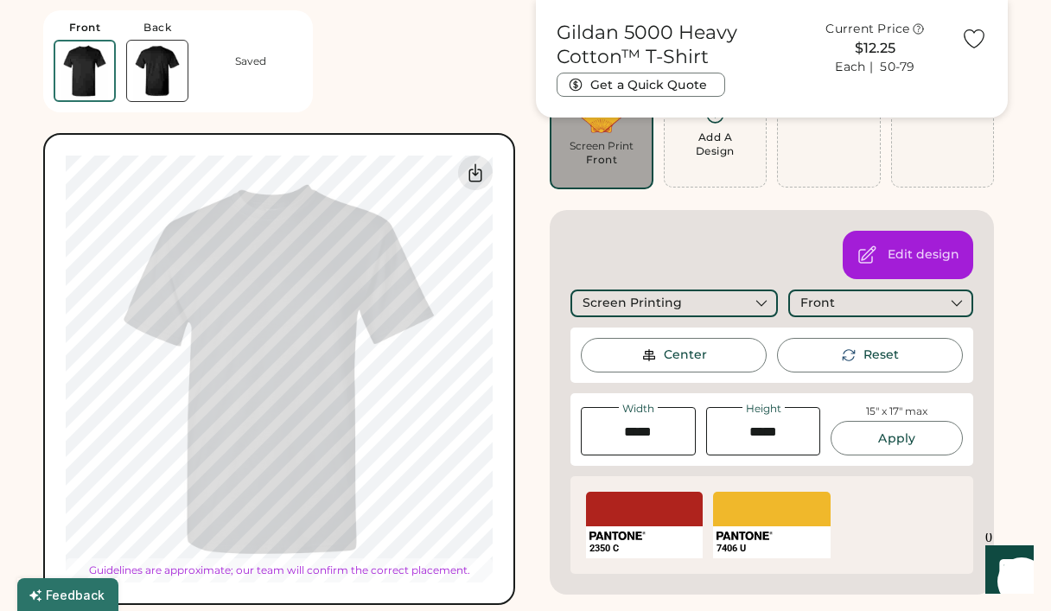
type input "****"
click at [545, 216] on div "Customize This Product Add A Design Screen Print Front Add A Design Edit design…" at bounding box center [772, 313] width 455 height 564
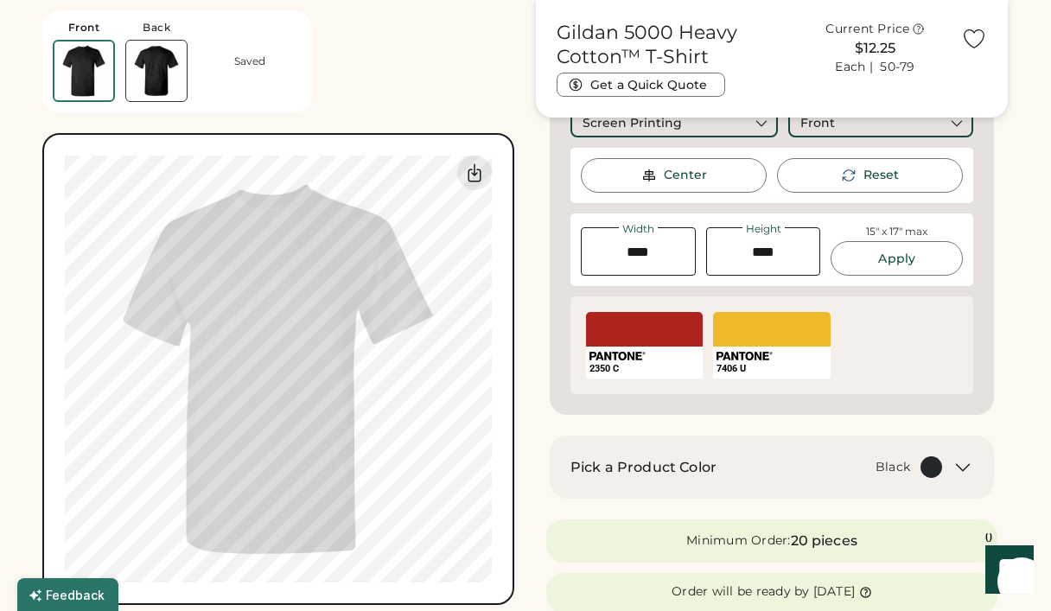
scroll to position [350, 0]
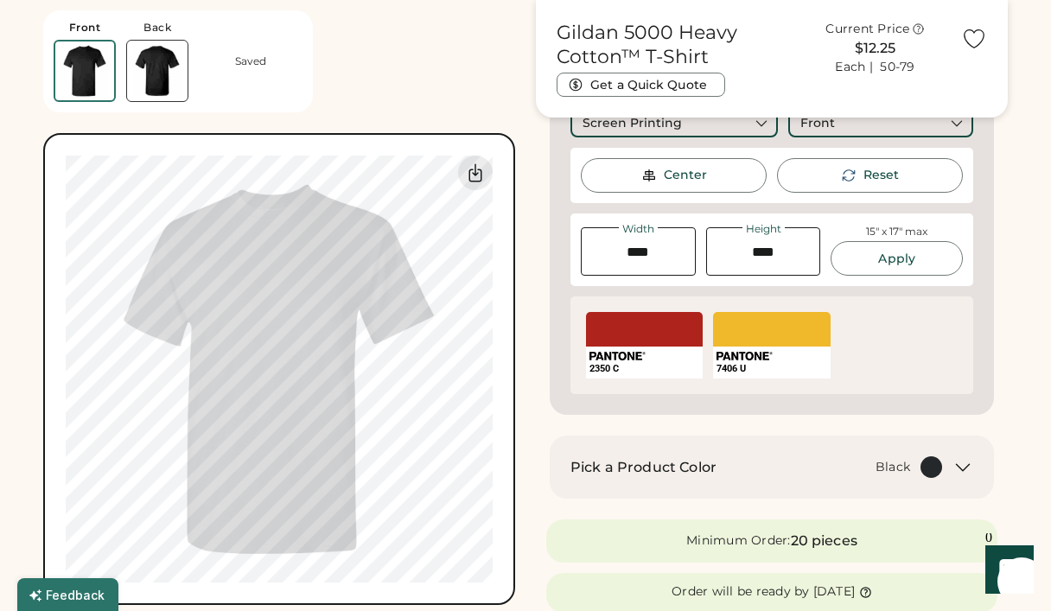
click at [956, 467] on icon at bounding box center [963, 467] width 21 height 21
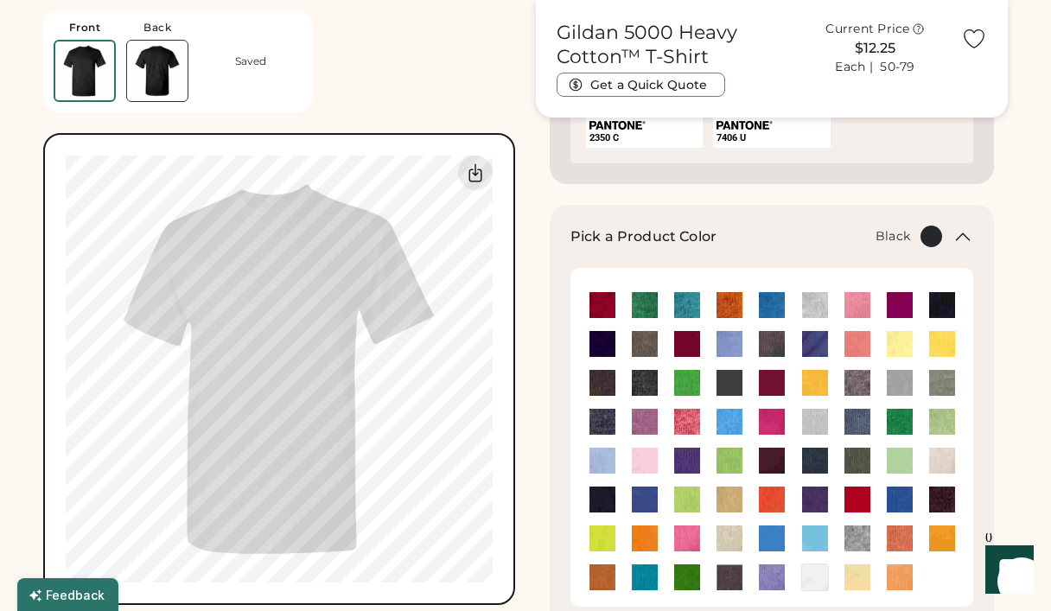
scroll to position [582, 0]
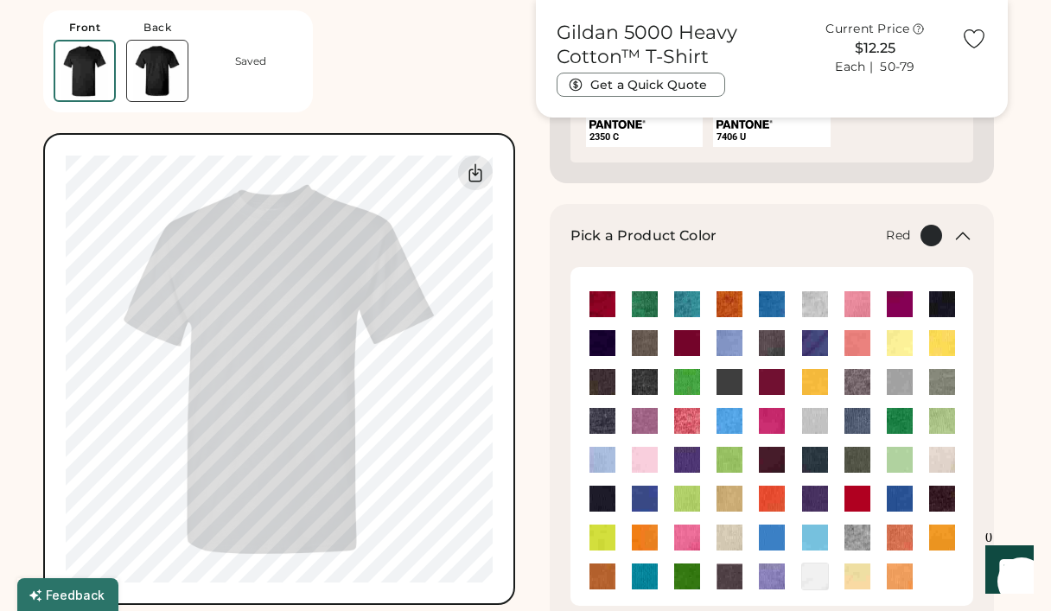
click at [858, 497] on img at bounding box center [858, 499] width 26 height 26
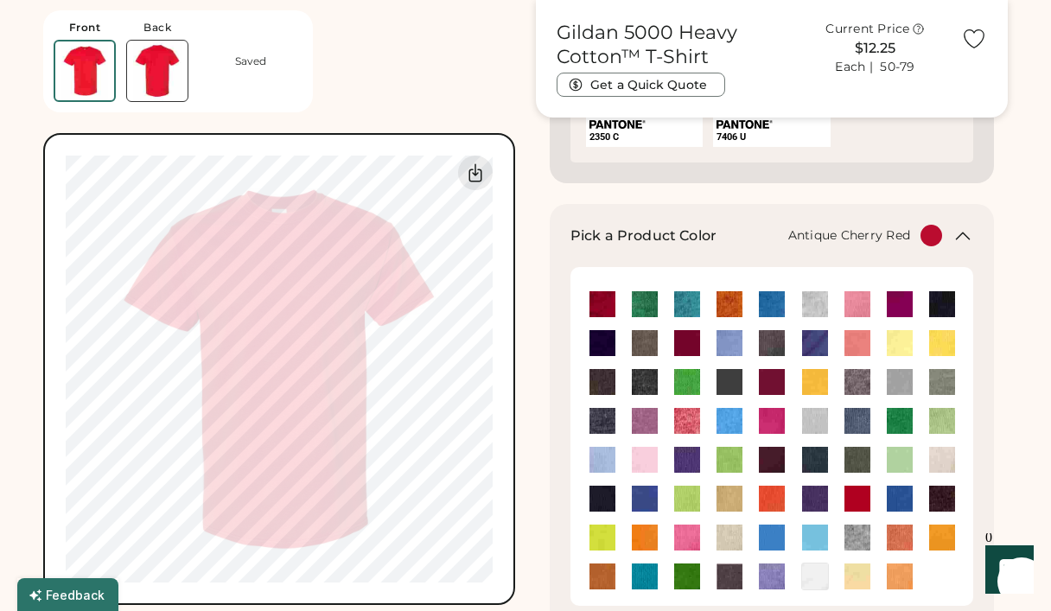
click at [608, 307] on img at bounding box center [603, 304] width 26 height 26
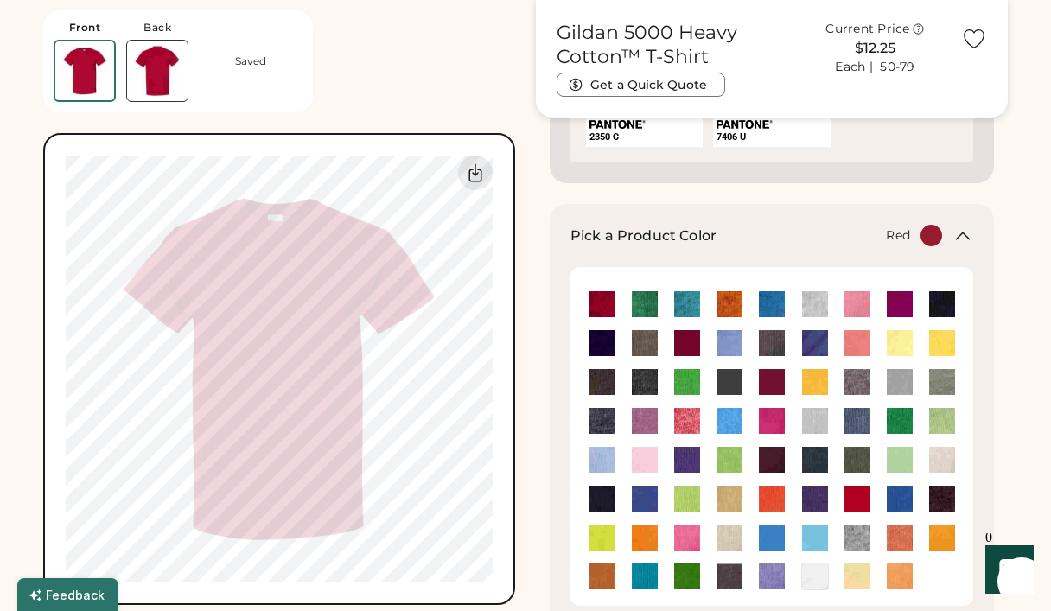
click at [859, 498] on img at bounding box center [858, 499] width 26 height 26
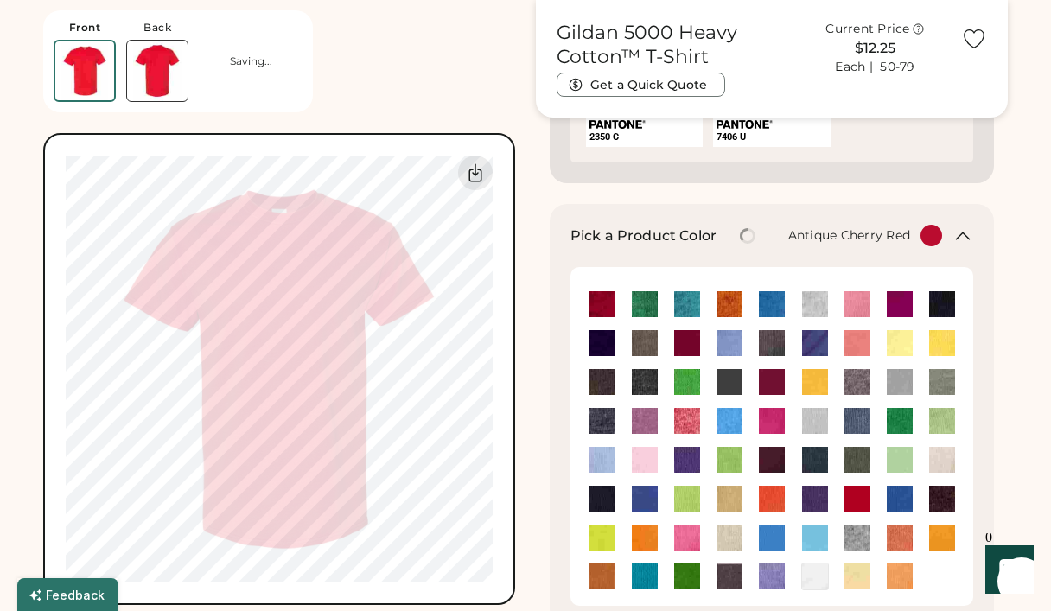
click at [603, 304] on img at bounding box center [603, 304] width 26 height 26
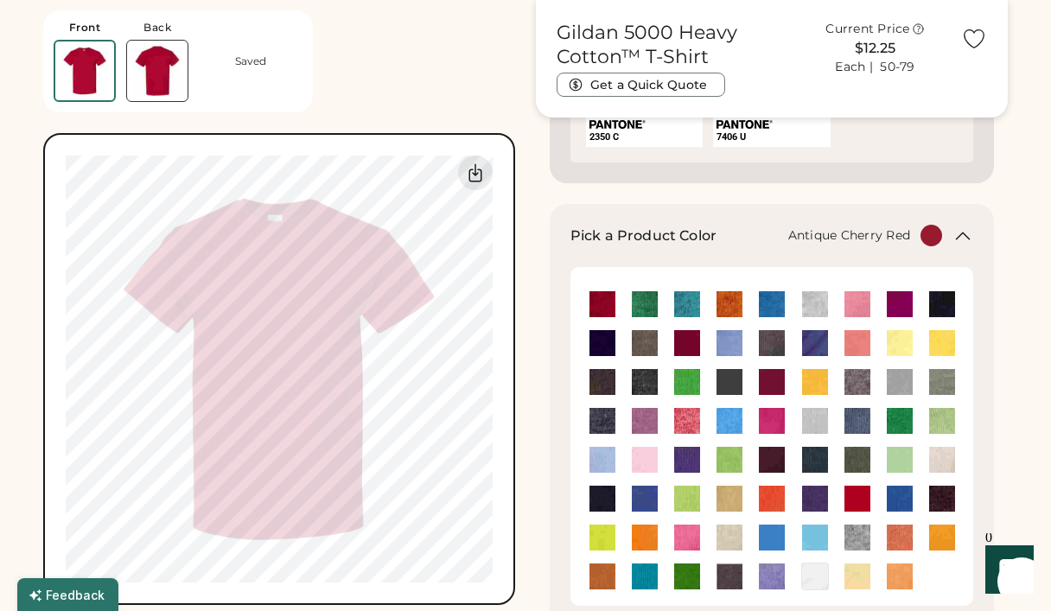
click at [861, 499] on img at bounding box center [858, 499] width 26 height 26
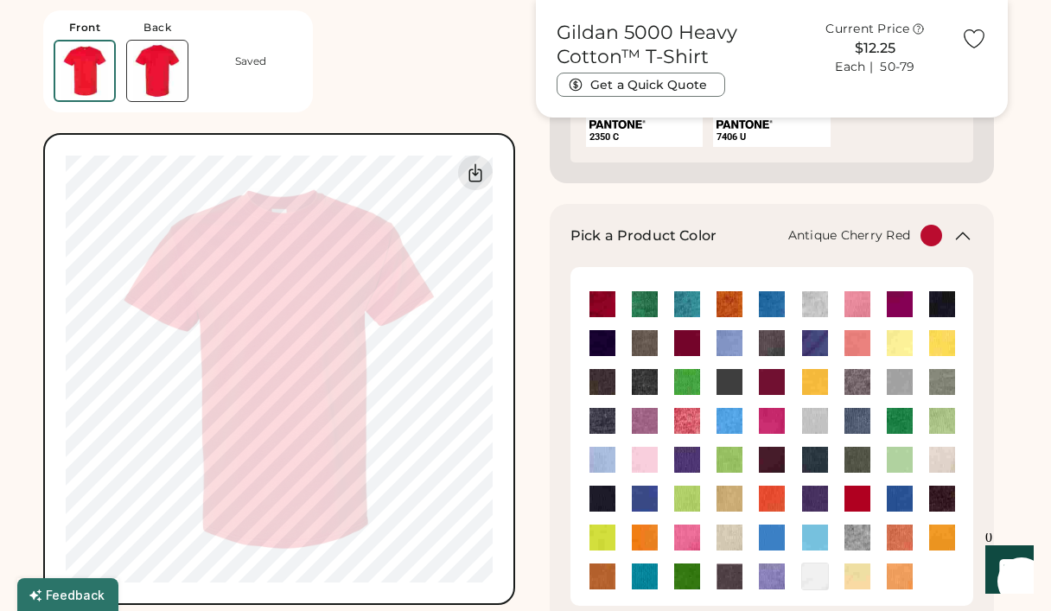
click at [597, 310] on img at bounding box center [603, 304] width 26 height 26
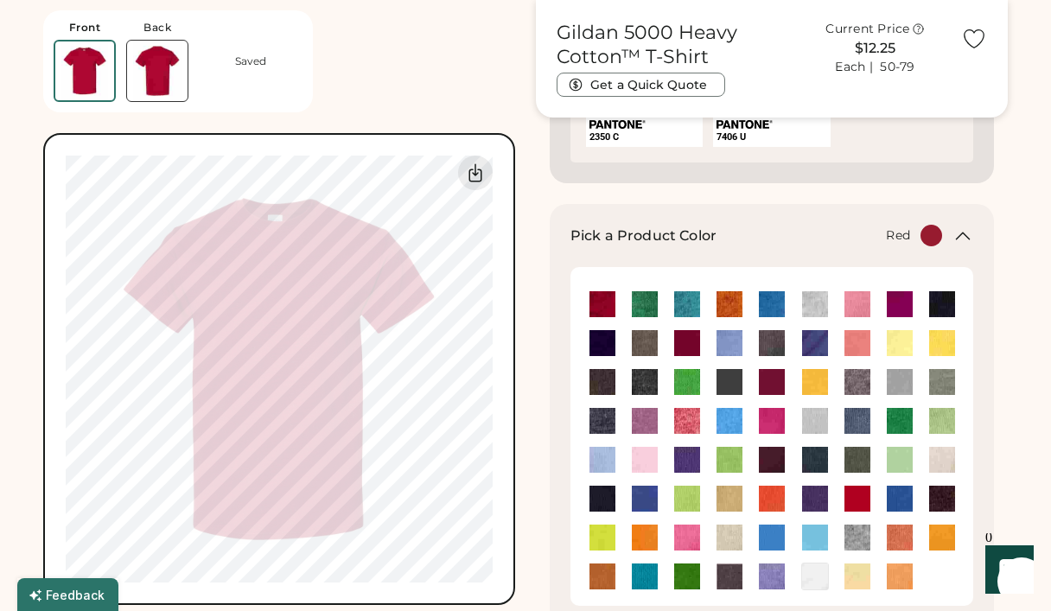
click at [865, 501] on img at bounding box center [858, 499] width 26 height 26
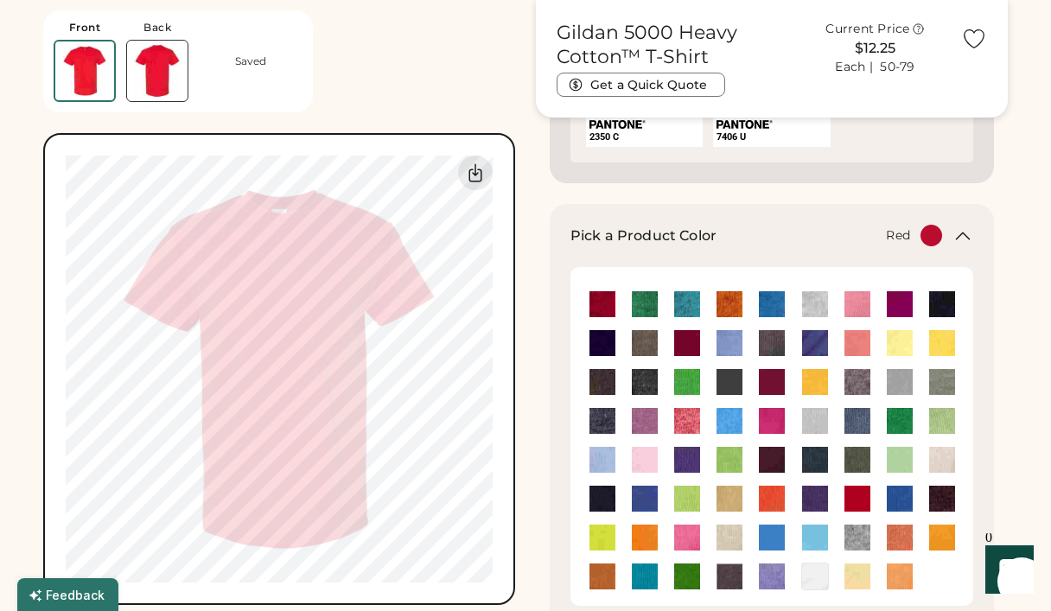
click at [368, 57] on div "Front Back Saved Switch to back My uploaded designs Upload new design SVG, Ai, …" at bounding box center [279, 302] width 472 height 605
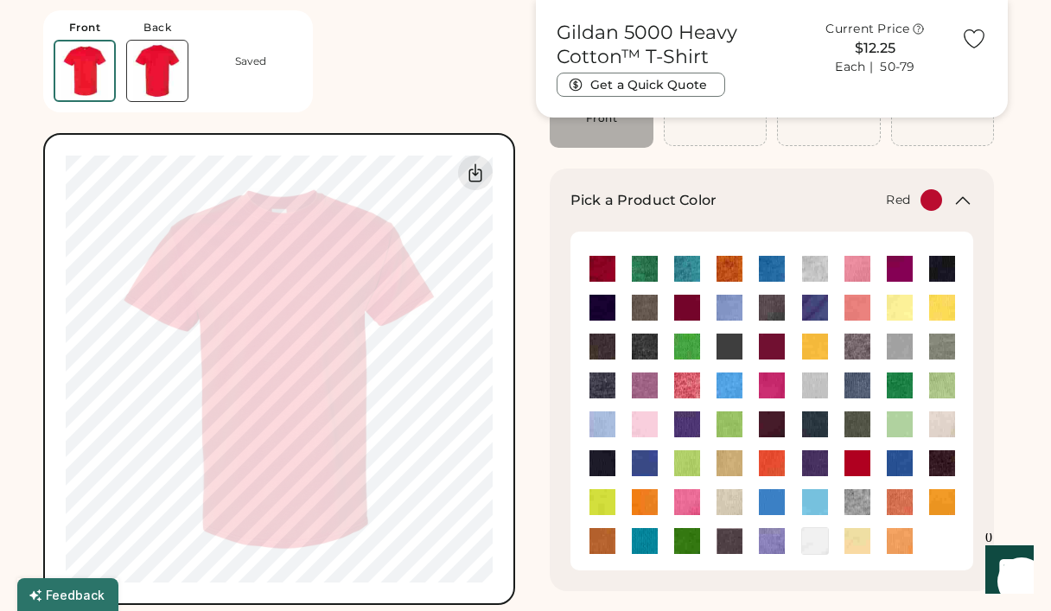
scroll to position [210, 0]
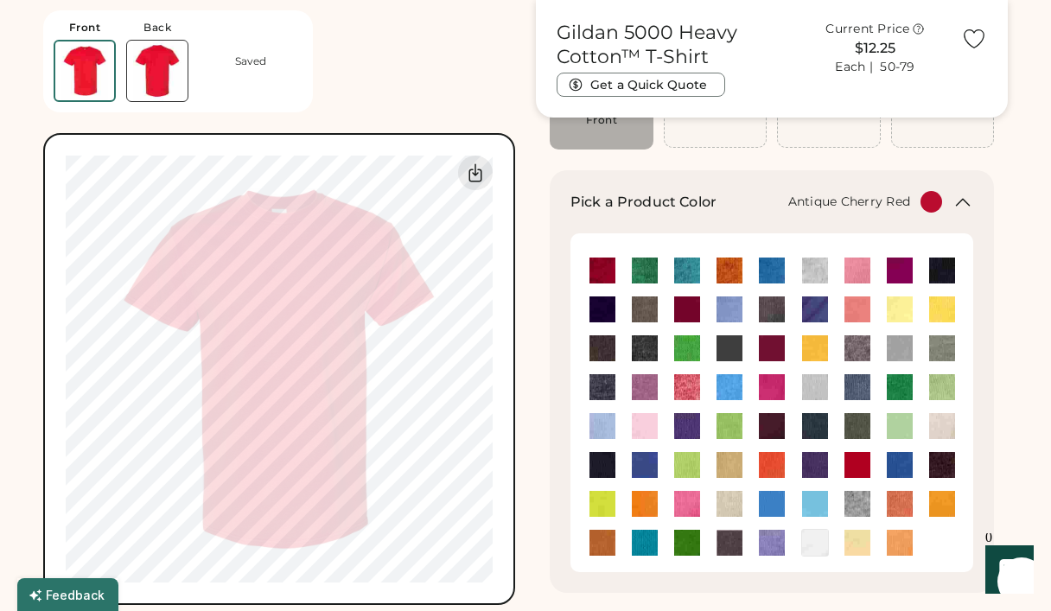
click at [607, 273] on img at bounding box center [603, 271] width 26 height 26
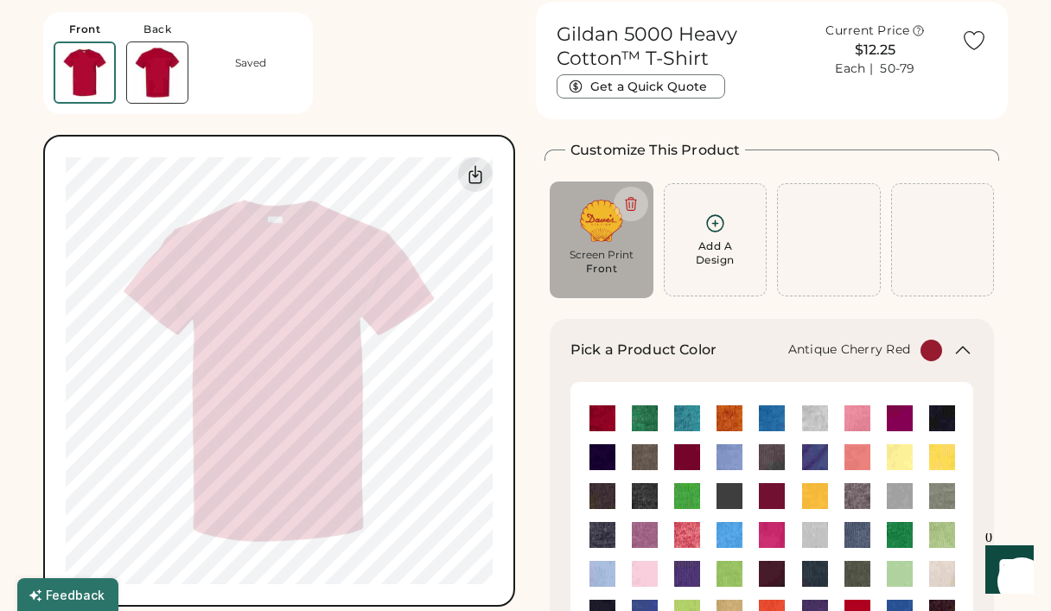
scroll to position [55, 0]
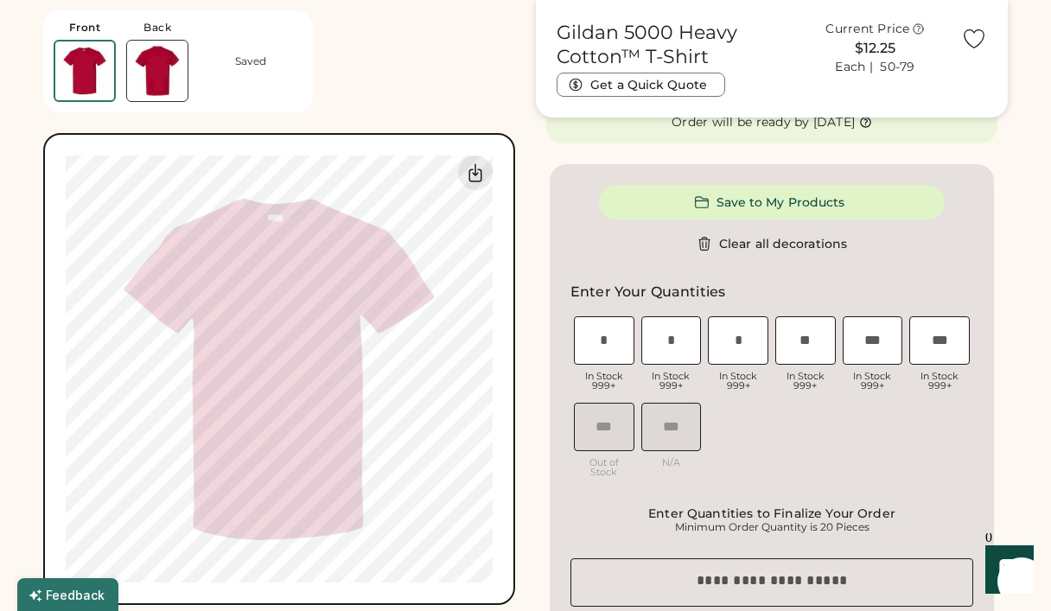
scroll to position [776, 0]
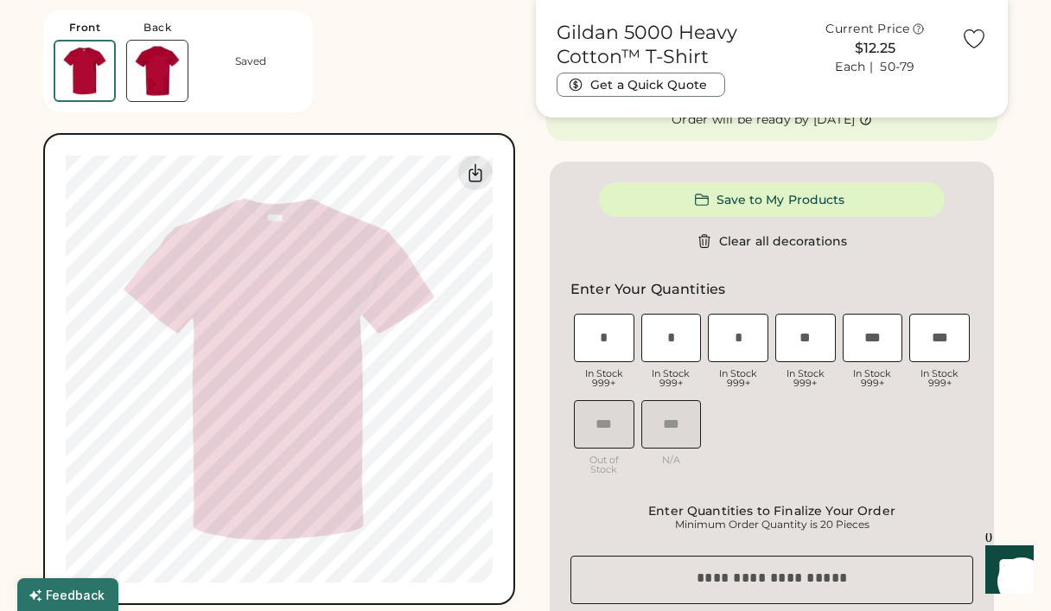
click at [678, 346] on input "input" at bounding box center [672, 338] width 61 height 48
type input "**"
click at [740, 338] on input "input" at bounding box center [738, 338] width 61 height 48
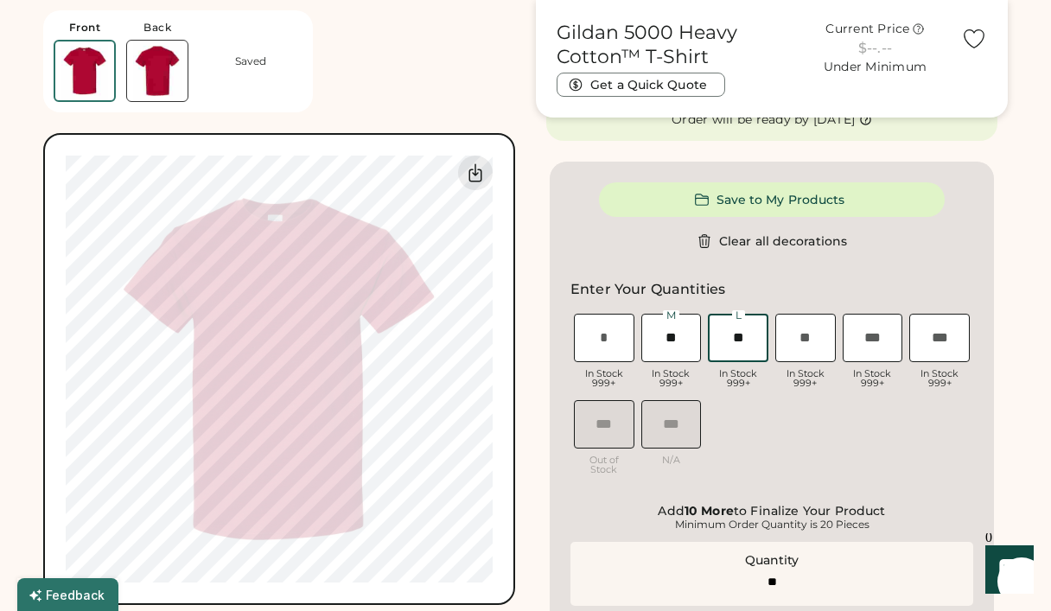
type input "**"
click at [815, 349] on input "input" at bounding box center [806, 338] width 61 height 48
type input "**"
type input "******"
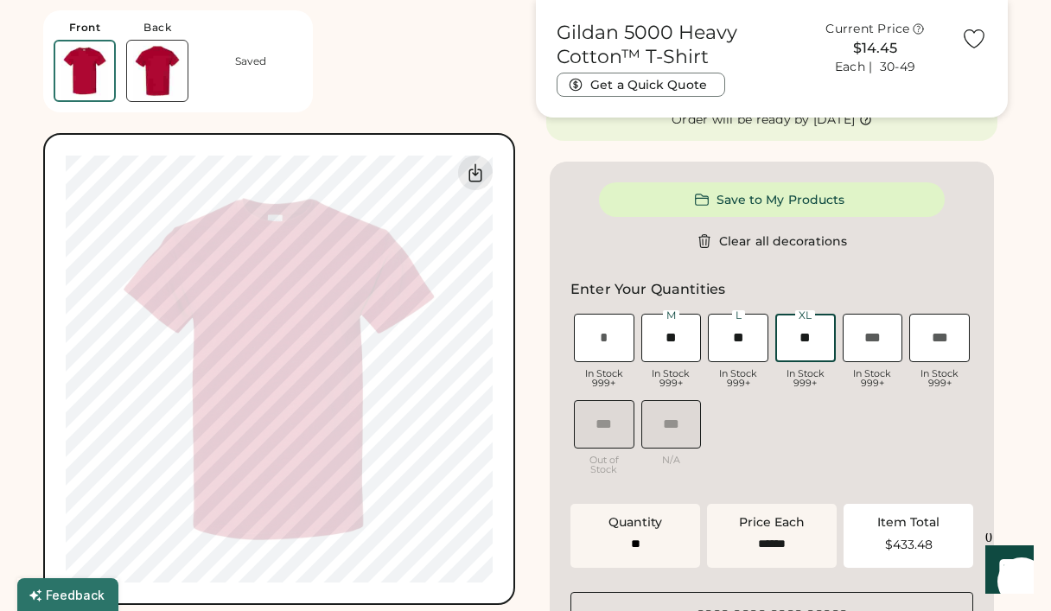
type input "**"
click at [616, 335] on input "input" at bounding box center [604, 338] width 61 height 48
type input "*"
type input "**"
type input "*"
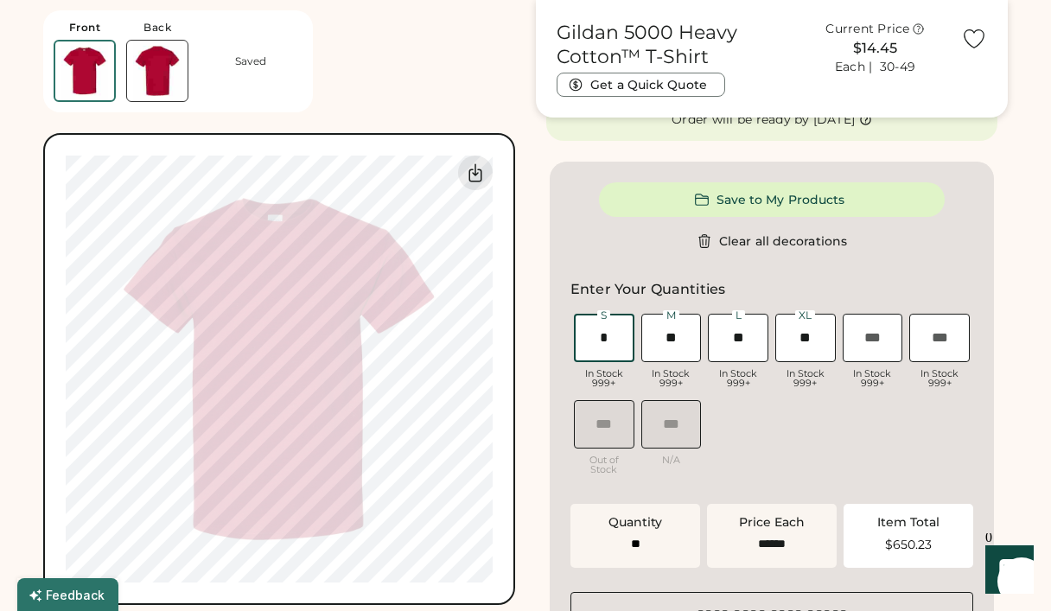
click at [864, 346] on input "input" at bounding box center [873, 338] width 61 height 48
type input "*"
click at [881, 437] on div "S In Stock 999+ M In Stock 999+ L In Stock 999+ XL In Stock 999+ 2XL In Stock 9…" at bounding box center [772, 396] width 403 height 173
type input "**"
type input "******"
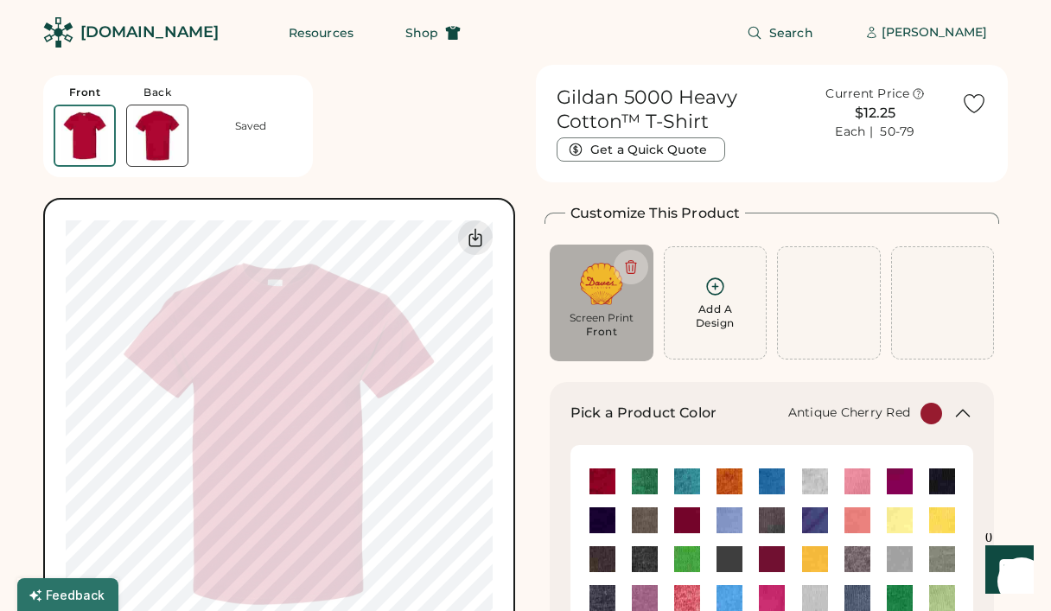
scroll to position [0, 0]
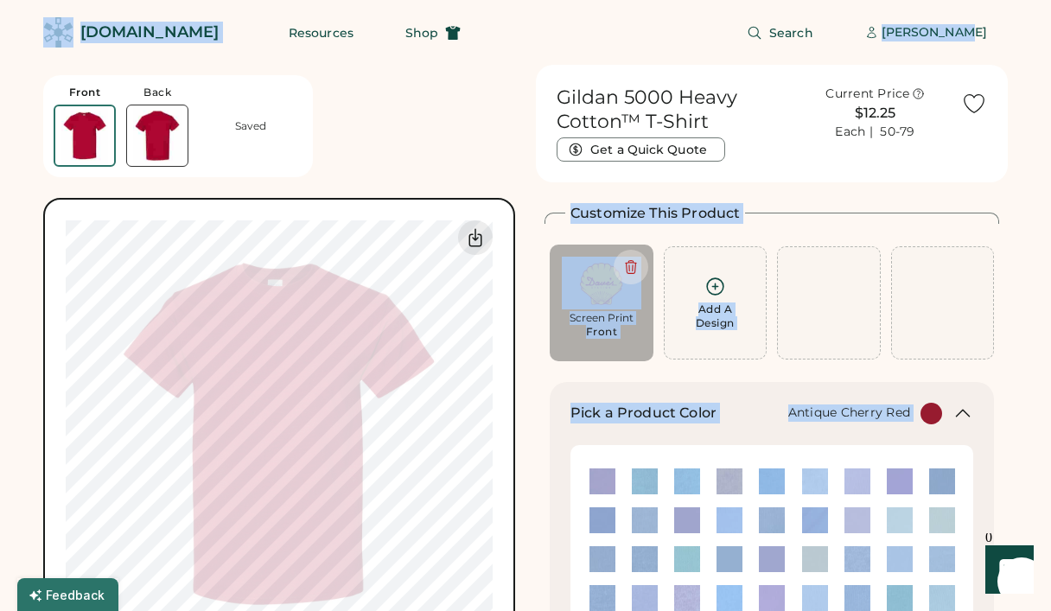
drag, startPoint x: 906, startPoint y: 149, endPoint x: 910, endPoint y: 746, distance: 597.4
click at [910, 610] on html "Front Back Saved Switch to back My uploaded designs Upload new design SVG, Ai, …" at bounding box center [525, 305] width 1051 height 611
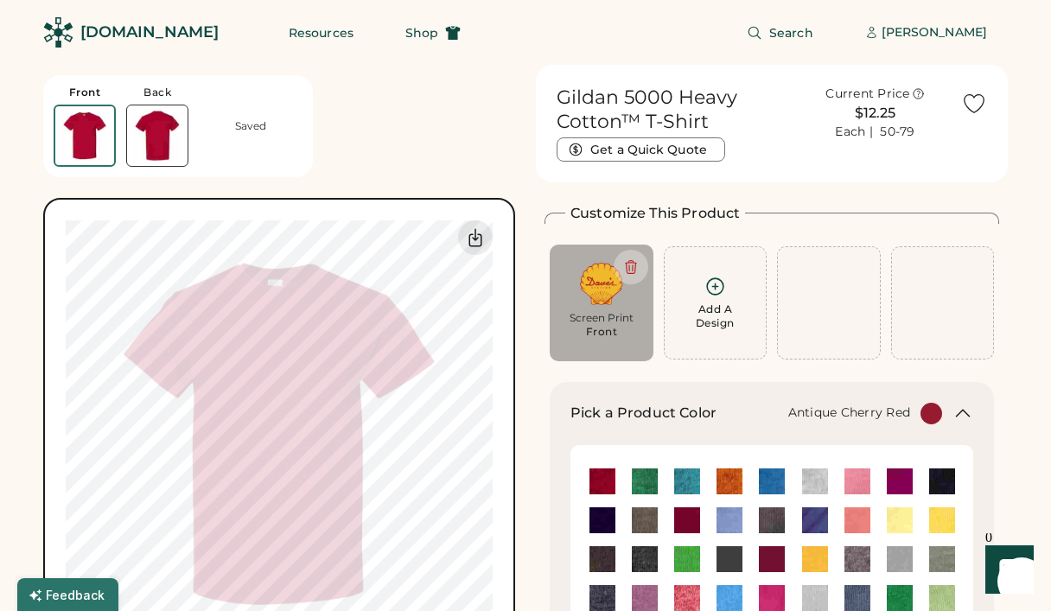
scroll to position [0, 0]
click at [959, 39] on div "[PERSON_NAME]" at bounding box center [934, 32] width 105 height 17
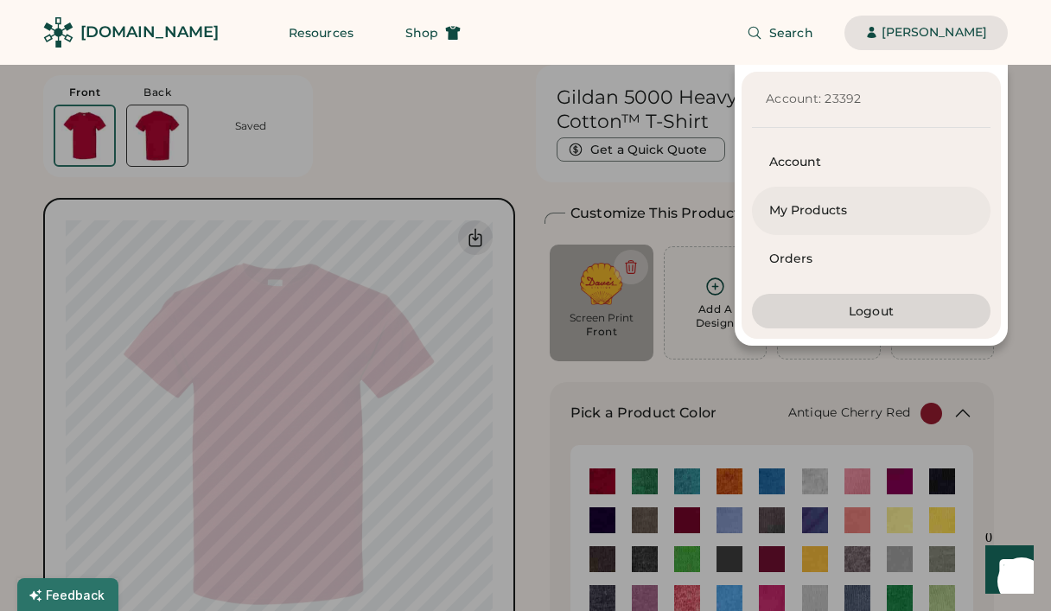
click at [807, 207] on div "My Products" at bounding box center [871, 210] width 204 height 17
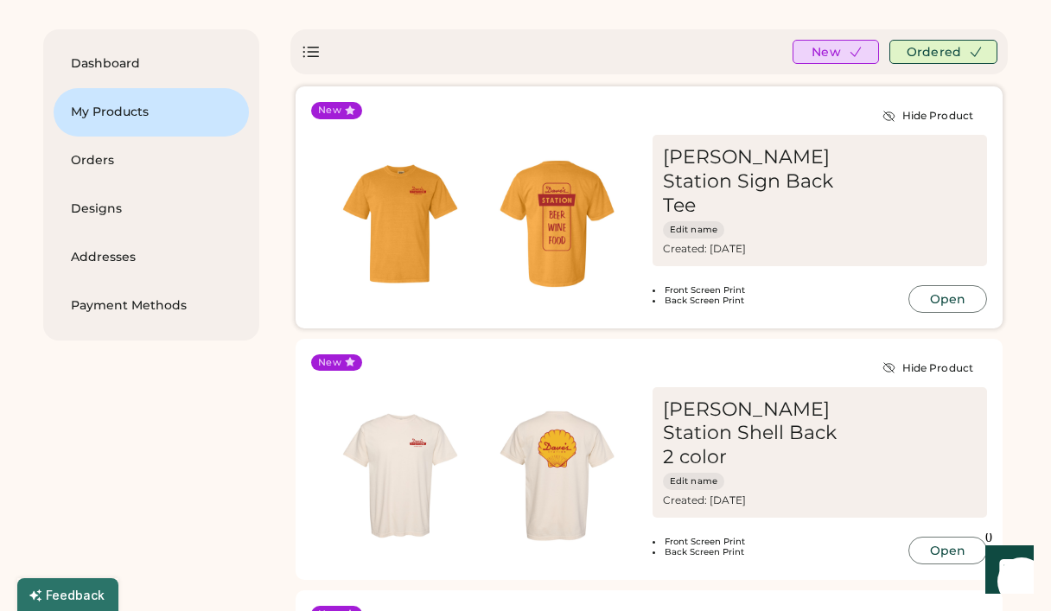
scroll to position [67, 0]
click at [806, 256] on div "[PERSON_NAME] Station Sign Back Tee Edit name Created: [DATE] Most Recent Order…" at bounding box center [820, 224] width 335 height 178
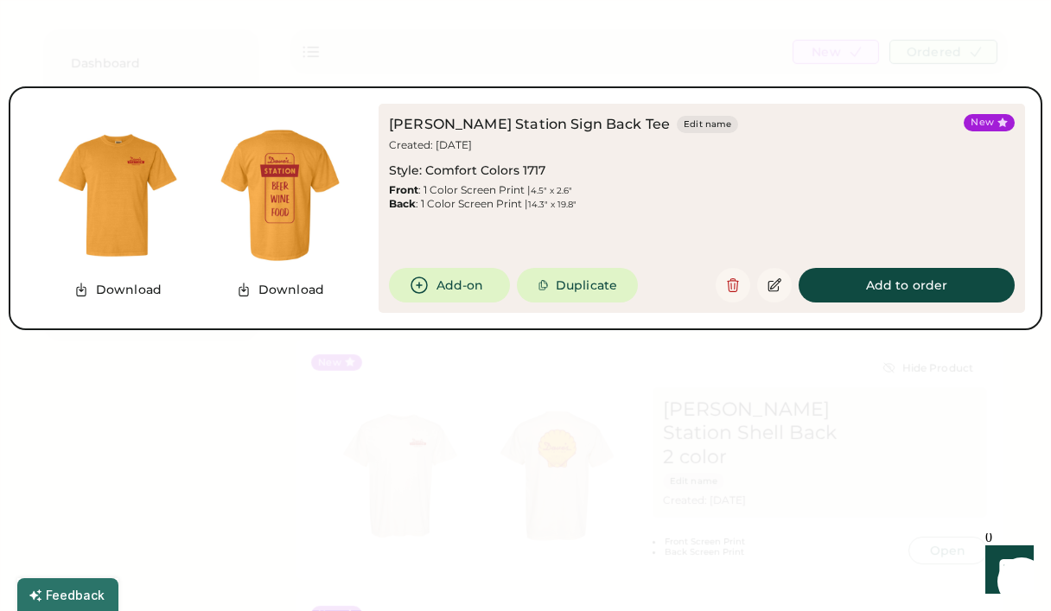
click at [865, 281] on button "Add to order" at bounding box center [907, 285] width 216 height 35
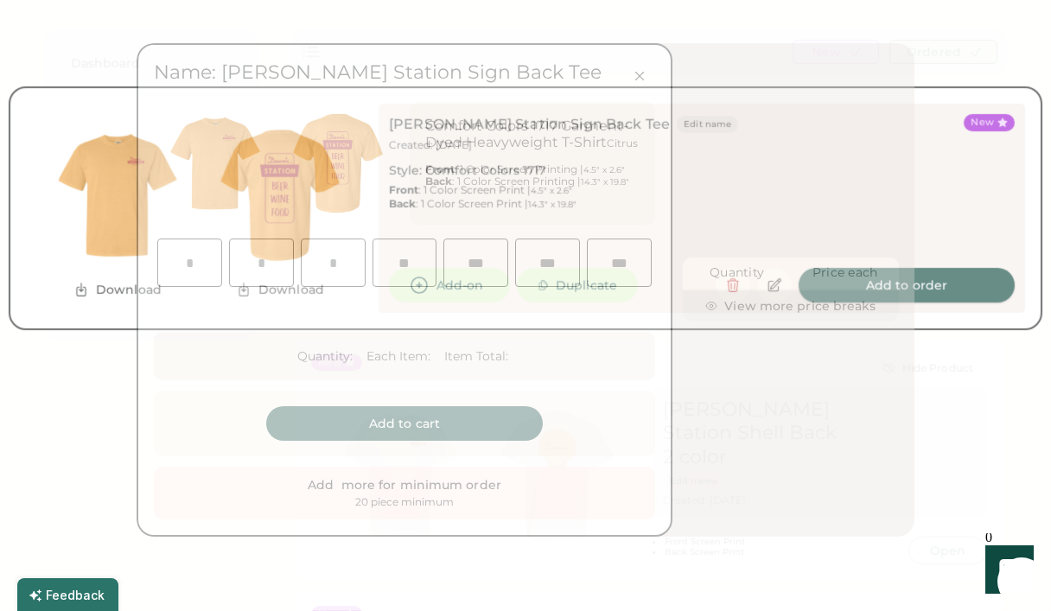
type input "*"
type input "**"
type input "*"
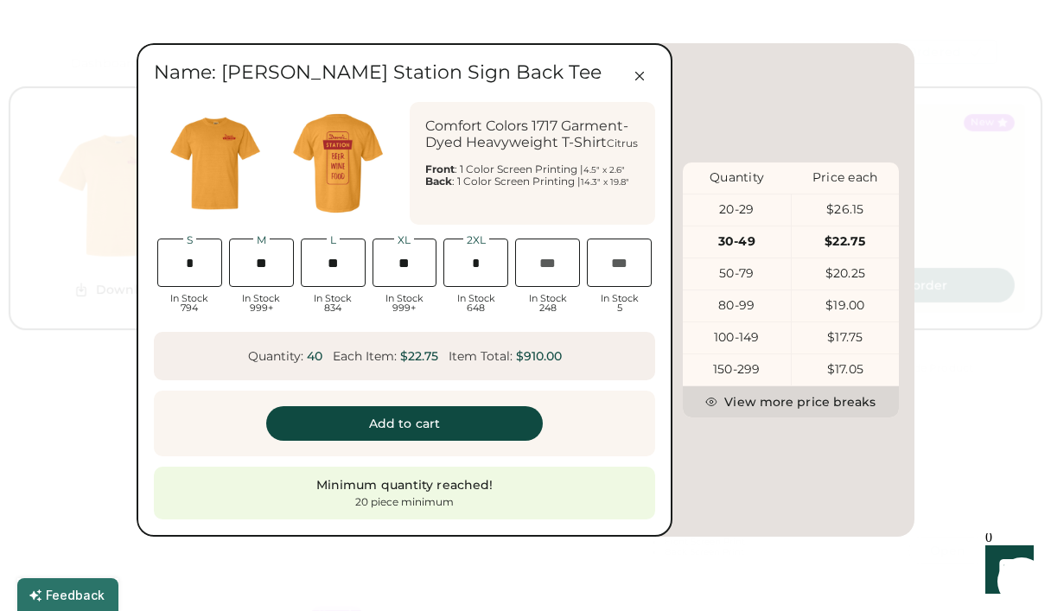
drag, startPoint x: 347, startPoint y: 266, endPoint x: 316, endPoint y: 265, distance: 31.2
click at [316, 265] on input "input" at bounding box center [333, 263] width 65 height 48
type input "**"
click at [645, 79] on icon at bounding box center [640, 76] width 16 height 16
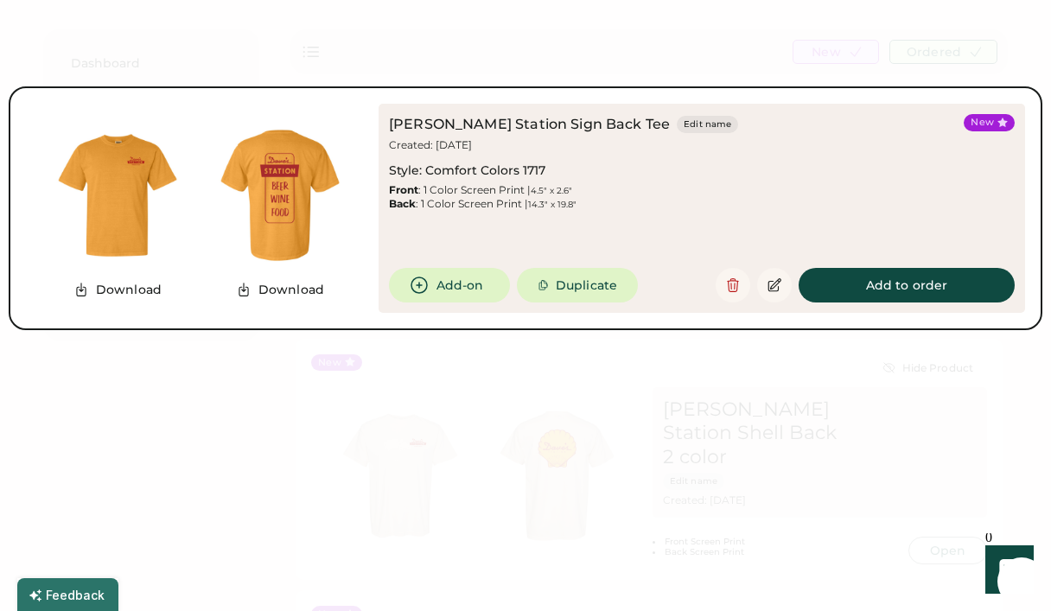
click at [903, 67] on div at bounding box center [525, 305] width 1051 height 611
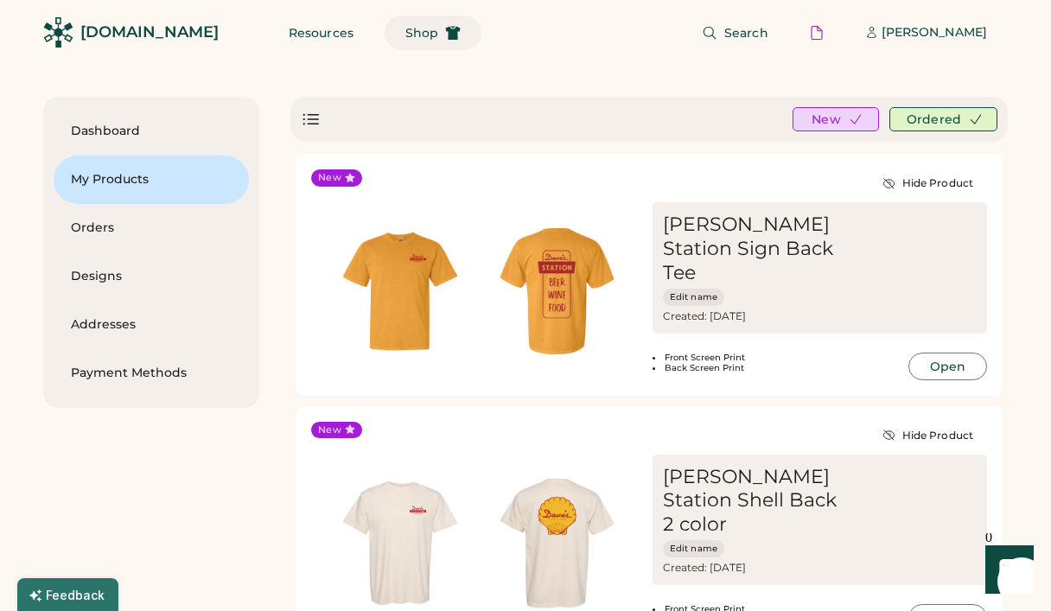
click at [405, 30] on span "Shop" at bounding box center [421, 33] width 33 height 12
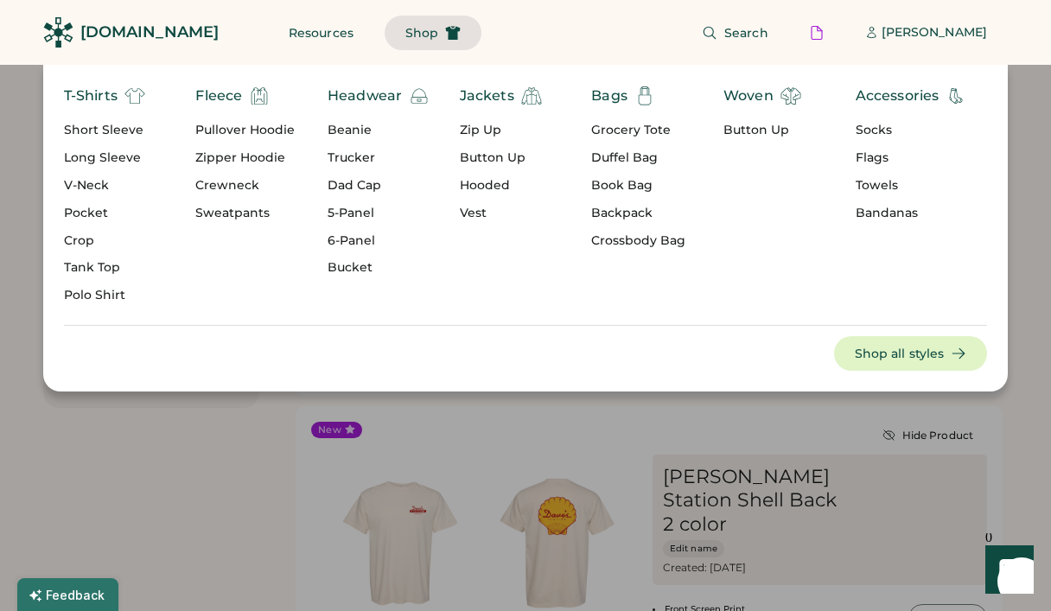
click at [94, 97] on div "T-Shirts" at bounding box center [91, 96] width 54 height 21
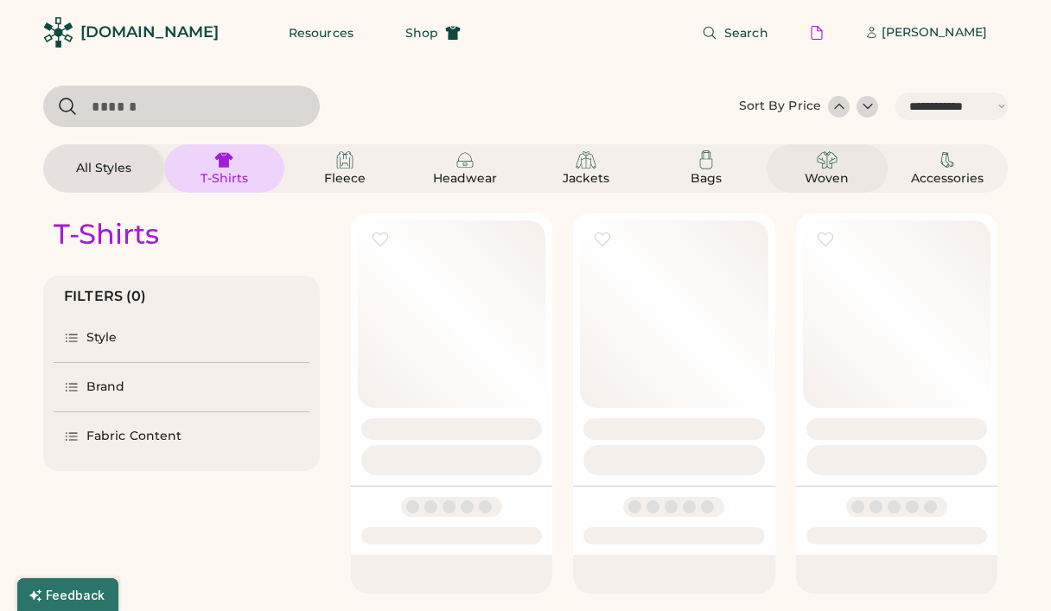
select select "*****"
select select "*"
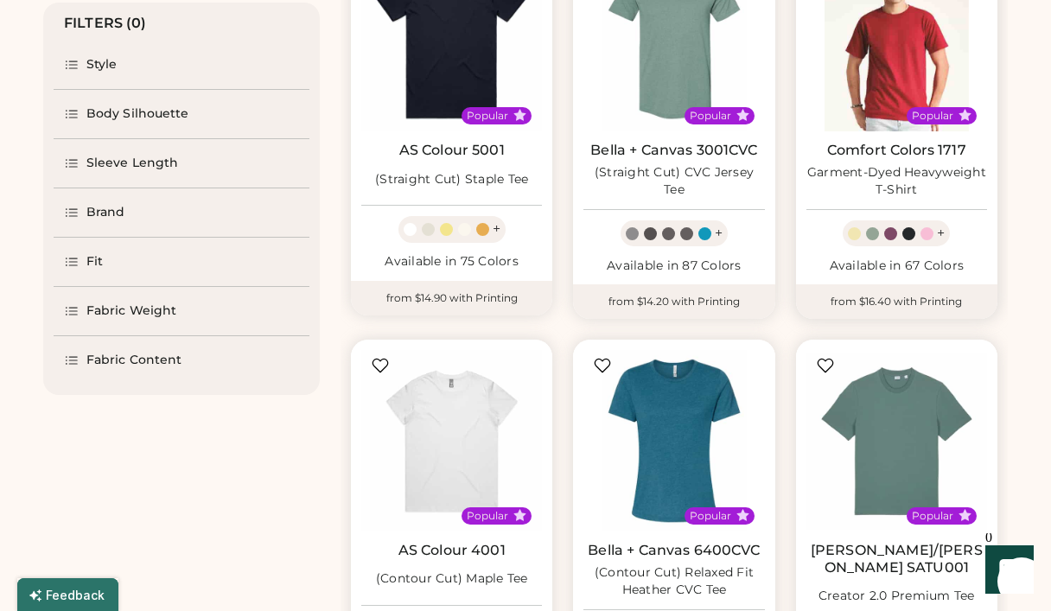
select select "*****"
select select "*"
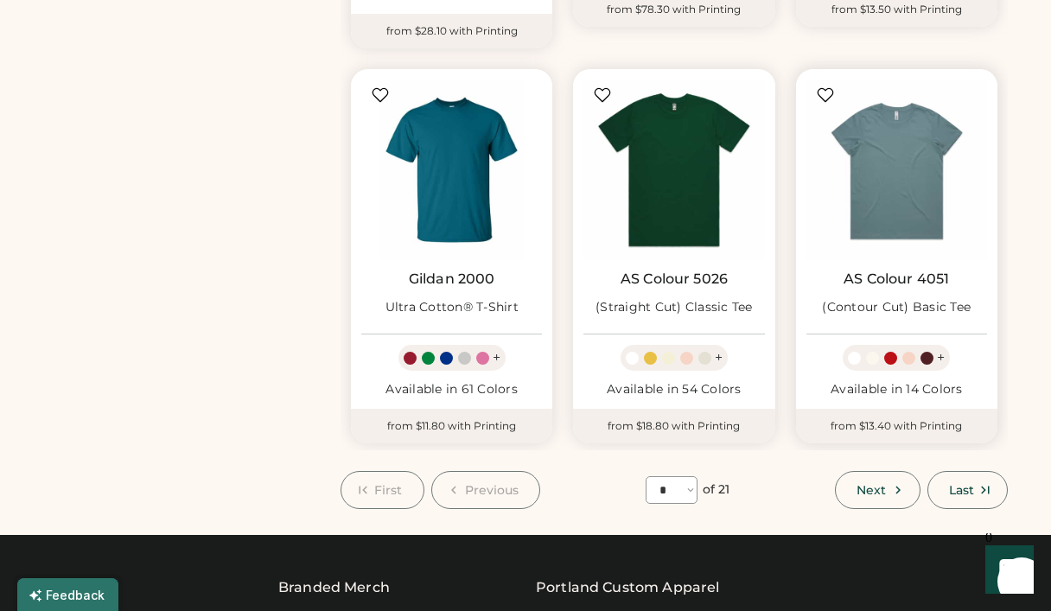
scroll to position [1376, 0]
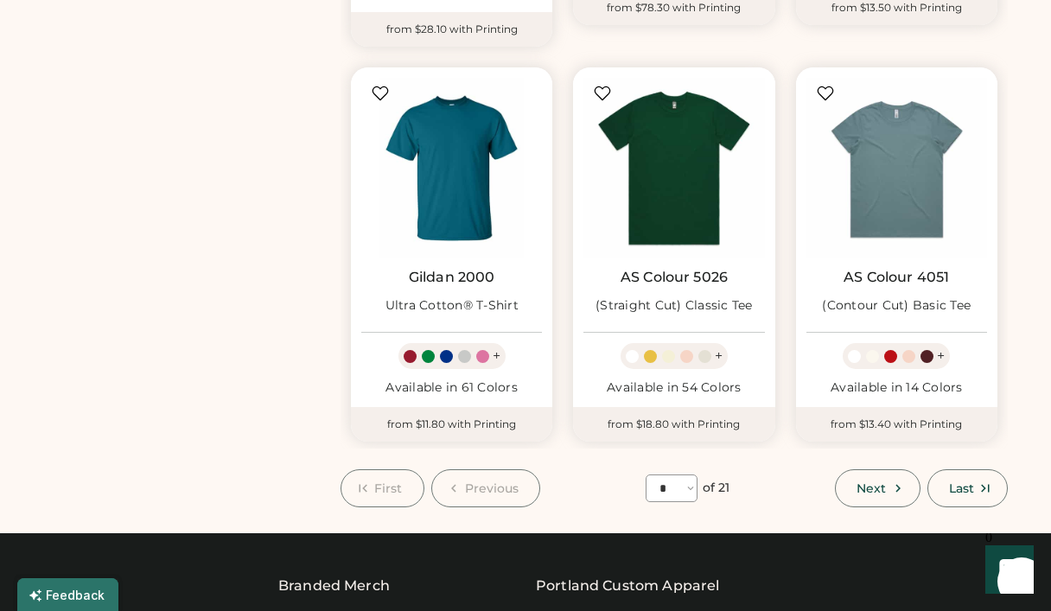
click at [879, 482] on span "Next" at bounding box center [871, 488] width 29 height 12
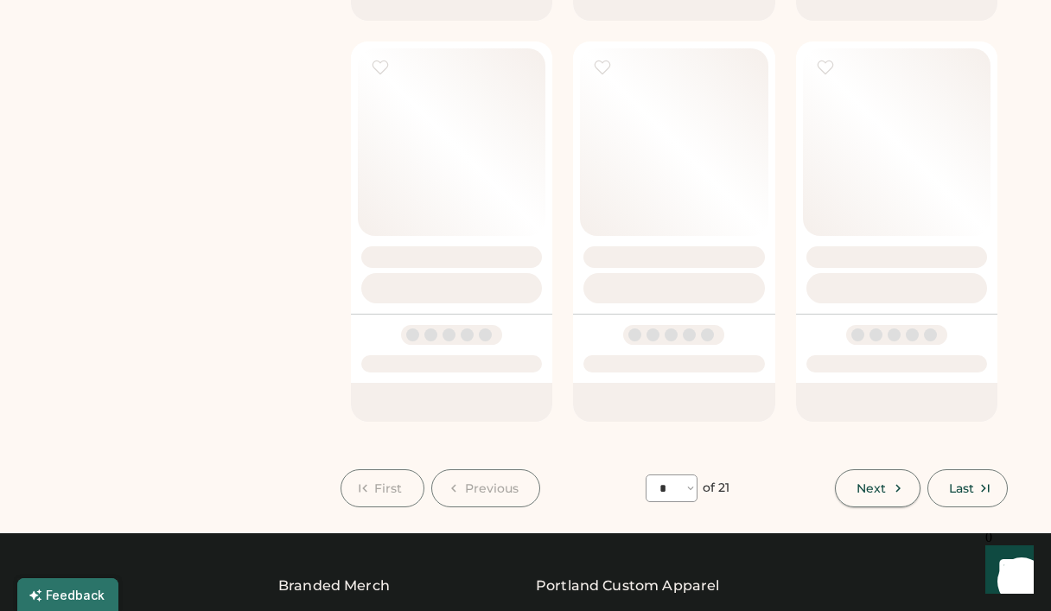
select select "*"
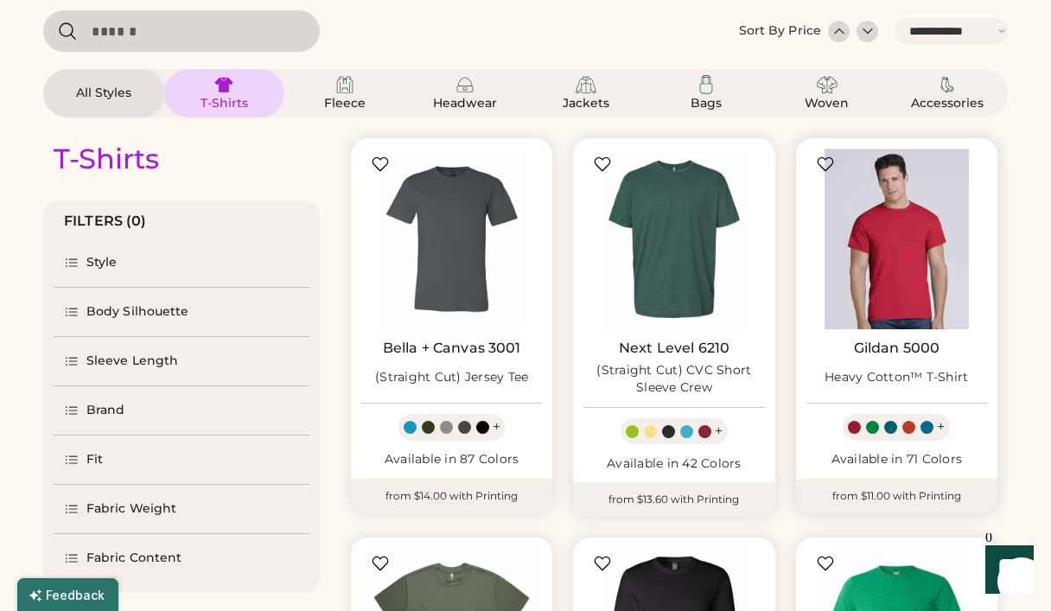
click at [908, 270] on img at bounding box center [897, 239] width 181 height 181
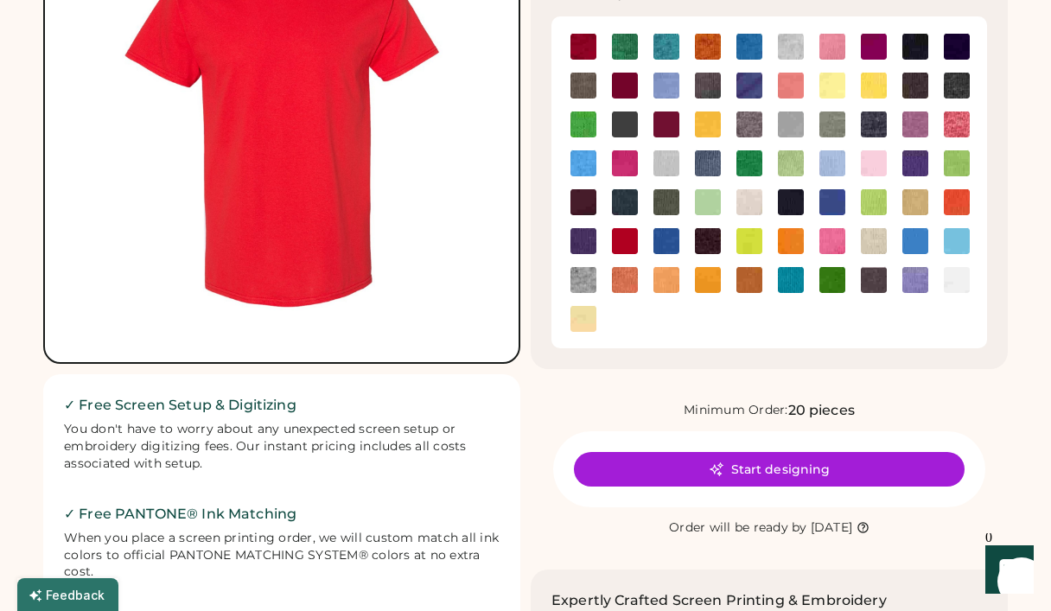
scroll to position [209, 0]
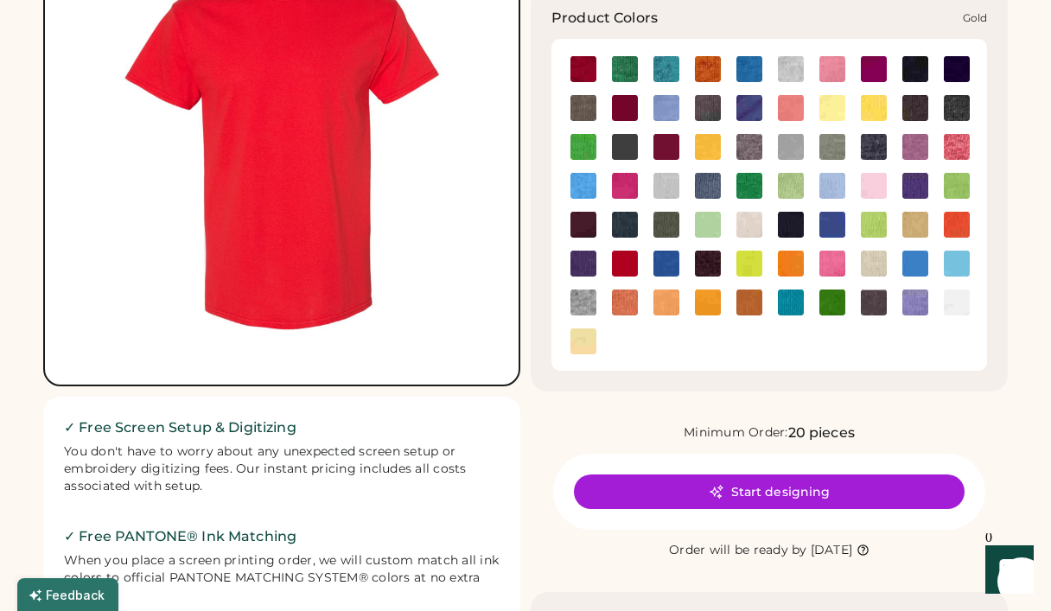
click at [705, 142] on img at bounding box center [708, 147] width 26 height 26
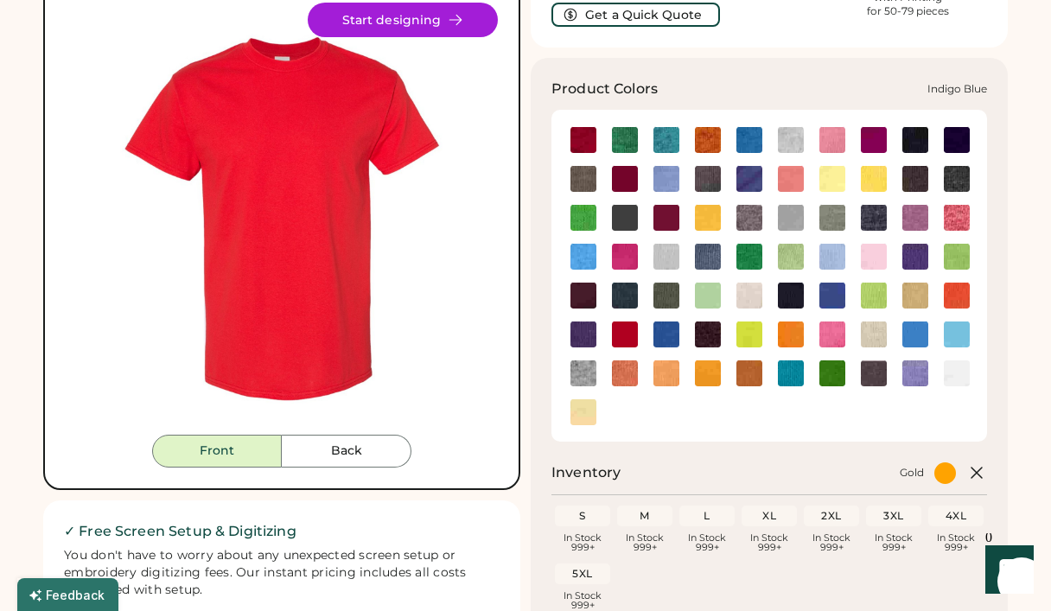
scroll to position [138, 0]
click at [421, 16] on button "Start designing" at bounding box center [403, 20] width 190 height 35
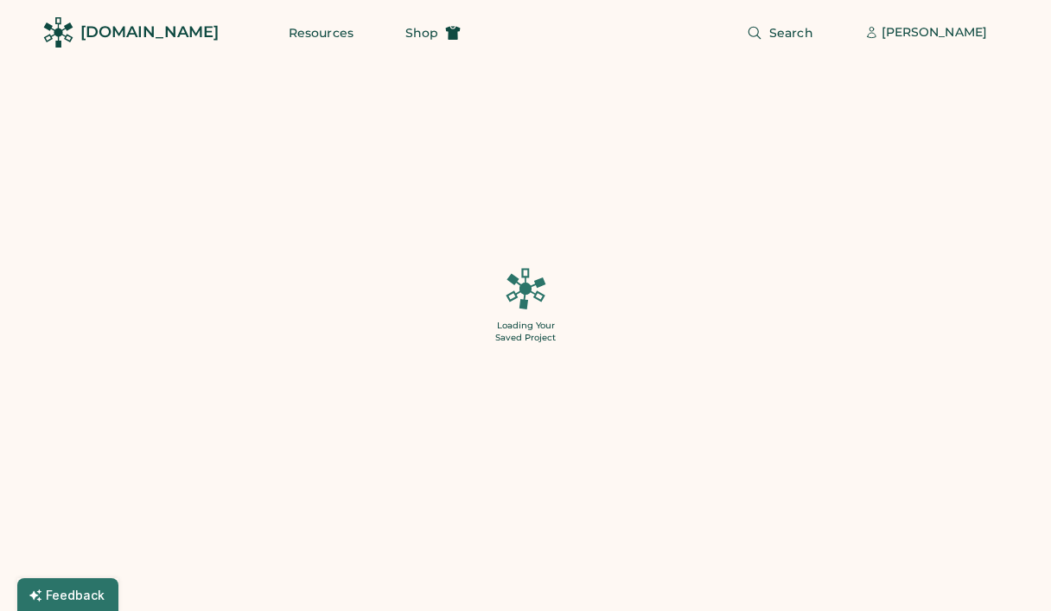
type input "*"
type input "**"
type input "*"
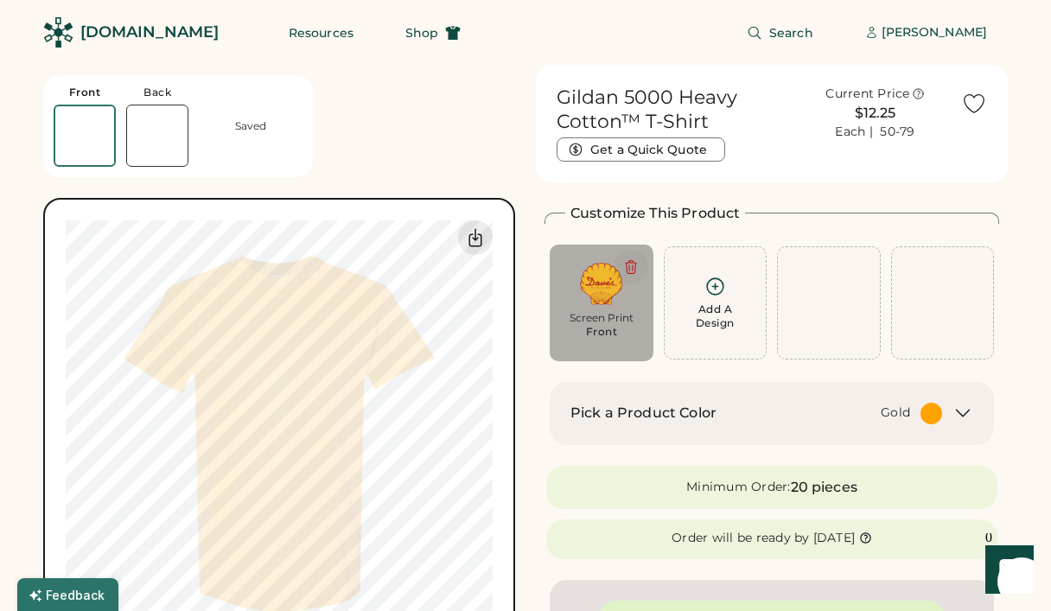
click at [635, 265] on icon at bounding box center [631, 267] width 16 height 16
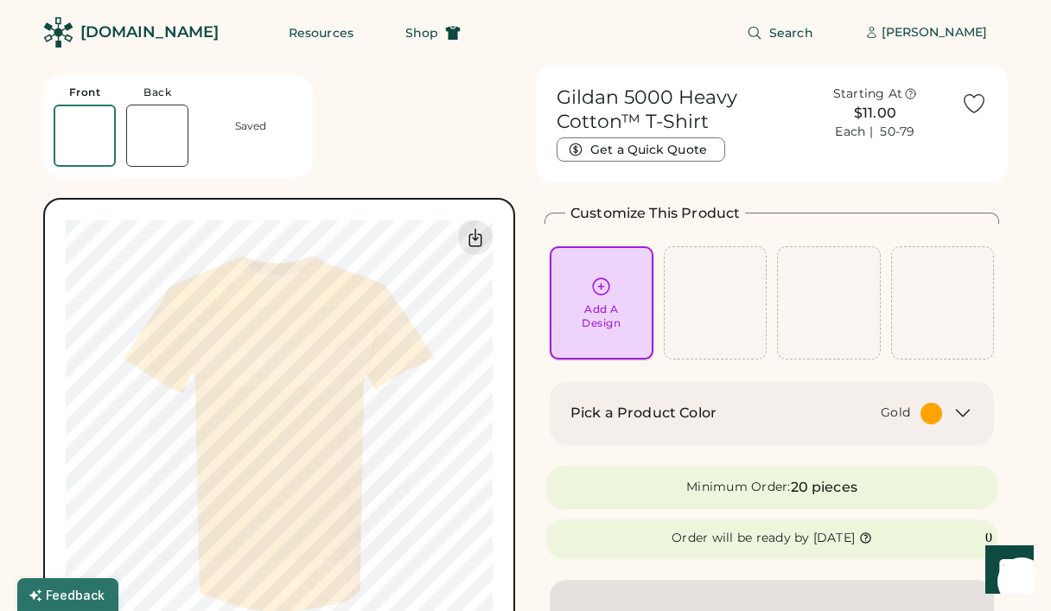
click at [593, 301] on div "Add A Design" at bounding box center [602, 303] width 80 height 54
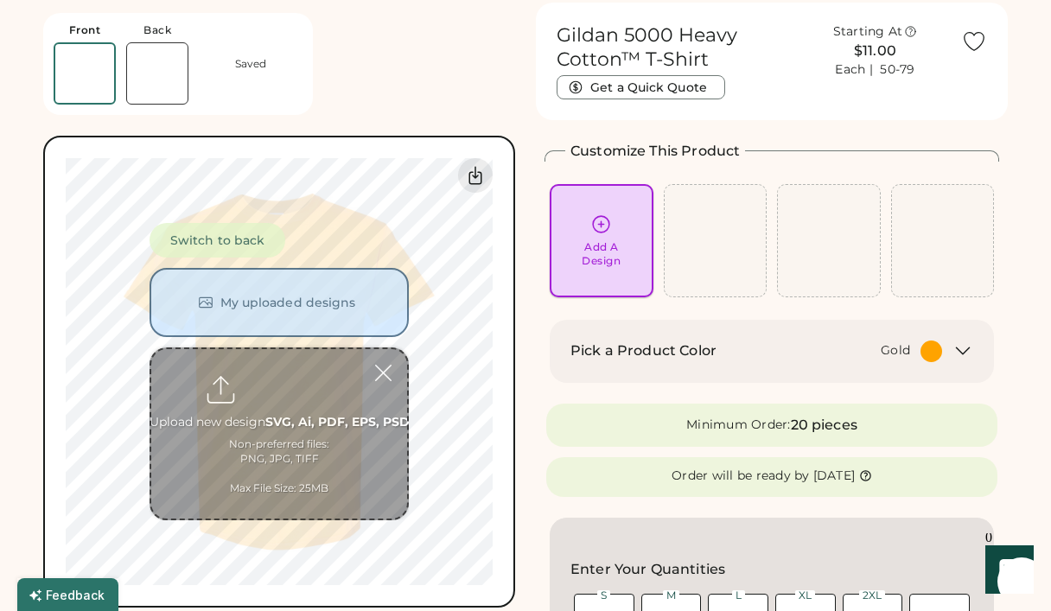
scroll to position [65, 0]
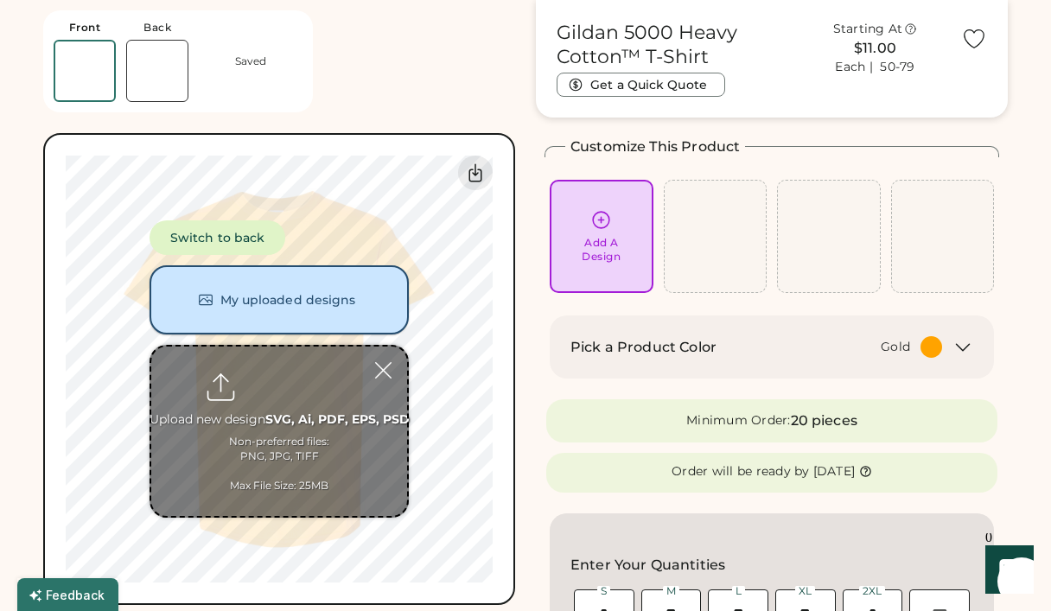
click at [290, 288] on button "My uploaded designs" at bounding box center [279, 299] width 259 height 69
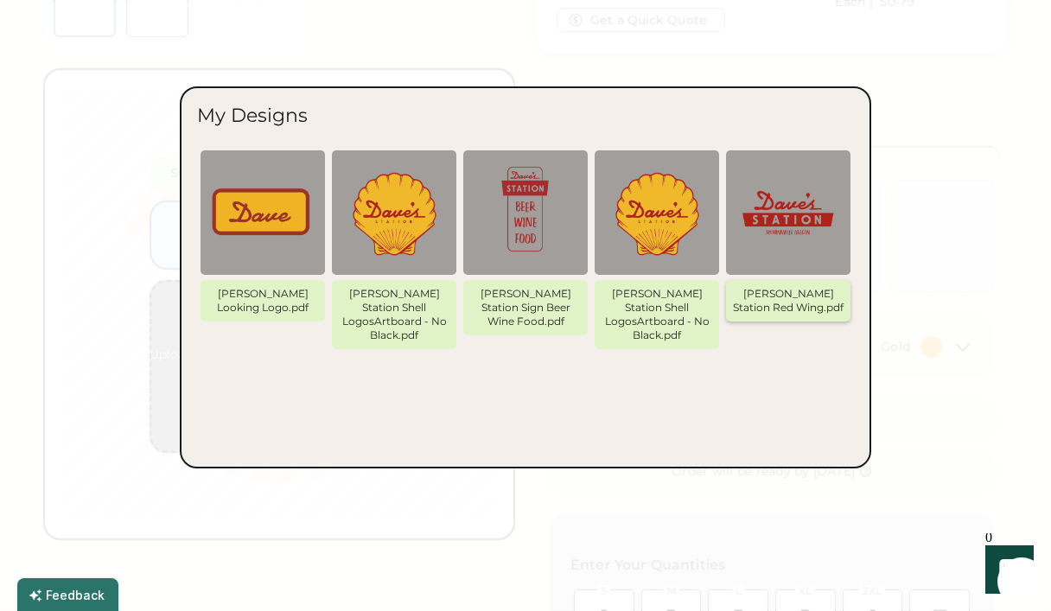
click at [793, 214] on img at bounding box center [789, 213] width 104 height 104
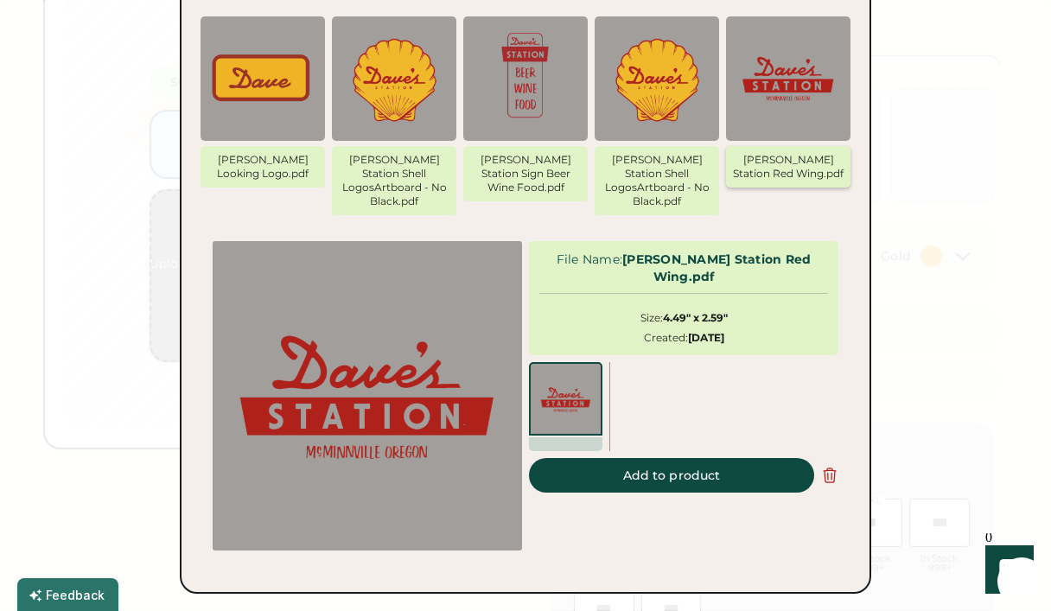
scroll to position [161, 0]
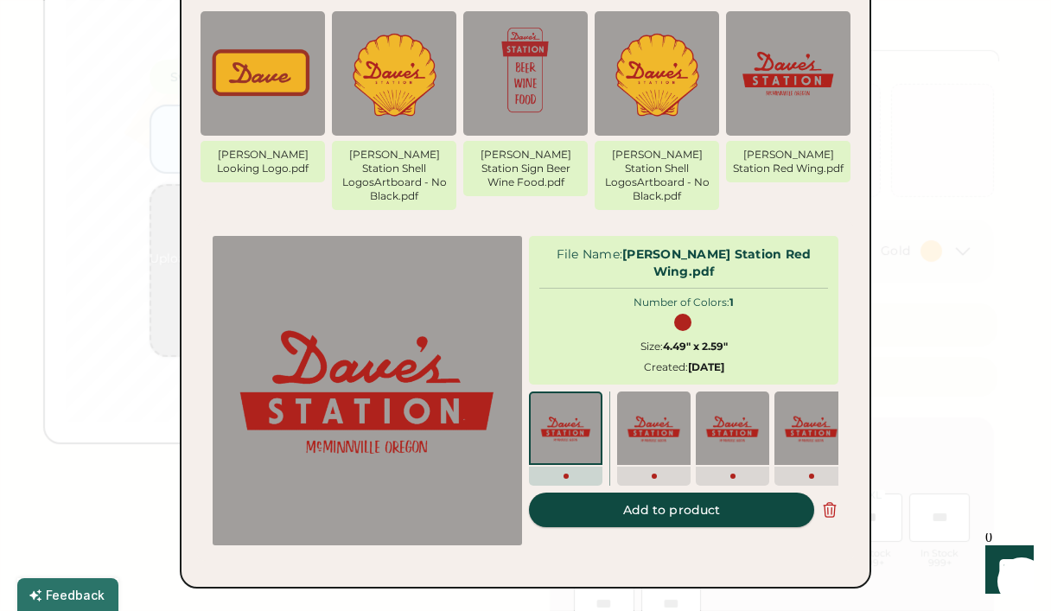
click at [652, 493] on button "Add to product" at bounding box center [671, 510] width 285 height 35
type input "******"
type input "****"
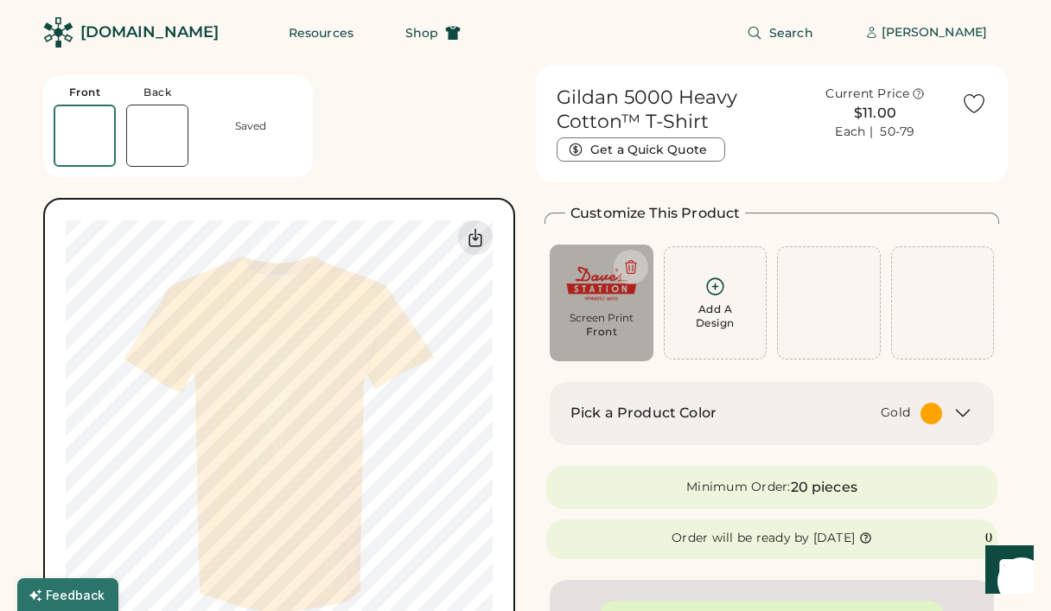
scroll to position [0, 0]
click at [142, 124] on img at bounding box center [157, 135] width 61 height 61
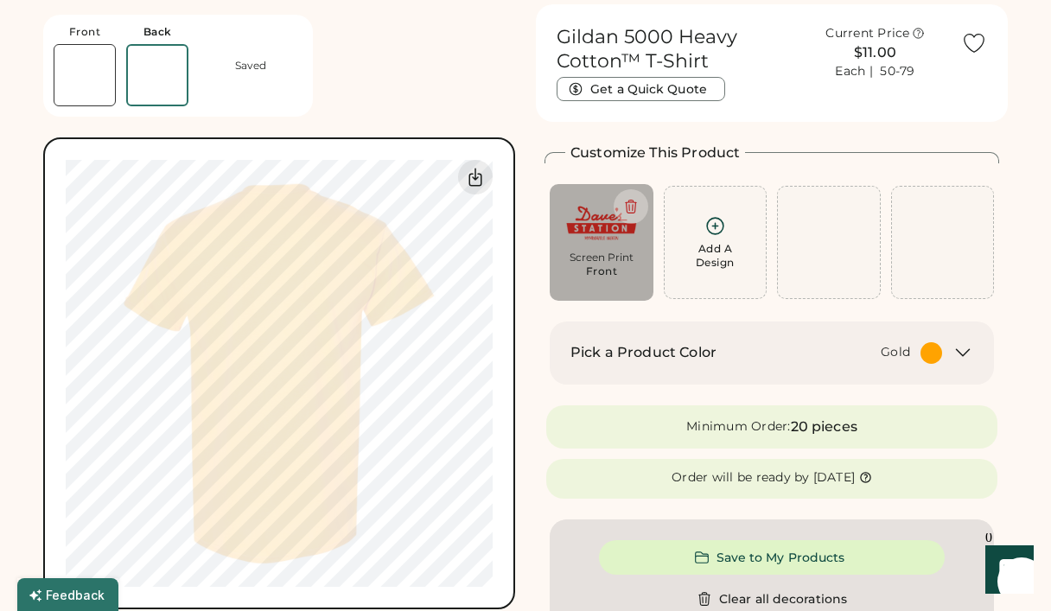
scroll to position [65, 0]
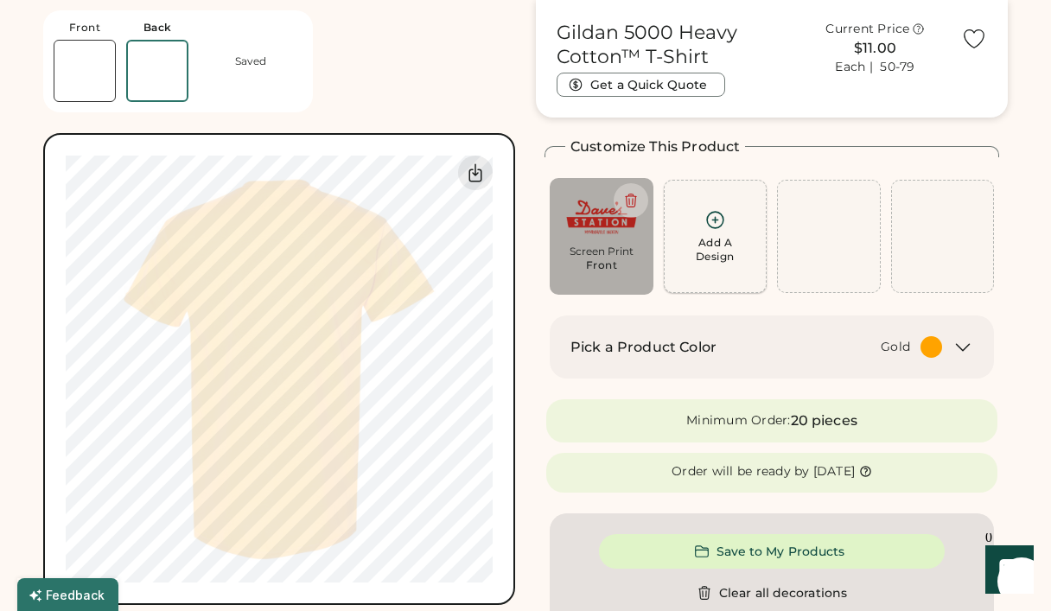
click at [718, 245] on div "Add A Design" at bounding box center [715, 250] width 39 height 28
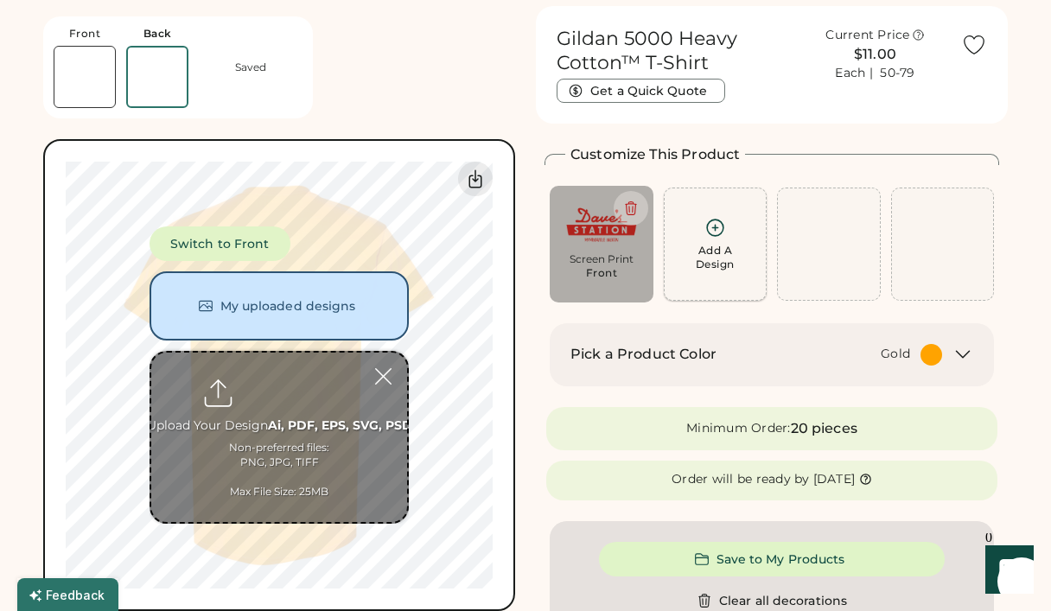
scroll to position [58, 0]
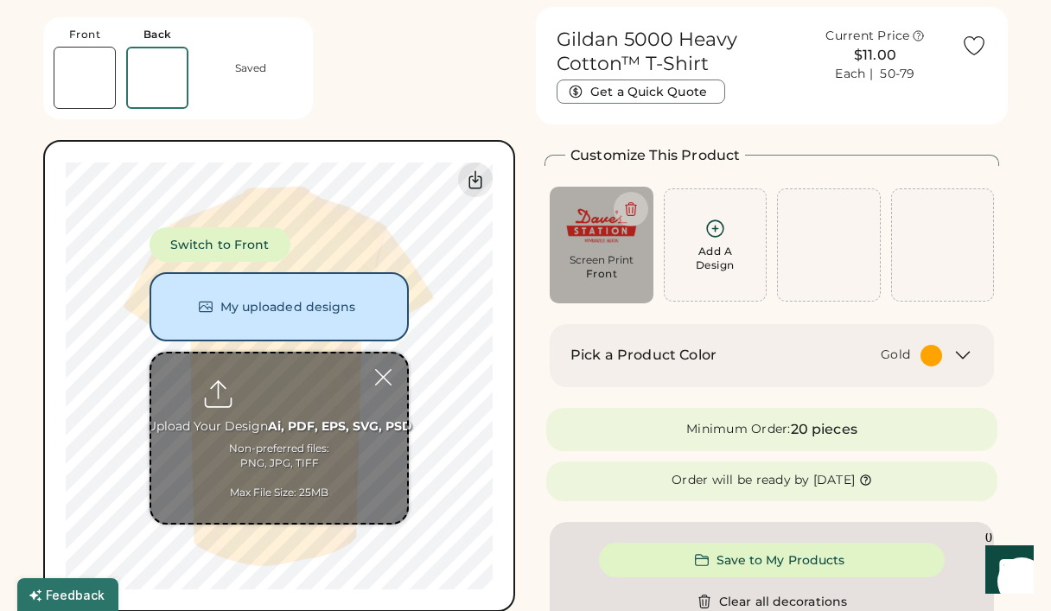
click at [325, 290] on button "My uploaded designs" at bounding box center [279, 306] width 259 height 69
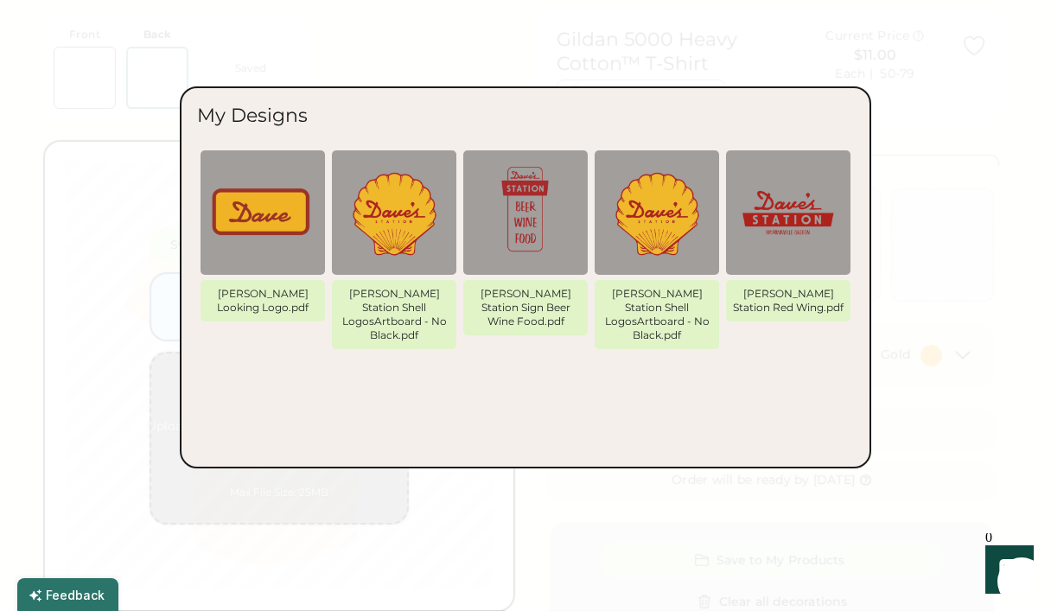
click at [539, 206] on img at bounding box center [526, 213] width 104 height 104
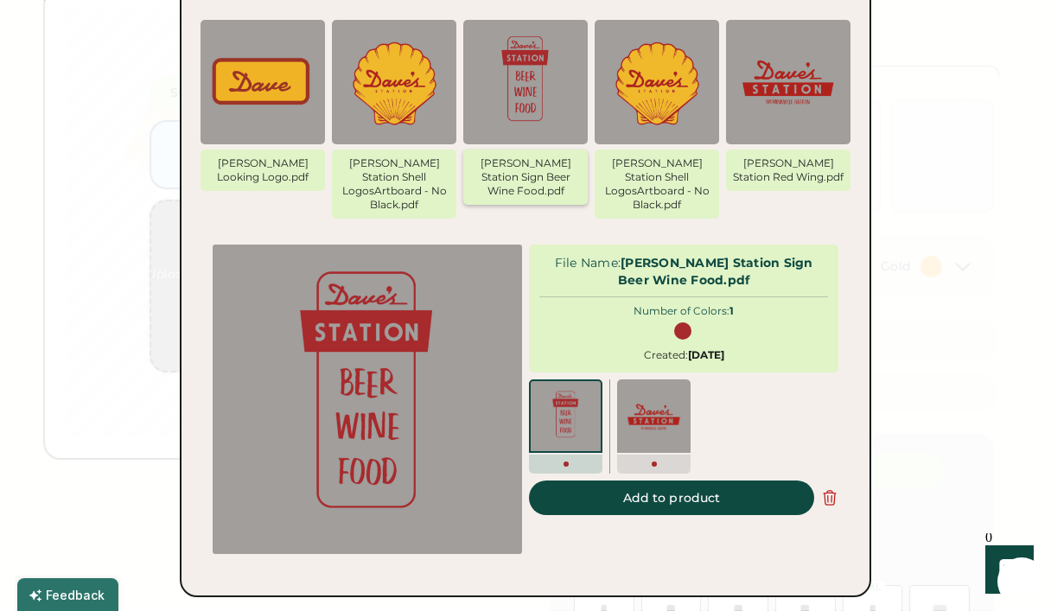
scroll to position [154, 0]
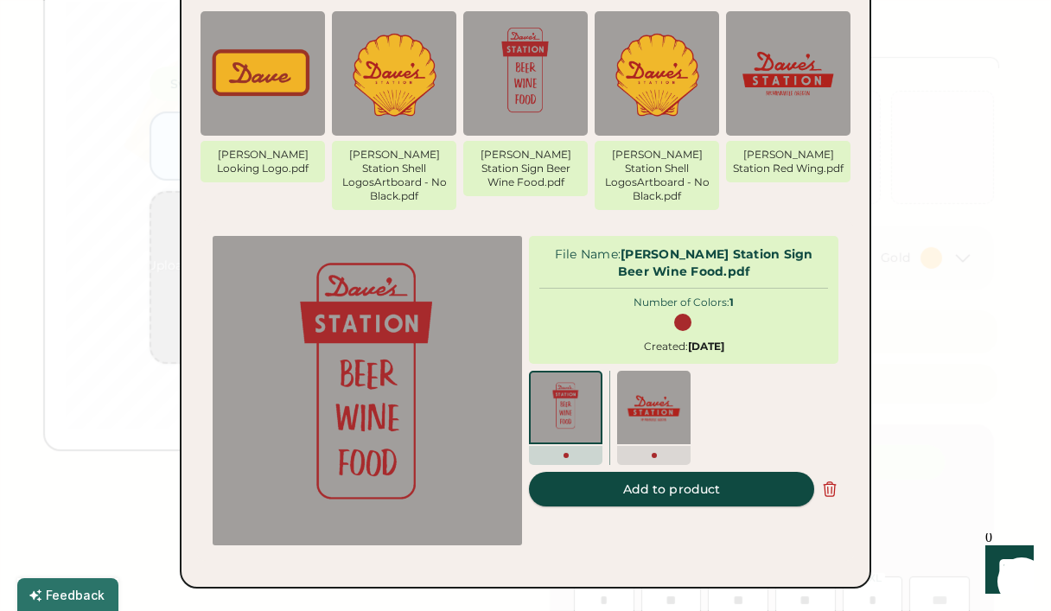
click at [642, 472] on button "Add to product" at bounding box center [671, 489] width 285 height 35
type input "******"
type input "*****"
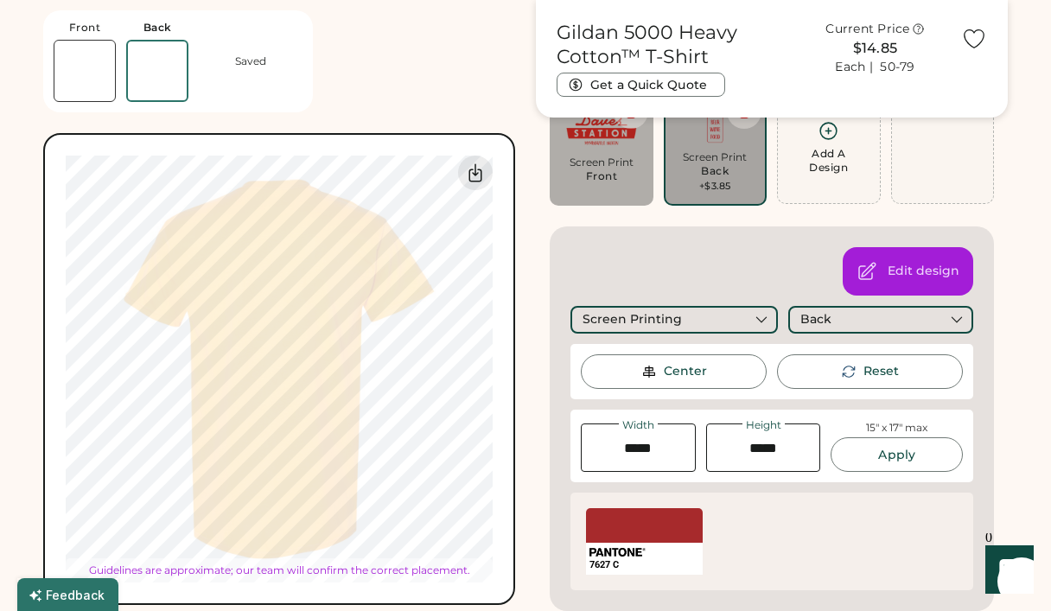
type input "*****"
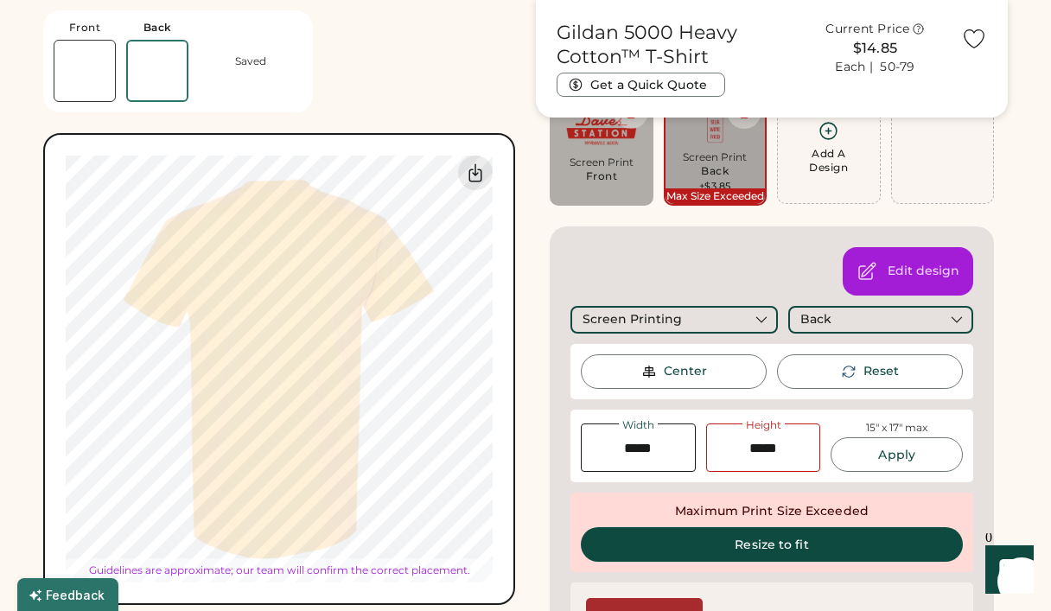
type input "*****"
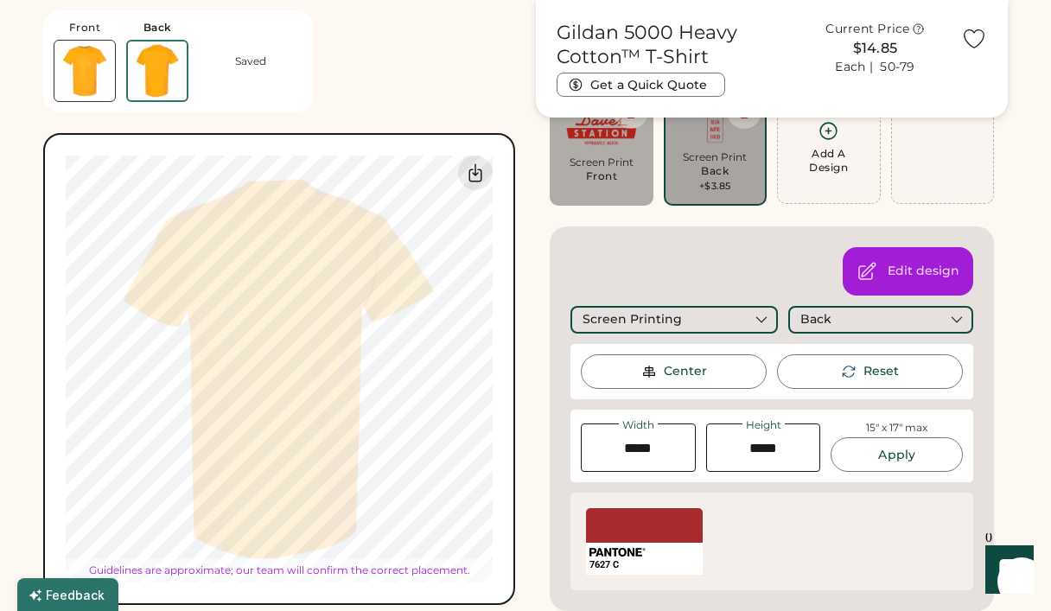
type input "*****"
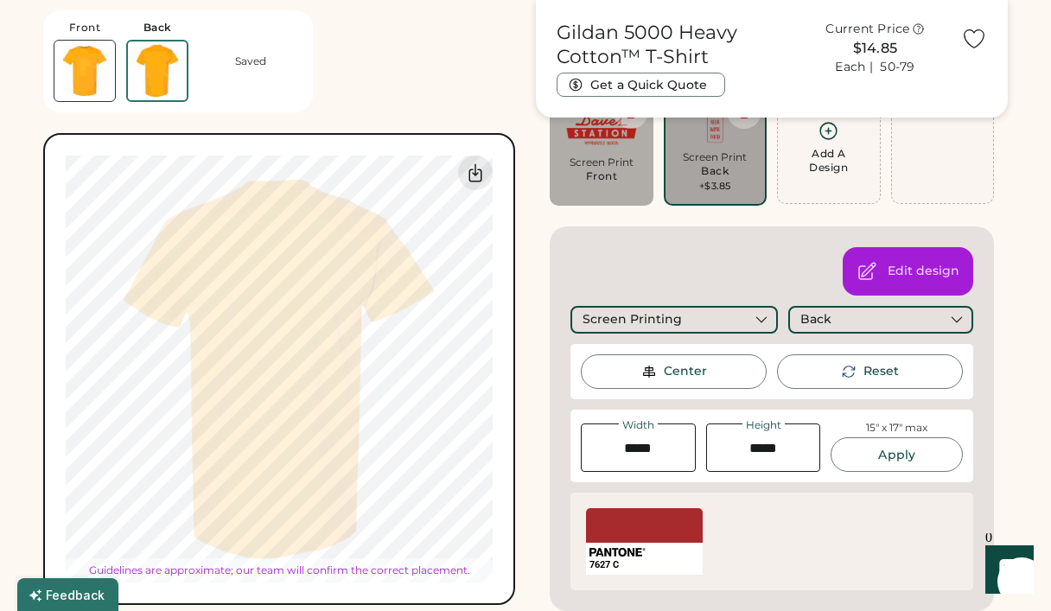
type input "*****"
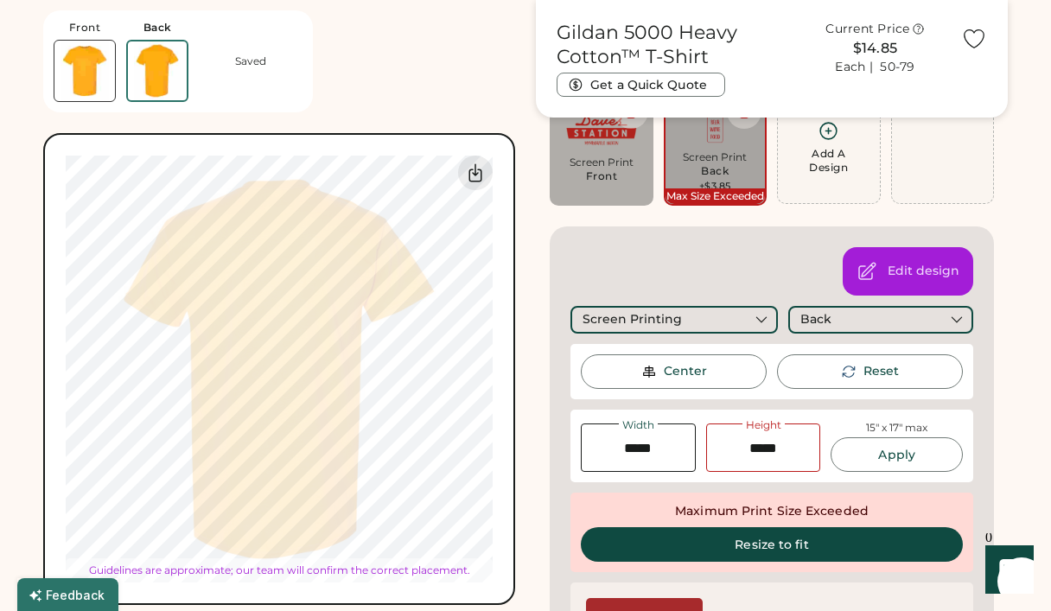
type input "*****"
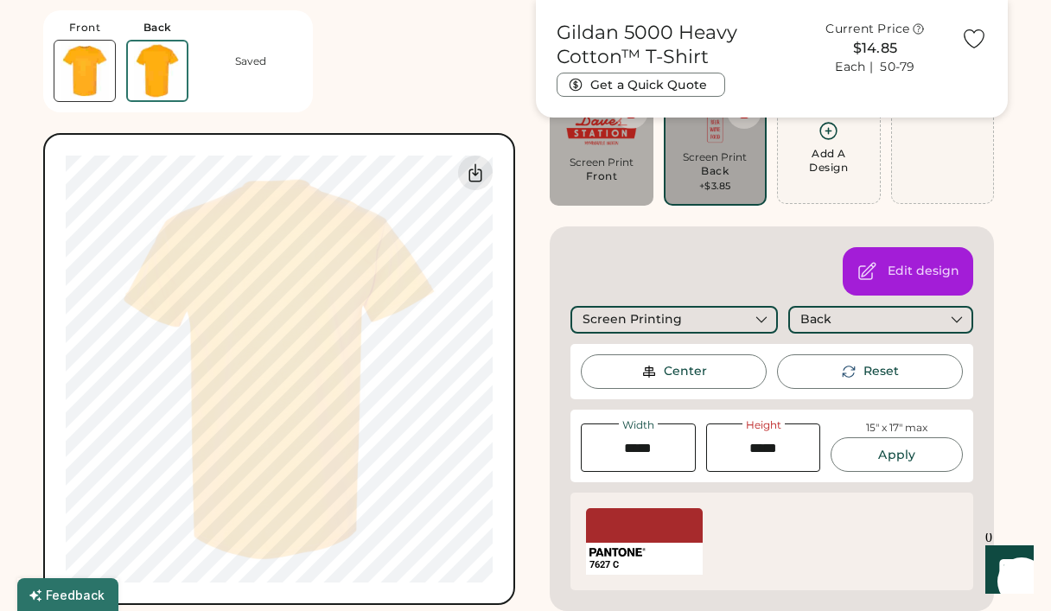
click at [670, 369] on div "Center" at bounding box center [685, 371] width 43 height 17
click at [682, 371] on div "Center" at bounding box center [685, 371] width 43 height 17
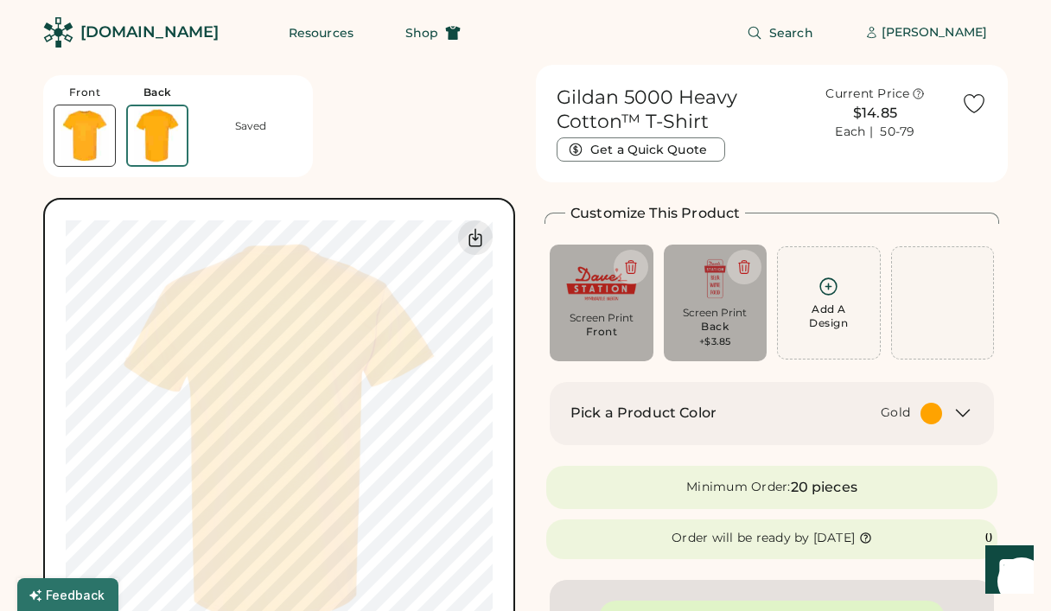
scroll to position [0, 0]
click at [932, 35] on div "[PERSON_NAME]" at bounding box center [934, 32] width 105 height 17
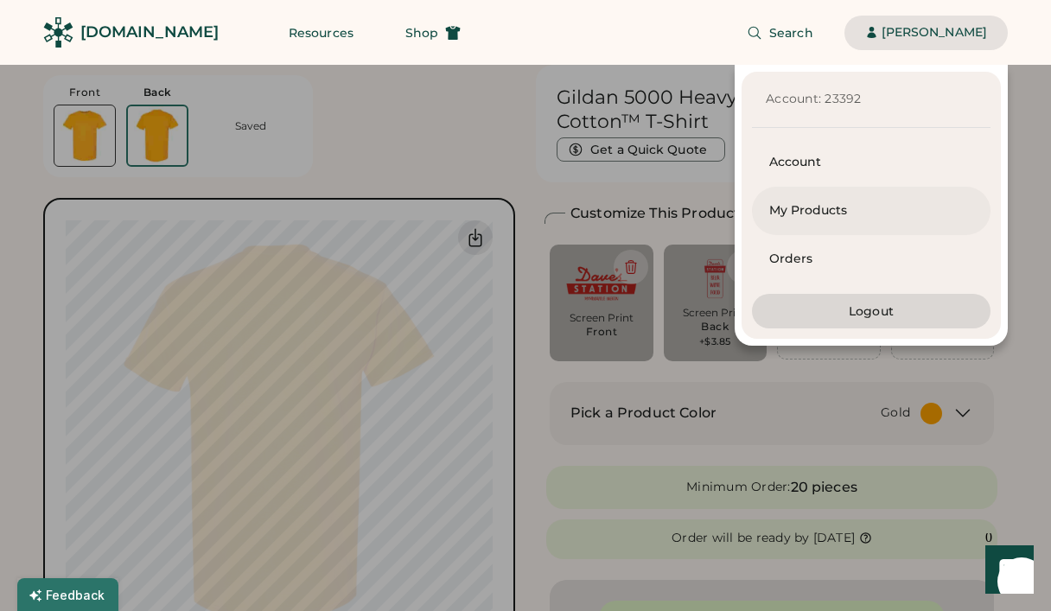
click at [809, 205] on div "My Products" at bounding box center [871, 210] width 204 height 17
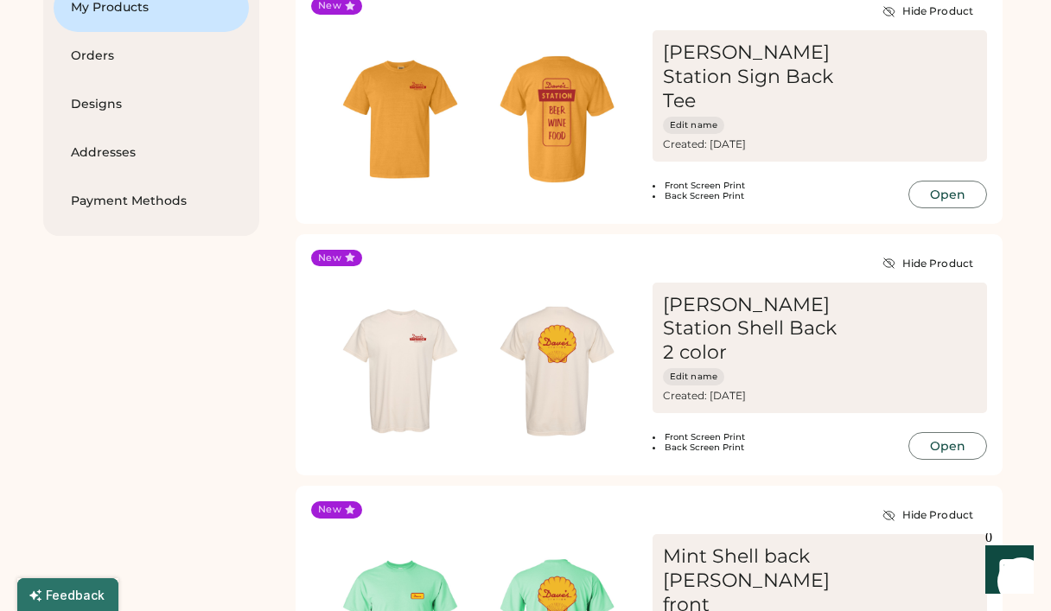
scroll to position [174, 0]
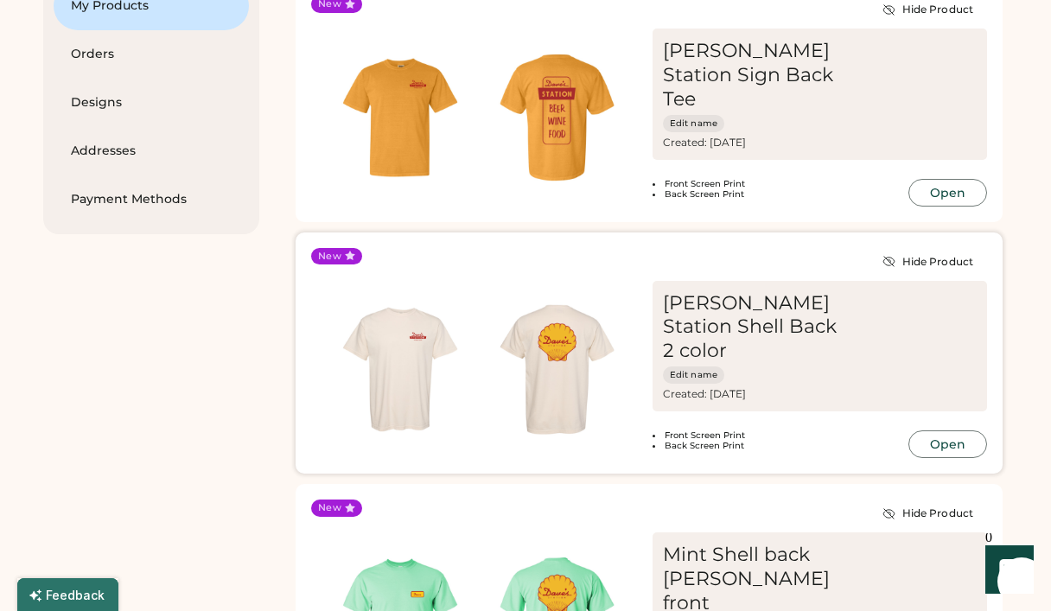
click at [951, 444] on button "Open" at bounding box center [948, 445] width 79 height 28
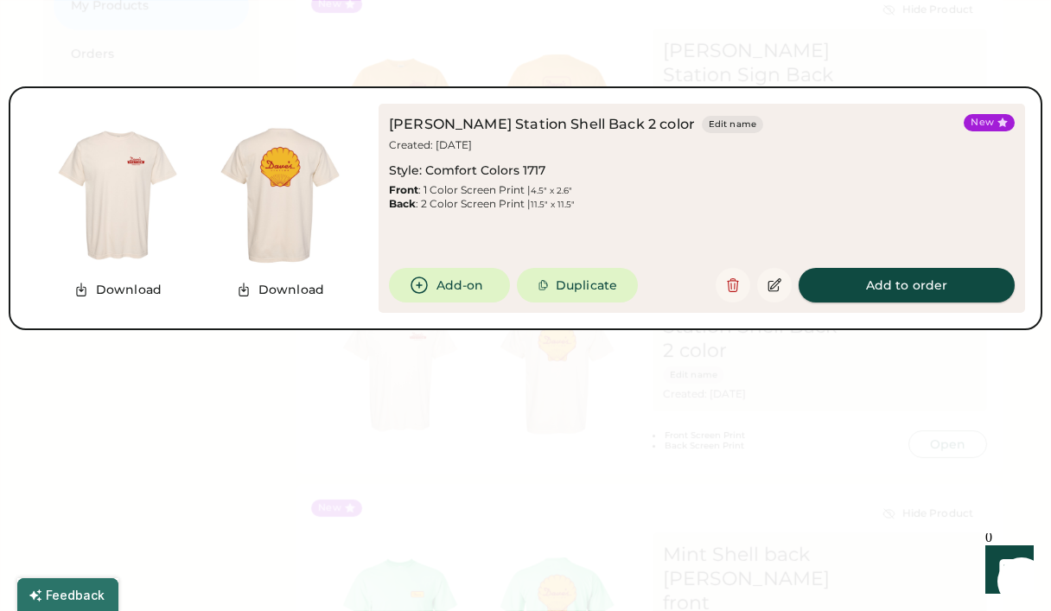
click at [858, 291] on button "Add to order" at bounding box center [907, 285] width 216 height 35
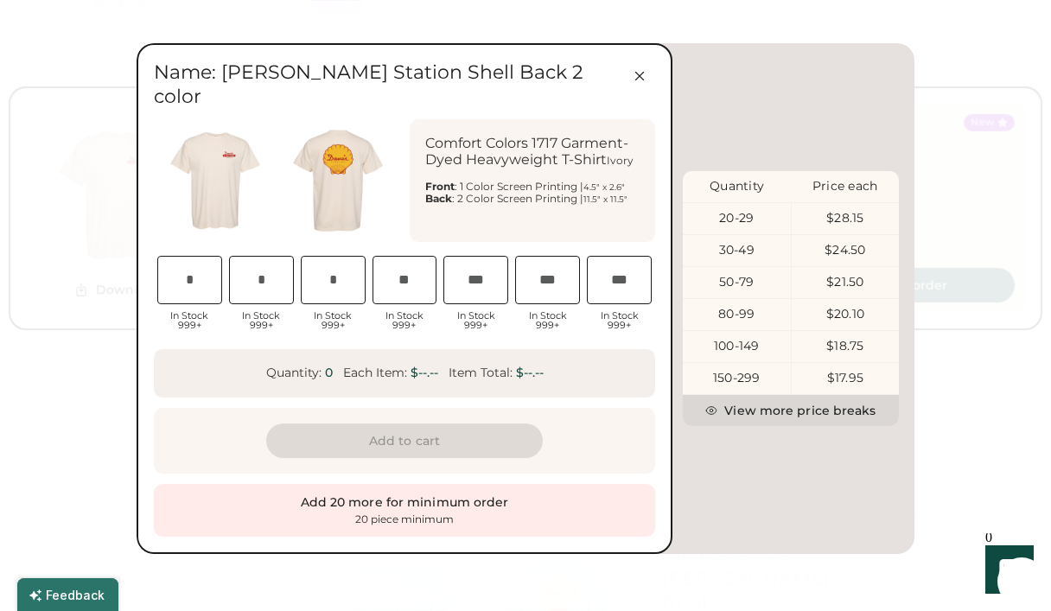
click at [207, 271] on input "input" at bounding box center [189, 280] width 65 height 48
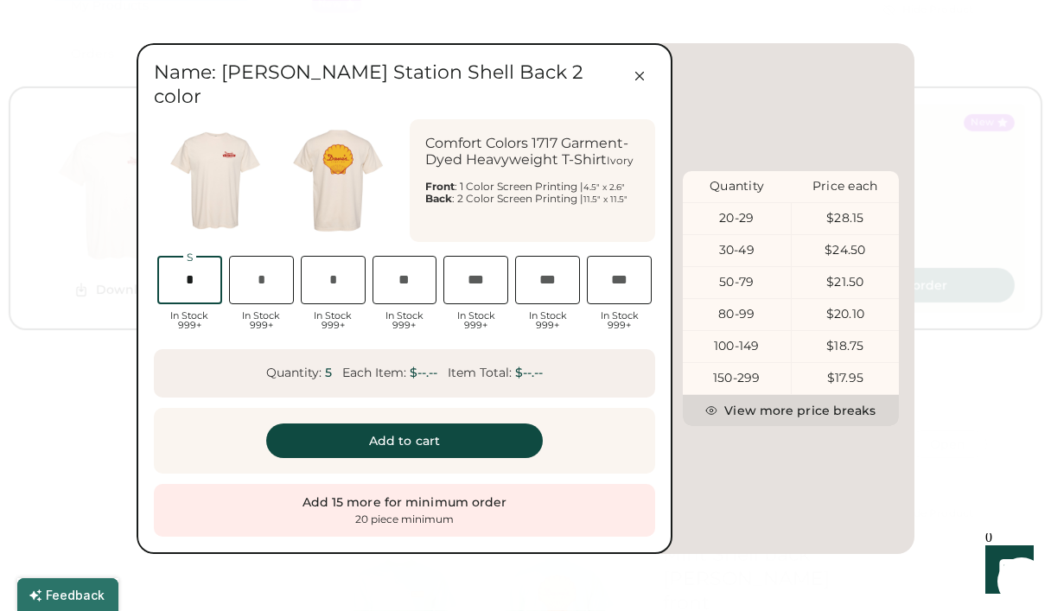
type input "*"
click at [275, 268] on input "input" at bounding box center [261, 280] width 65 height 48
type input "**"
click at [342, 269] on input "input" at bounding box center [333, 280] width 65 height 48
type input "**"
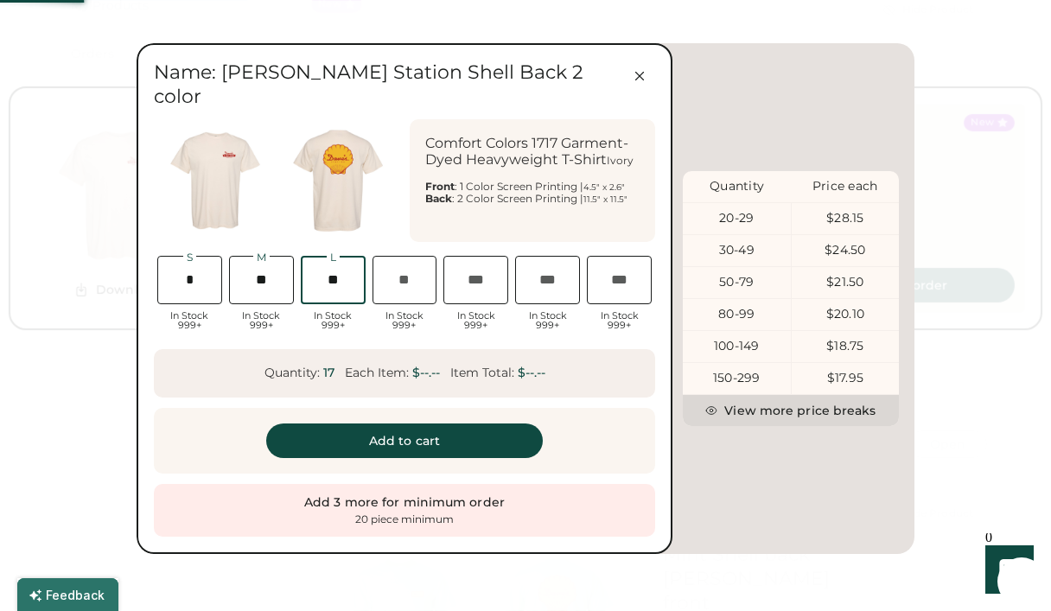
click at [408, 278] on input "input" at bounding box center [405, 280] width 65 height 48
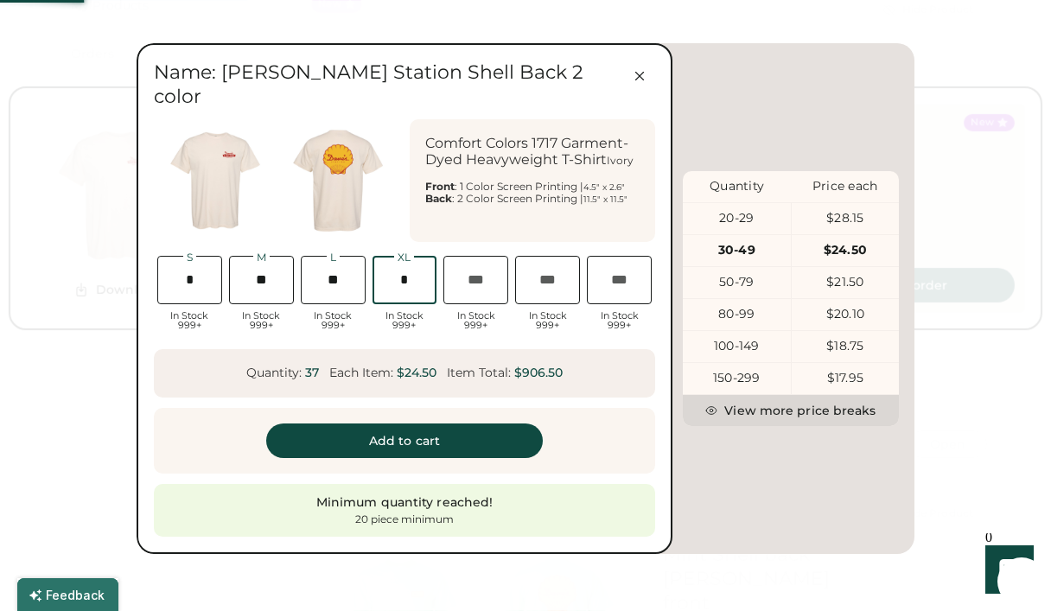
type input "*"
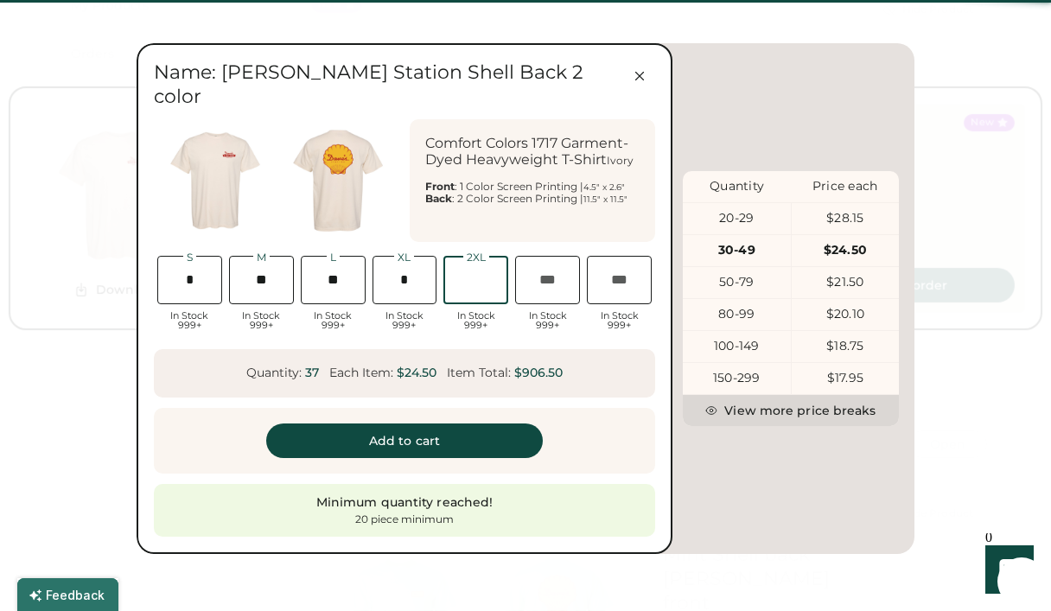
click at [491, 264] on input "input" at bounding box center [476, 280] width 65 height 48
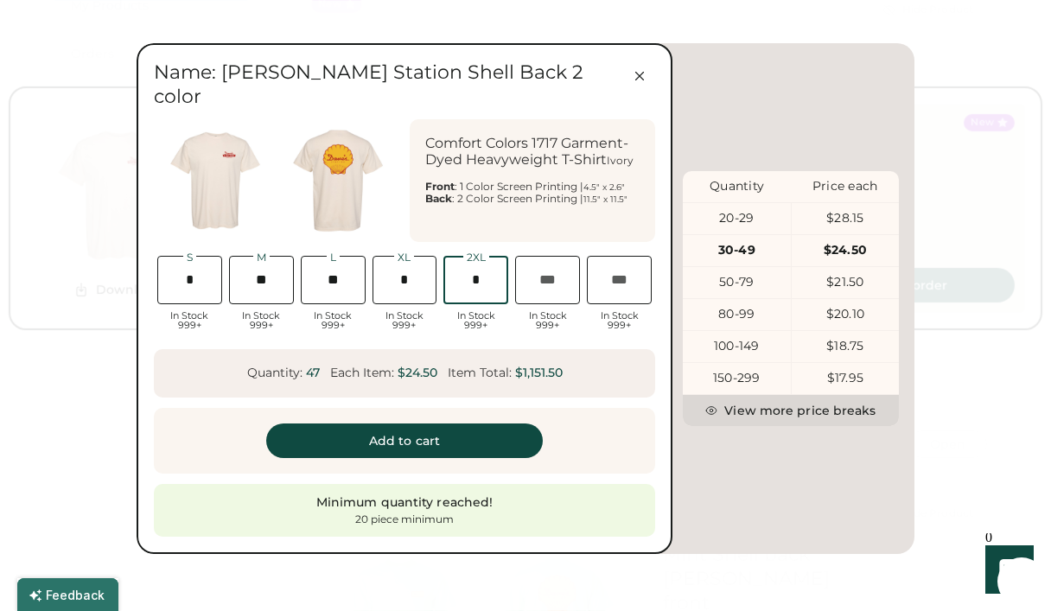
type input "*"
click at [445, 424] on button "Add to cart" at bounding box center [404, 441] width 277 height 35
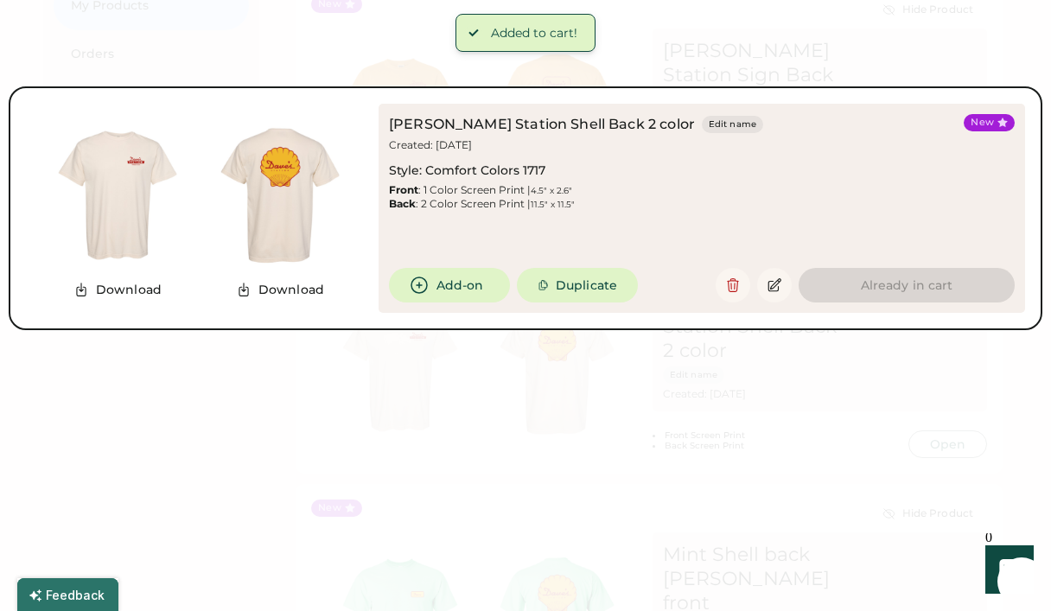
click at [921, 58] on div at bounding box center [525, 305] width 1051 height 611
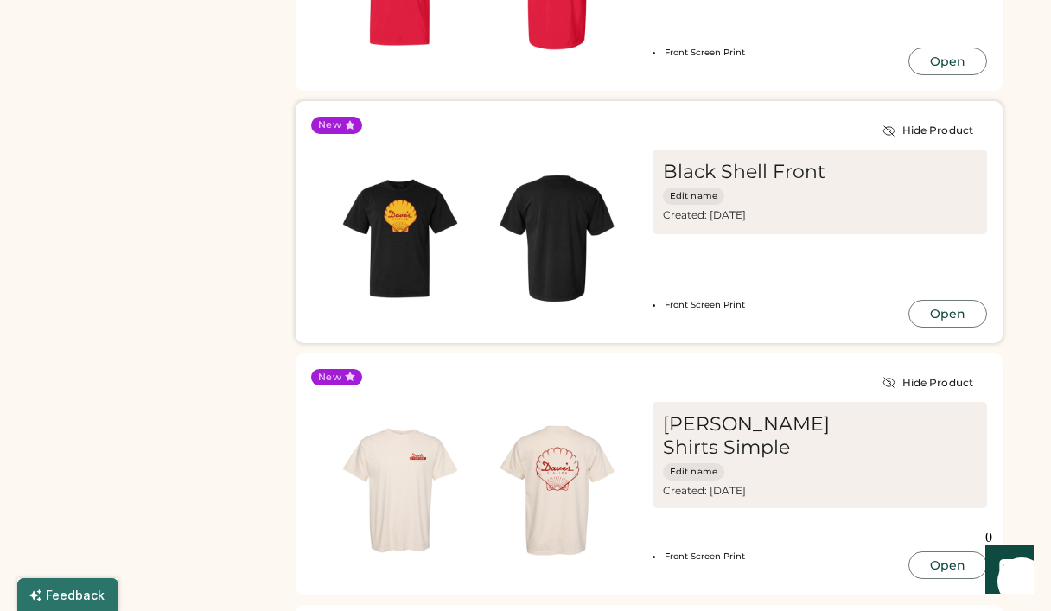
scroll to position [1069, 0]
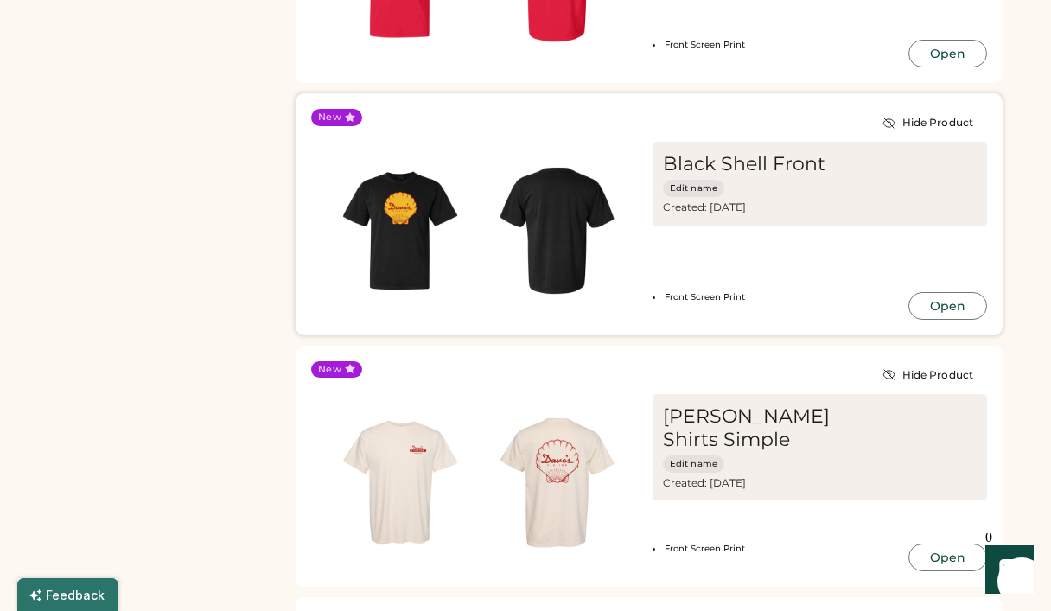
click at [954, 303] on button "Open" at bounding box center [948, 306] width 79 height 28
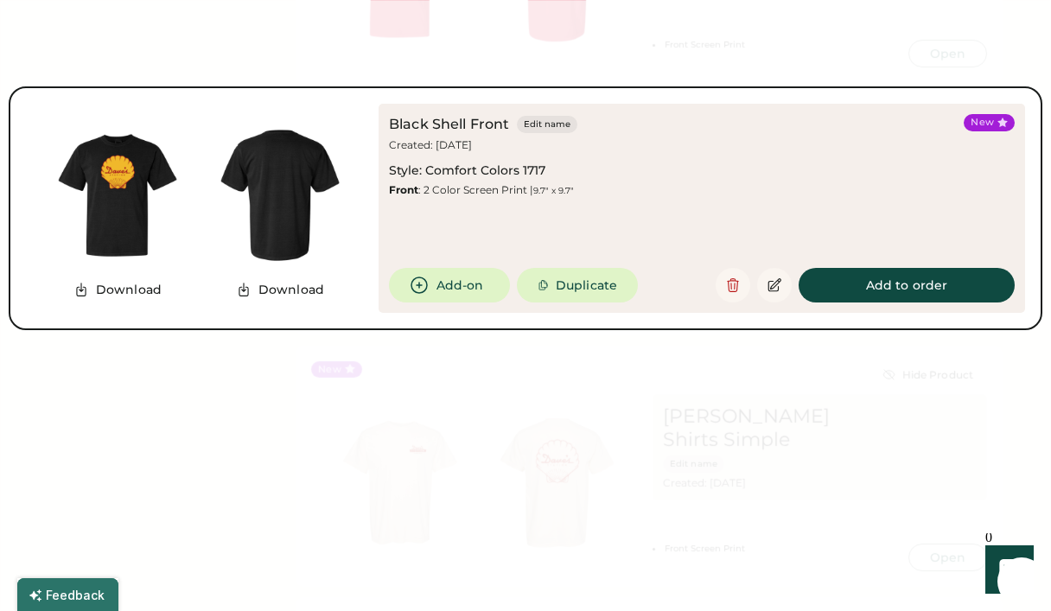
click at [862, 275] on button "Add to order" at bounding box center [907, 285] width 216 height 35
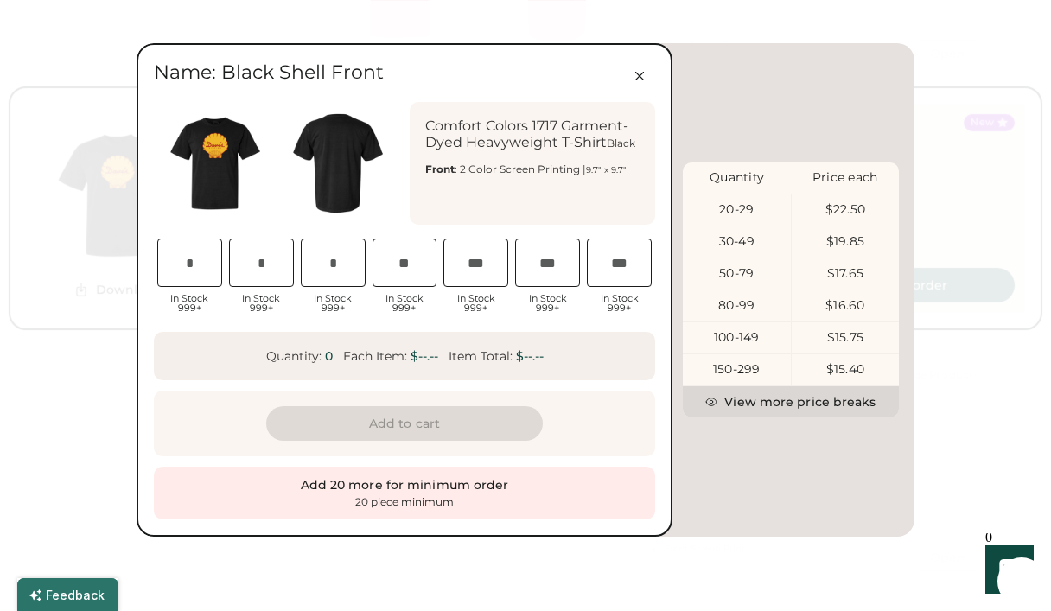
click at [338, 266] on input "input" at bounding box center [333, 263] width 65 height 48
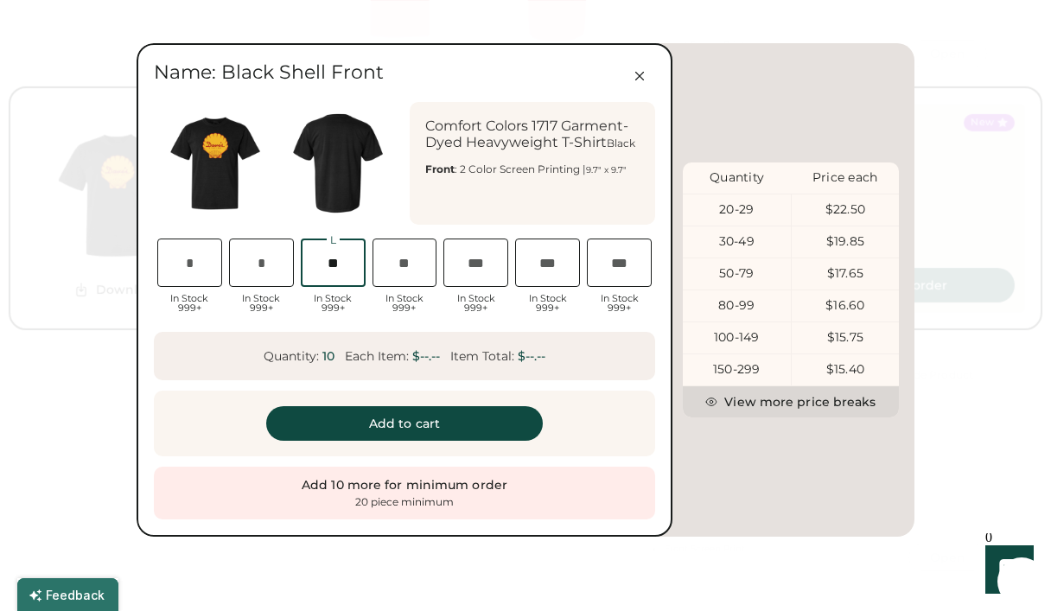
type input "**"
click at [403, 259] on input "input" at bounding box center [405, 263] width 65 height 48
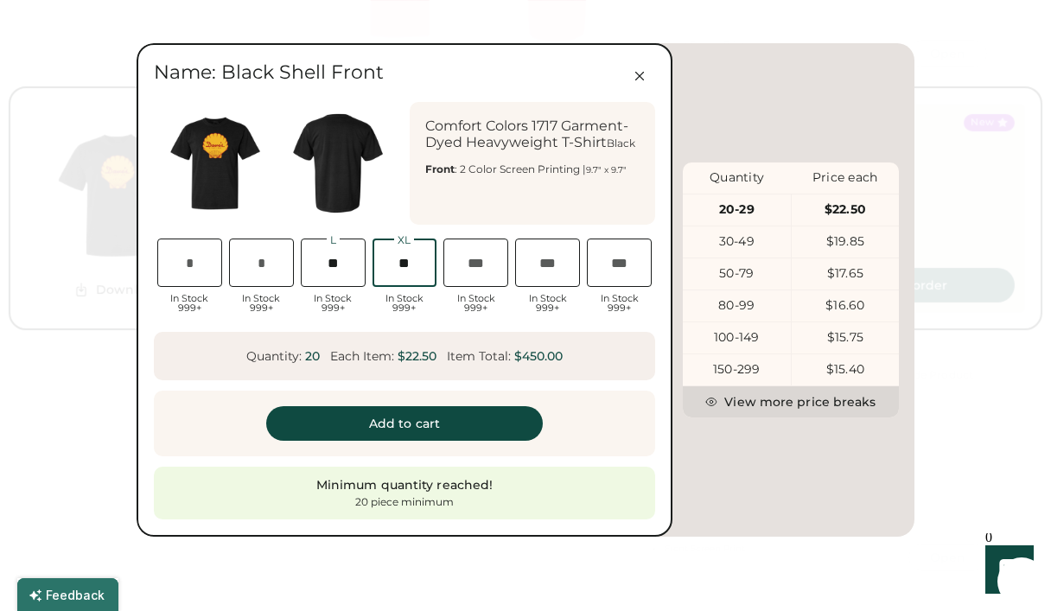
type input "**"
click at [332, 263] on input "input" at bounding box center [333, 263] width 65 height 48
type input "**"
drag, startPoint x: 405, startPoint y: 264, endPoint x: 422, endPoint y: 264, distance: 16.4
click at [422, 264] on input "input" at bounding box center [405, 263] width 65 height 48
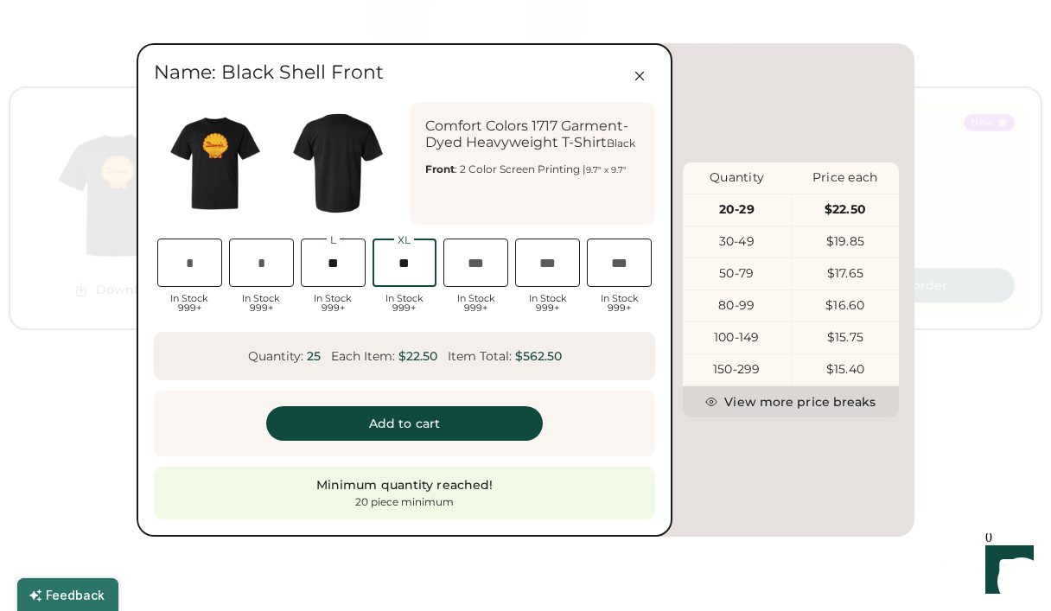
type input "*"
click at [265, 265] on input "input" at bounding box center [261, 263] width 65 height 48
type input "*"
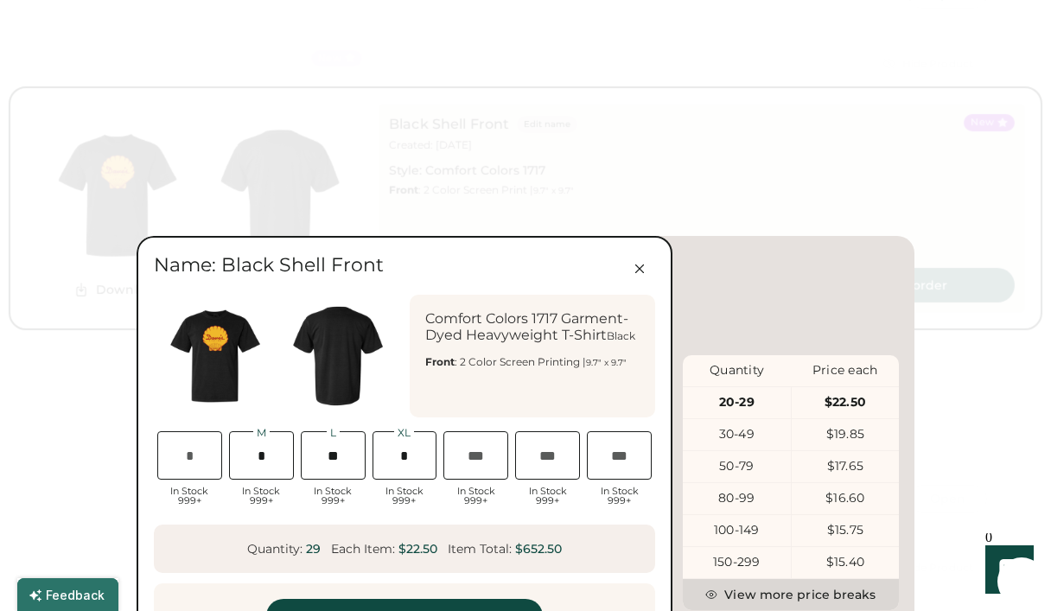
scroll to position [813, 0]
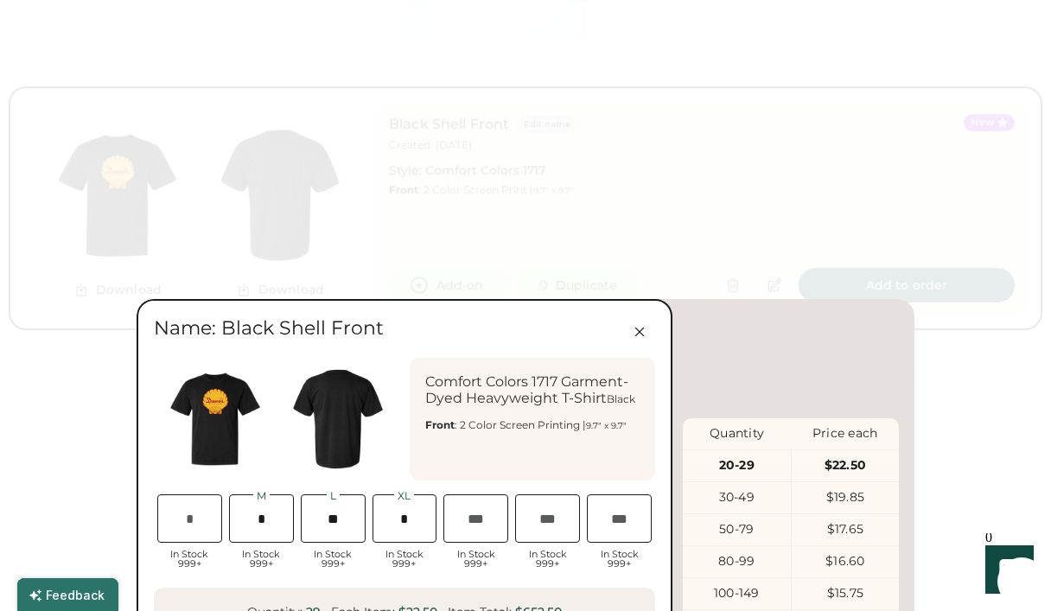
click at [948, 90] on div at bounding box center [525, 305] width 1051 height 611
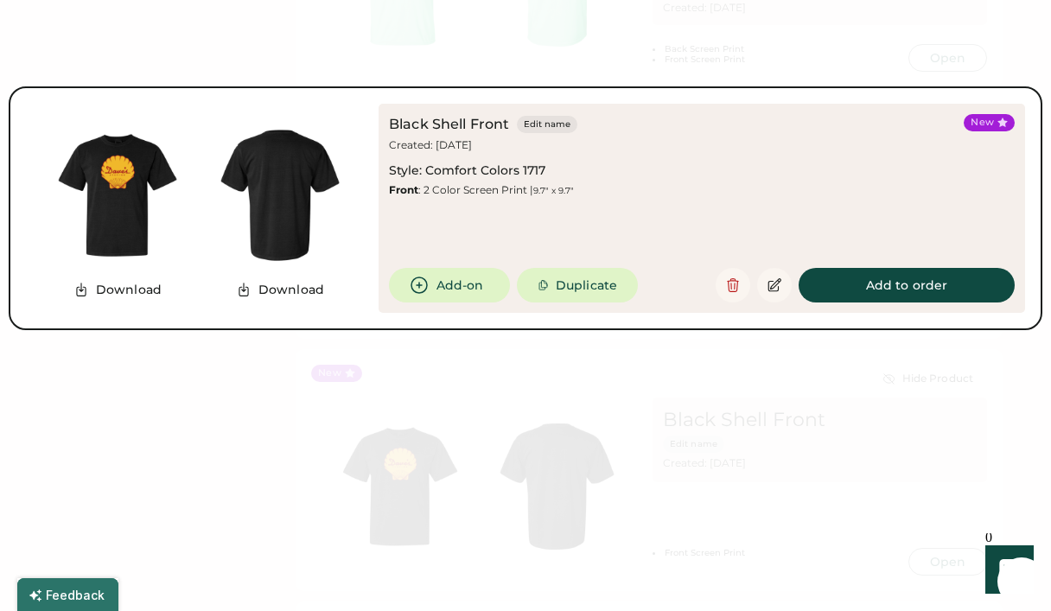
click at [937, 285] on button "Add to order" at bounding box center [907, 285] width 216 height 35
type input "*"
type input "**"
type input "*"
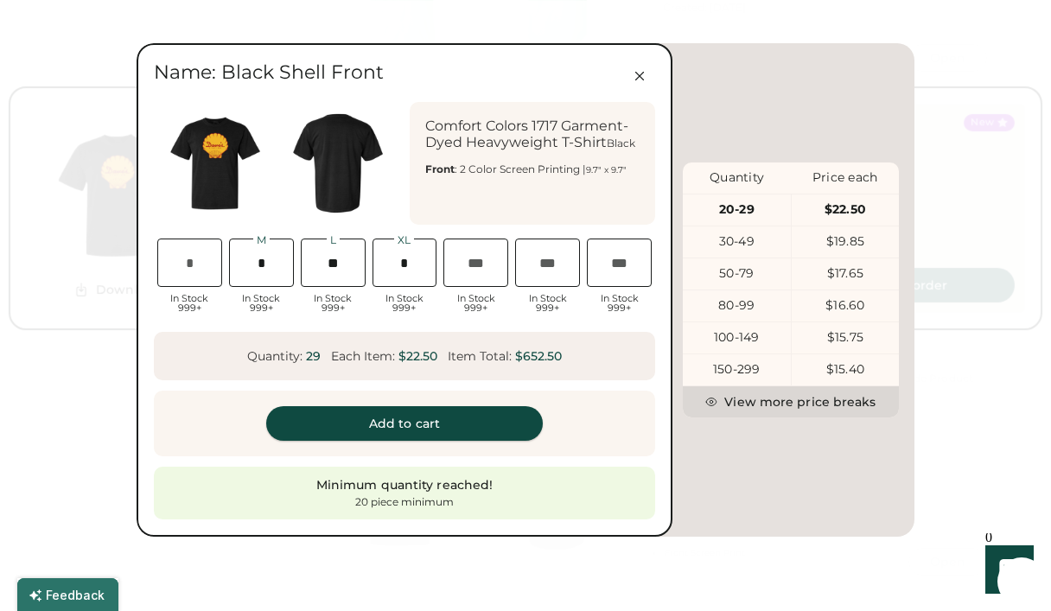
click at [492, 423] on button "Add to cart" at bounding box center [404, 423] width 277 height 35
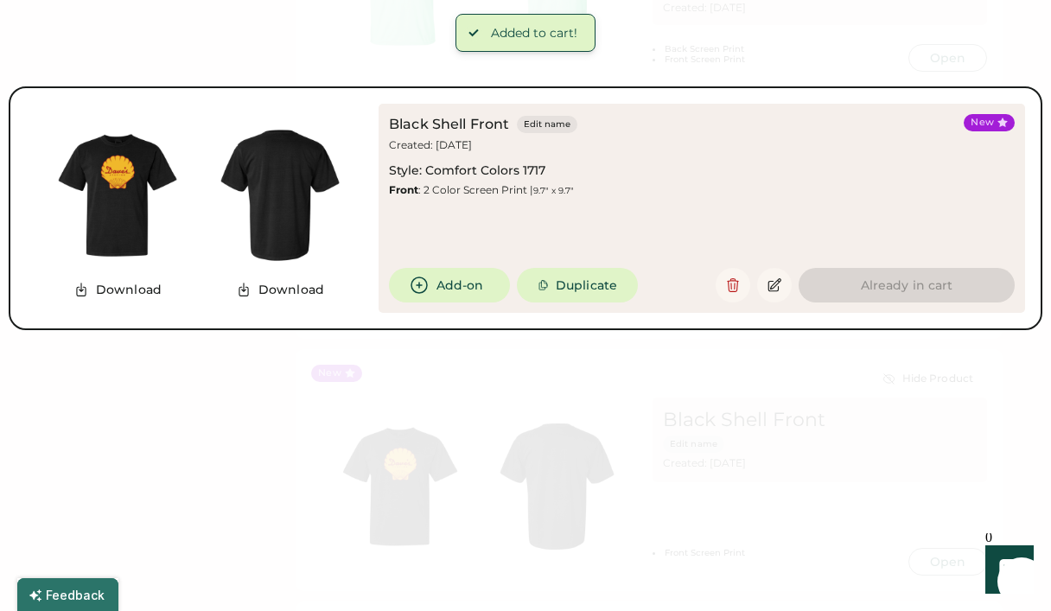
click at [890, 493] on div at bounding box center [525, 305] width 1051 height 611
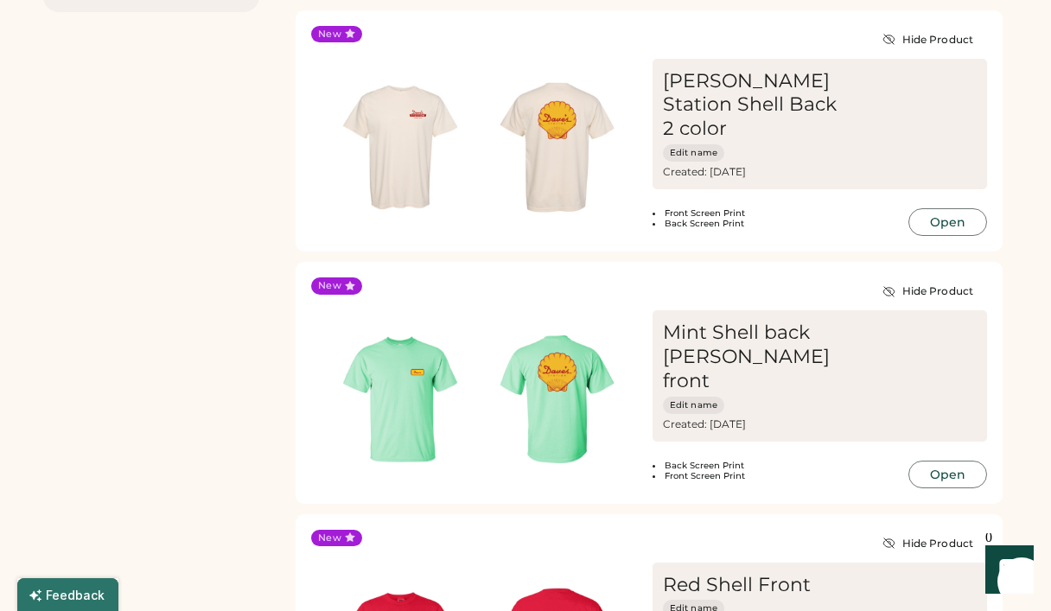
scroll to position [429, 0]
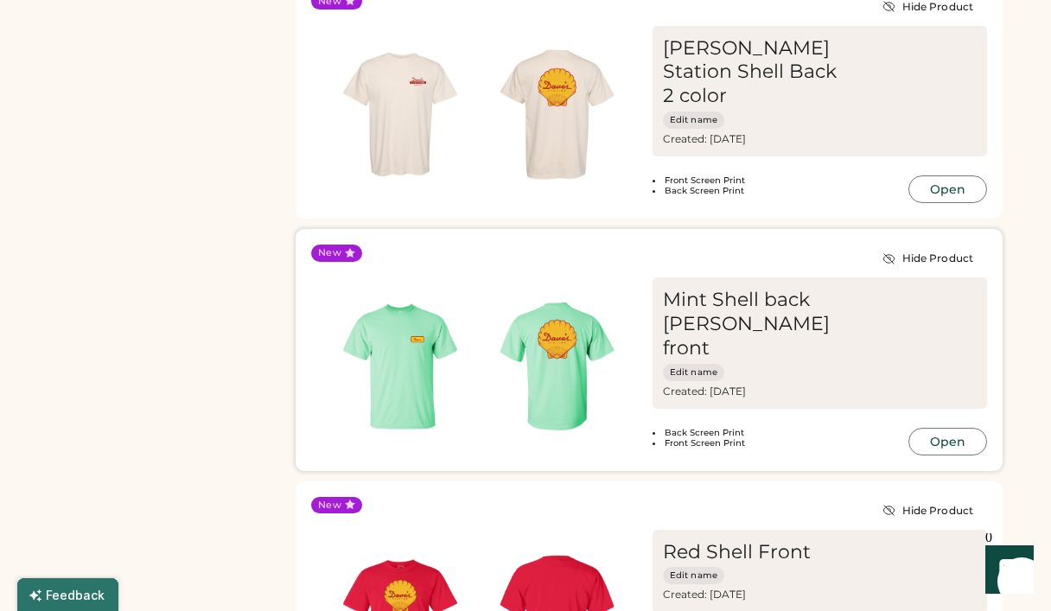
click at [793, 296] on div "Mint Shell back [PERSON_NAME] front" at bounding box center [751, 324] width 176 height 73
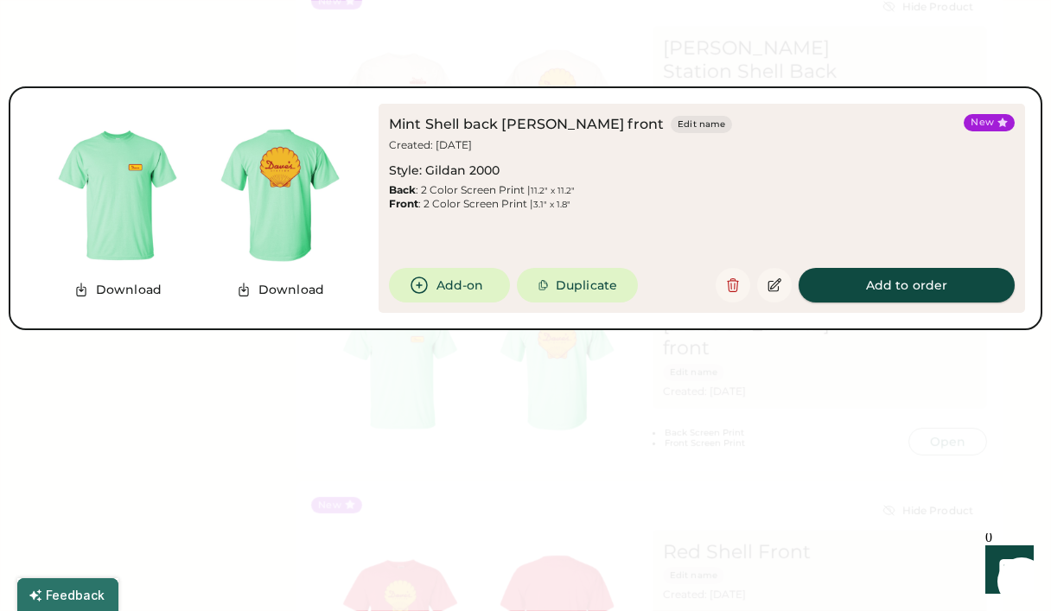
click at [871, 280] on button "Add to order" at bounding box center [907, 285] width 216 height 35
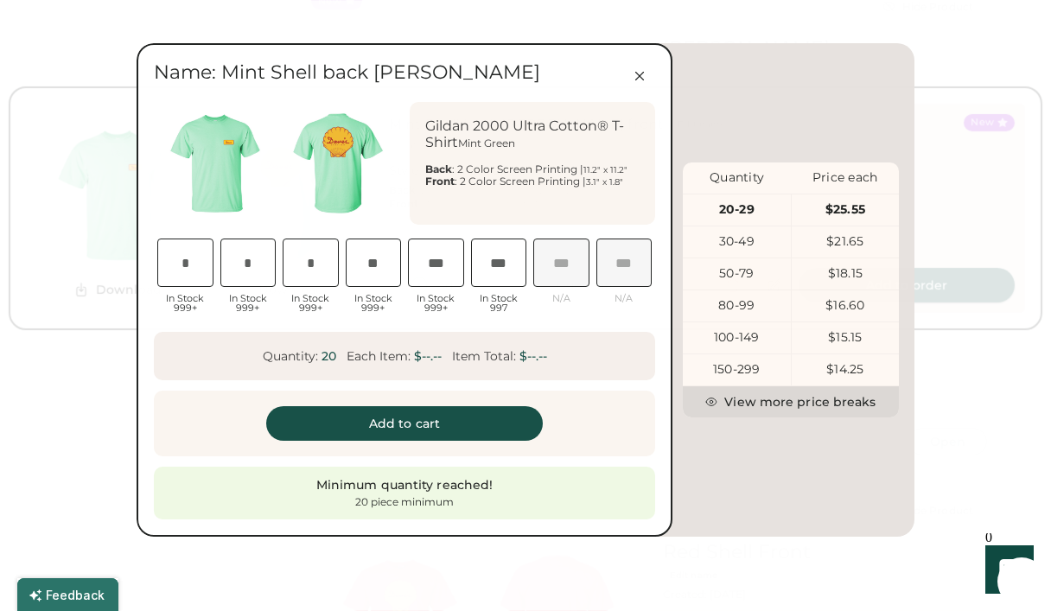
type input "*"
